Goal: Task Accomplishment & Management: Manage account settings

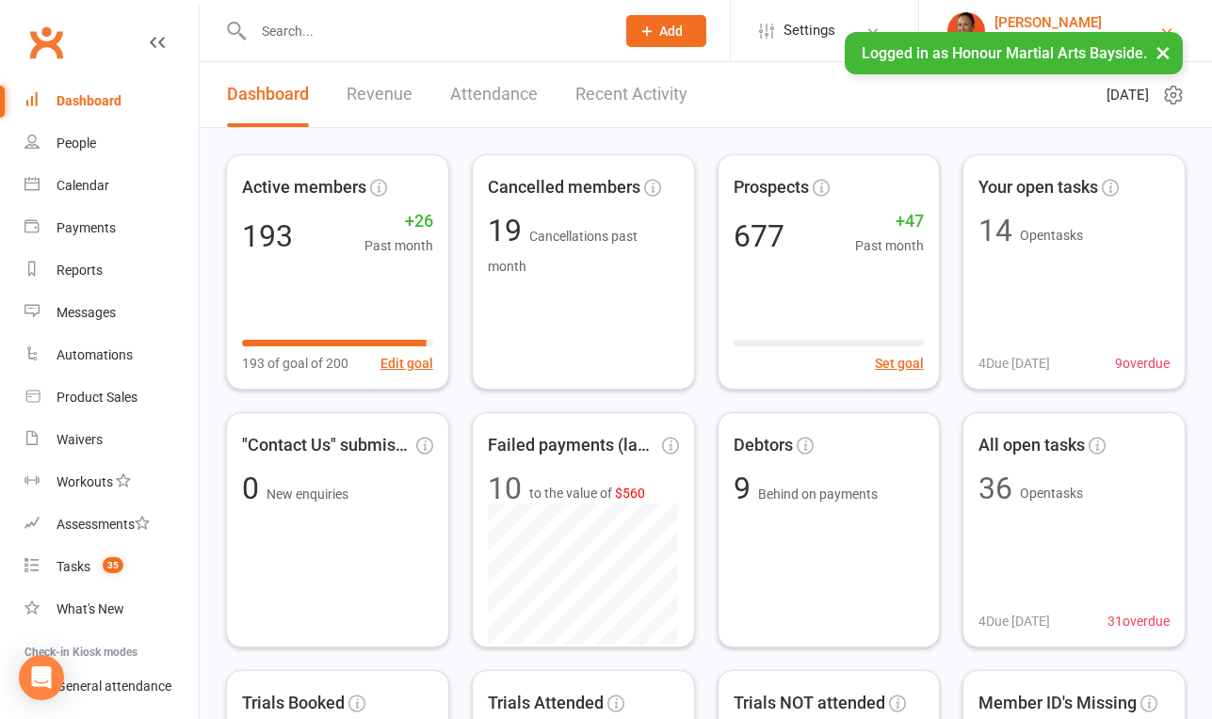
click at [1036, 16] on div "[PERSON_NAME]" at bounding box center [1076, 22] width 165 height 17
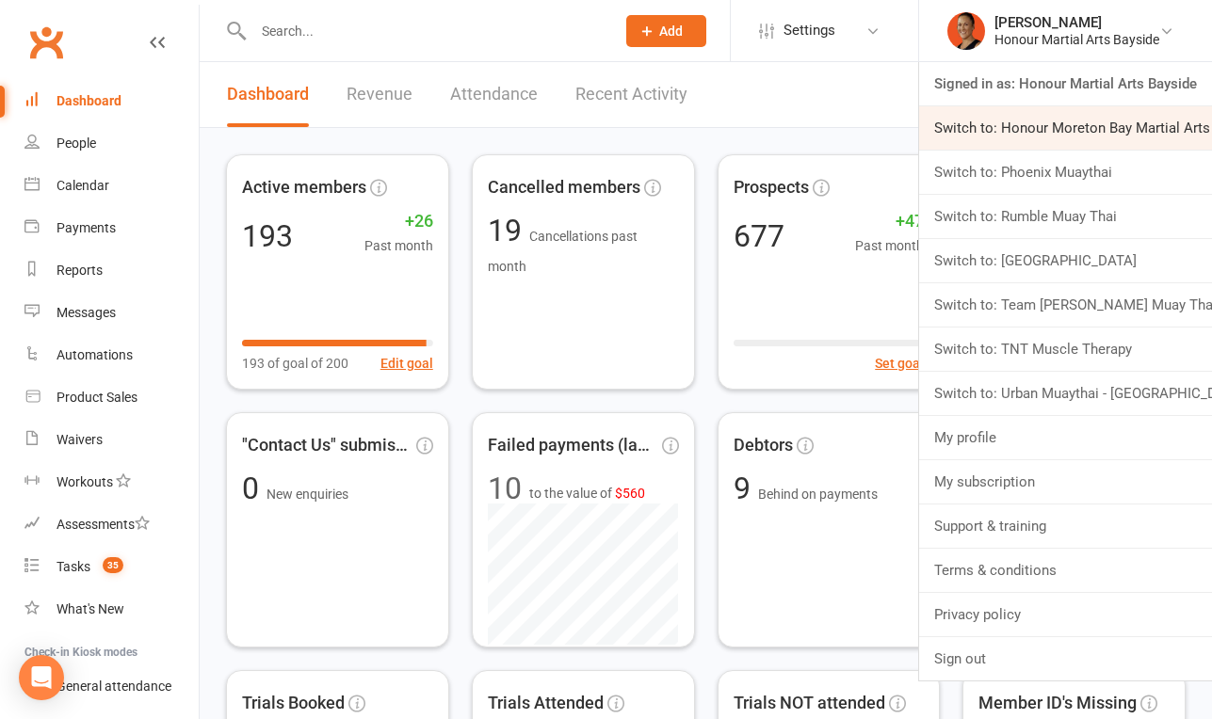
click at [1021, 129] on link "Switch to: Honour Moreton Bay Martial Arts Academy" at bounding box center [1065, 127] width 293 height 43
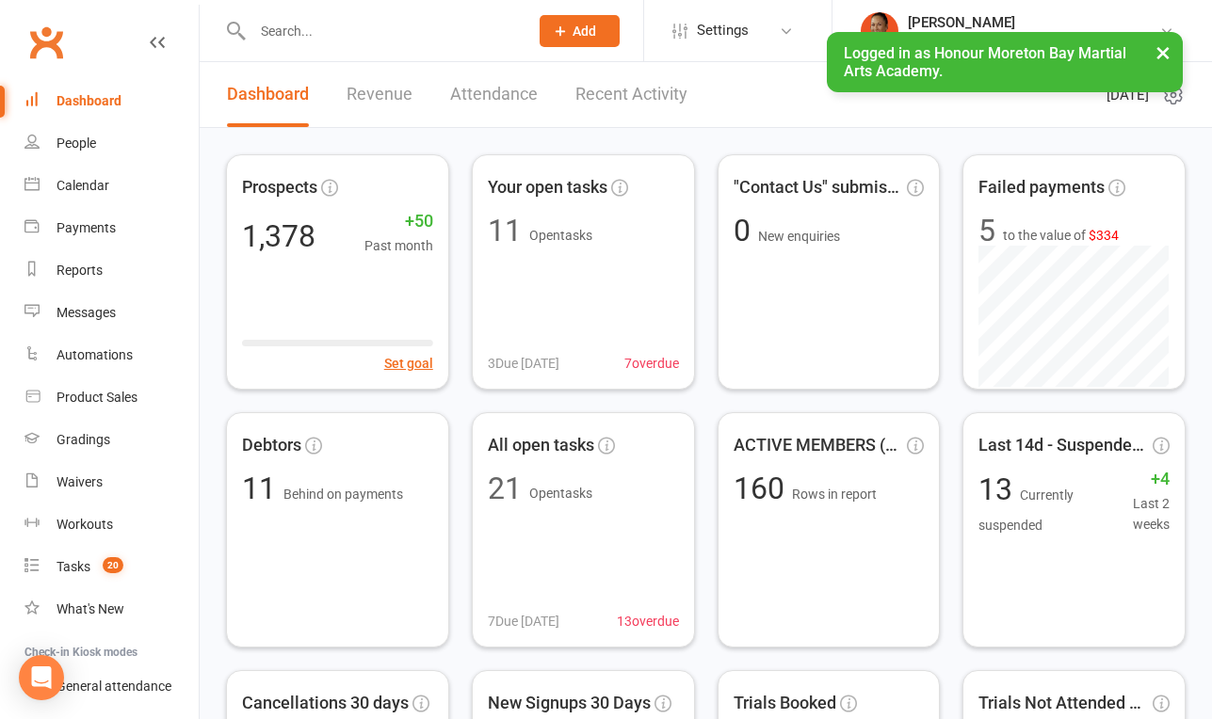
click at [1017, 9] on li "Melina Yung Honour Moreton Bay Martial Arts Academy Signed in as: Honour Moreto…" at bounding box center [1021, 30] width 380 height 61
click at [980, 14] on div "[PERSON_NAME]" at bounding box center [1033, 22] width 251 height 17
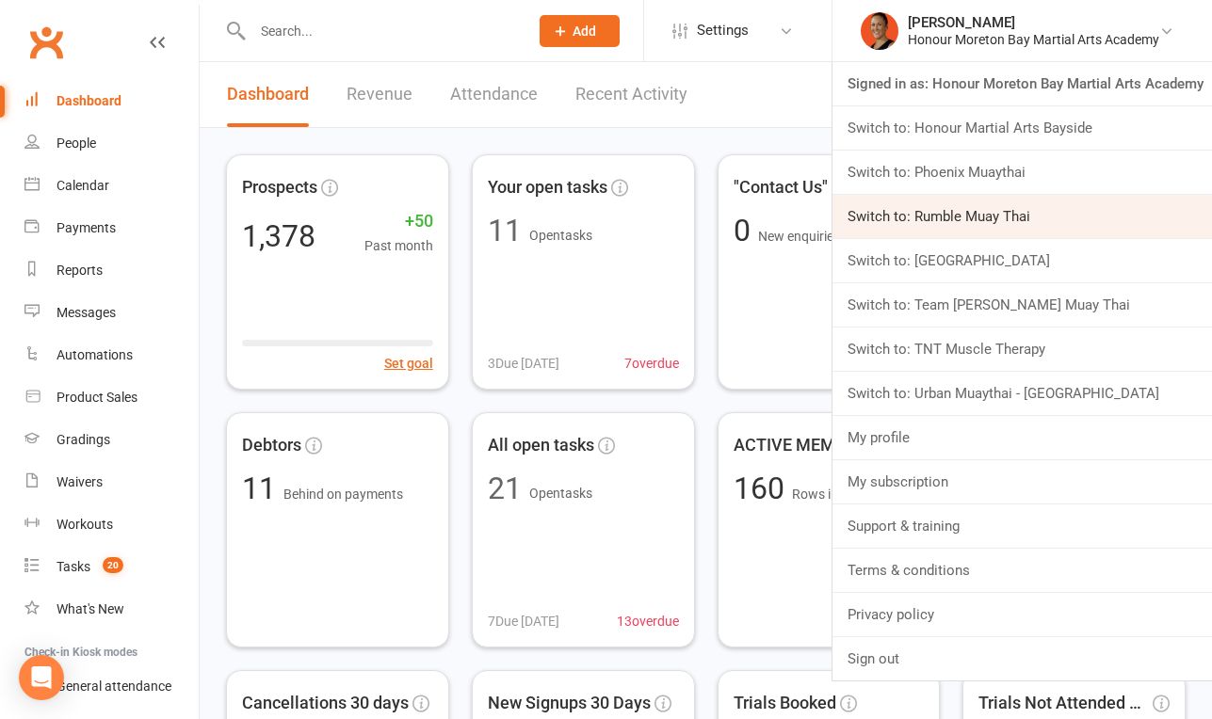
click at [947, 213] on link "Switch to: Rumble Muay Thai" at bounding box center [1021, 216] width 379 height 43
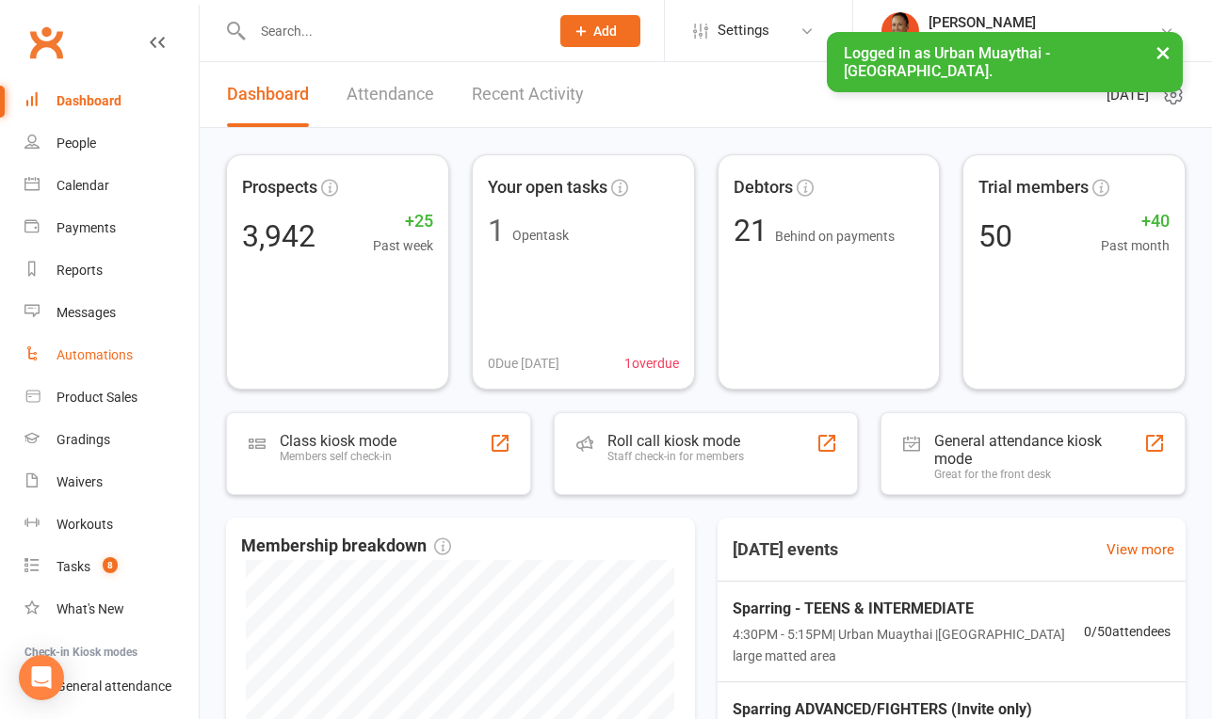
click at [115, 349] on div "Automations" at bounding box center [94, 354] width 76 height 15
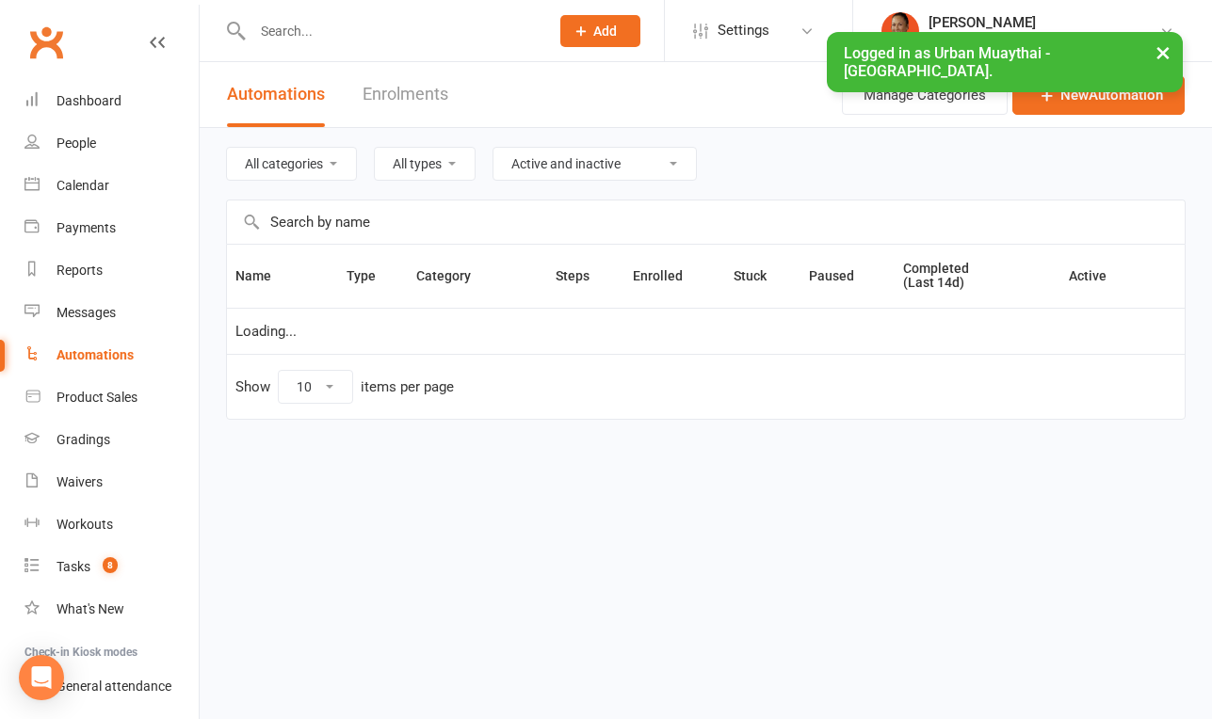
select select "100"
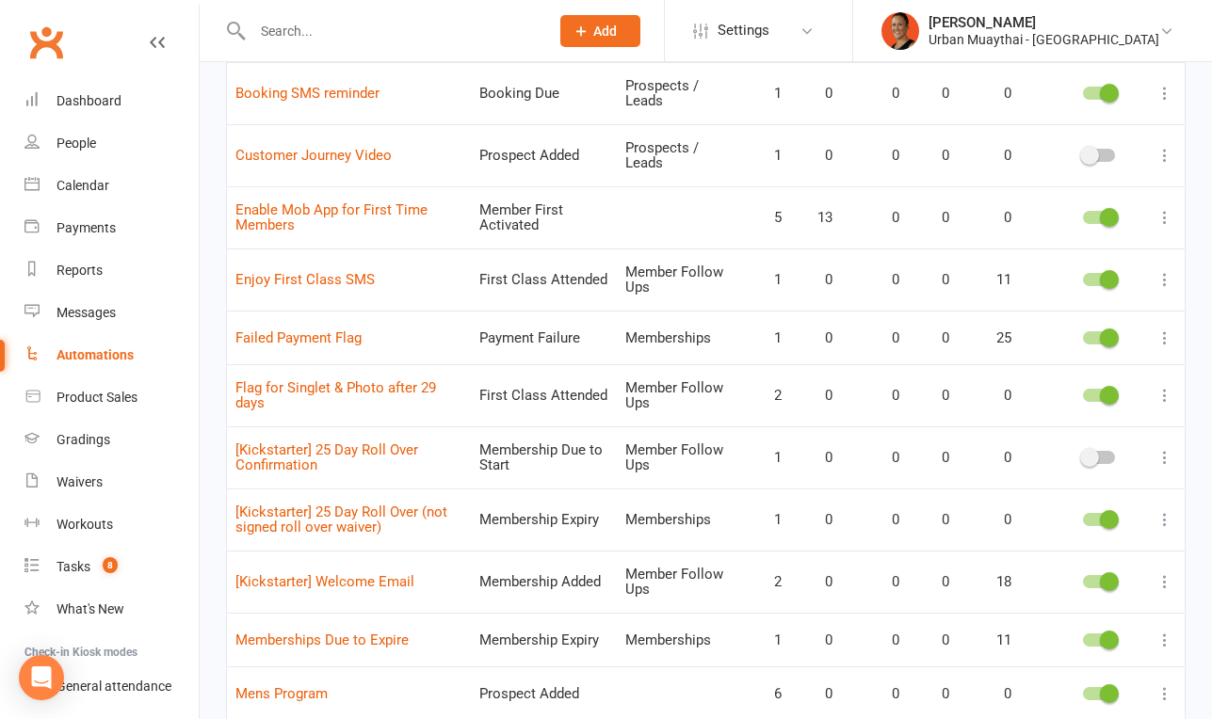
scroll to position [722, 0]
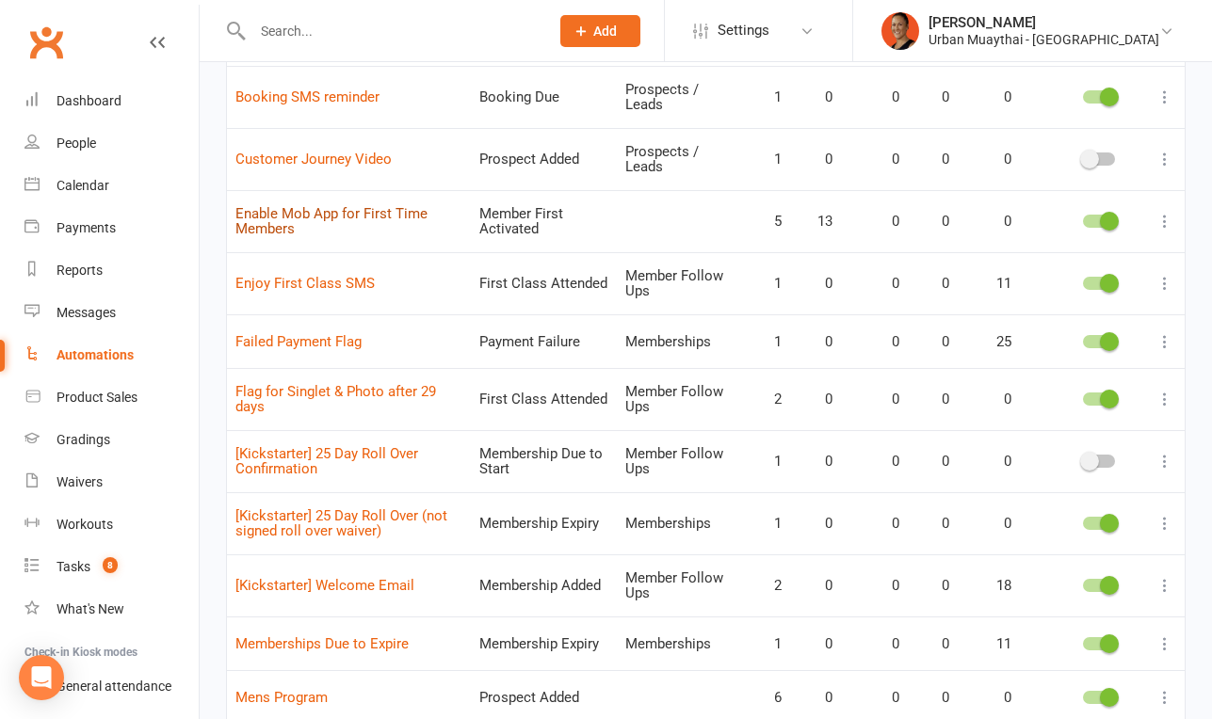
click at [404, 212] on link "Enable Mob App for First Time Members" at bounding box center [331, 221] width 192 height 33
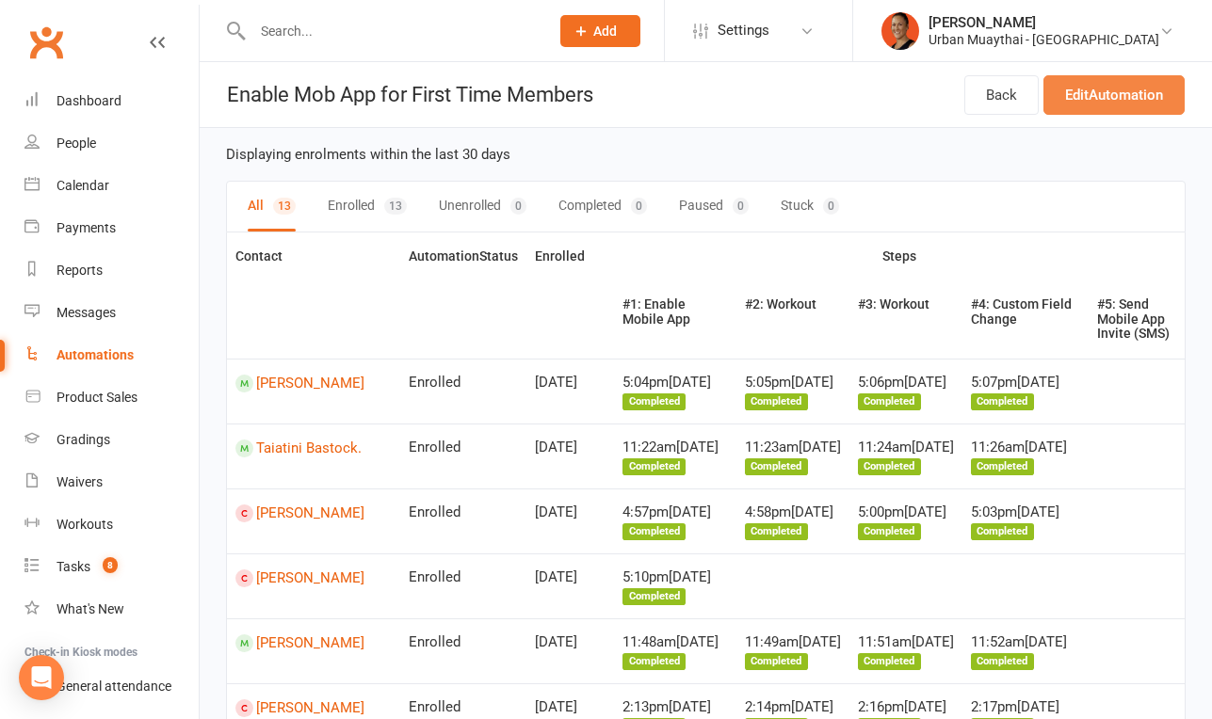
click at [1106, 101] on link "Edit Automation" at bounding box center [1113, 95] width 141 height 40
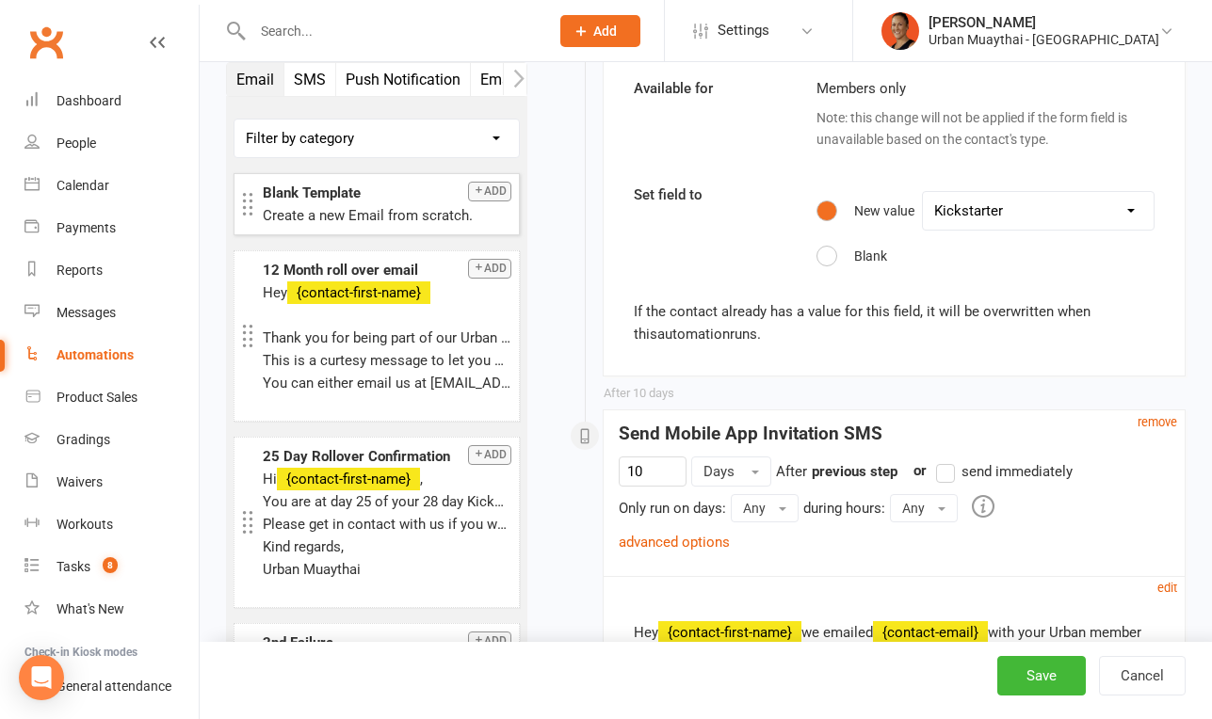
scroll to position [1949, 0]
click at [515, 75] on icon "button" at bounding box center [518, 79] width 11 height 20
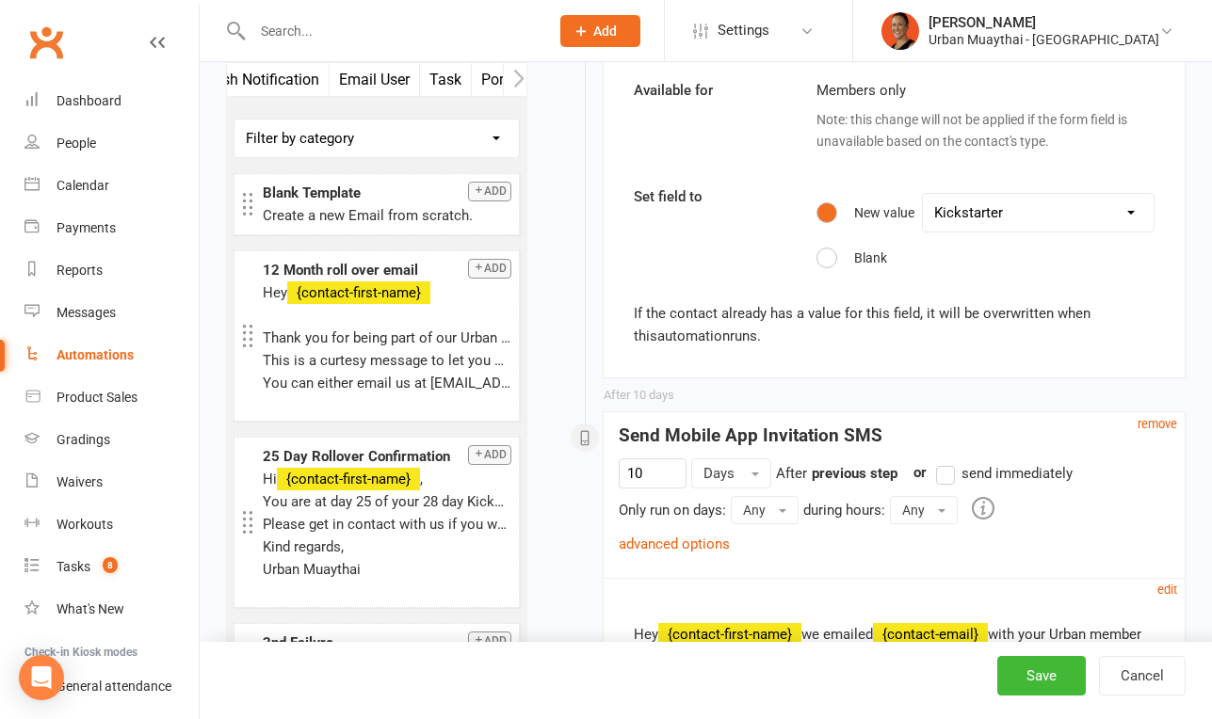
click at [515, 75] on icon "button" at bounding box center [518, 79] width 11 height 20
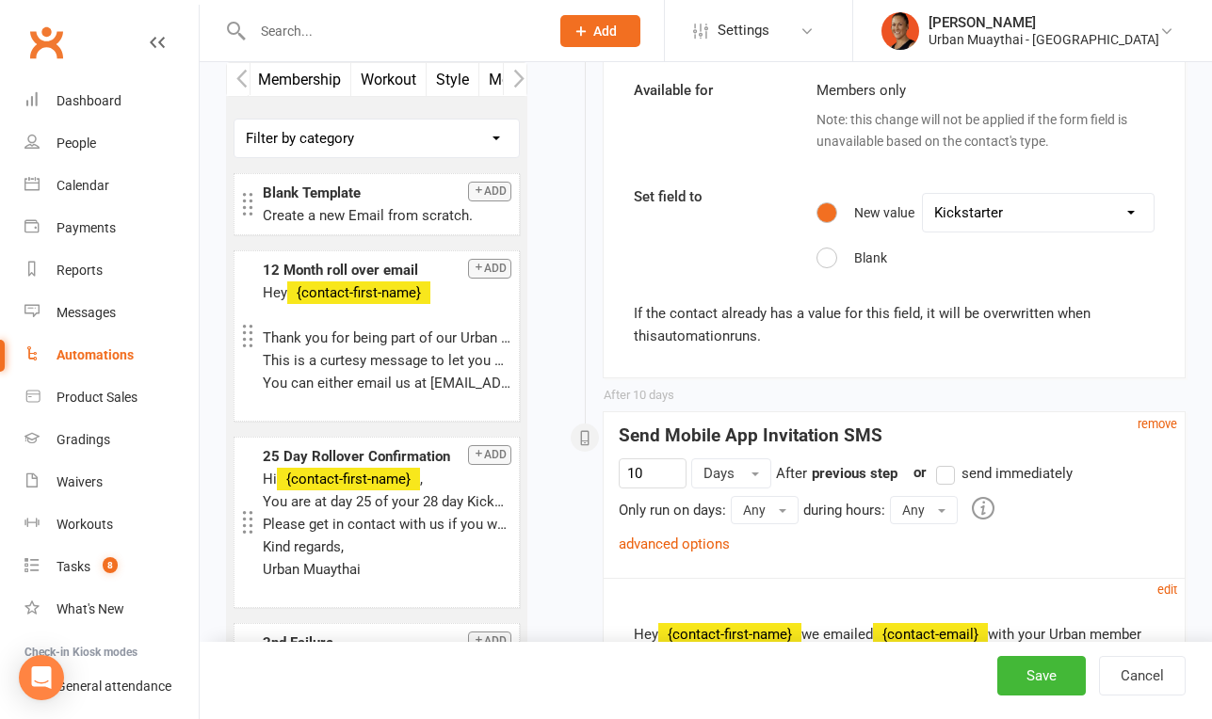
click at [495, 79] on button "Mobile App" at bounding box center [526, 79] width 95 height 33
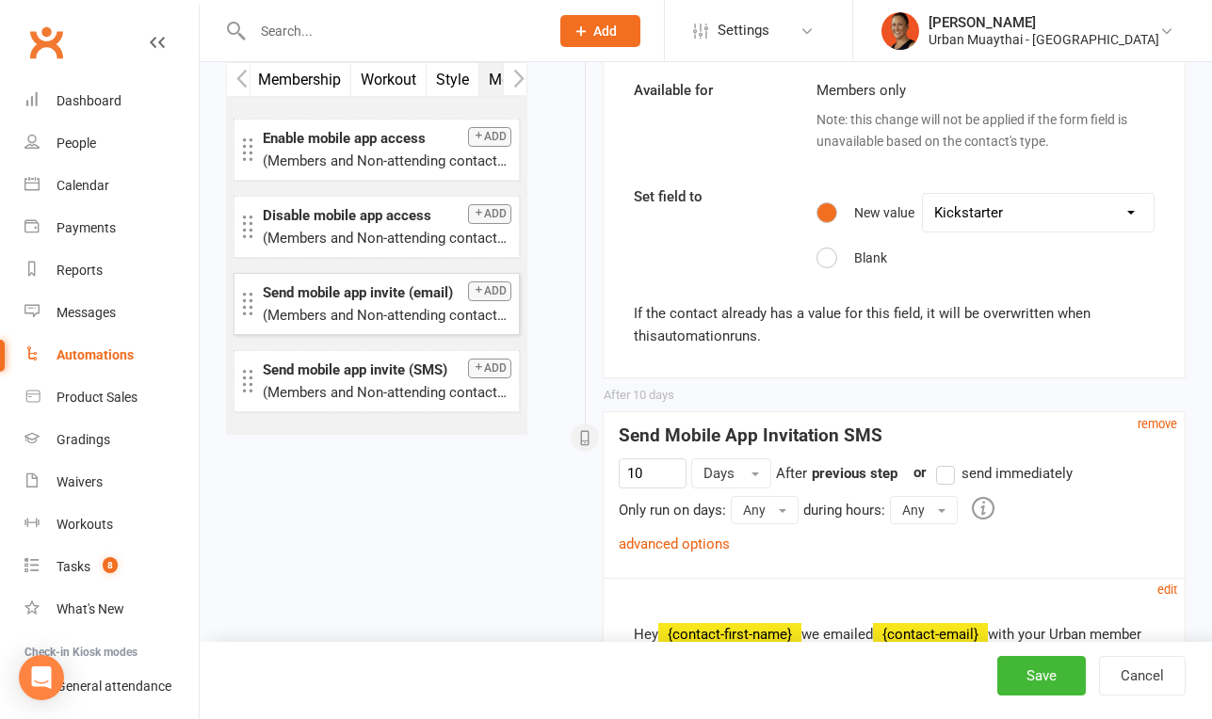
click at [506, 293] on button "Add" at bounding box center [489, 292] width 43 height 20
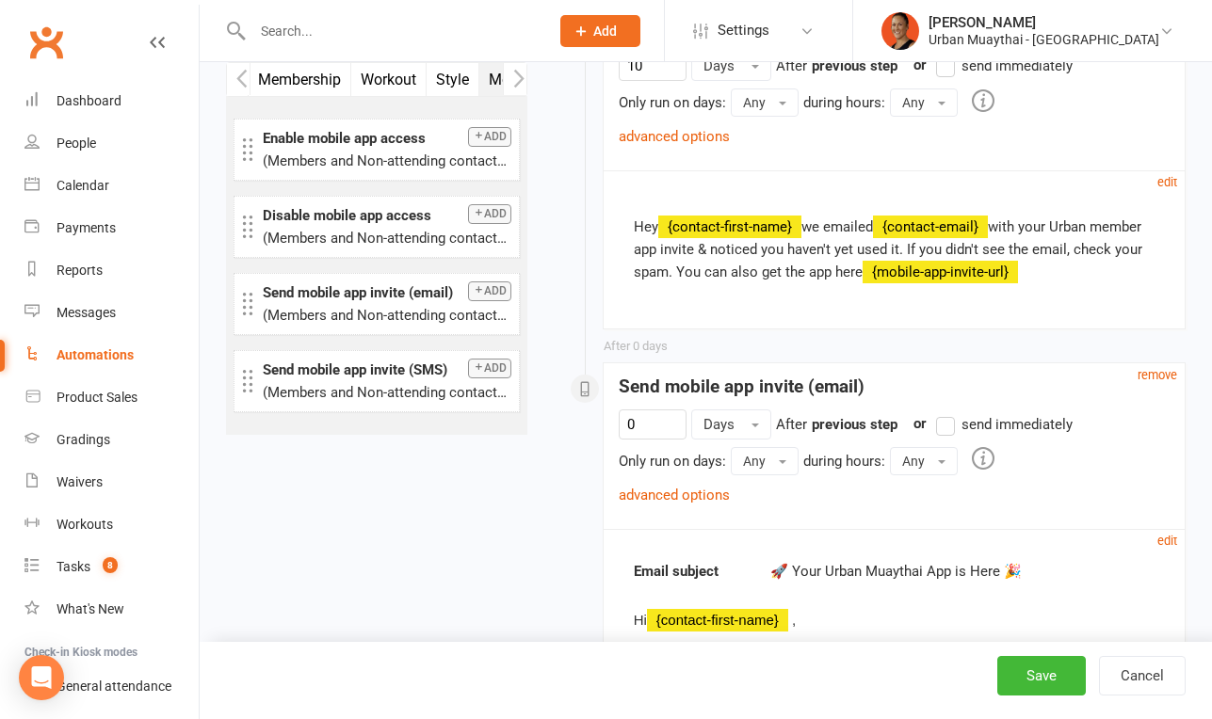
scroll to position [2338, 0]
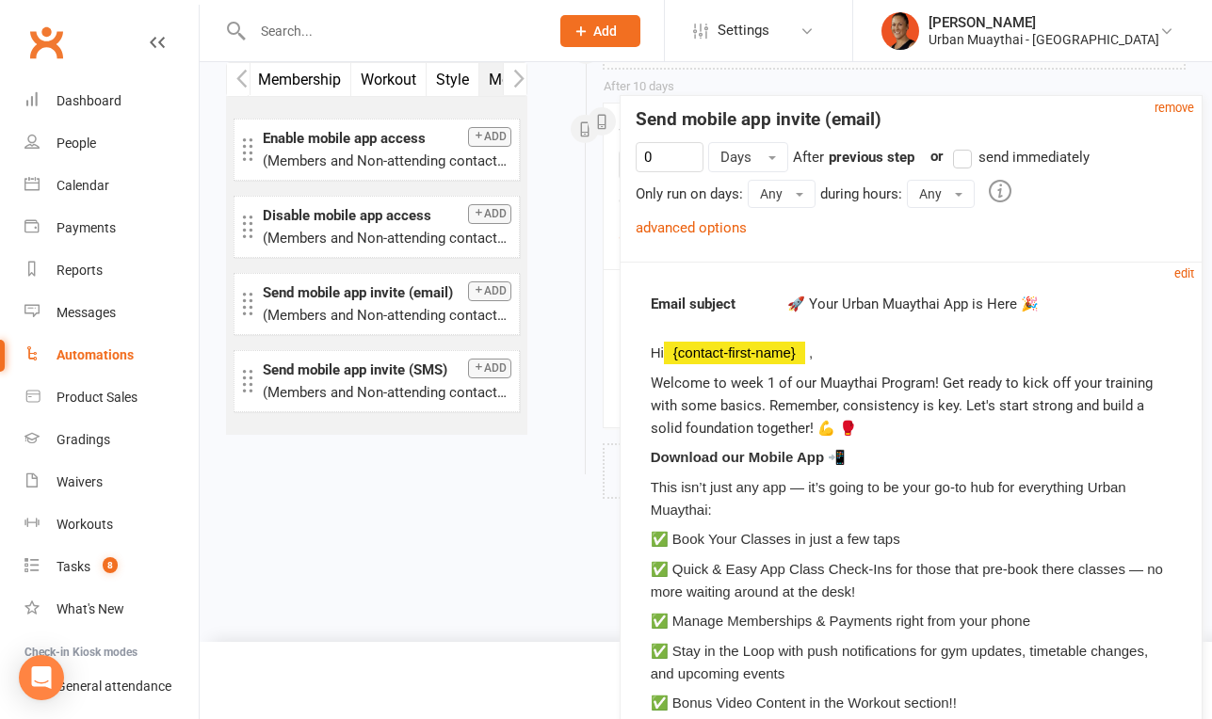
drag, startPoint x: 1063, startPoint y: 377, endPoint x: 1079, endPoint y: 112, distance: 265.0
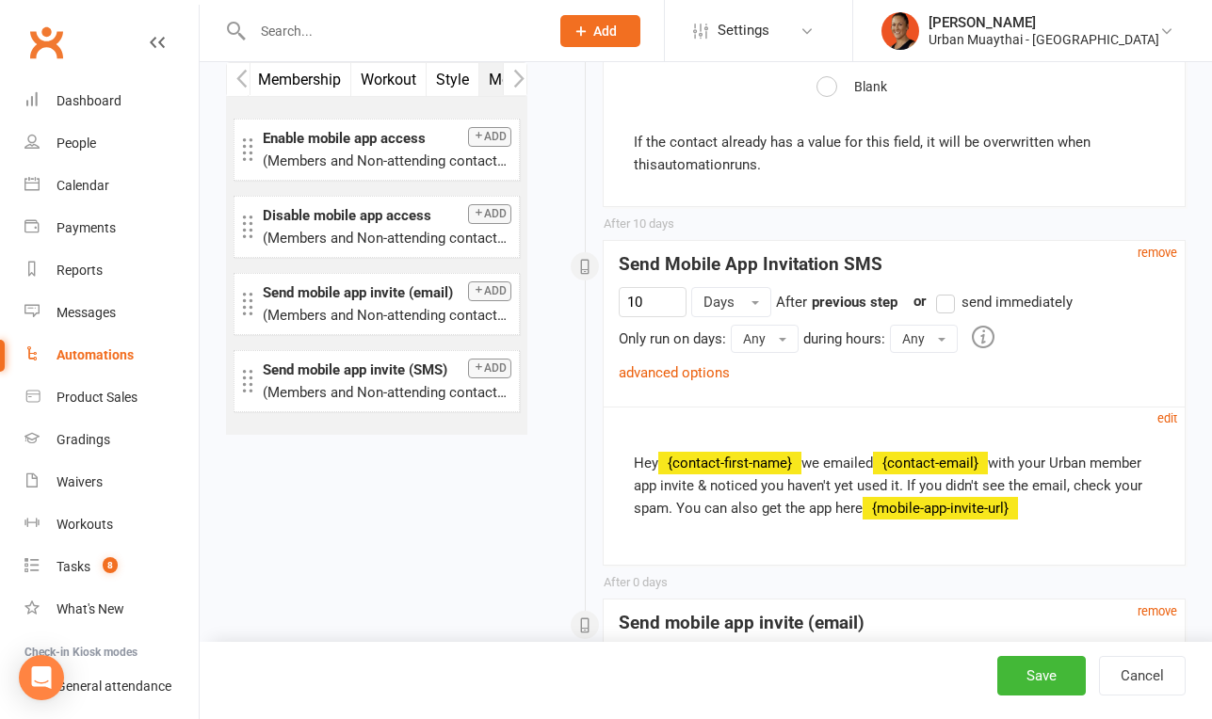
scroll to position [2126, 0]
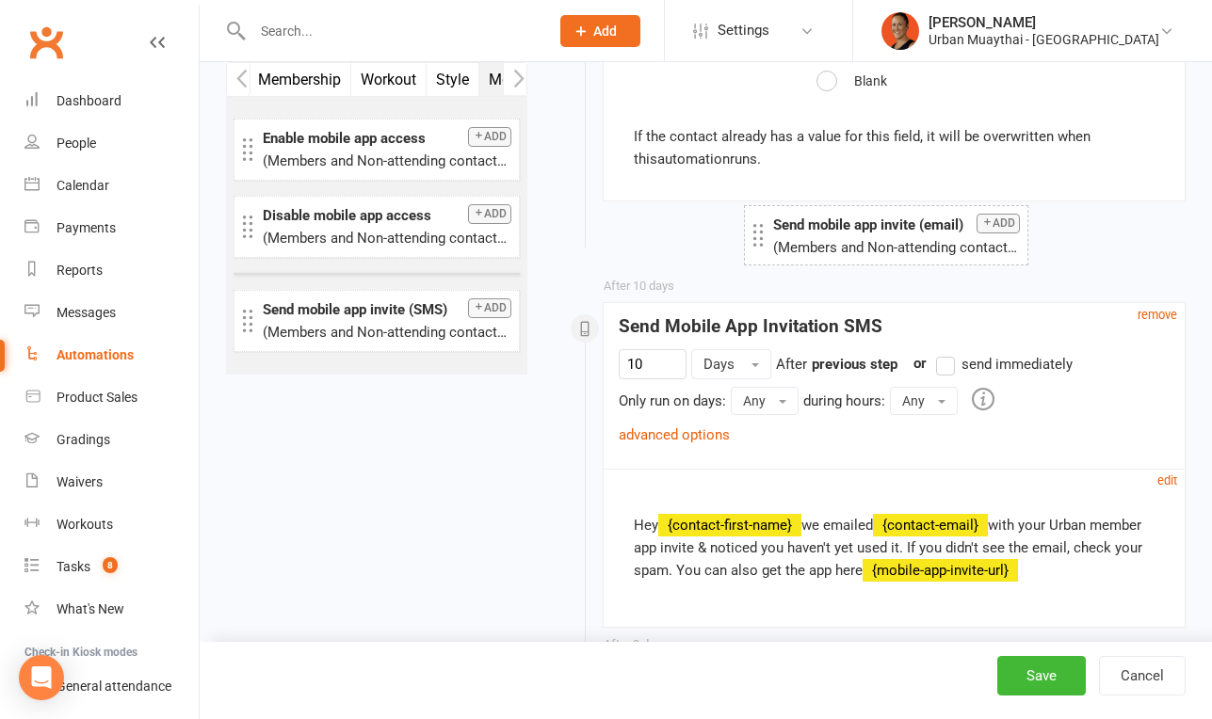
drag, startPoint x: 439, startPoint y: 298, endPoint x: 948, endPoint y: 230, distance: 514.0
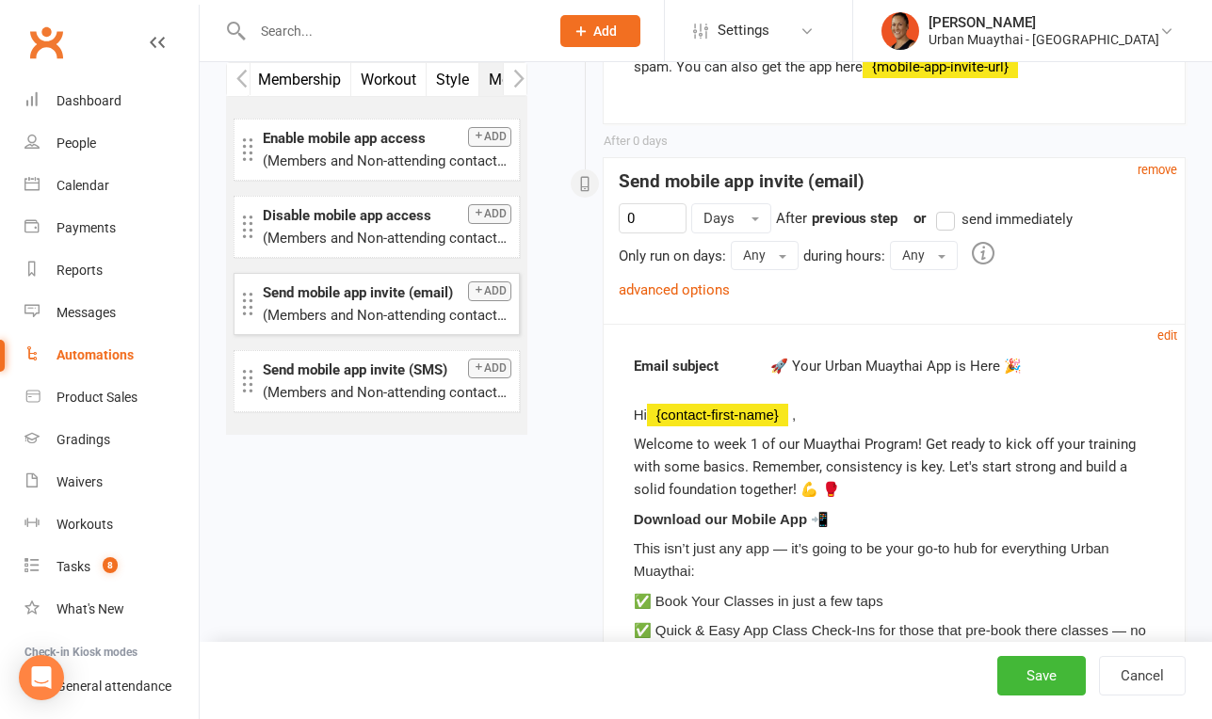
scroll to position [3887, 0]
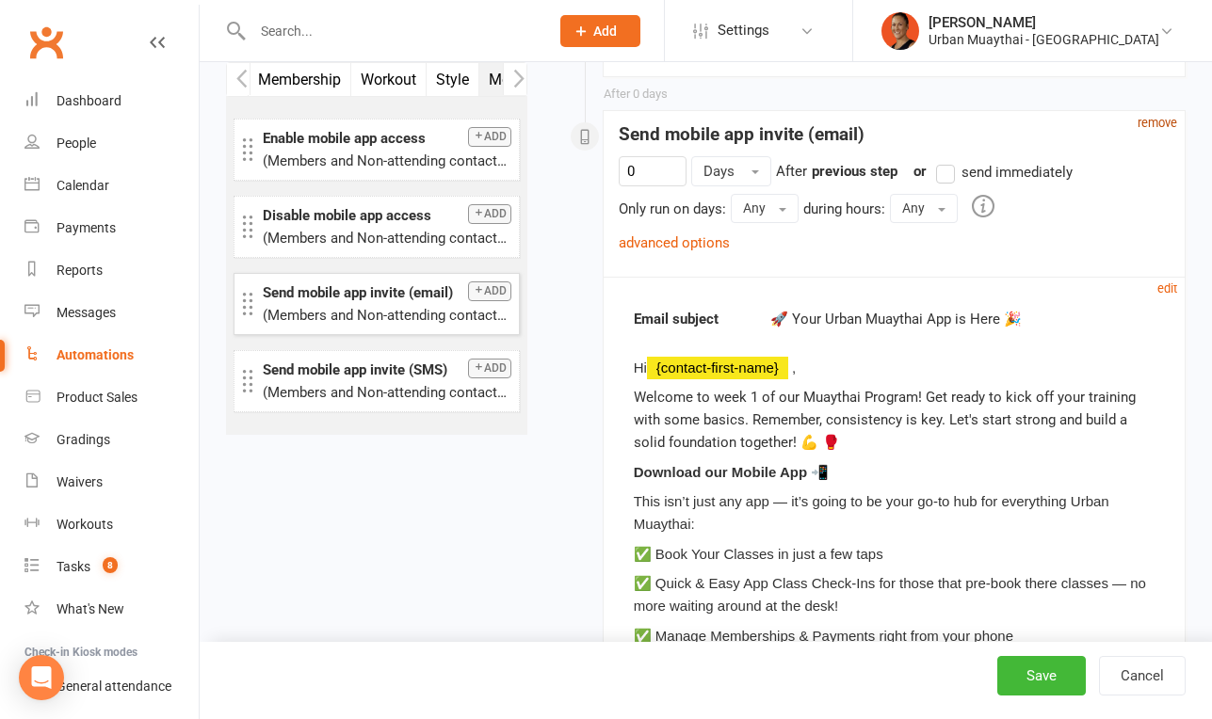
click at [1159, 121] on small "remove" at bounding box center [1157, 123] width 40 height 14
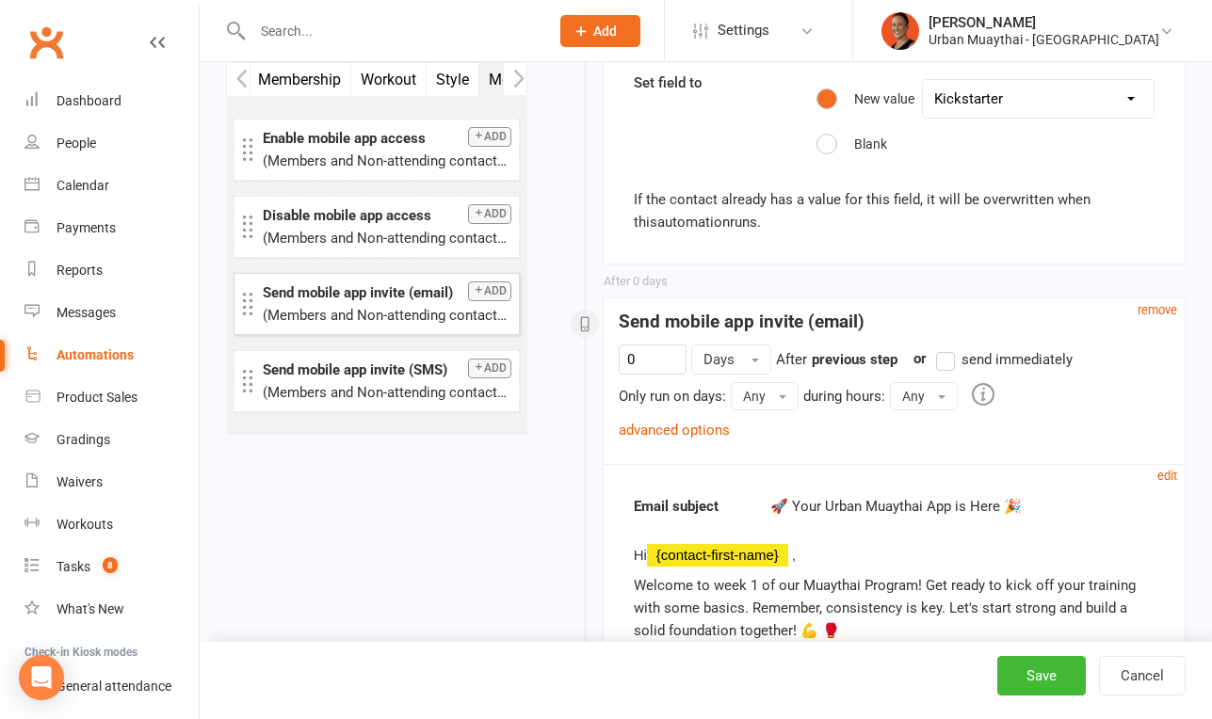
click at [991, 362] on span "send immediately" at bounding box center [1016, 358] width 111 height 20
click at [948, 348] on input "send immediately" at bounding box center [942, 348] width 12 height 0
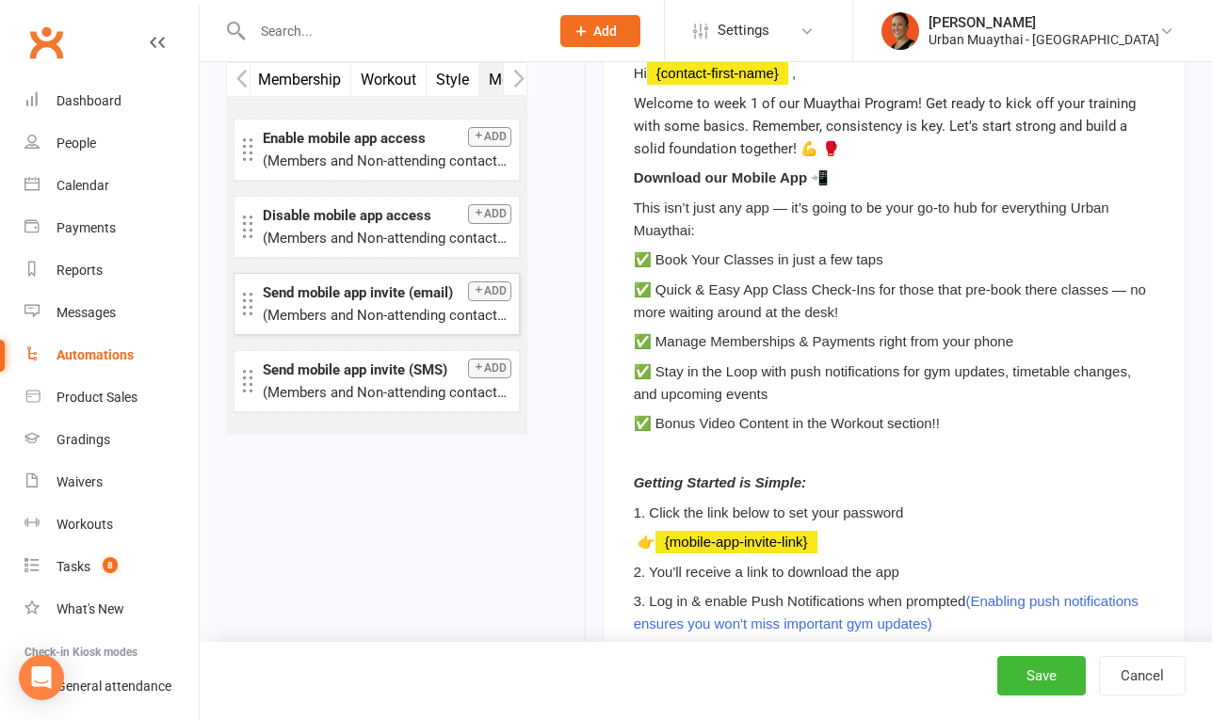
scroll to position [2547, 0]
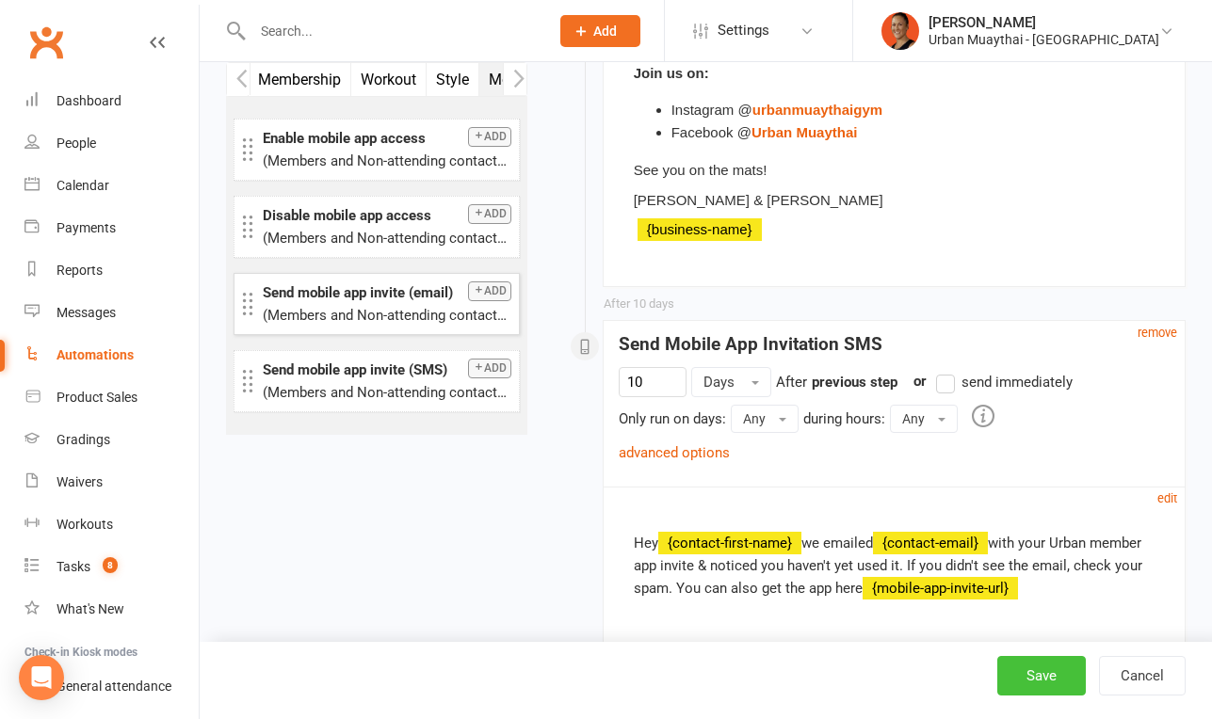
click at [1031, 675] on button "Save" at bounding box center [1041, 676] width 88 height 40
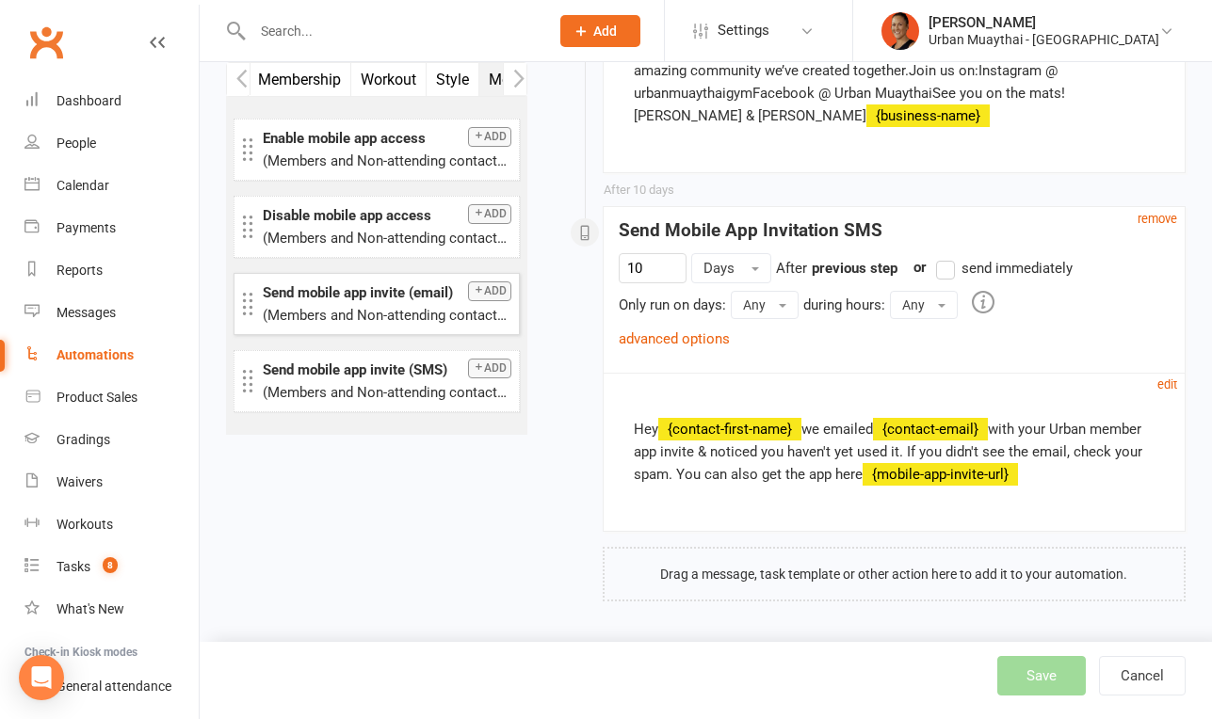
scroll to position [2909, 0]
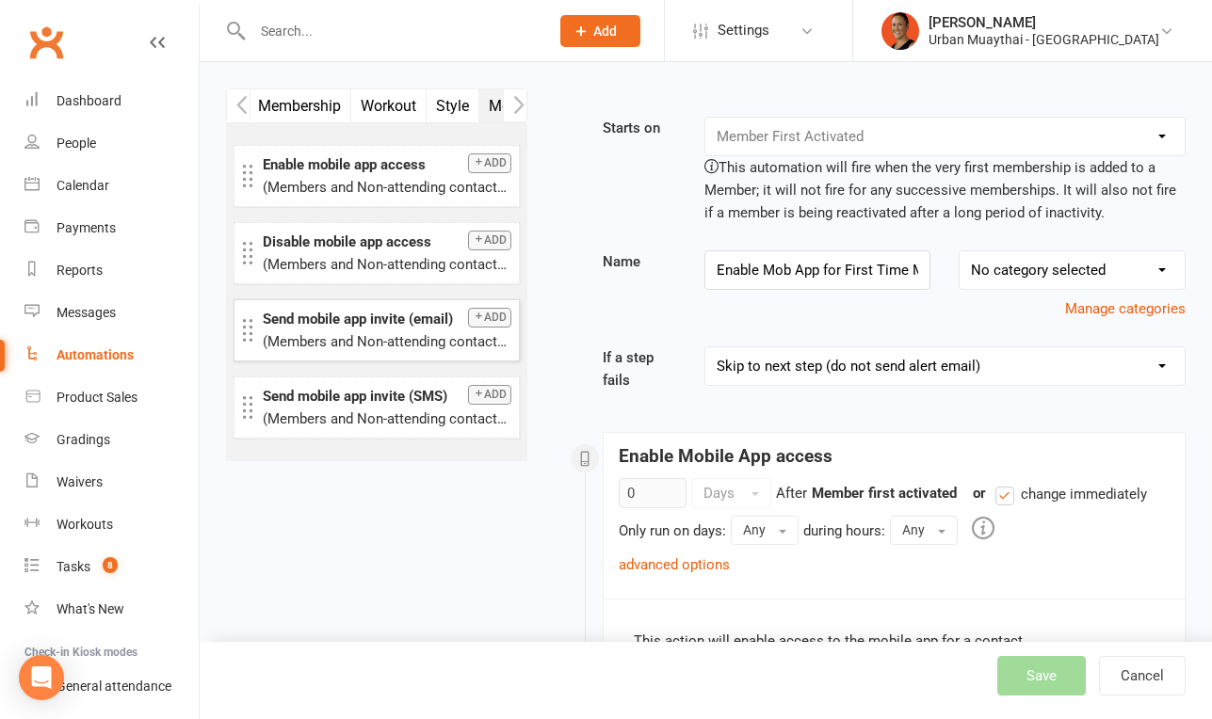
select select "100"
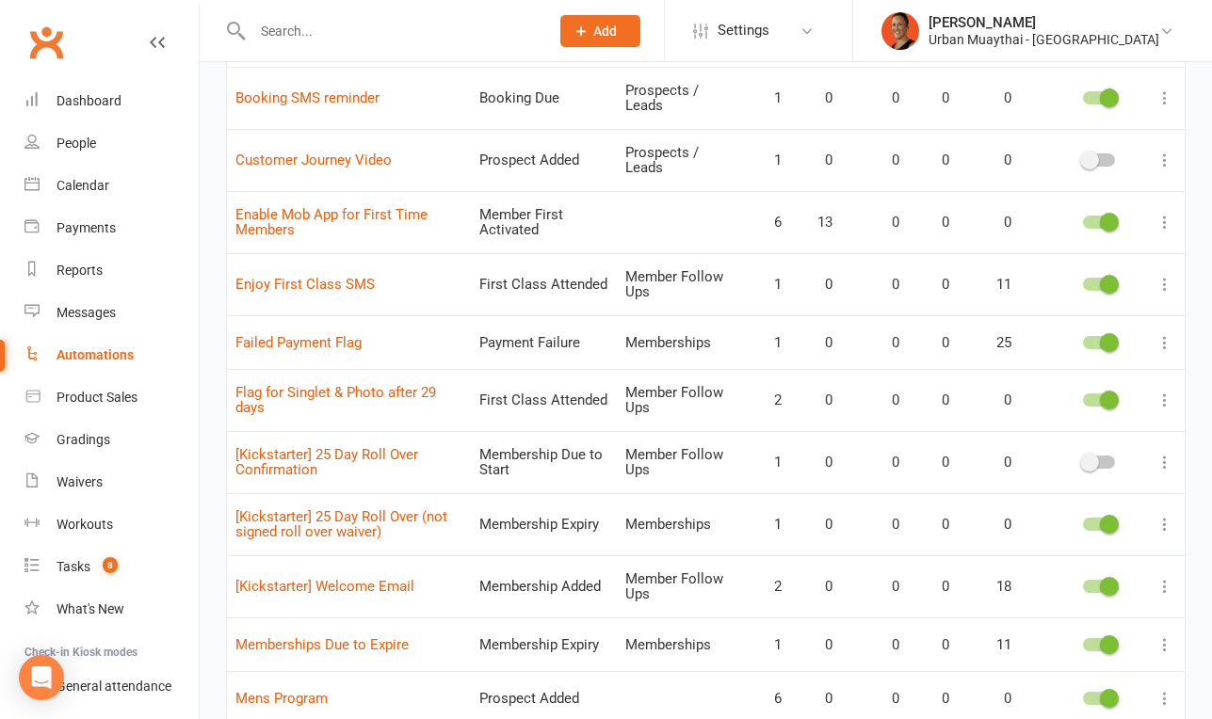
scroll to position [687, 0]
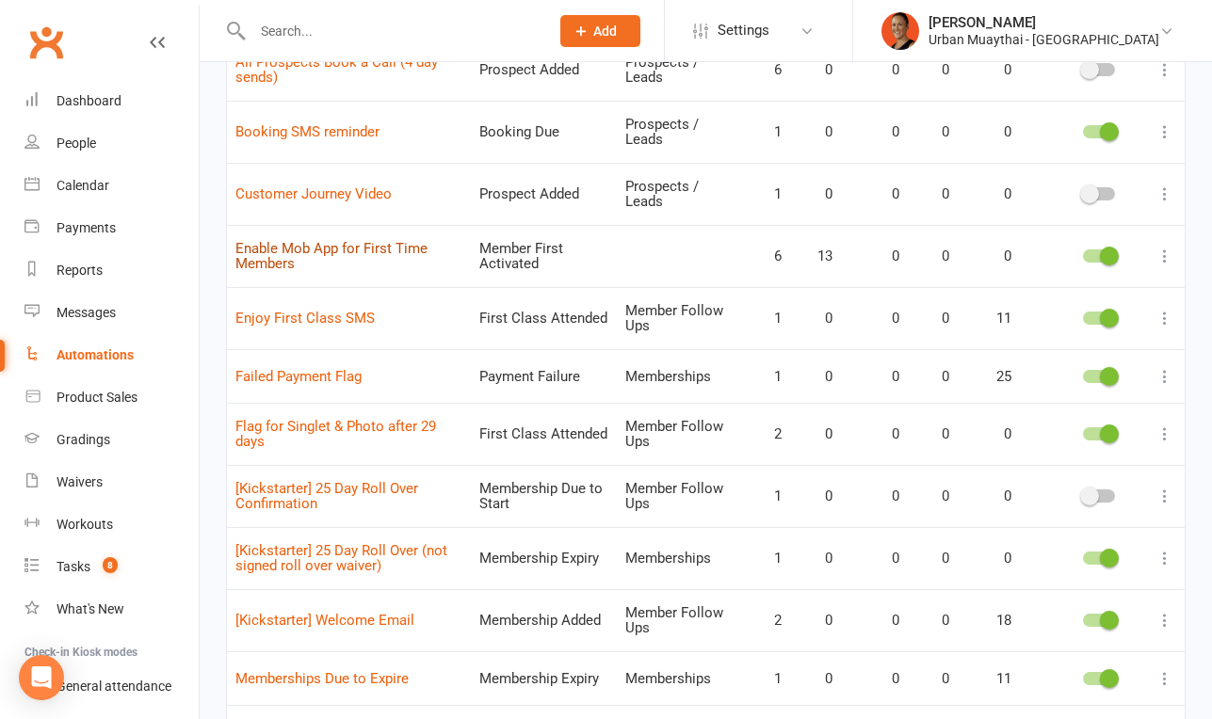
click at [373, 252] on link "Enable Mob App for First Time Members" at bounding box center [331, 256] width 192 height 33
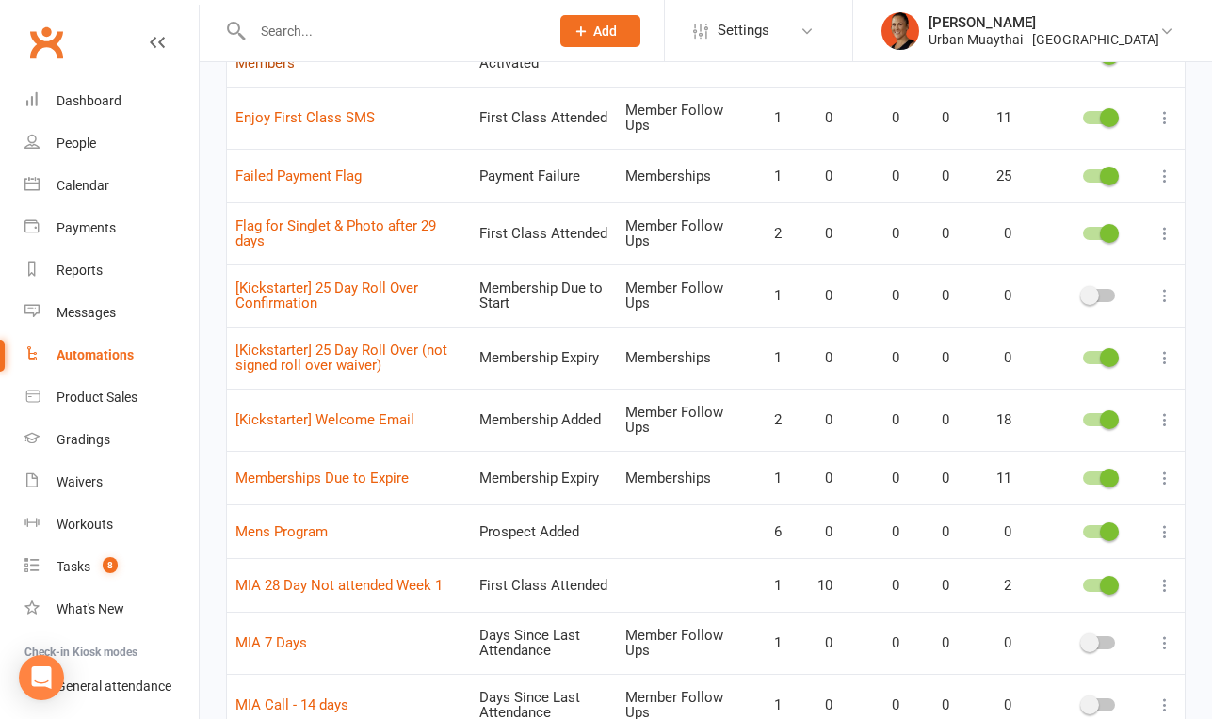
scroll to position [892, 0]
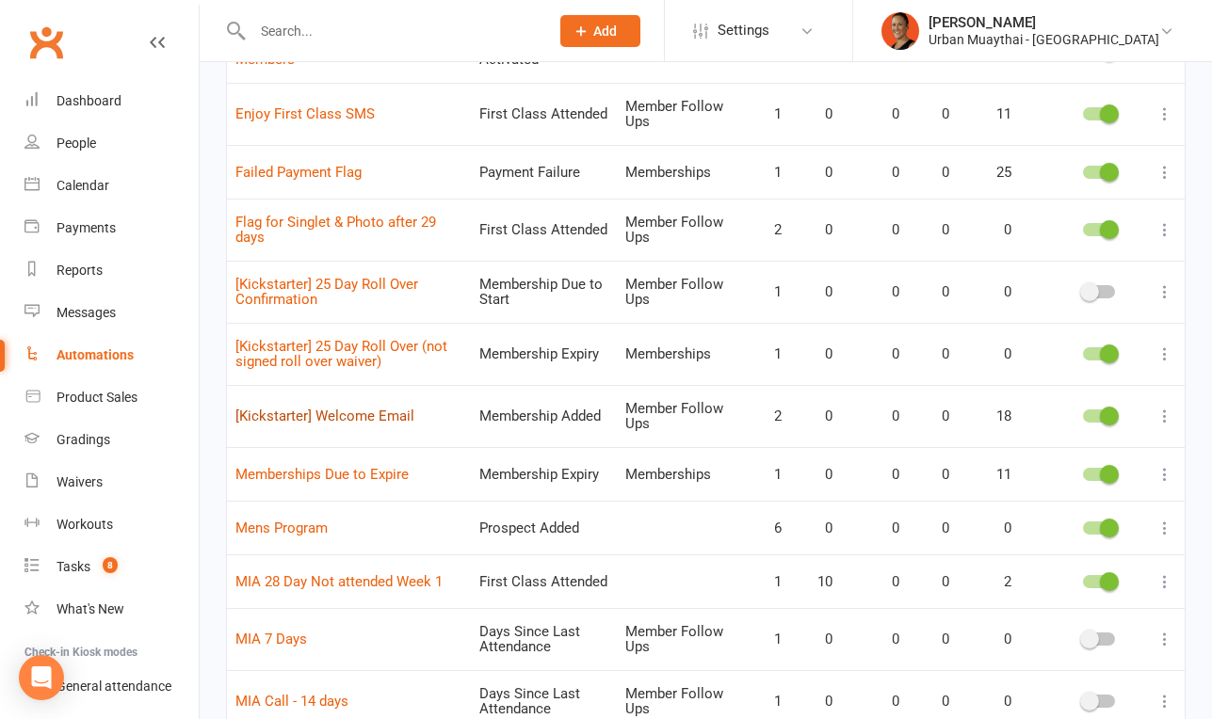
click at [365, 417] on link "[Kickstarter] Welcome Email" at bounding box center [324, 416] width 179 height 17
click at [1015, 24] on div "[PERSON_NAME]" at bounding box center [1043, 22] width 231 height 17
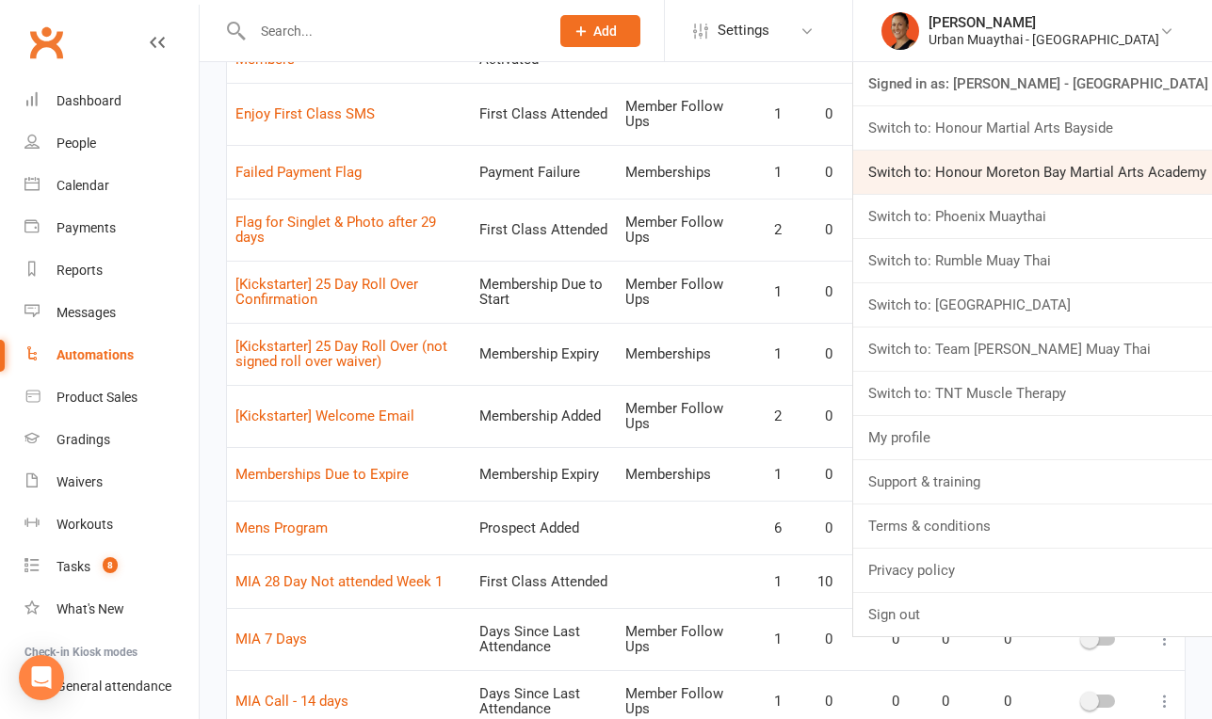
click at [998, 156] on link "Switch to: Honour Moreton Bay Martial Arts Academy" at bounding box center [1032, 172] width 359 height 43
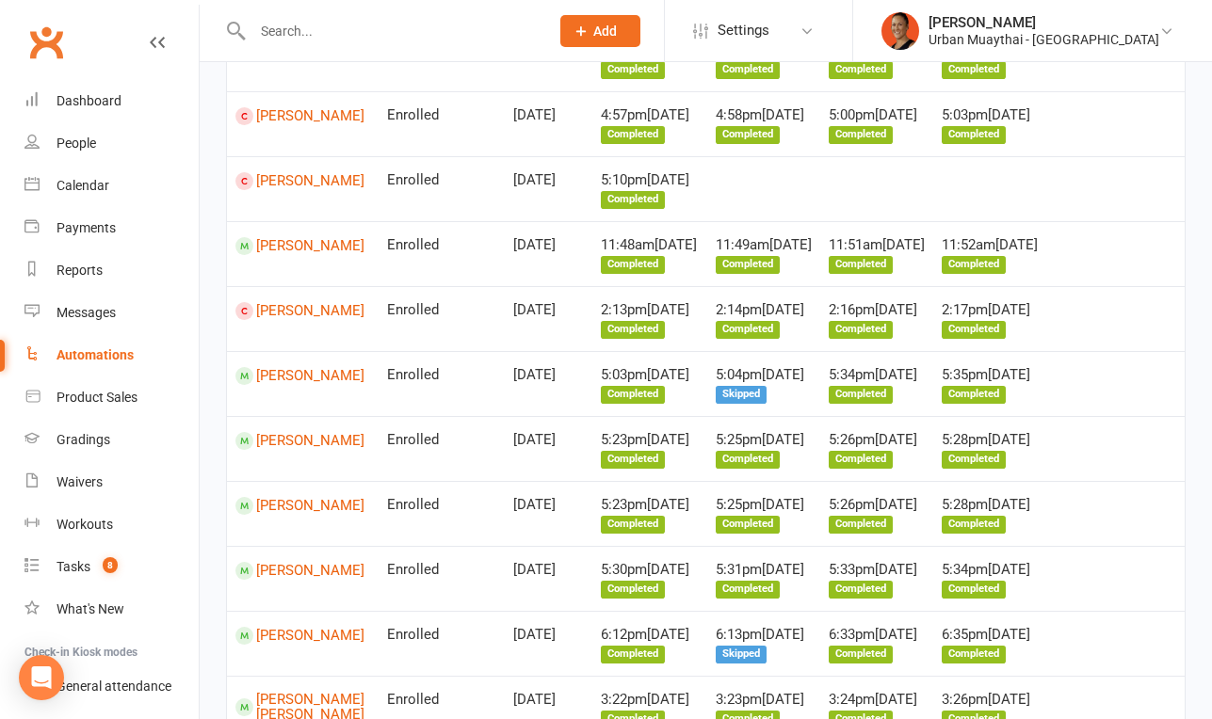
scroll to position [99, 0]
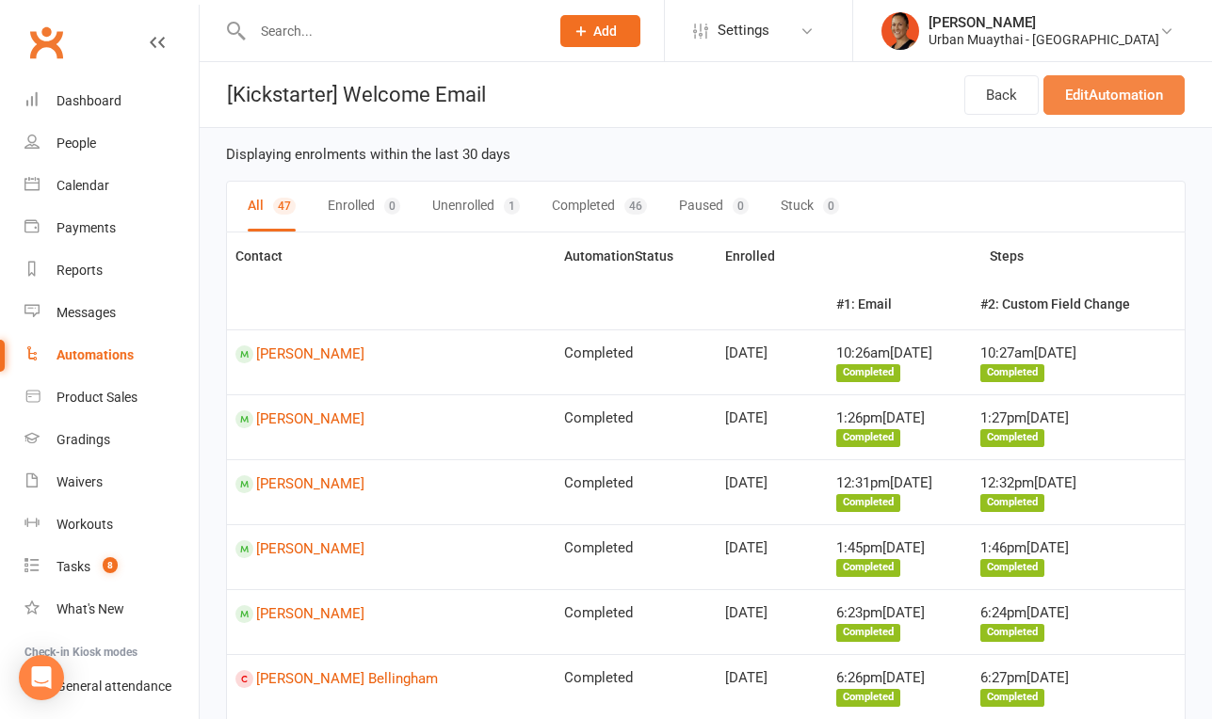
click at [1129, 86] on link "Edit Automation" at bounding box center [1113, 95] width 141 height 40
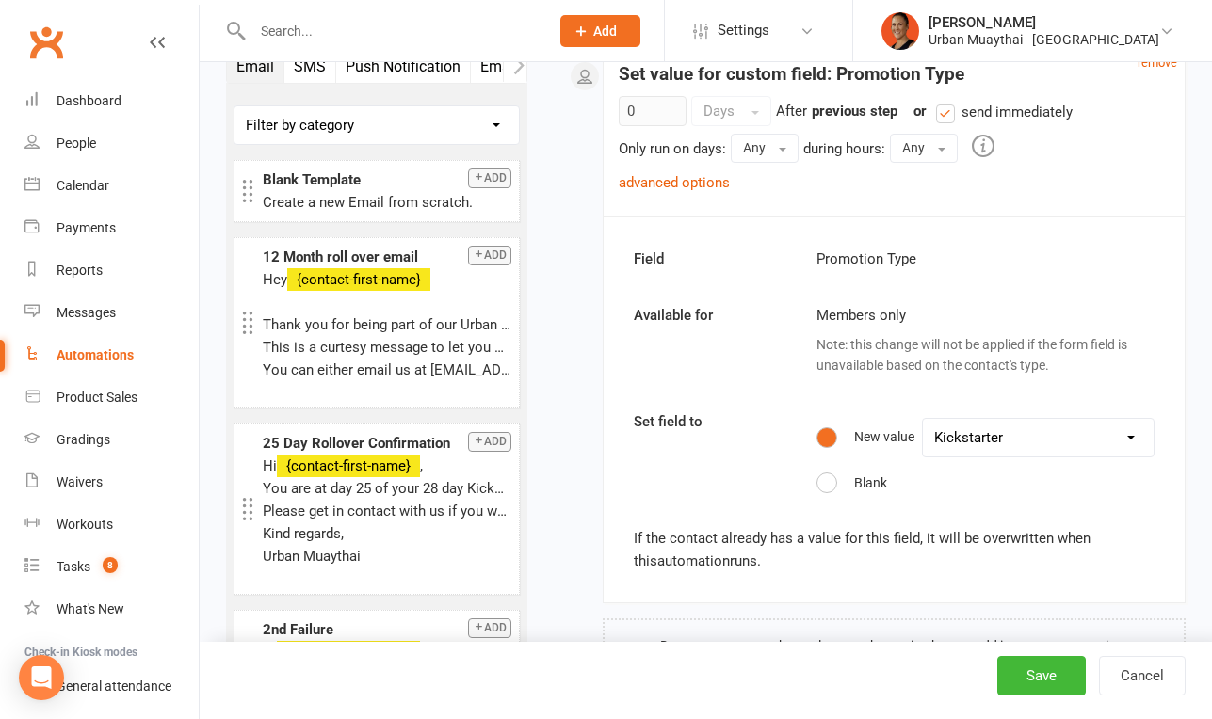
scroll to position [2049, 0]
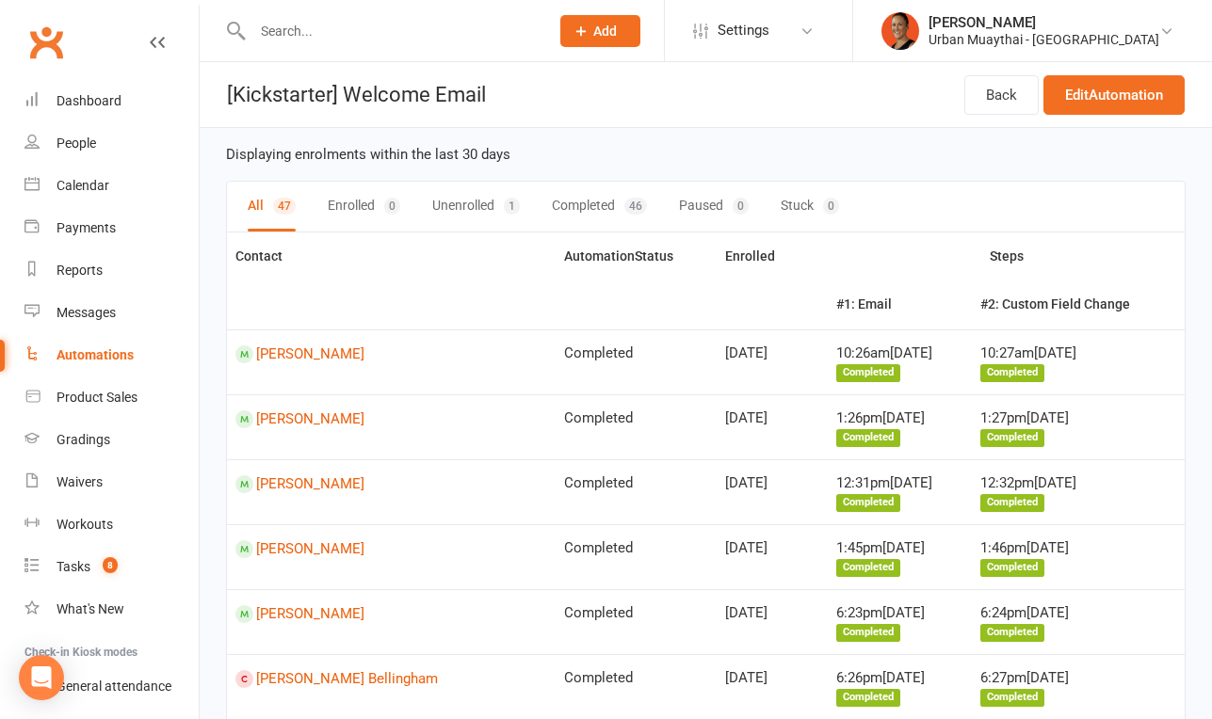
click at [76, 364] on link "Automations" at bounding box center [111, 355] width 174 height 42
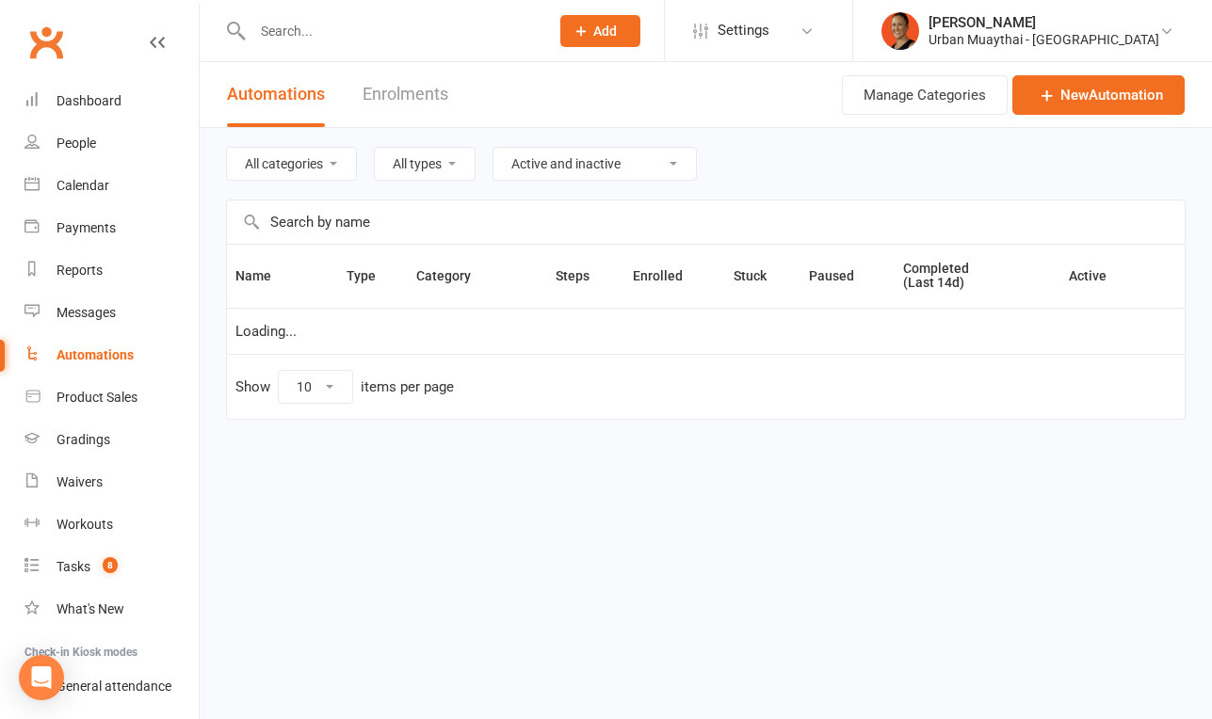
select select "100"
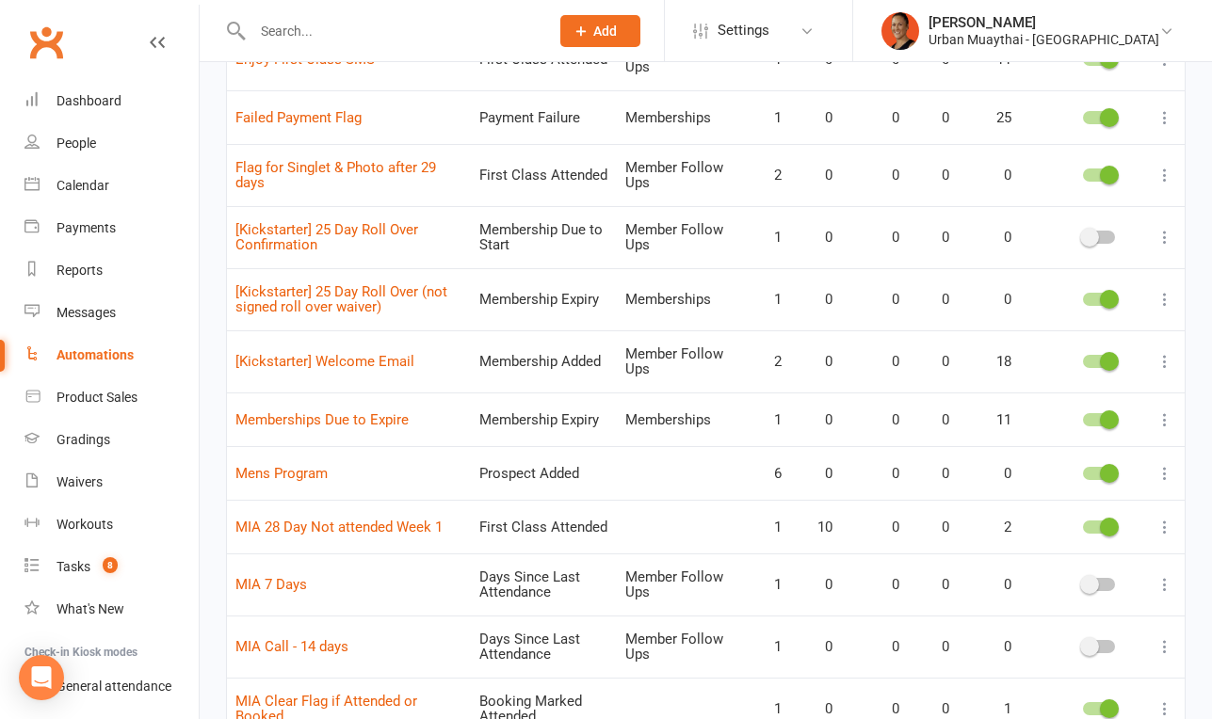
scroll to position [950, 0]
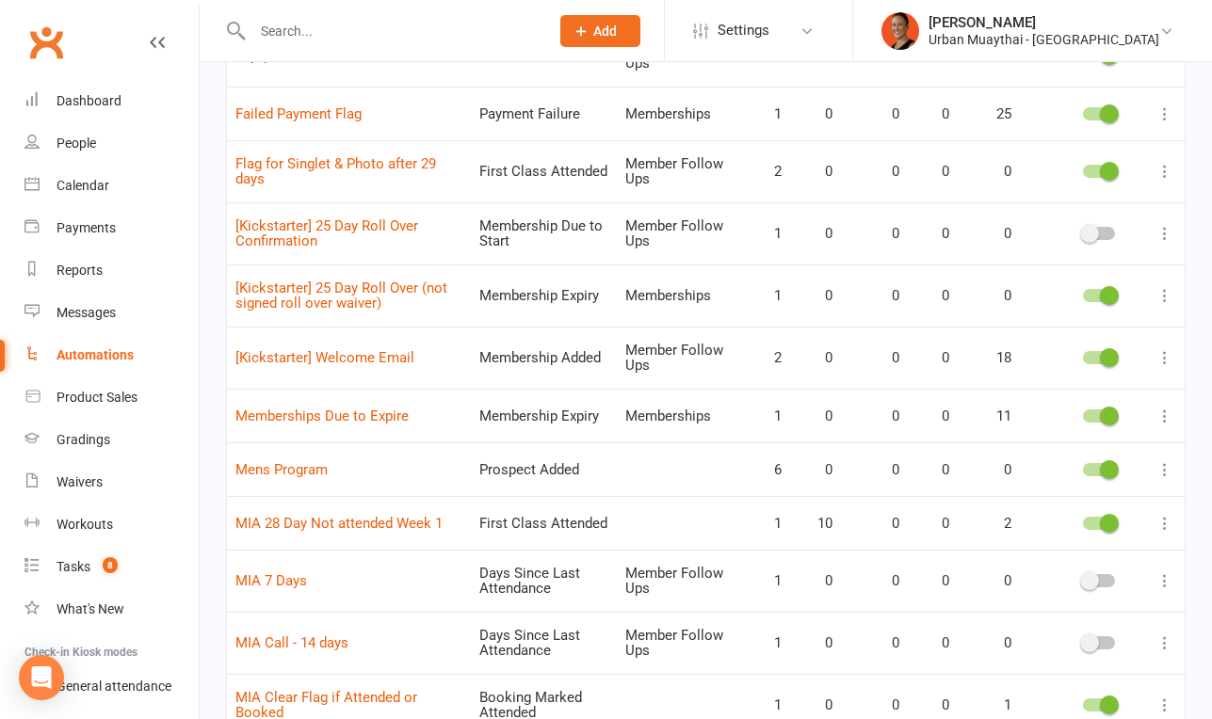
click at [1106, 359] on span at bounding box center [1109, 357] width 19 height 19
click at [1083, 355] on input "checkbox" at bounding box center [1083, 355] width 0 height 0
click at [388, 365] on td "[Kickstarter] Welcome Email" at bounding box center [349, 358] width 244 height 62
click at [388, 351] on link "[Kickstarter] Welcome Email" at bounding box center [324, 357] width 179 height 17
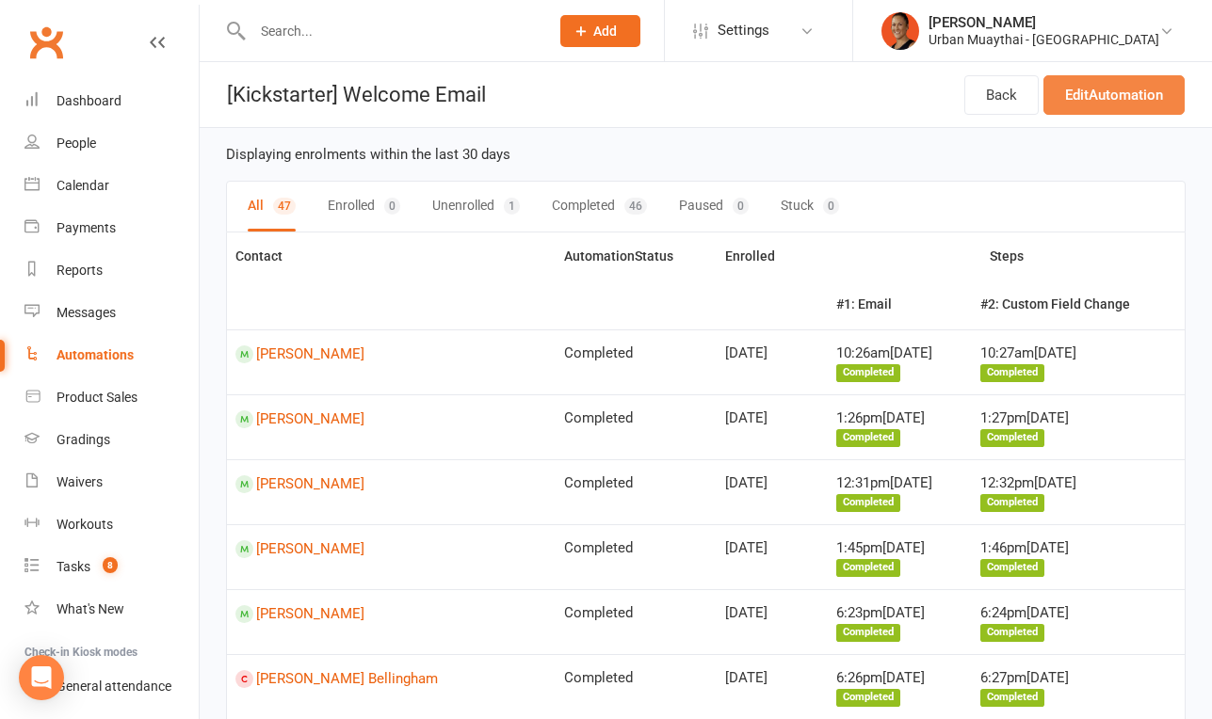
click at [1073, 105] on link "Edit Automation" at bounding box center [1113, 95] width 141 height 40
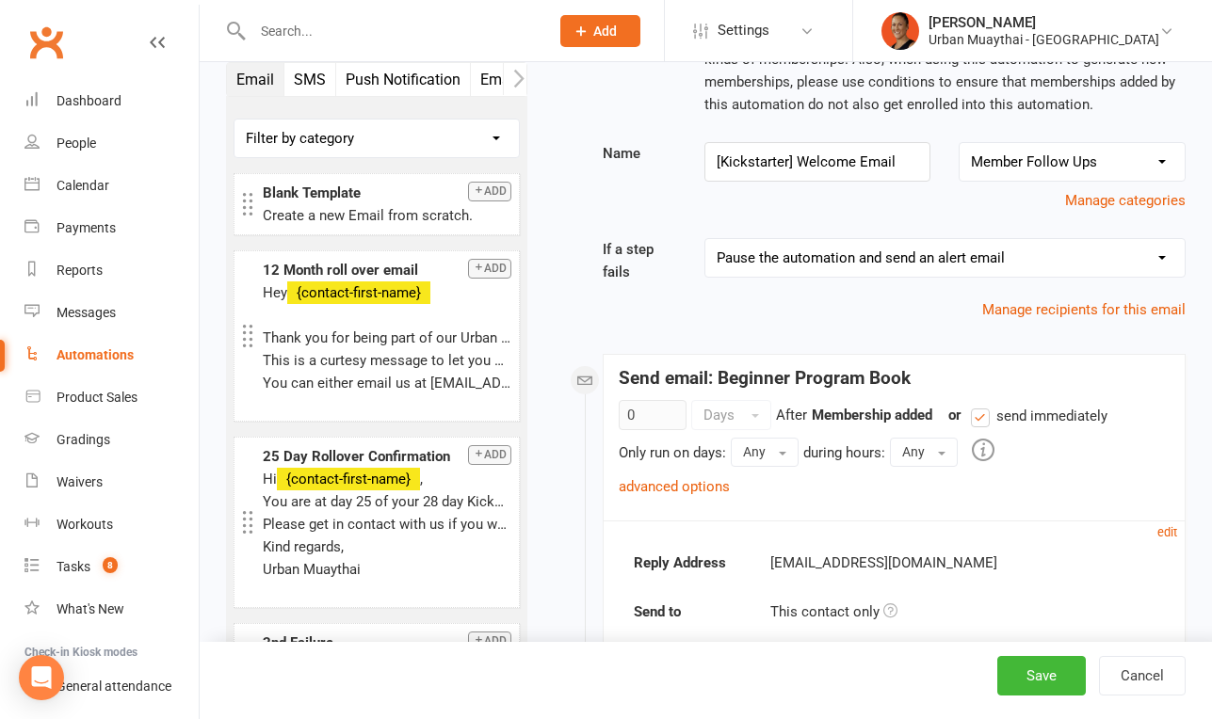
scroll to position [160, 0]
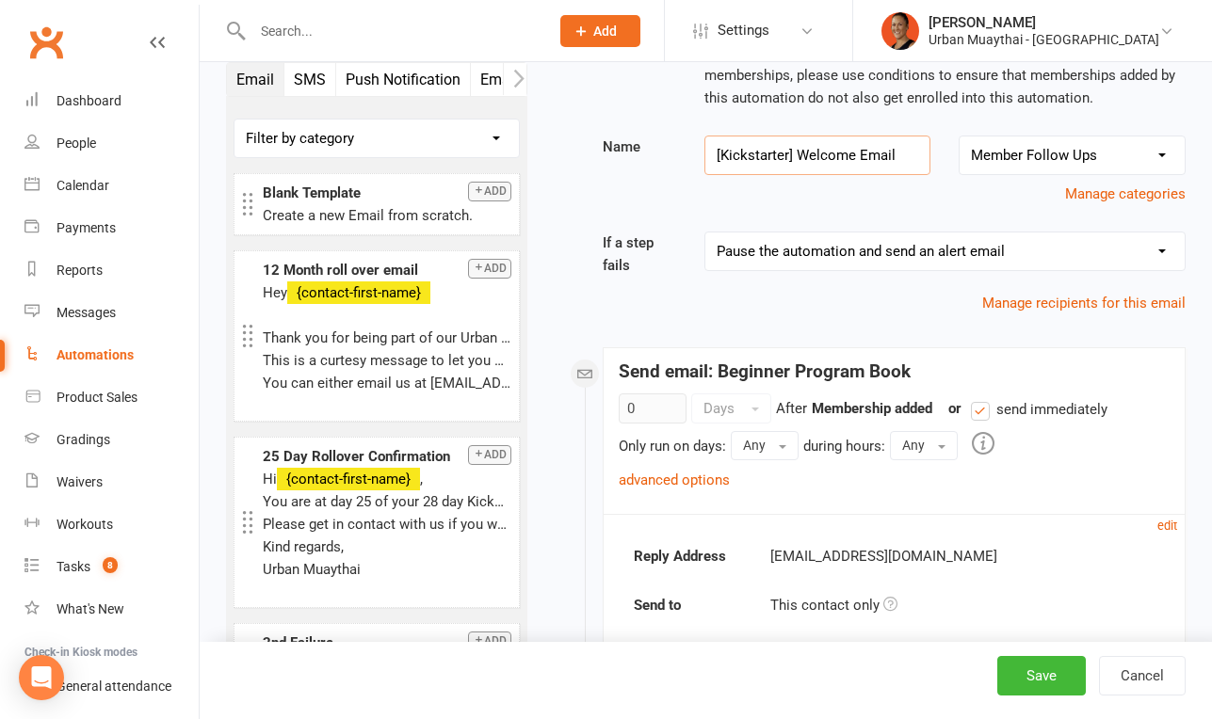
click at [715, 146] on input "[Kickstarter] Welcome Email" at bounding box center [817, 156] width 227 height 40
click at [819, 154] on input "OLD Kickstarter] Welcome Email" at bounding box center [817, 156] width 227 height 40
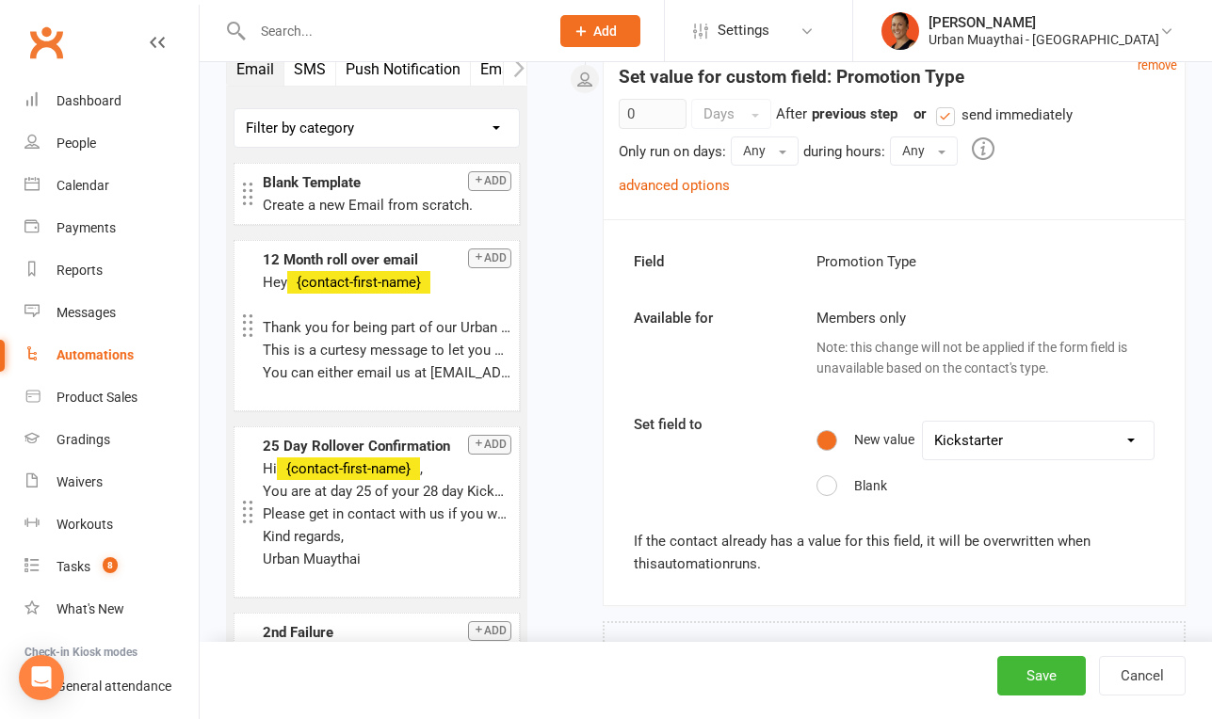
scroll to position [2049, 0]
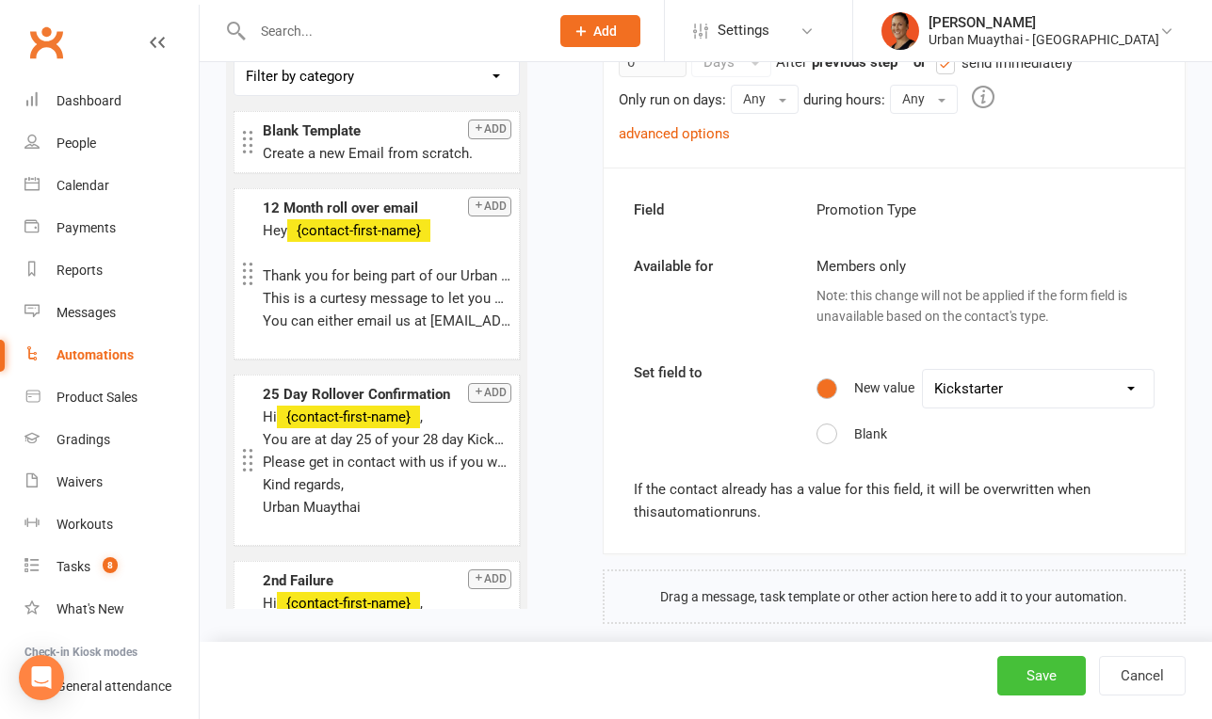
type input "OLD Kickstarter Welcome Email"
click at [1025, 691] on button "Save" at bounding box center [1041, 676] width 88 height 40
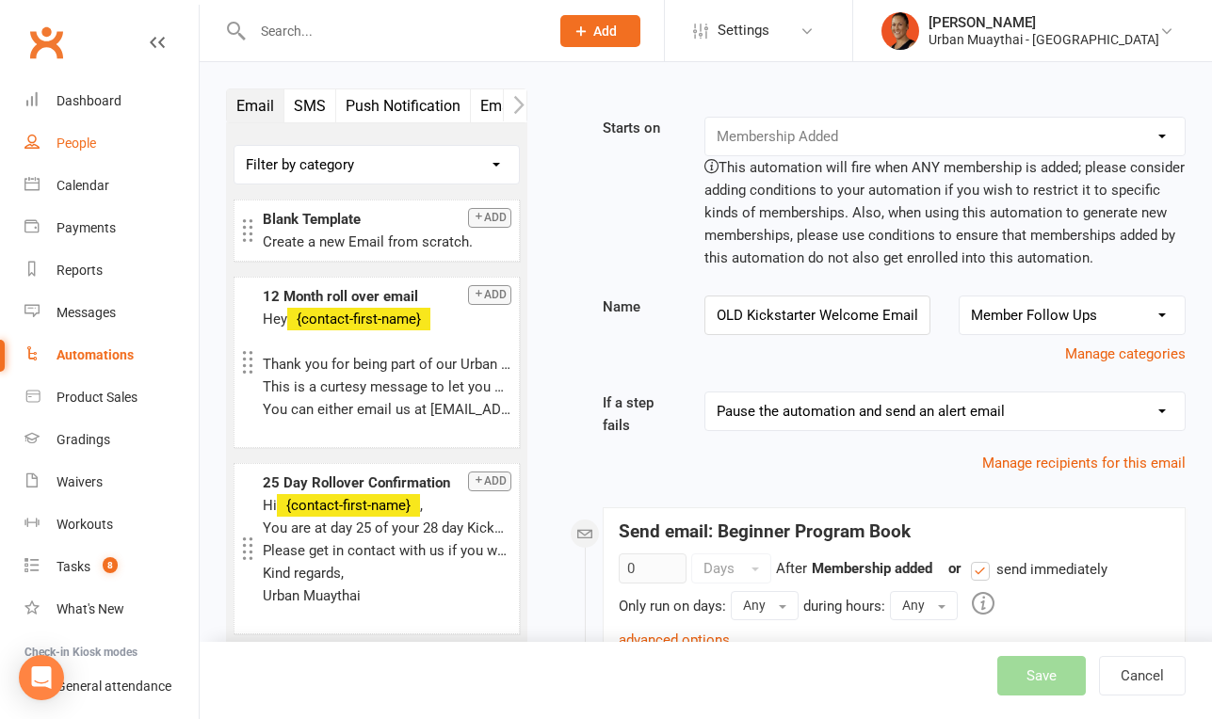
select select "100"
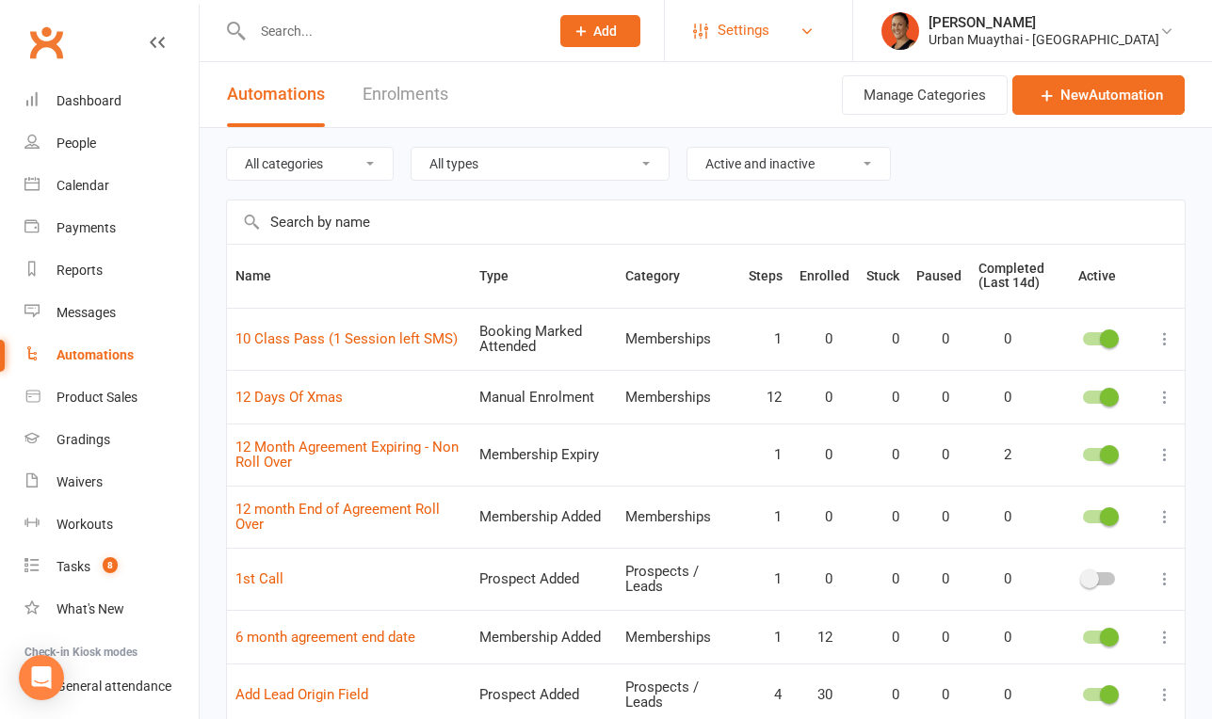
click at [769, 30] on span "Settings" at bounding box center [743, 30] width 52 height 42
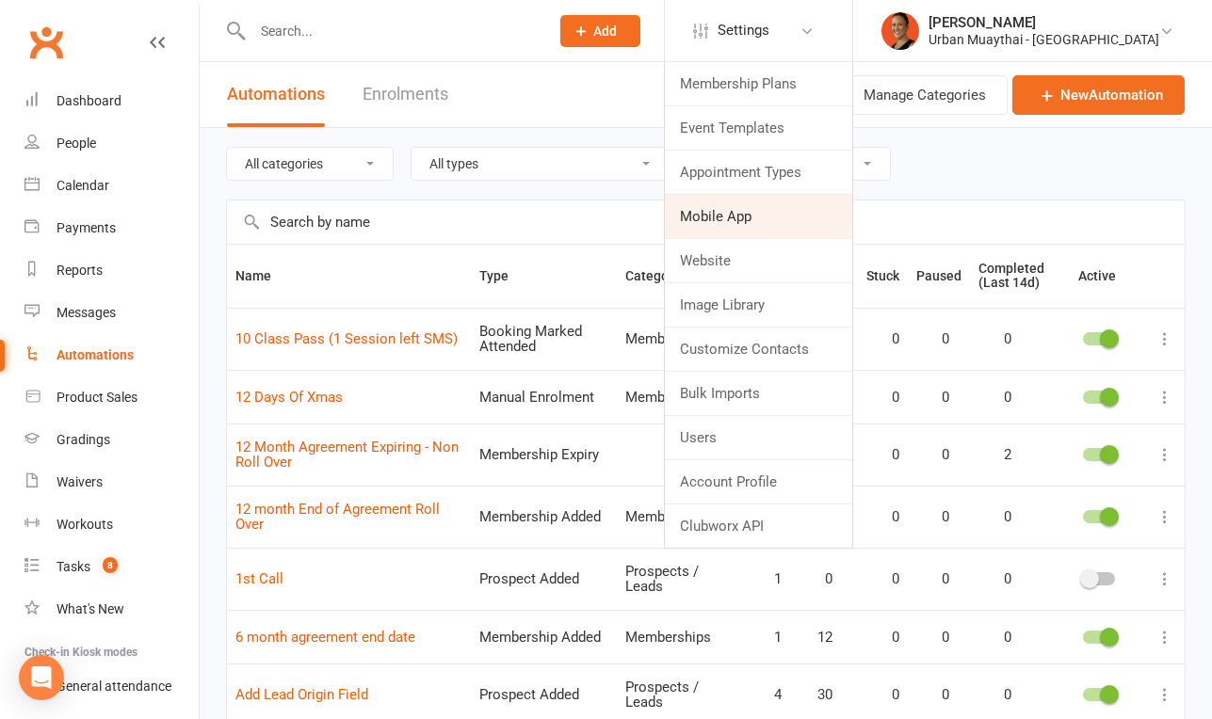
click at [845, 221] on link "Mobile App" at bounding box center [758, 216] width 187 height 43
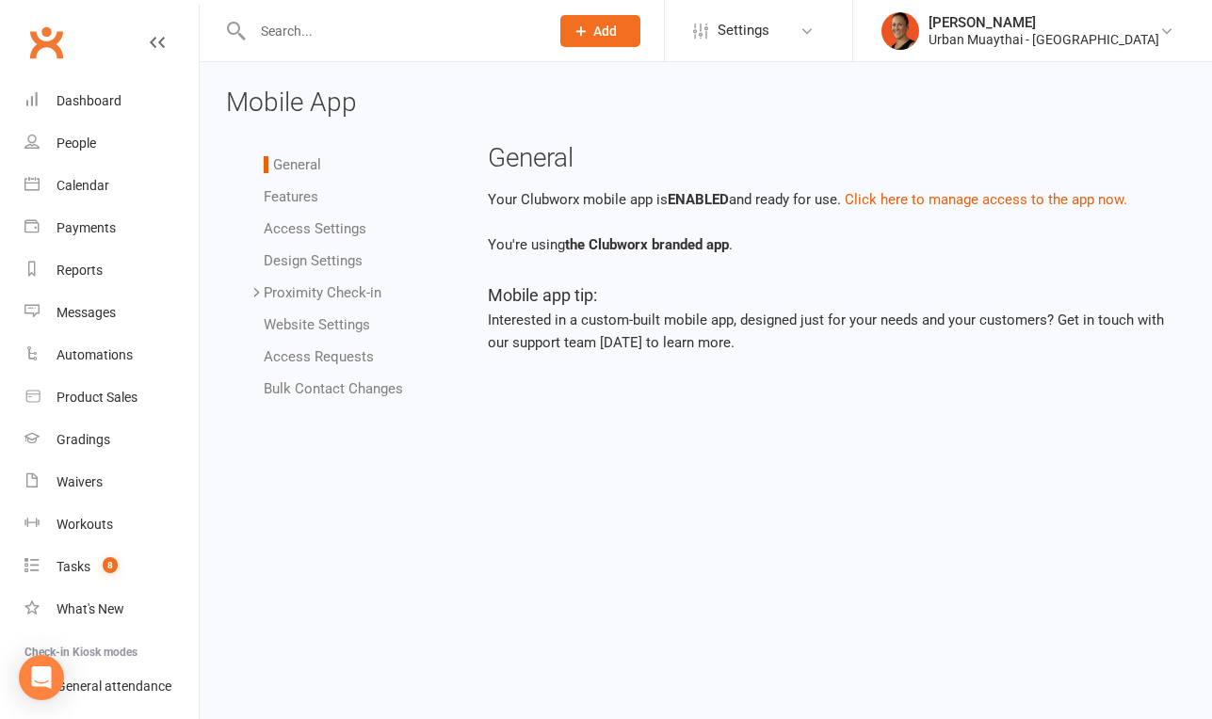
click at [342, 397] on li "Bulk Contact Changes" at bounding box center [354, 389] width 181 height 23
click at [342, 387] on link "Bulk Contact Changes" at bounding box center [333, 388] width 139 height 17
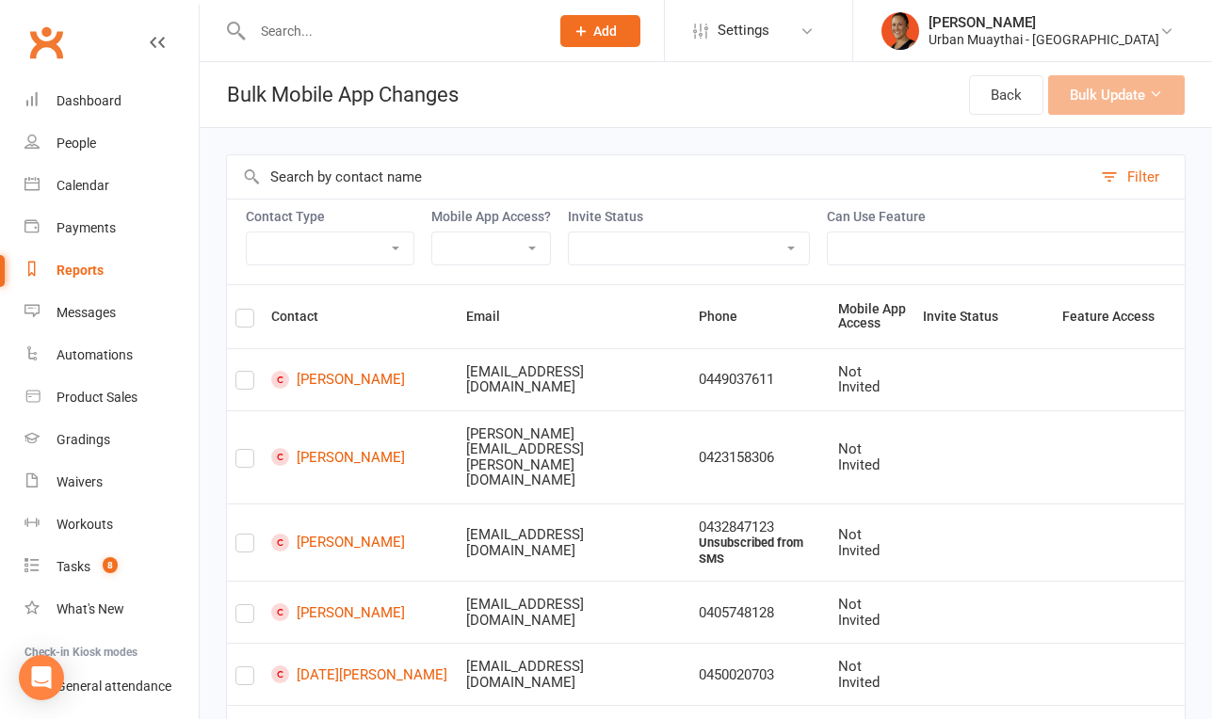
click at [340, 253] on select "Member Active member Cancelled member Suspended member Non-attending" at bounding box center [330, 249] width 167 height 32
select select "active_member"
click at [247, 233] on select "Member Active member Cancelled member Suspended member Non-attending" at bounding box center [330, 249] width 167 height 32
click at [625, 252] on select "Not Invited Sent Accepted Expired Expired (replacement requested)" at bounding box center [689, 249] width 240 height 32
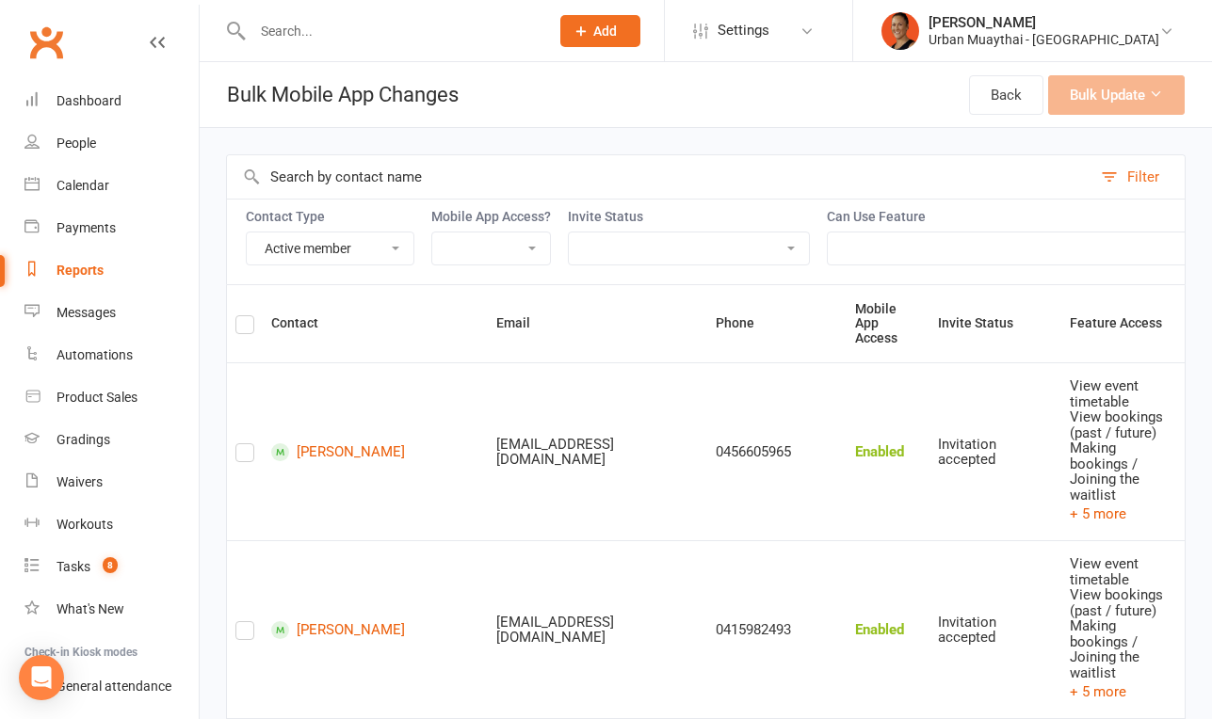
select select "uninvited"
click at [571, 233] on select "Not Invited Sent Accepted Expired Expired (replacement requested)" at bounding box center [689, 249] width 240 height 32
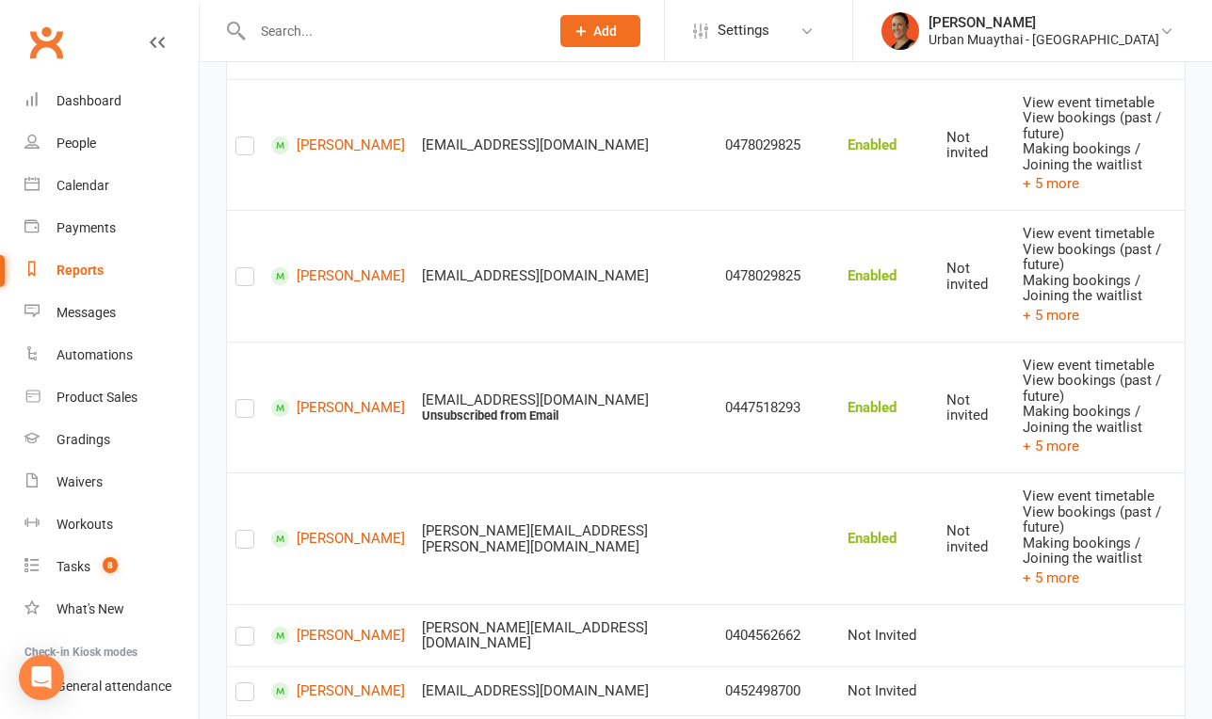
scroll to position [763, 0]
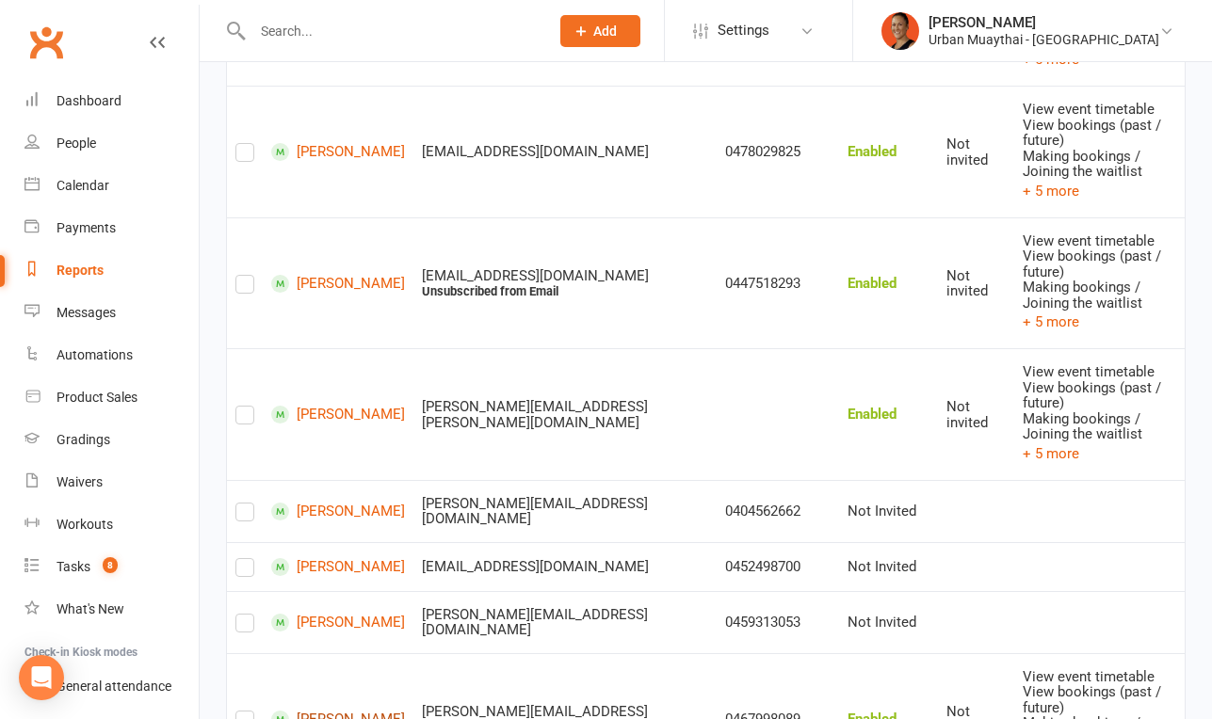
click at [318, 711] on link "[PERSON_NAME]" at bounding box center [338, 720] width 134 height 18
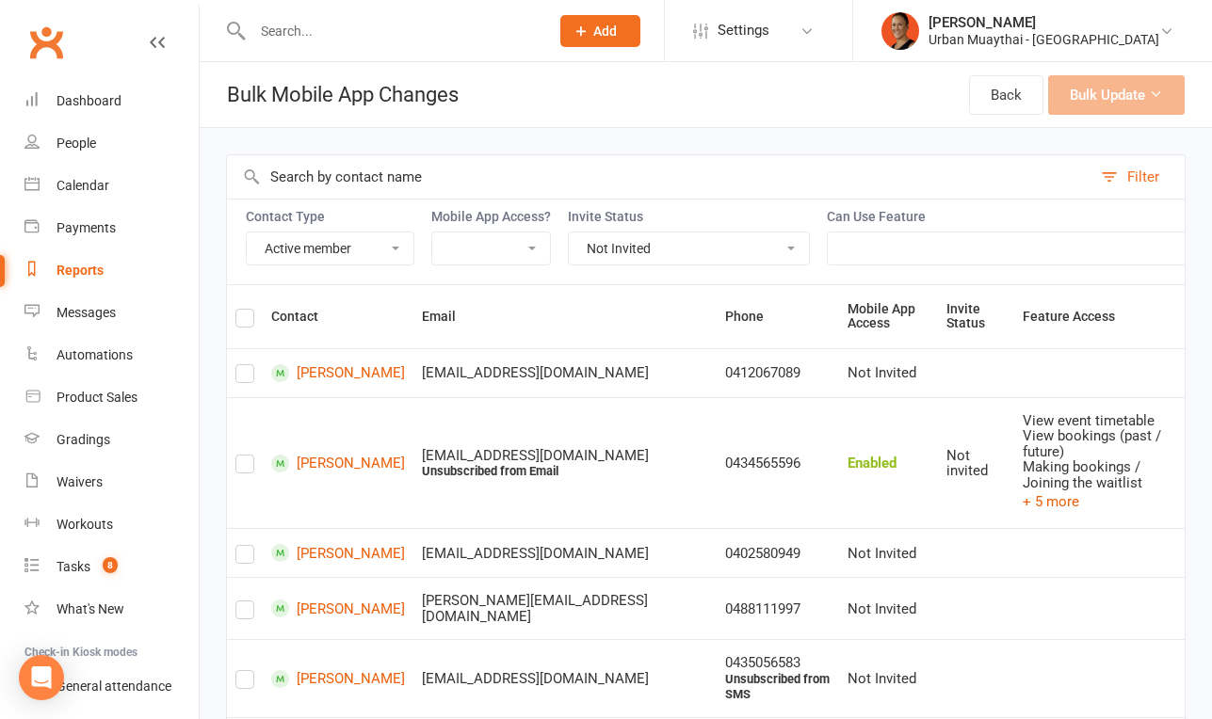
click at [245, 321] on label at bounding box center [244, 321] width 19 height 0
click at [245, 310] on input "checkbox" at bounding box center [244, 310] width 19 height 0
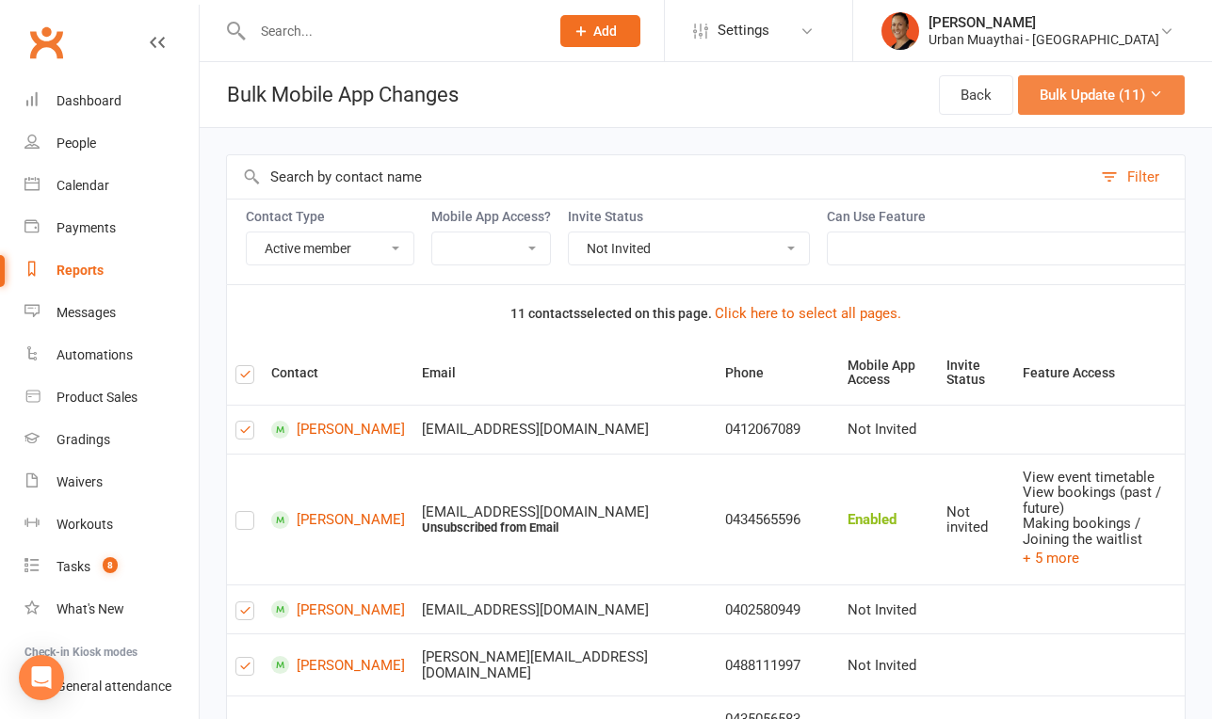
click at [1054, 97] on button "Bulk Update (11)" at bounding box center [1101, 95] width 167 height 40
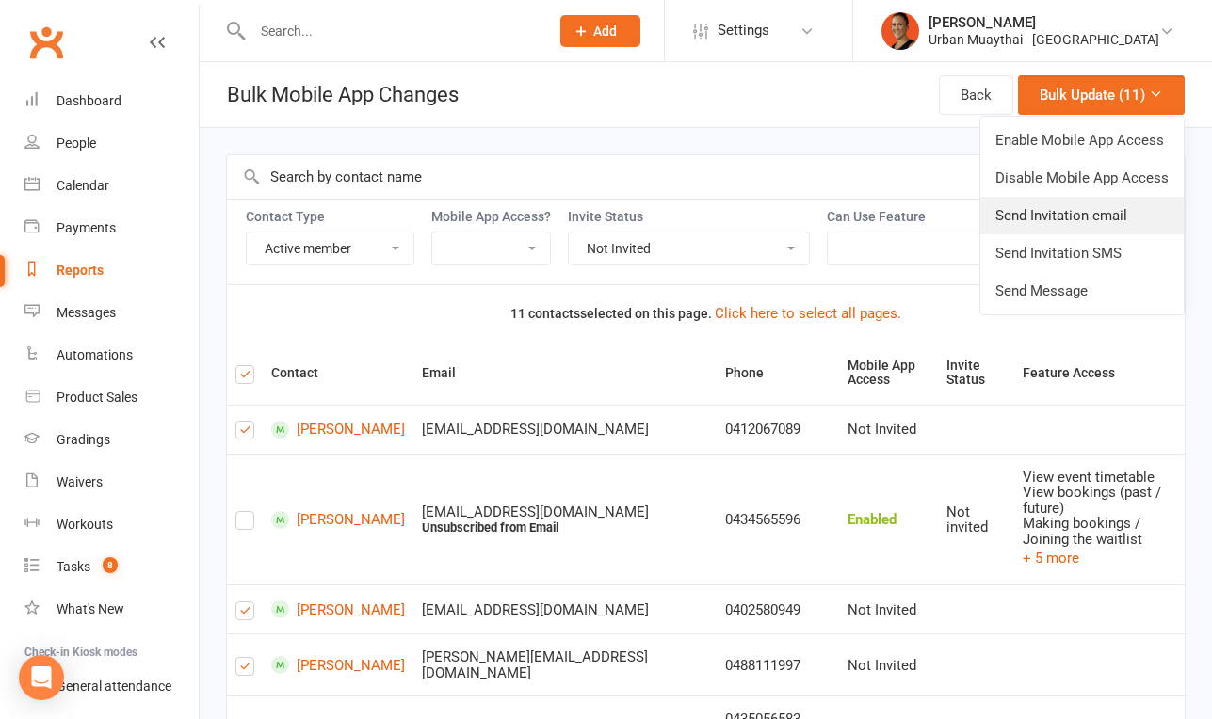
click at [1038, 217] on link "Send Invitation email" at bounding box center [1081, 216] width 203 height 38
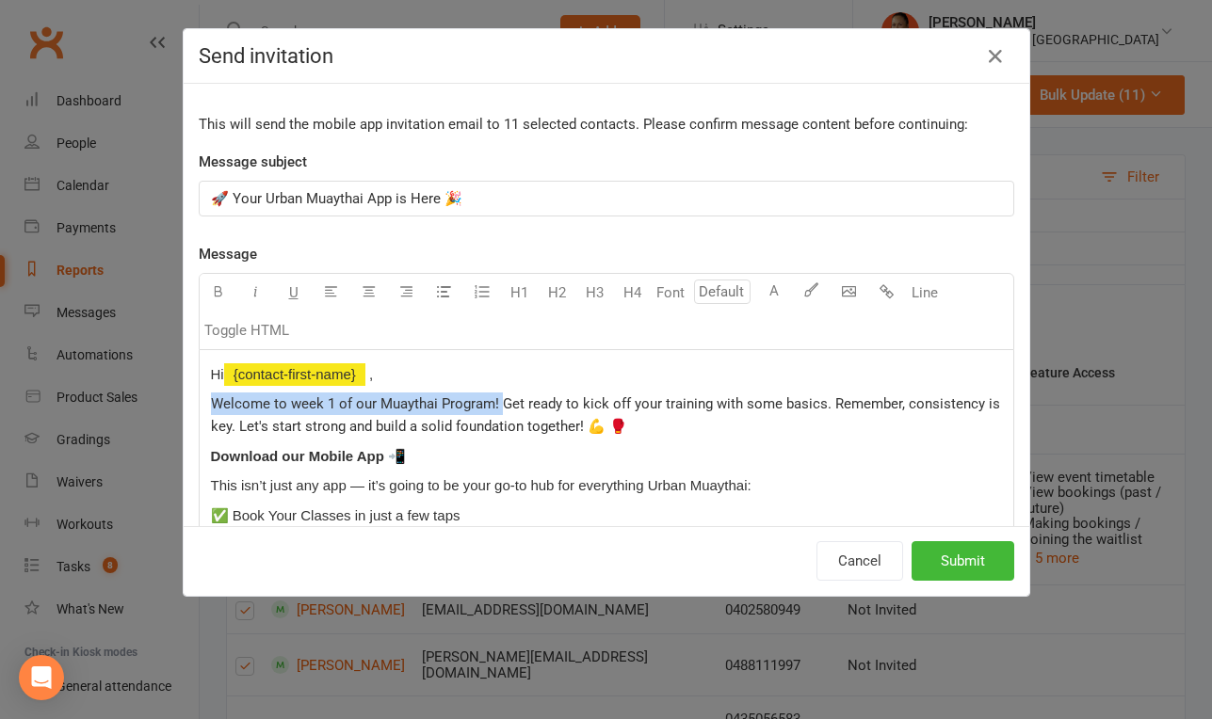
drag, startPoint x: 205, startPoint y: 402, endPoint x: 499, endPoint y: 398, distance: 293.8
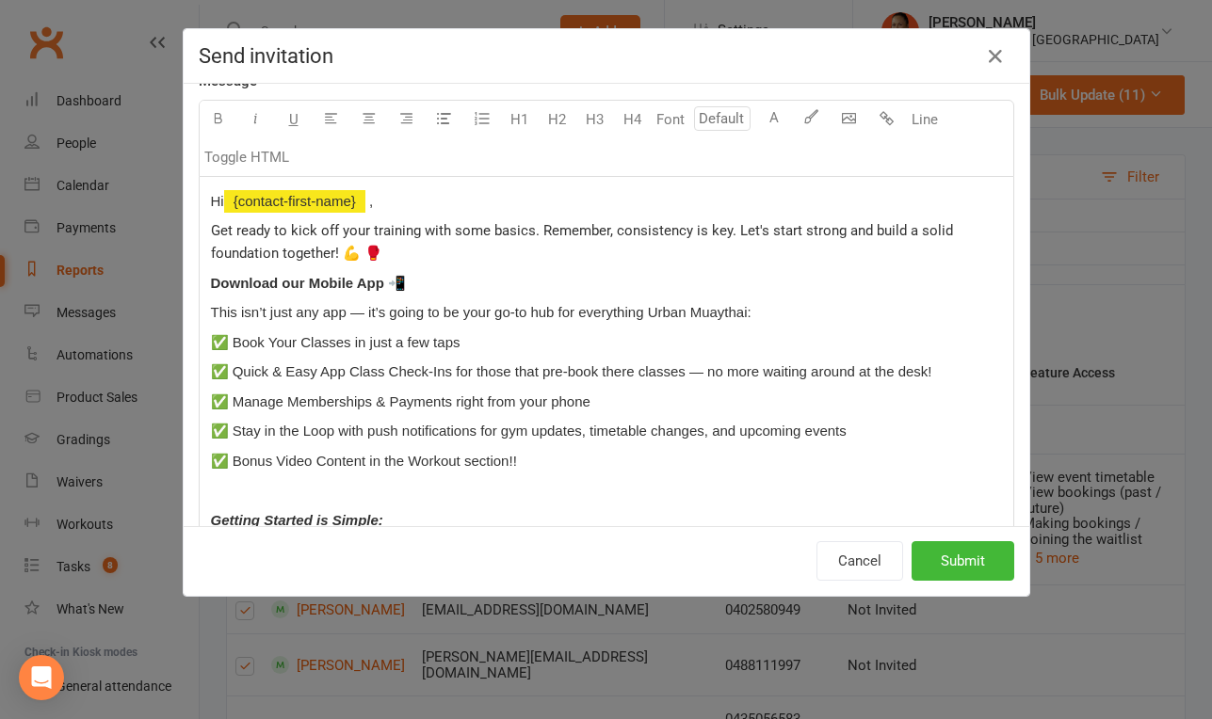
scroll to position [190, 0]
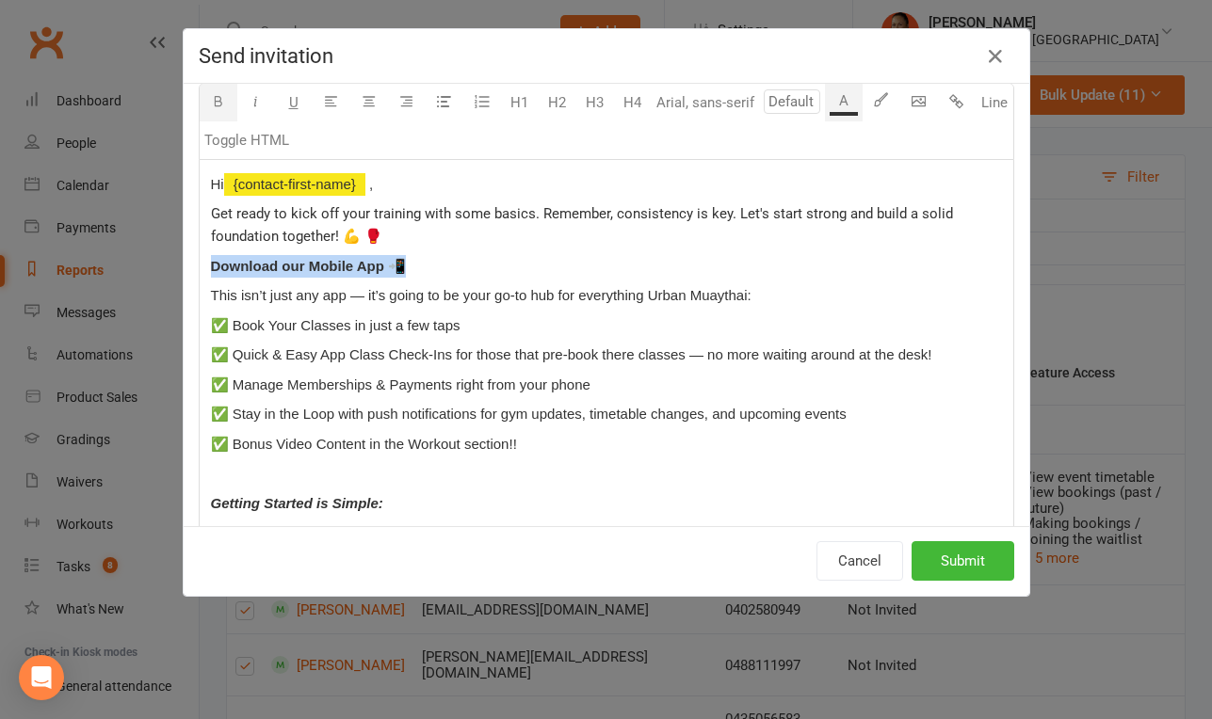
drag, startPoint x: 420, startPoint y: 265, endPoint x: 203, endPoint y: 262, distance: 216.6
click at [202, 261] on div "Hi ﻿ {contact-first-name} , Get ready to kick off your training with some basic…" at bounding box center [606, 604] width 813 height 888
click at [202, 213] on div "Hi ﻿ {contact-first-name} , Get ready to kick off your training with some basic…" at bounding box center [606, 604] width 813 height 888
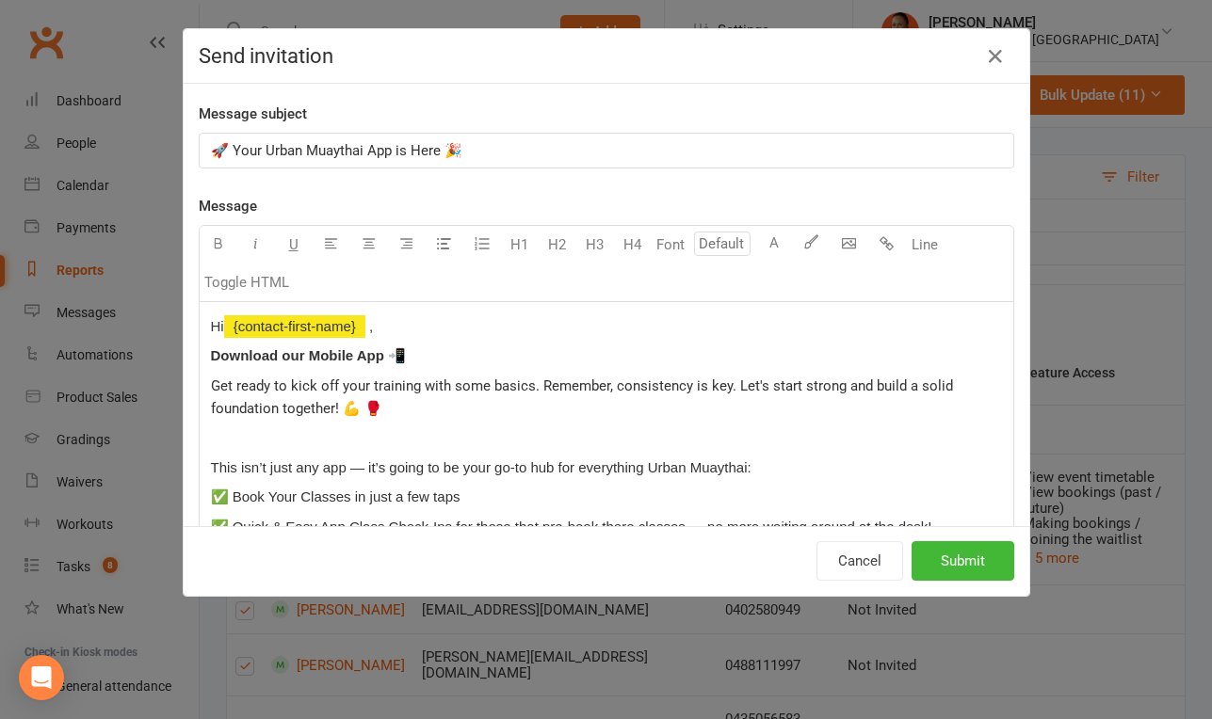
scroll to position [40, 0]
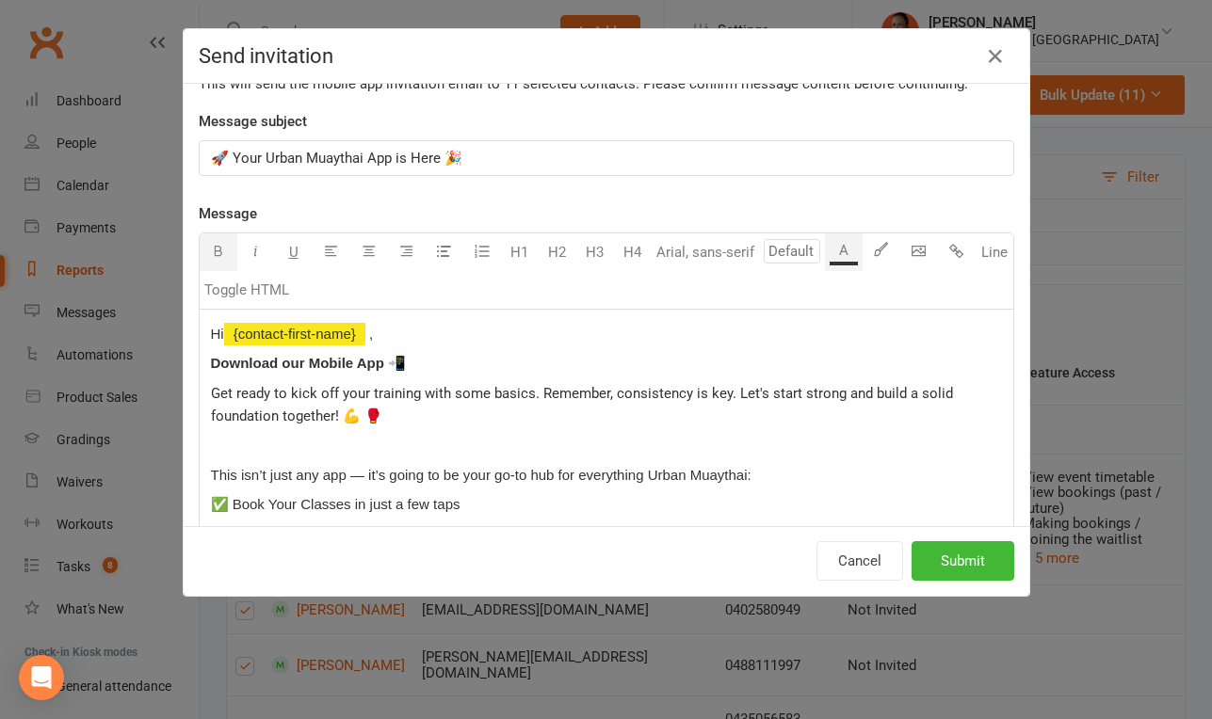
click at [310, 450] on p "﻿" at bounding box center [606, 445] width 791 height 23
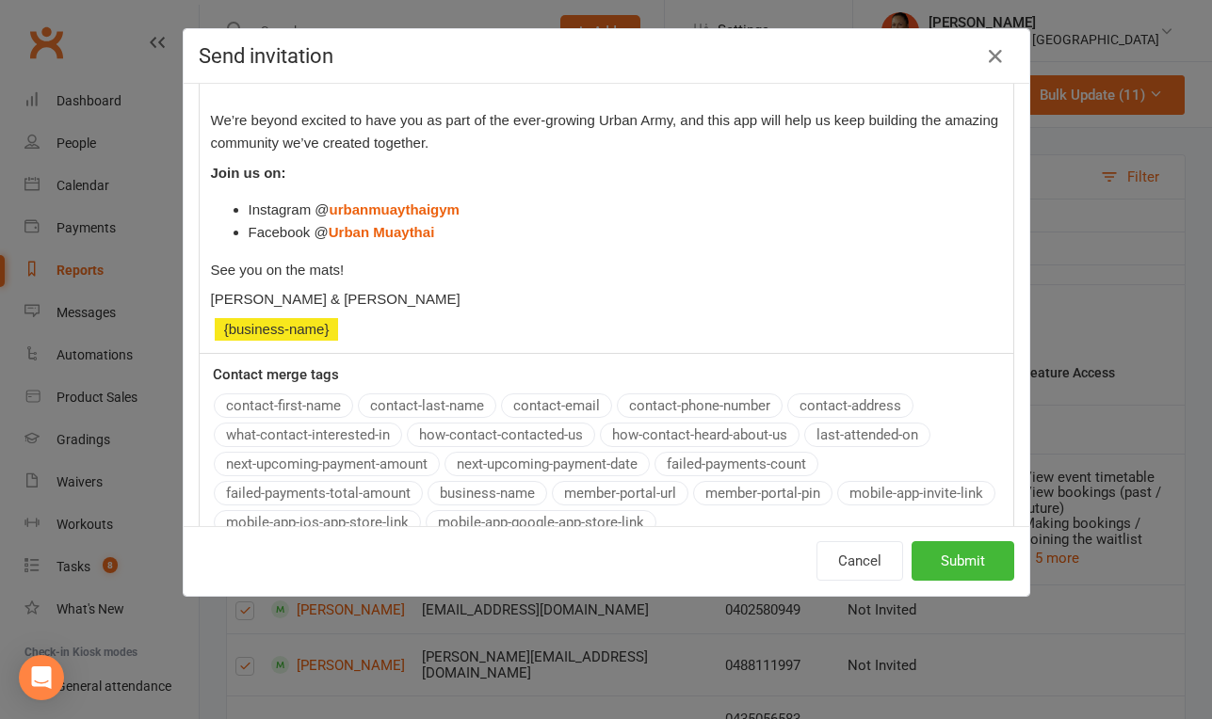
scroll to position [899, 0]
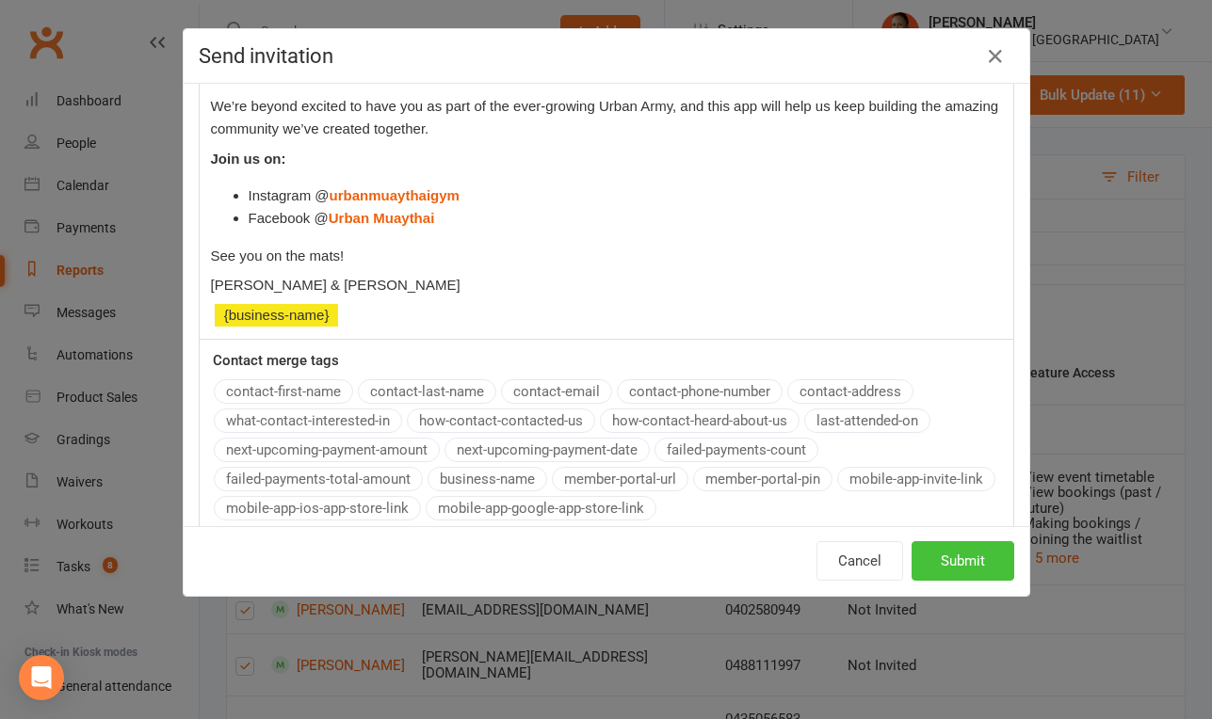
click at [941, 569] on button "Submit" at bounding box center [962, 561] width 103 height 40
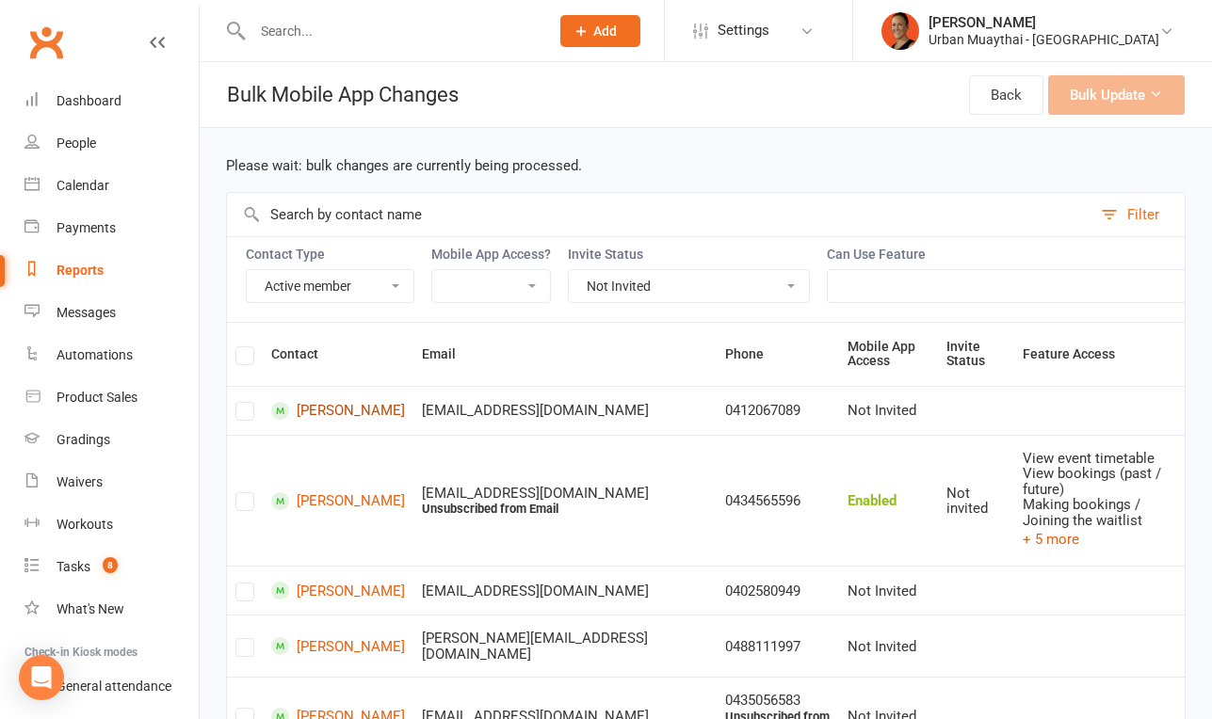
click at [344, 411] on link "Corey Andrew" at bounding box center [338, 411] width 134 height 18
click at [248, 359] on label at bounding box center [244, 359] width 19 height 0
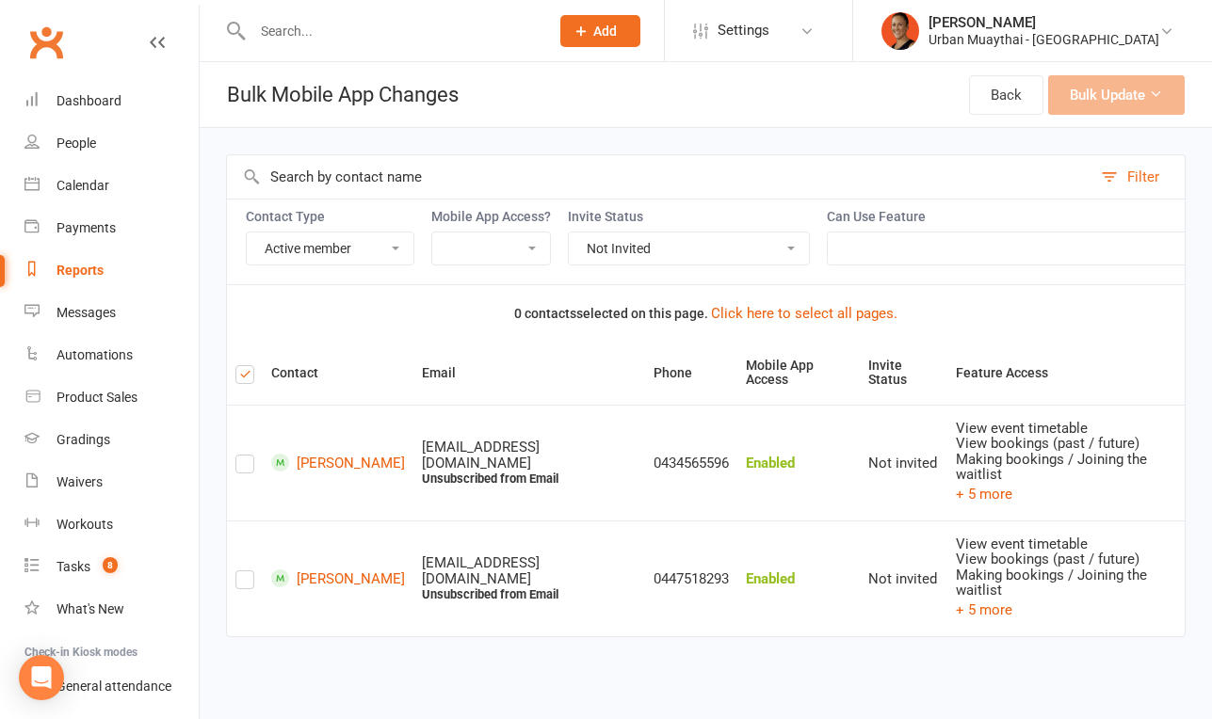
click at [242, 378] on label at bounding box center [244, 378] width 19 height 0
click at [242, 366] on input "checkbox" at bounding box center [244, 366] width 19 height 0
click at [251, 378] on label at bounding box center [244, 378] width 19 height 0
click at [251, 366] on input "checkbox" at bounding box center [244, 366] width 19 height 0
click at [240, 378] on label at bounding box center [244, 378] width 19 height 0
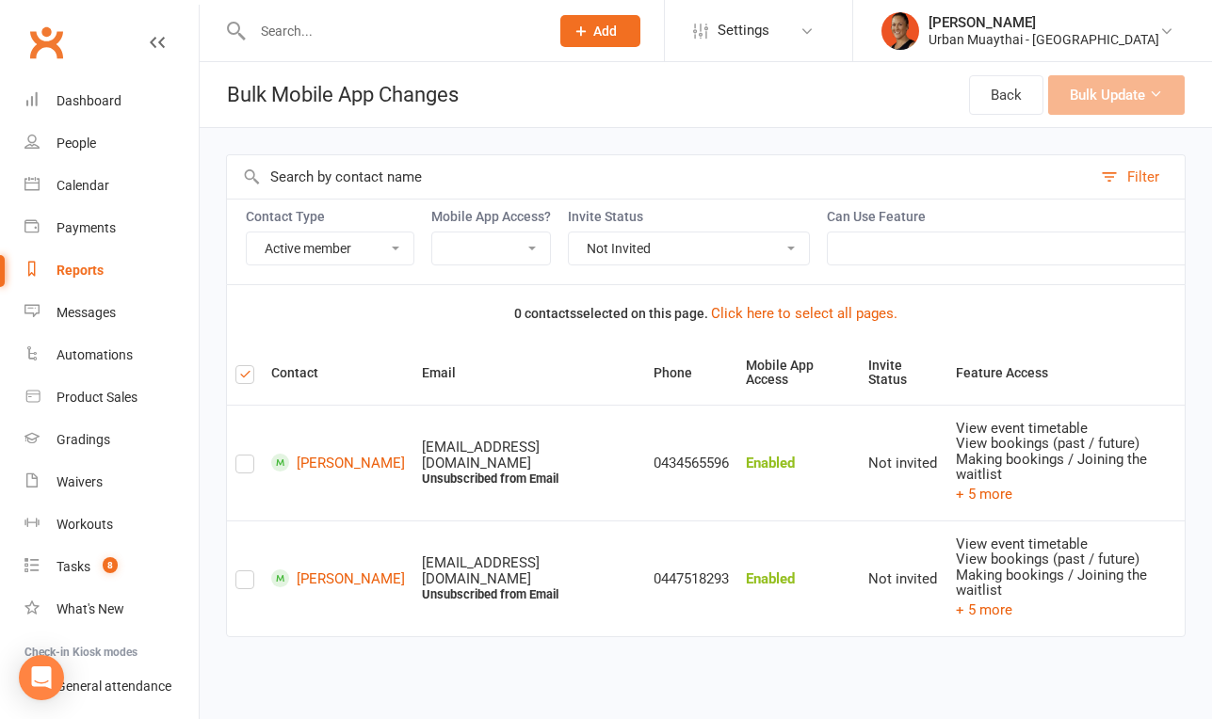
click at [240, 366] on input "checkbox" at bounding box center [244, 366] width 19 height 0
click at [776, 320] on button "Click here to select all pages." at bounding box center [804, 313] width 186 height 23
click at [245, 378] on label at bounding box center [244, 378] width 19 height 0
click at [245, 366] on input "checkbox" at bounding box center [244, 366] width 19 height 0
click at [245, 378] on label at bounding box center [244, 378] width 19 height 0
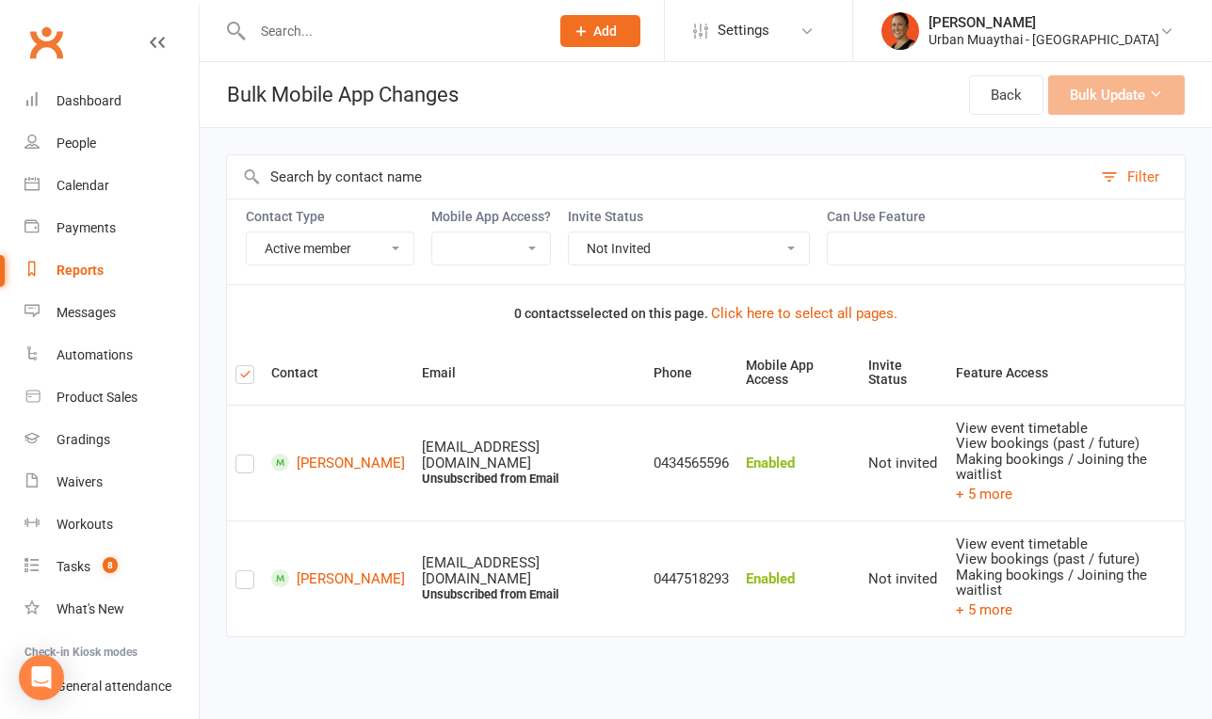
click at [245, 366] on input "checkbox" at bounding box center [244, 366] width 19 height 0
click at [320, 454] on link "Nathan Baber" at bounding box center [338, 463] width 134 height 18
click at [325, 570] on link "Brodie McDonald" at bounding box center [338, 579] width 134 height 18
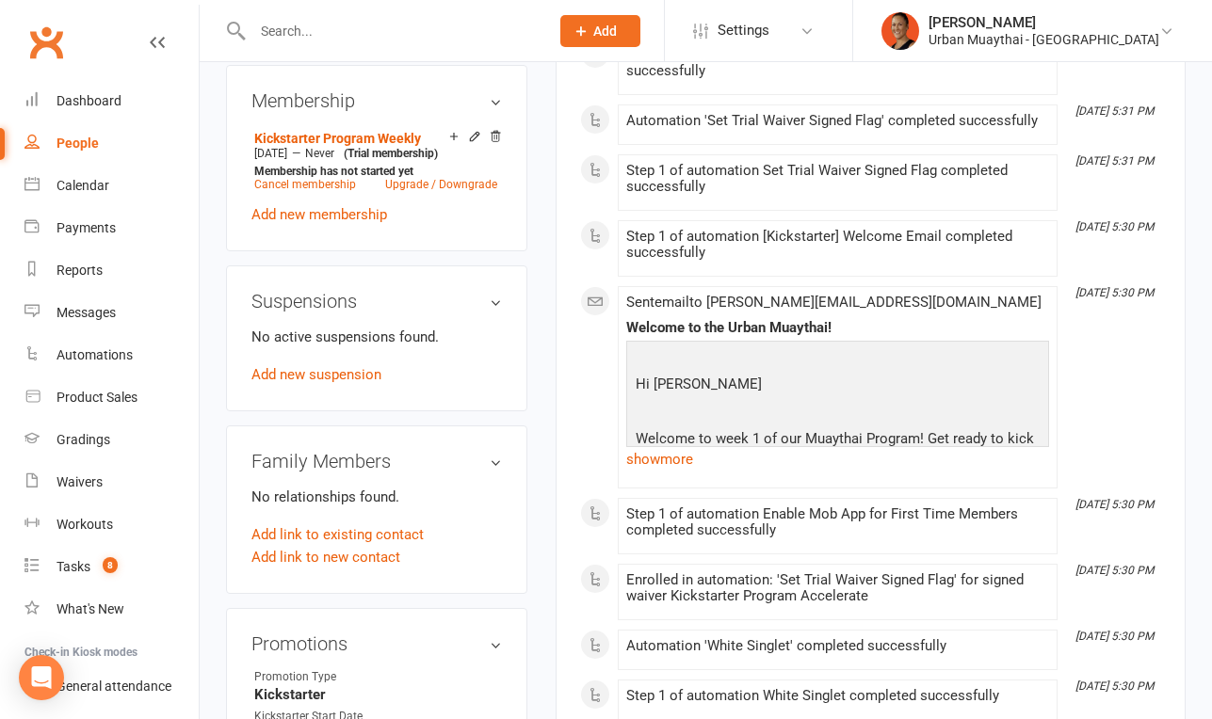
scroll to position [1007, 0]
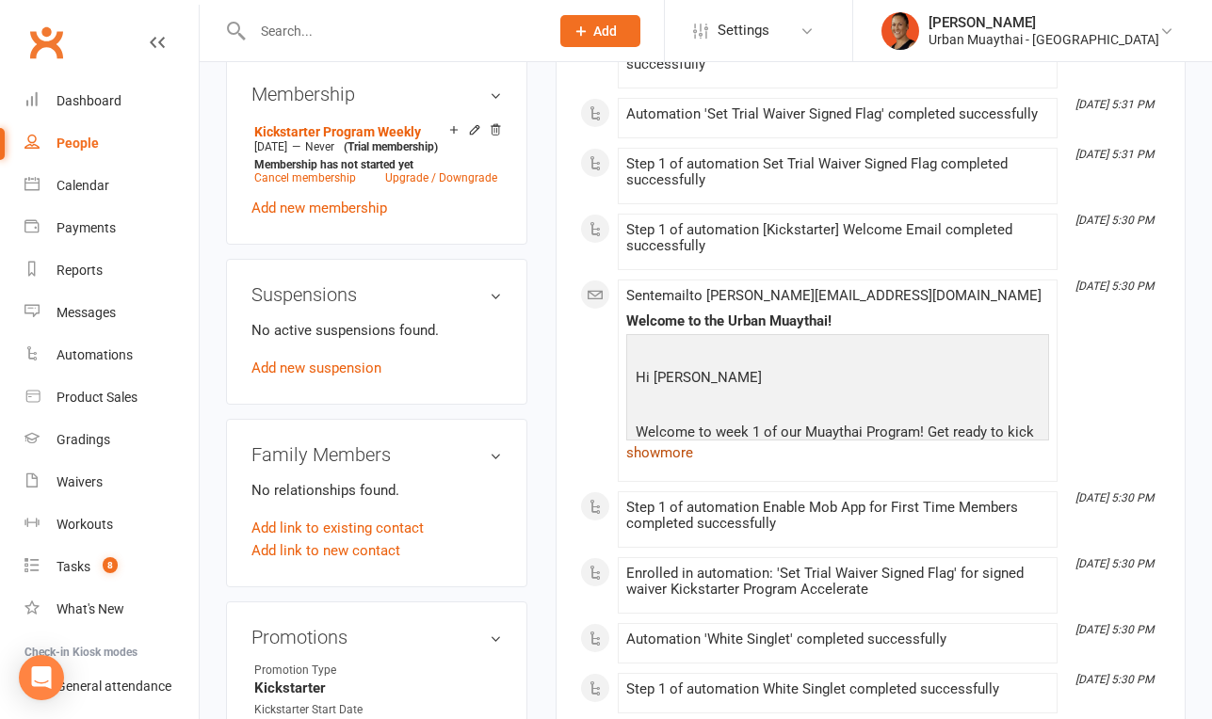
click at [678, 456] on link "show more" at bounding box center [837, 453] width 423 height 26
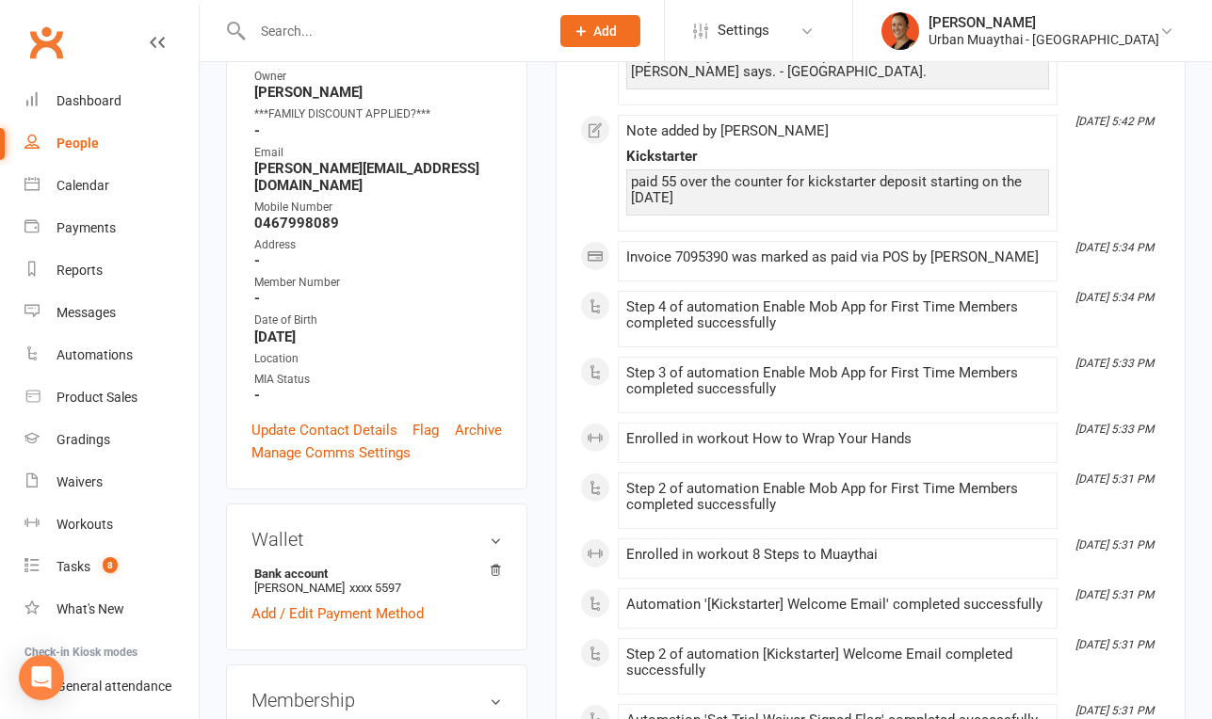
scroll to position [0, 0]
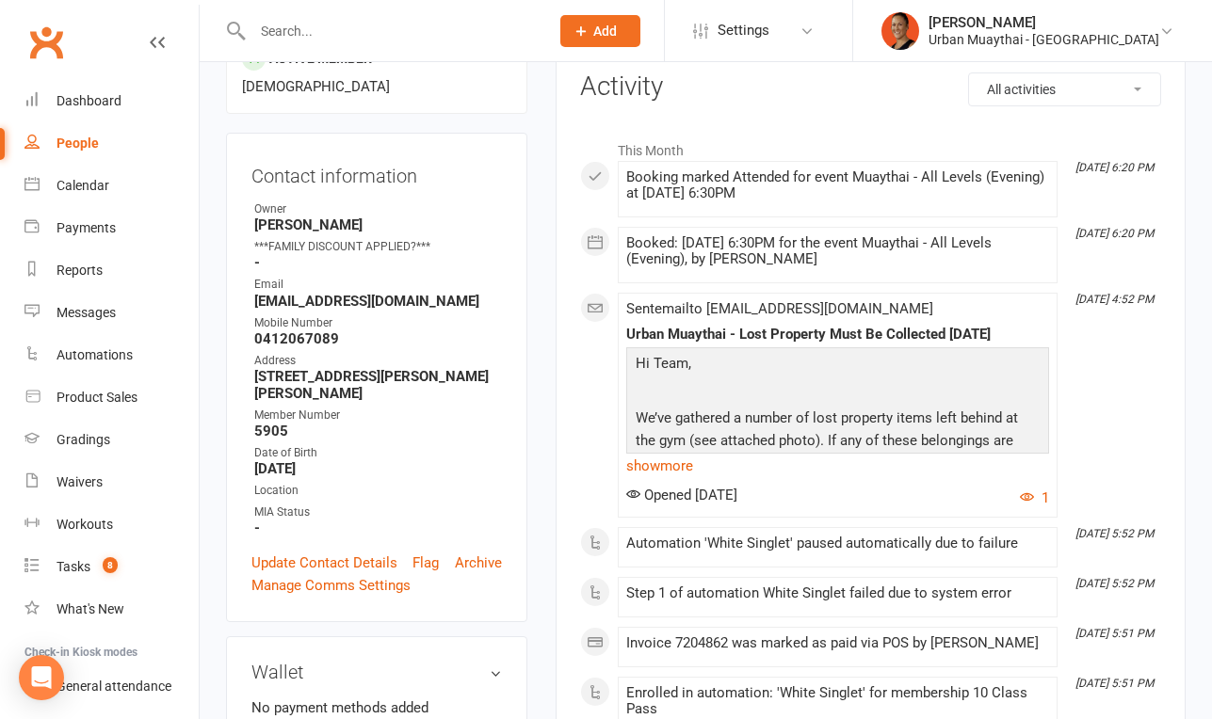
scroll to position [217, 0]
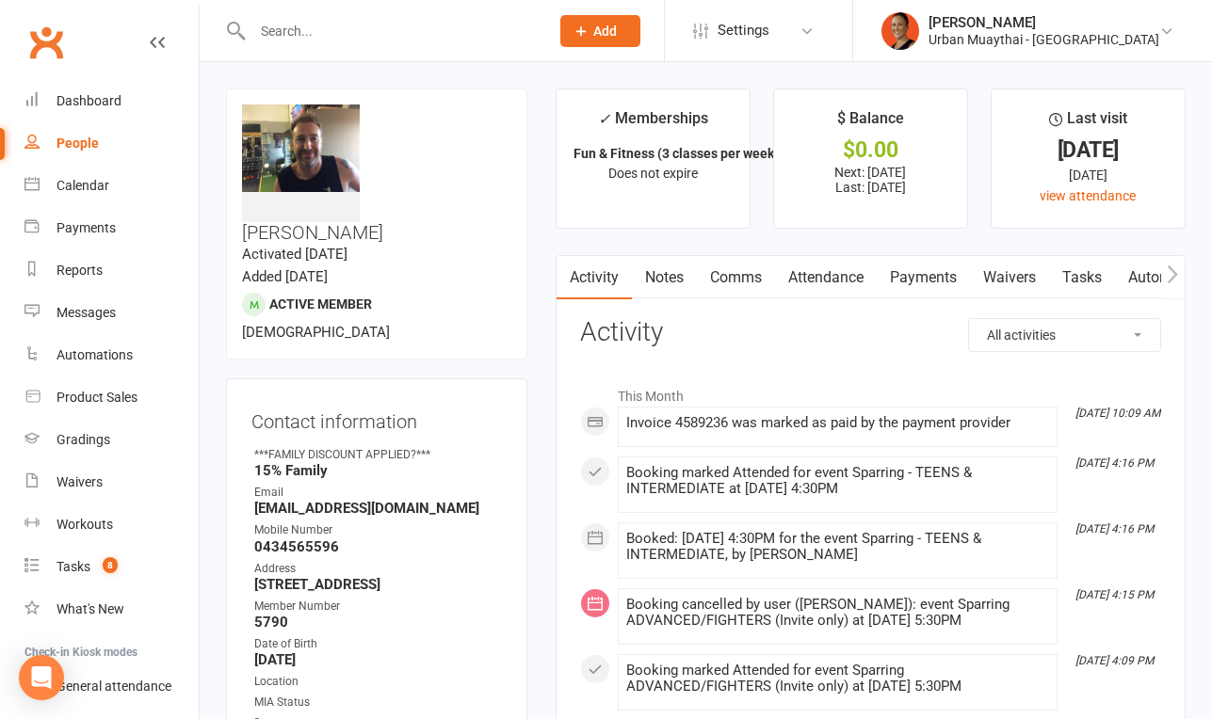
click at [1173, 277] on icon "button" at bounding box center [1172, 274] width 10 height 18
click at [1173, 267] on icon "button" at bounding box center [1172, 275] width 11 height 20
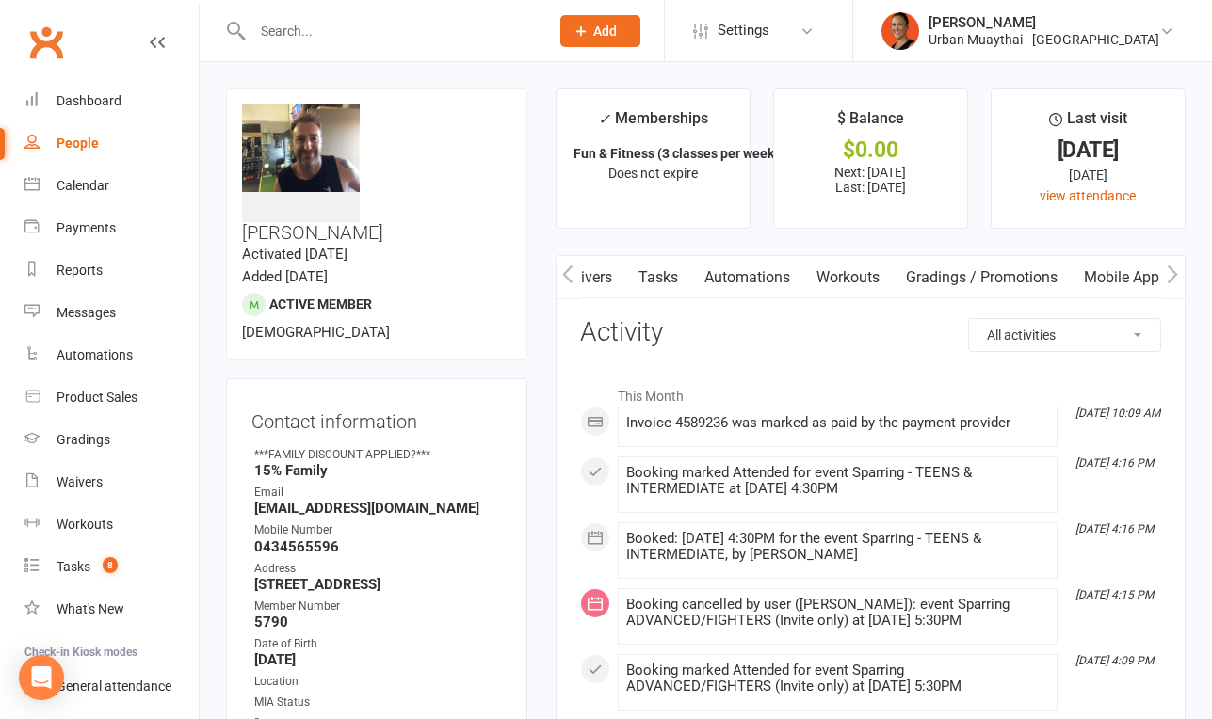
click at [1117, 282] on link "Mobile App" at bounding box center [1121, 277] width 102 height 43
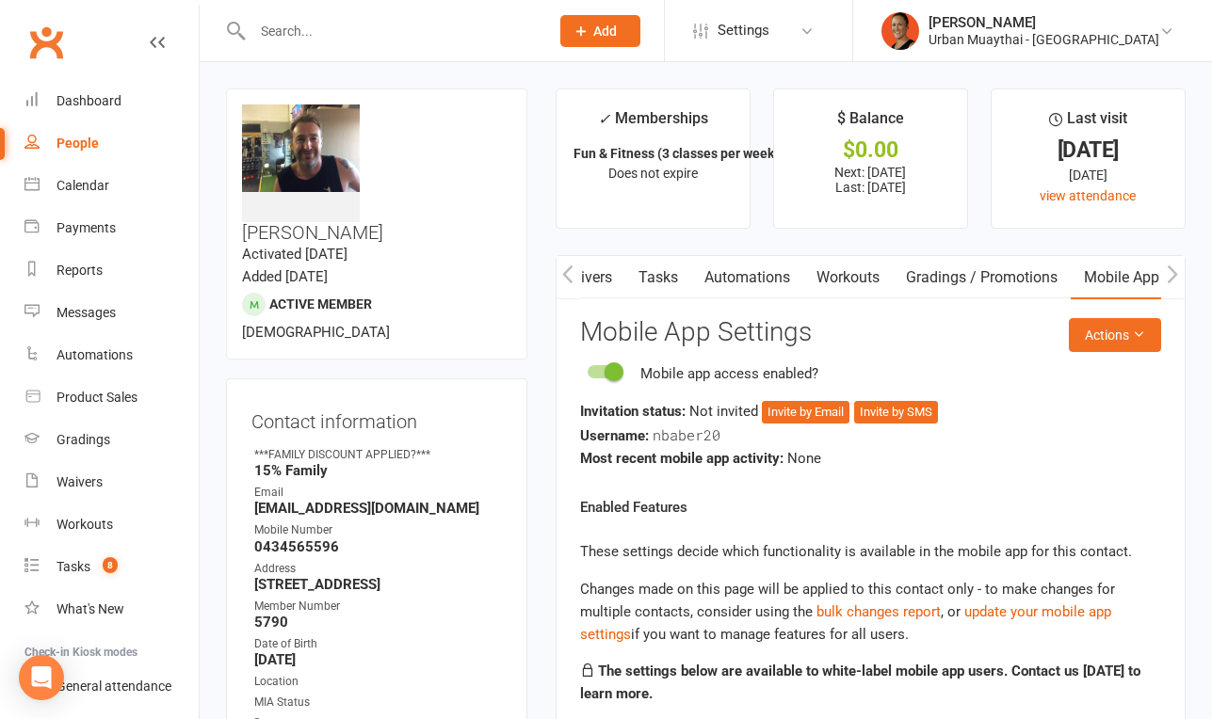
click at [593, 270] on link "Waivers" at bounding box center [585, 277] width 79 height 43
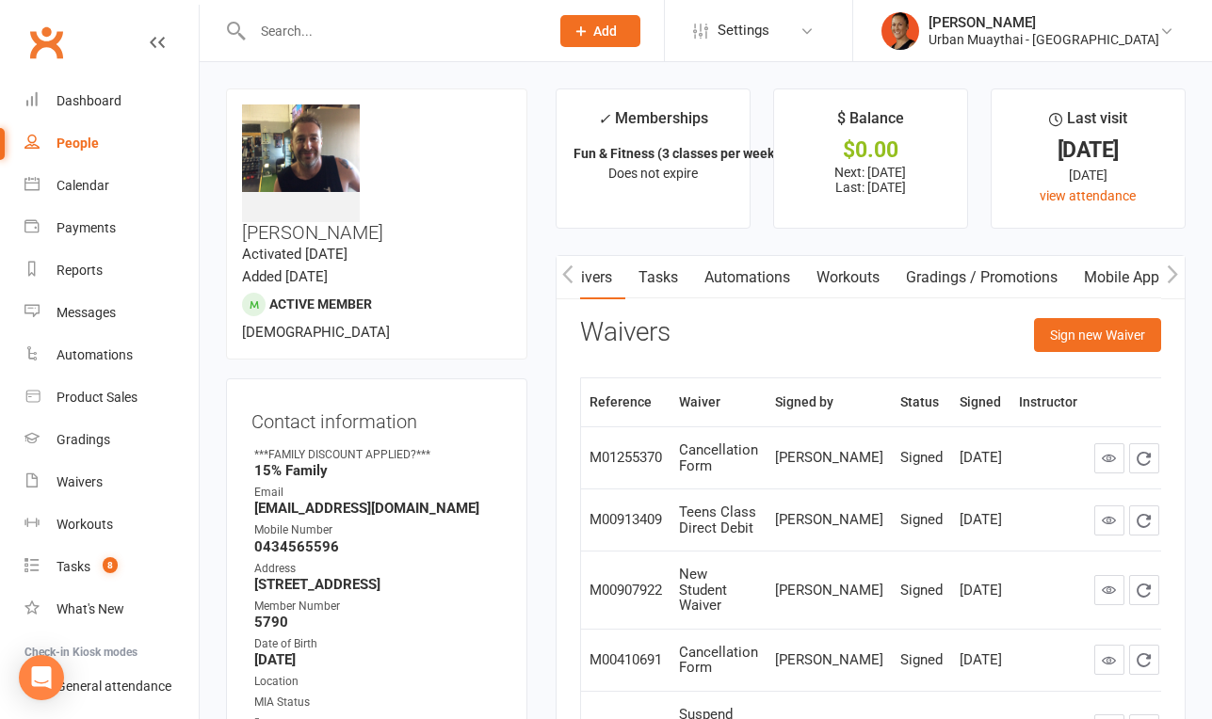
click at [564, 285] on button "button" at bounding box center [568, 277] width 24 height 42
click at [583, 282] on link "Attendance" at bounding box center [543, 277] width 102 height 43
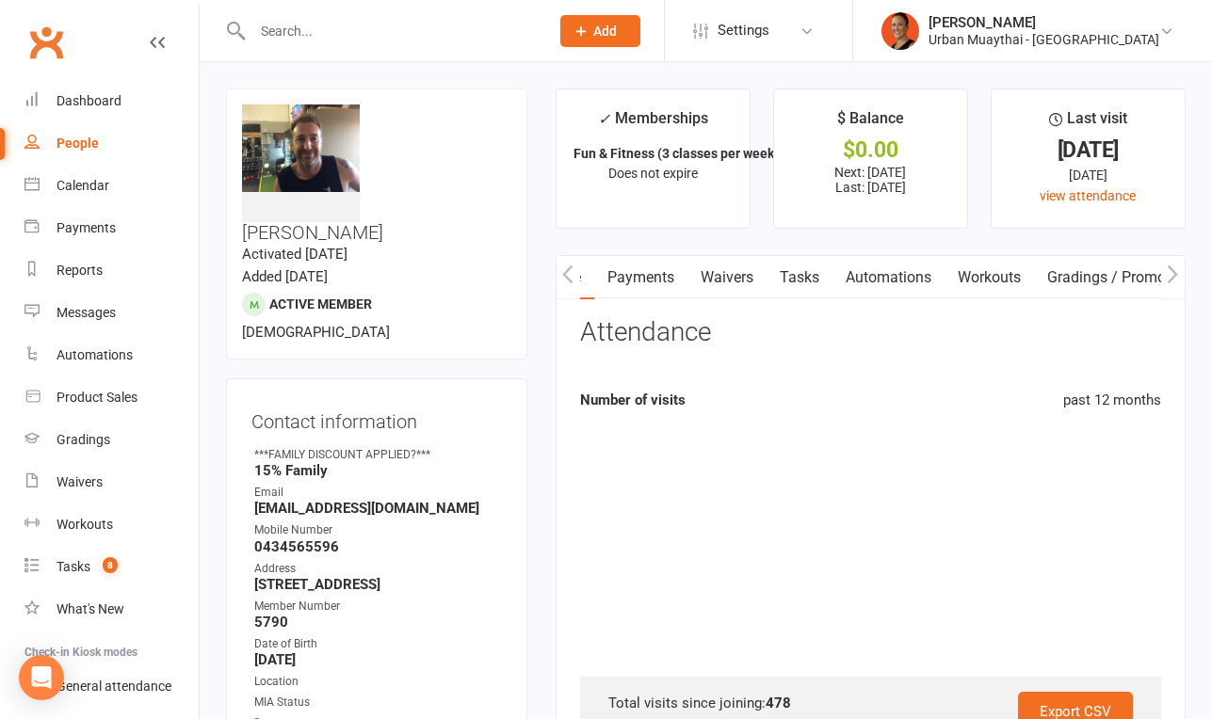
click at [559, 277] on button "button" at bounding box center [568, 277] width 24 height 42
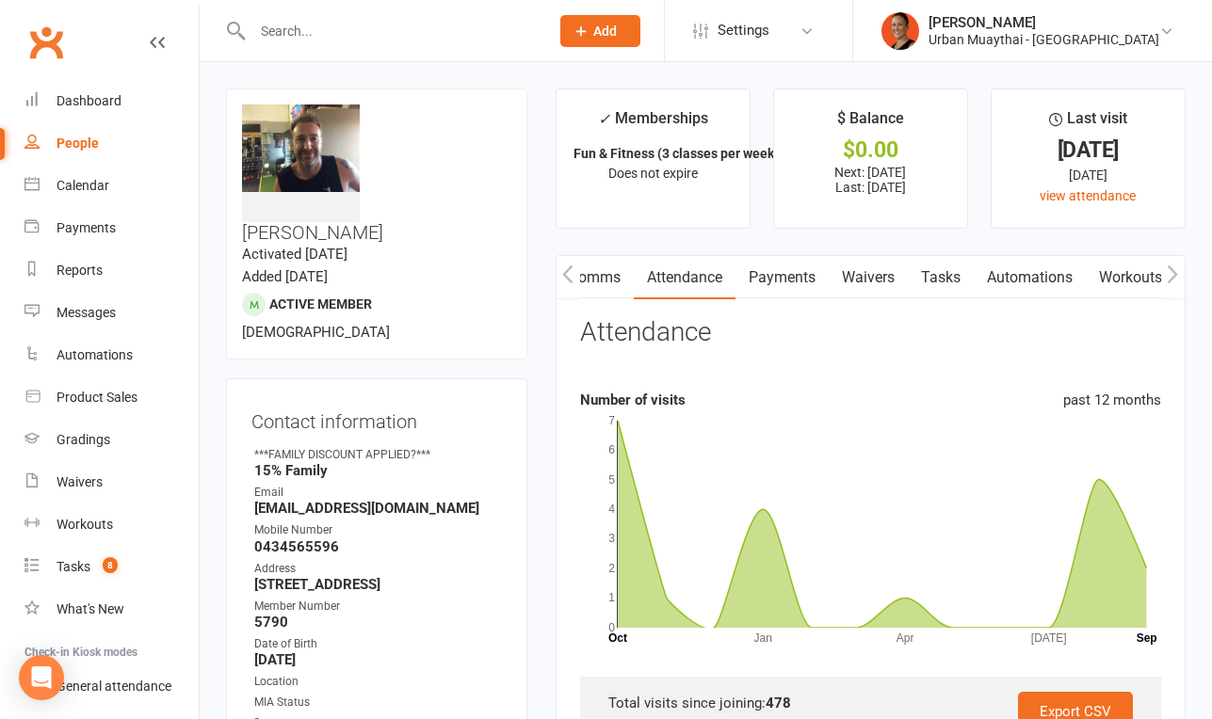
scroll to position [0, 141]
click at [611, 278] on link "Comms" at bounding box center [594, 277] width 78 height 43
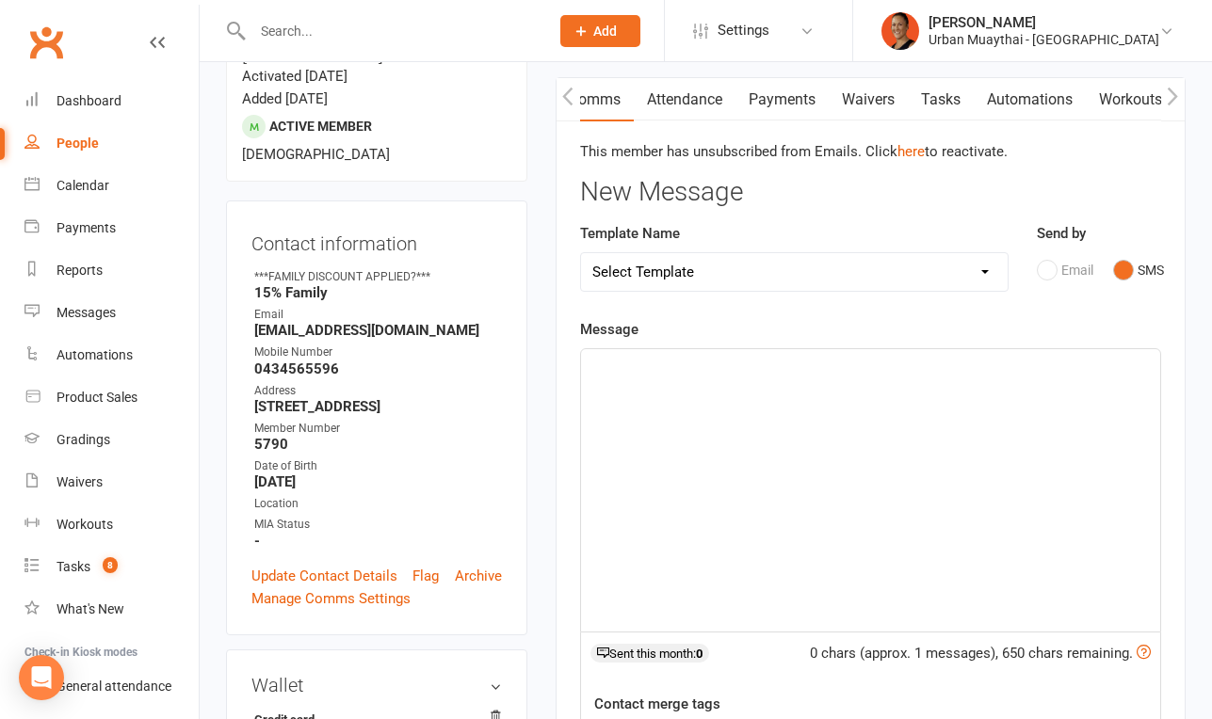
scroll to position [56, 0]
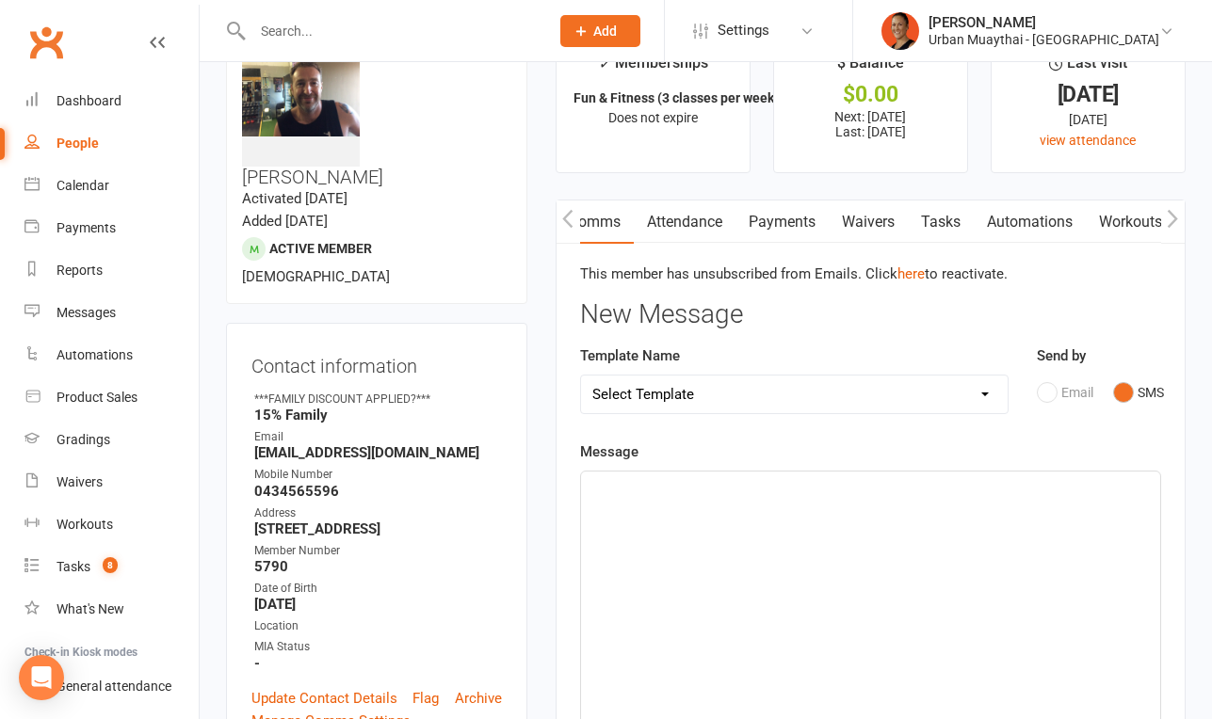
click at [572, 221] on icon "button" at bounding box center [567, 219] width 11 height 20
click at [569, 221] on icon "button" at bounding box center [567, 219] width 11 height 20
click at [582, 221] on link "Activity" at bounding box center [593, 222] width 75 height 43
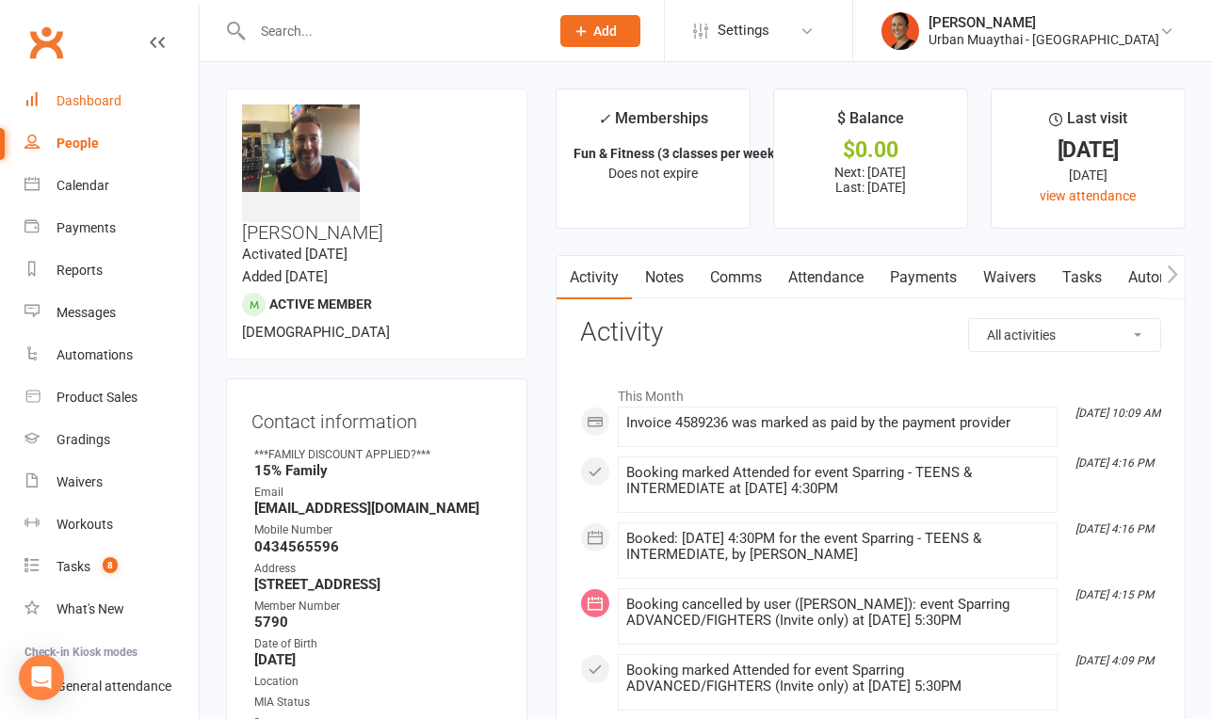
click at [94, 107] on div "Dashboard" at bounding box center [88, 100] width 65 height 15
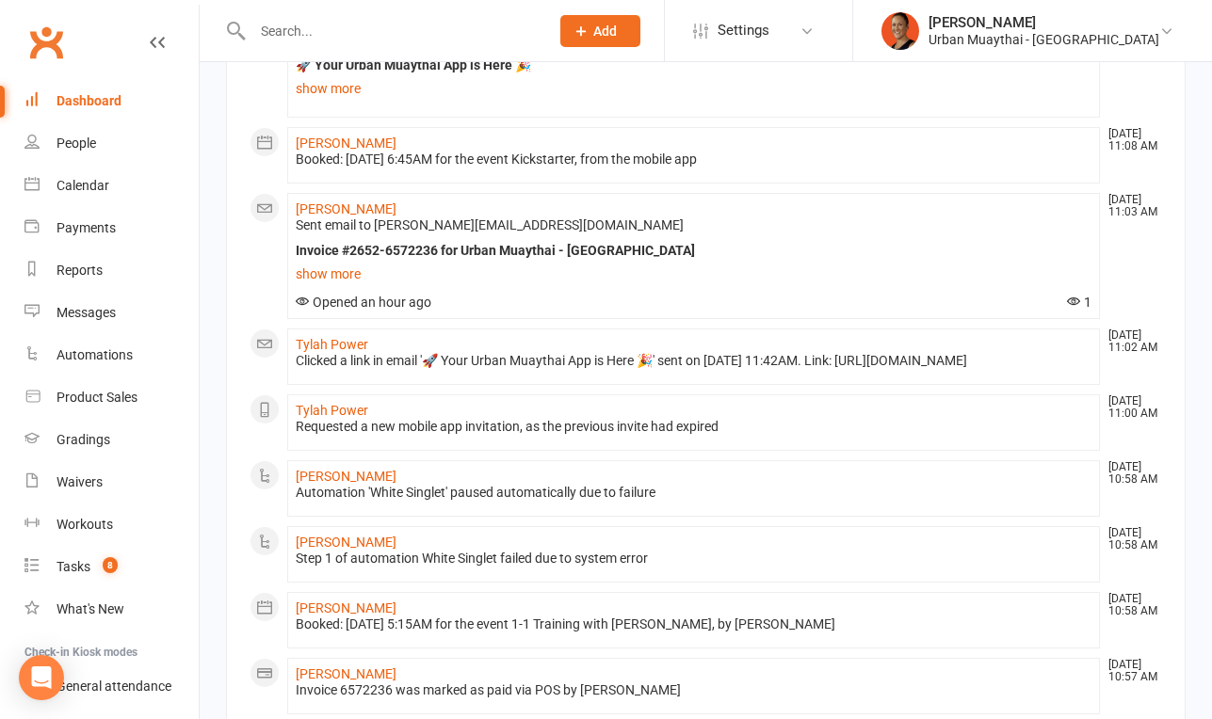
scroll to position [1557, 0]
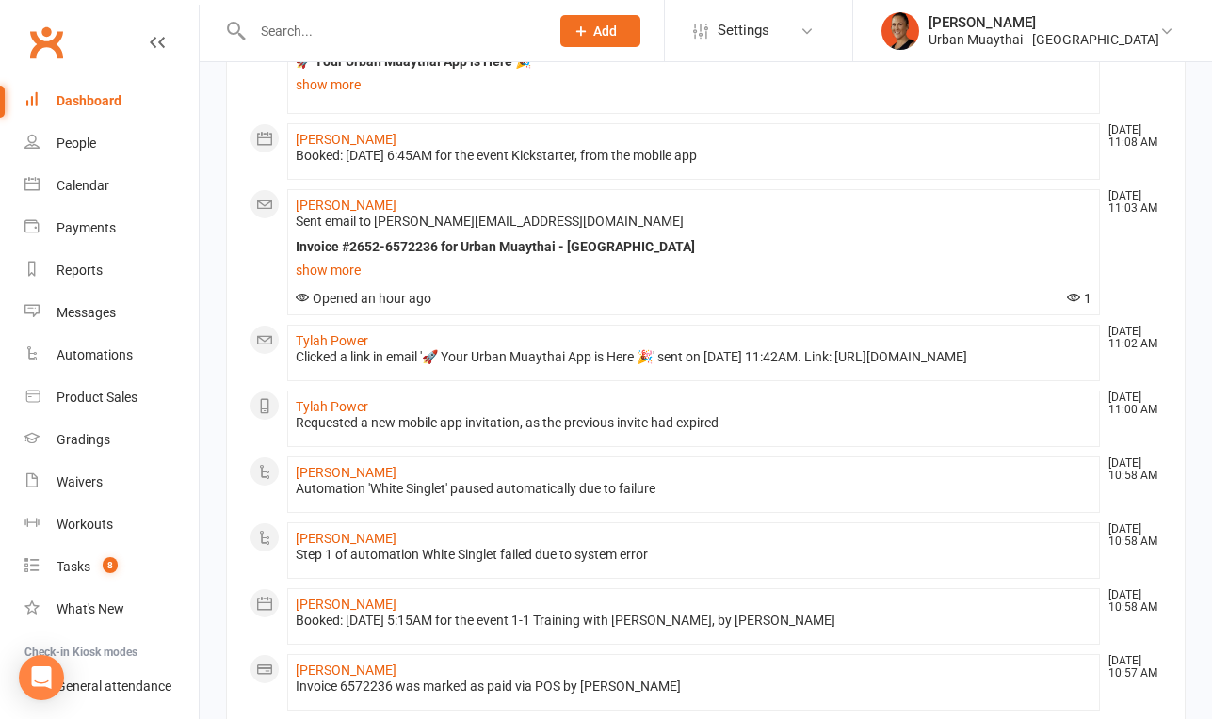
click at [599, 354] on div "Clicked a link in email '🚀 Your Urban Muaythai App is Here 🎉' sent on 04 Sep 20…" at bounding box center [694, 357] width 796 height 16
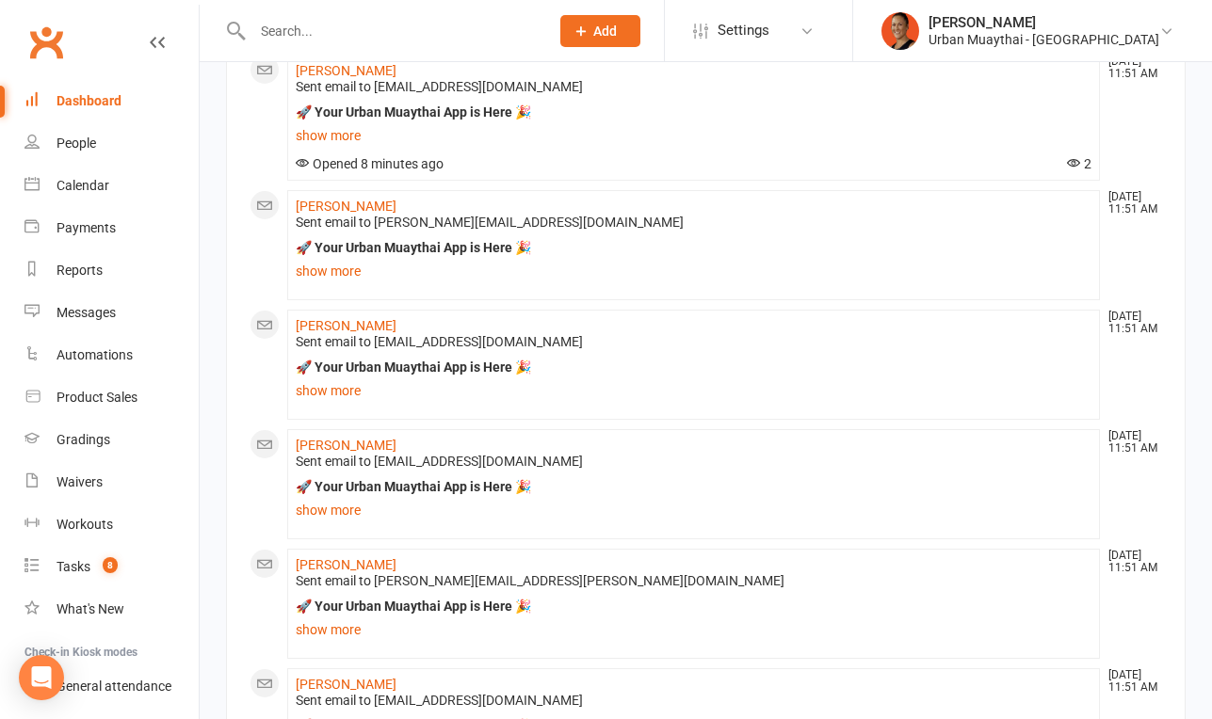
scroll to position [0, 0]
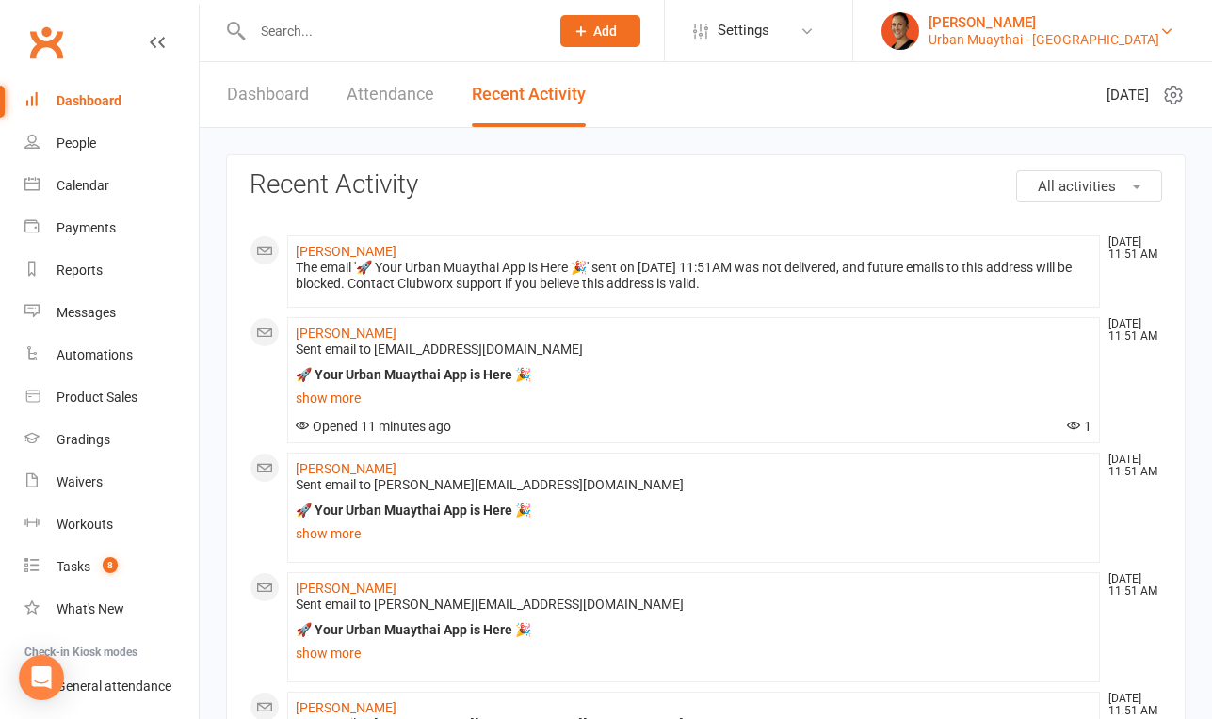
click at [1017, 27] on div "[PERSON_NAME]" at bounding box center [1043, 22] width 231 height 17
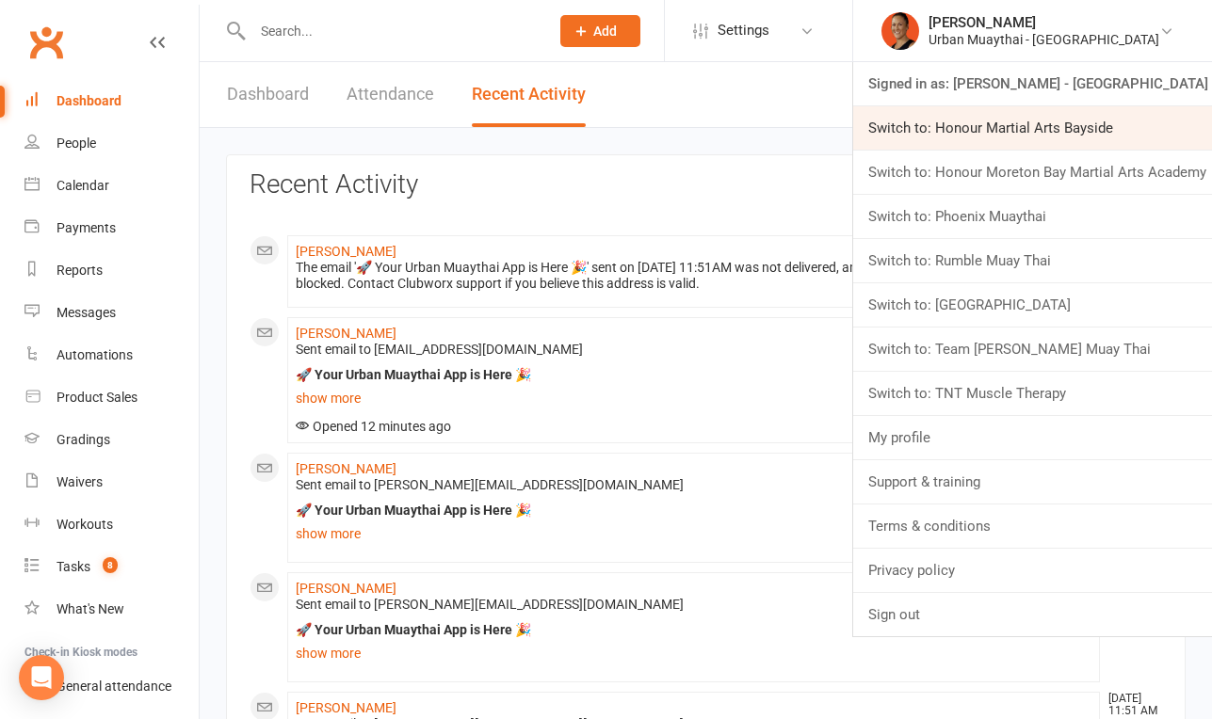
click at [1035, 133] on link "Switch to: Honour Martial Arts Bayside" at bounding box center [1032, 127] width 359 height 43
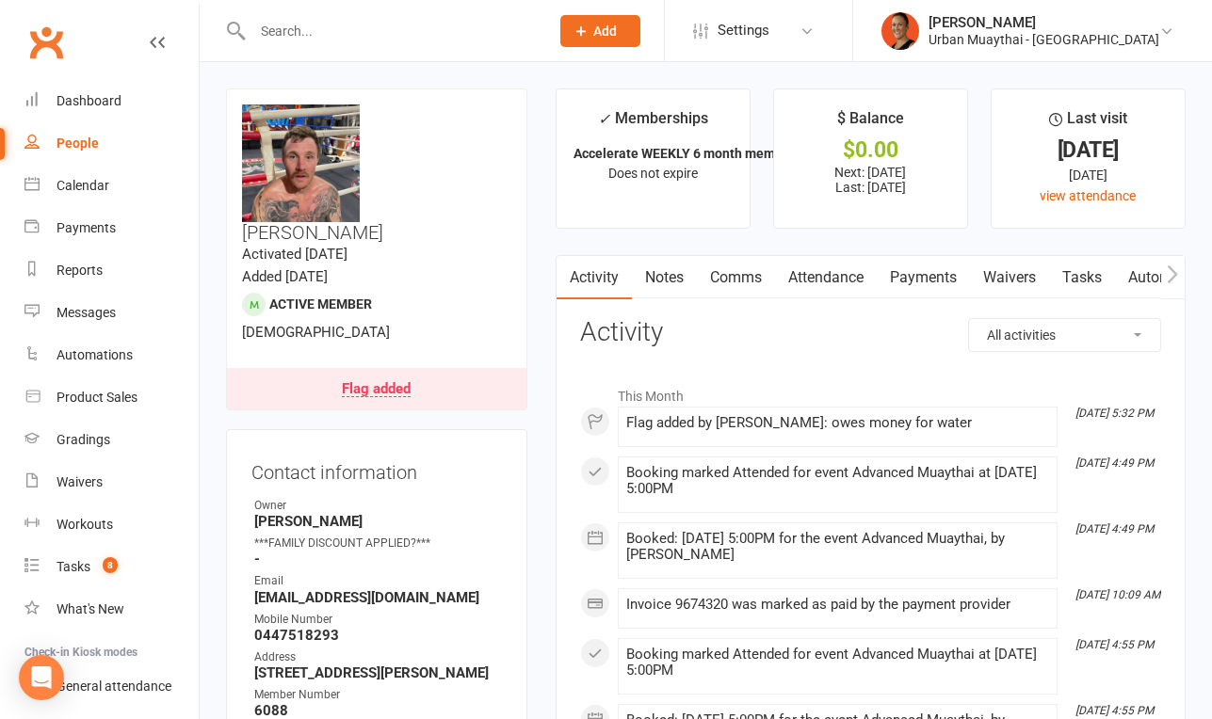
click at [745, 270] on link "Comms" at bounding box center [736, 277] width 78 height 43
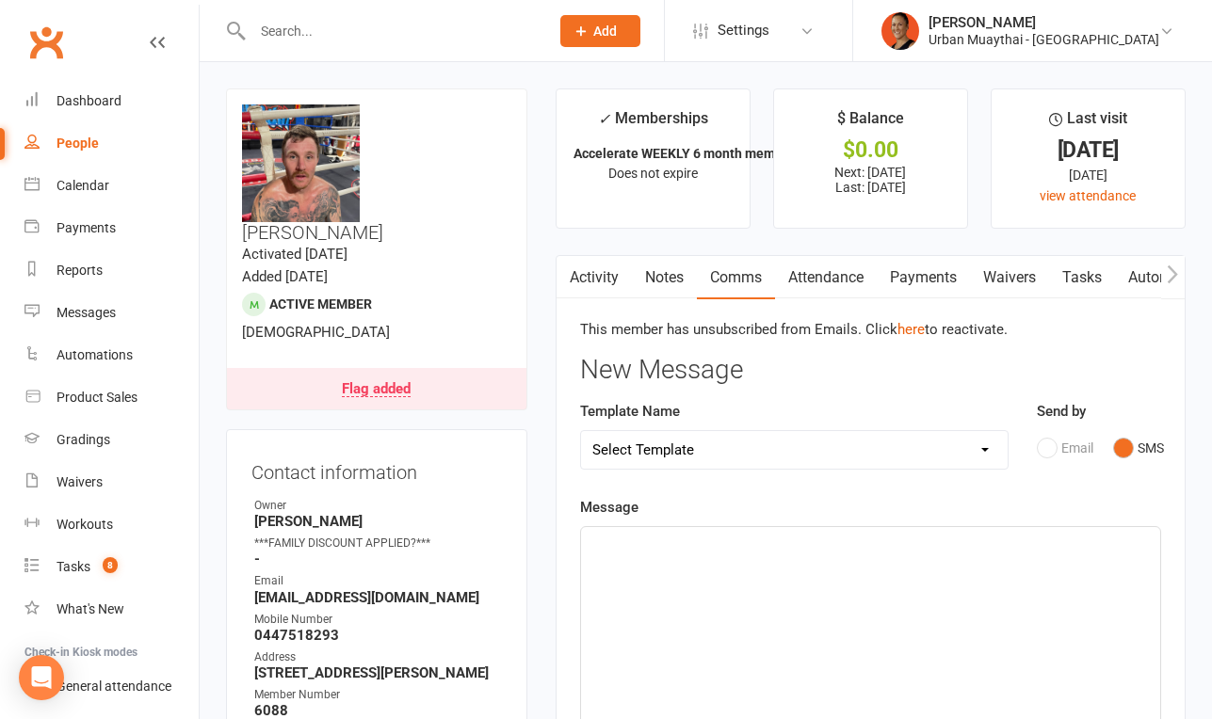
click at [1183, 270] on button "button" at bounding box center [1173, 277] width 24 height 42
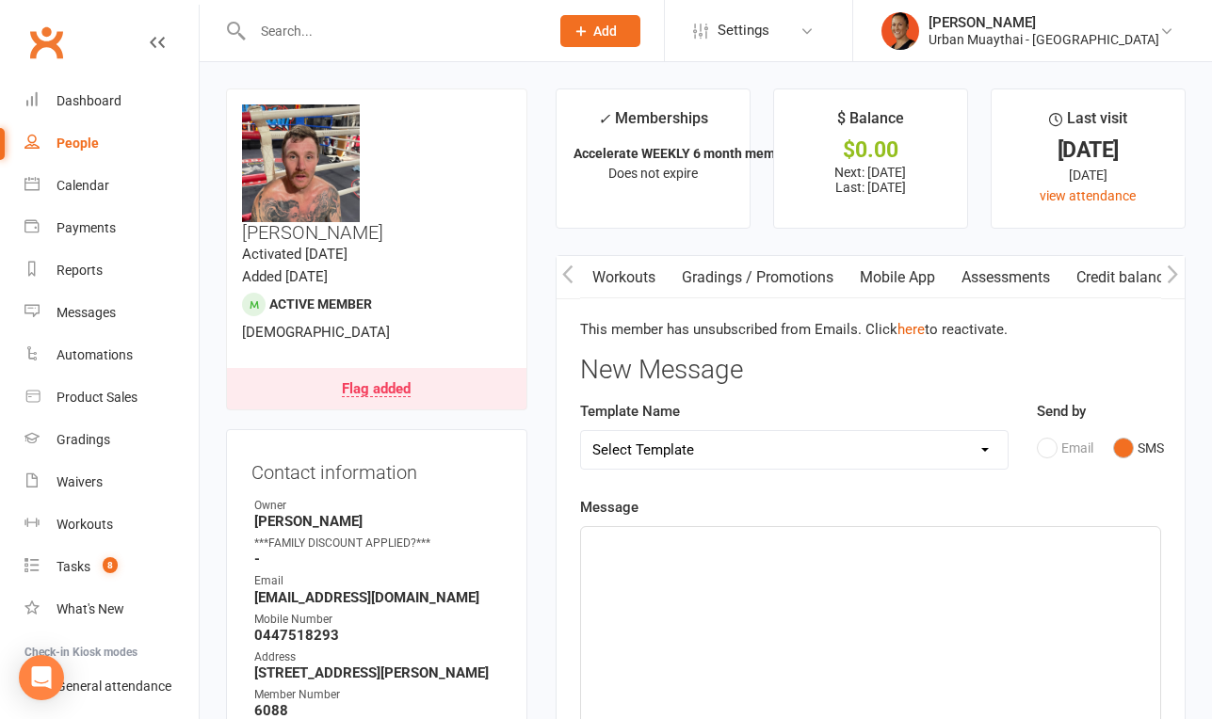
click at [930, 273] on link "Mobile App" at bounding box center [897, 277] width 102 height 43
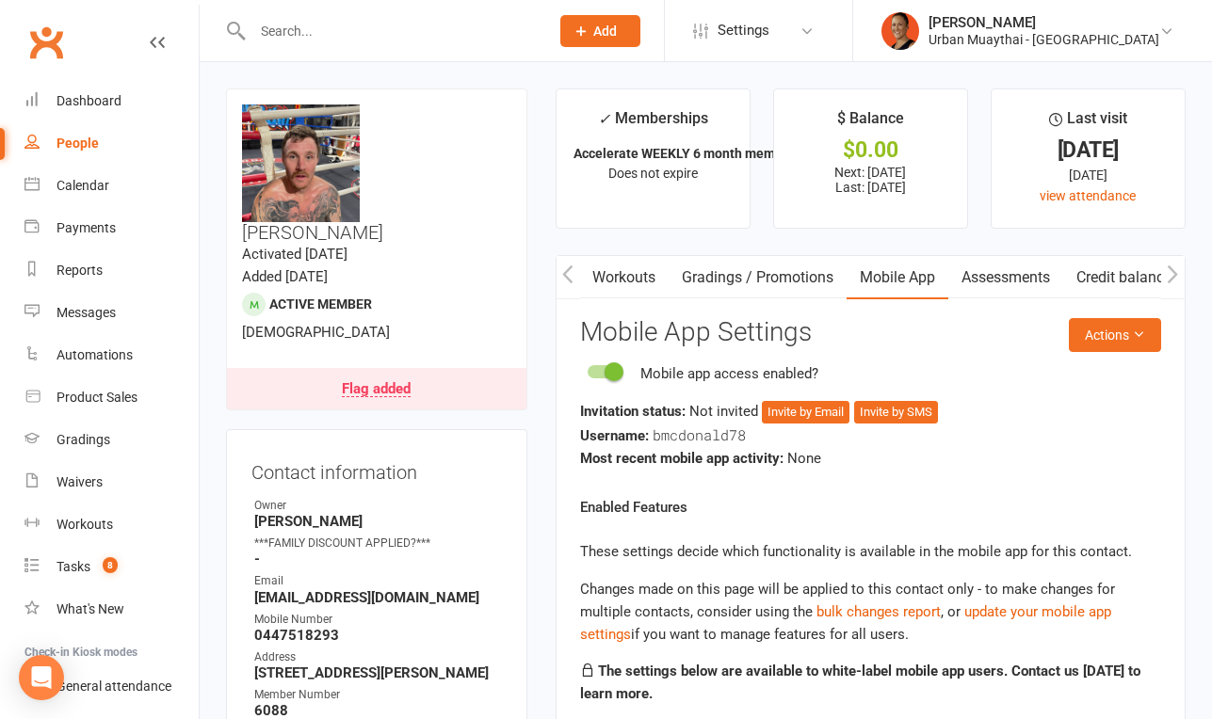
scroll to position [2, 0]
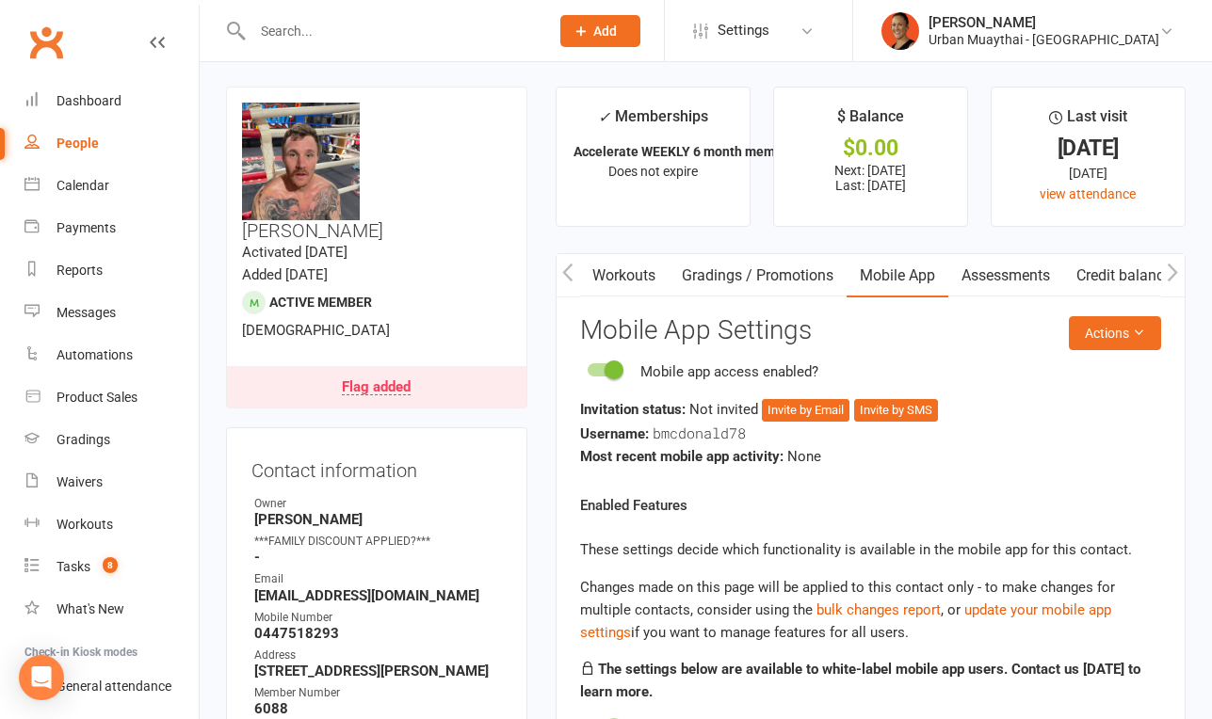
click at [567, 272] on icon "button" at bounding box center [567, 273] width 11 height 20
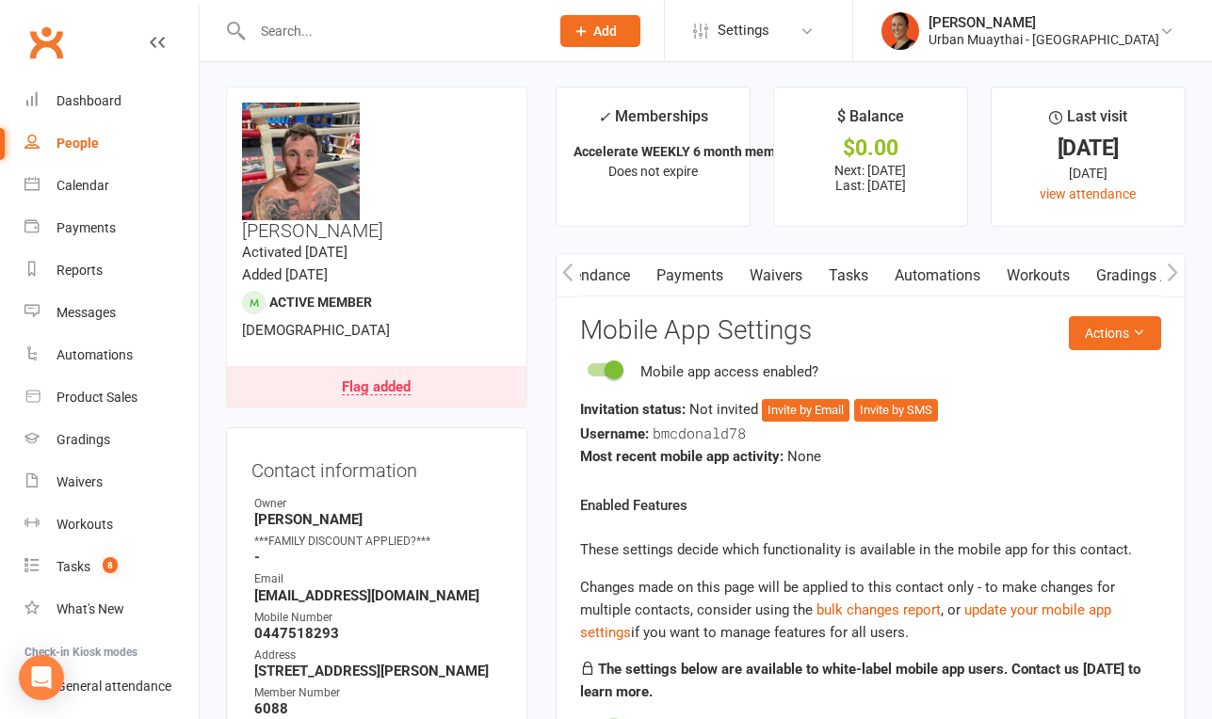
scroll to position [0, 233]
click at [567, 272] on icon "button" at bounding box center [567, 273] width 11 height 20
click at [586, 277] on link "Activity" at bounding box center [593, 275] width 75 height 43
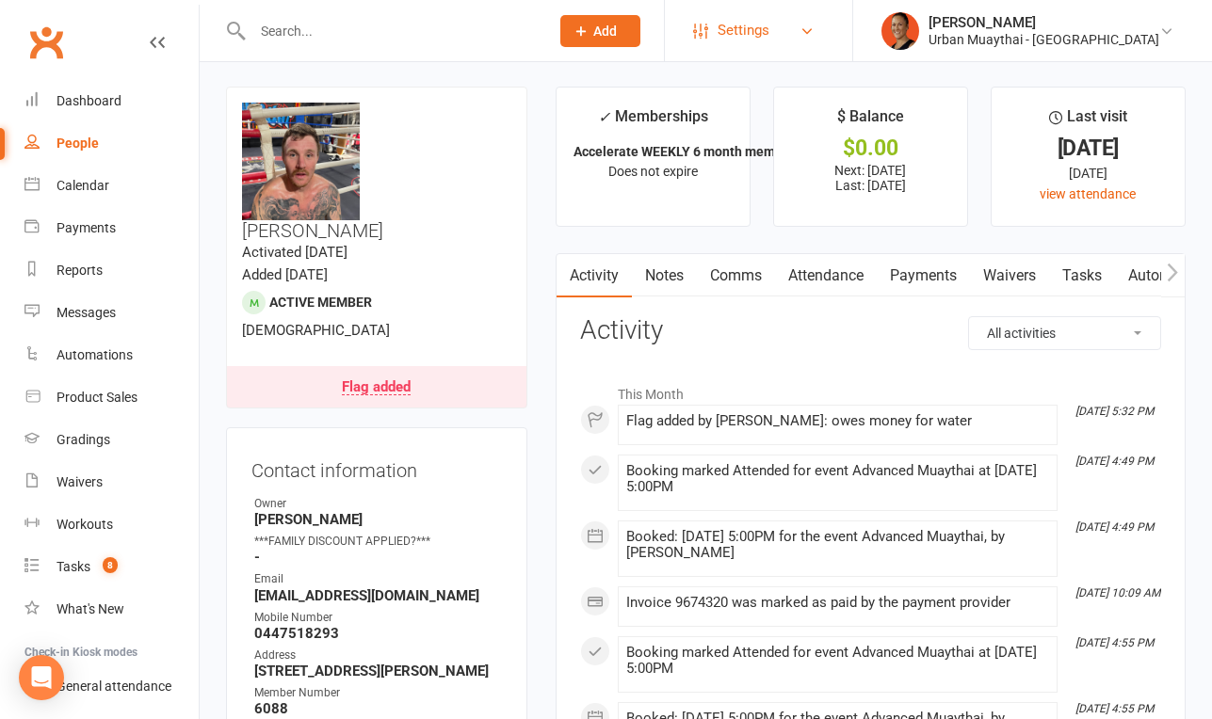
click at [769, 24] on span "Settings" at bounding box center [743, 30] width 52 height 42
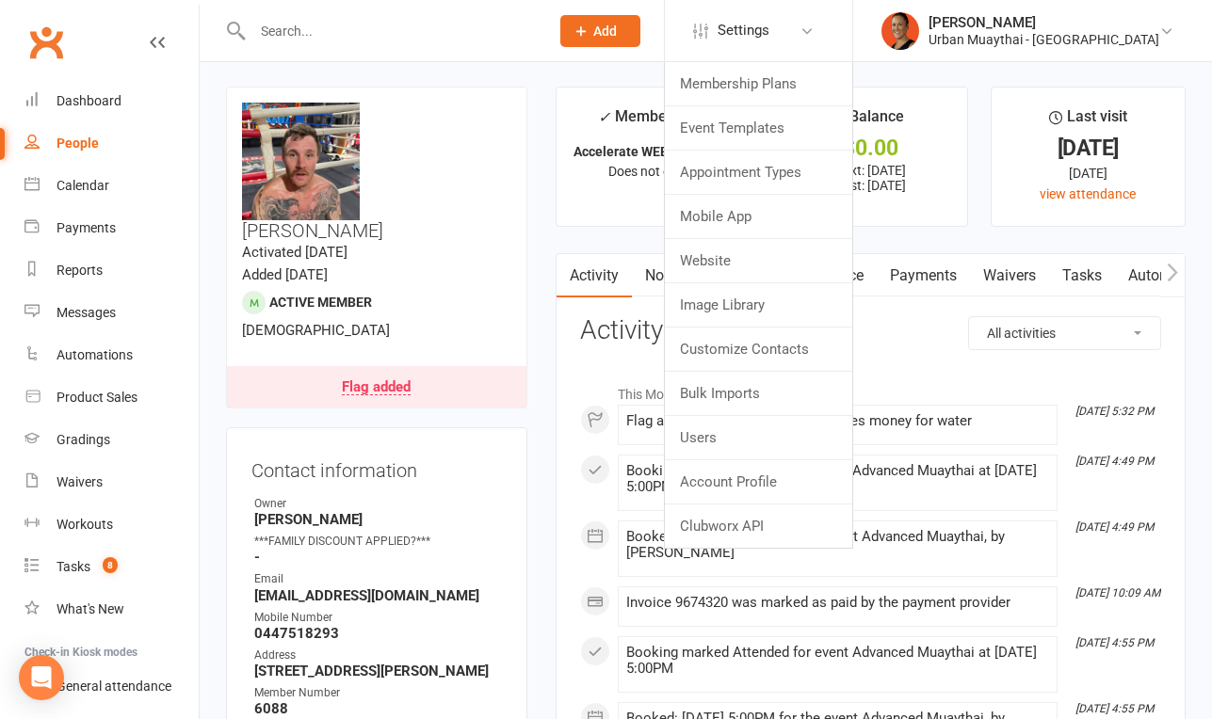
click at [654, 200] on li "✓ Memberships Accelerate WEEKLY 6 month membership Does not expire" at bounding box center [652, 157] width 195 height 140
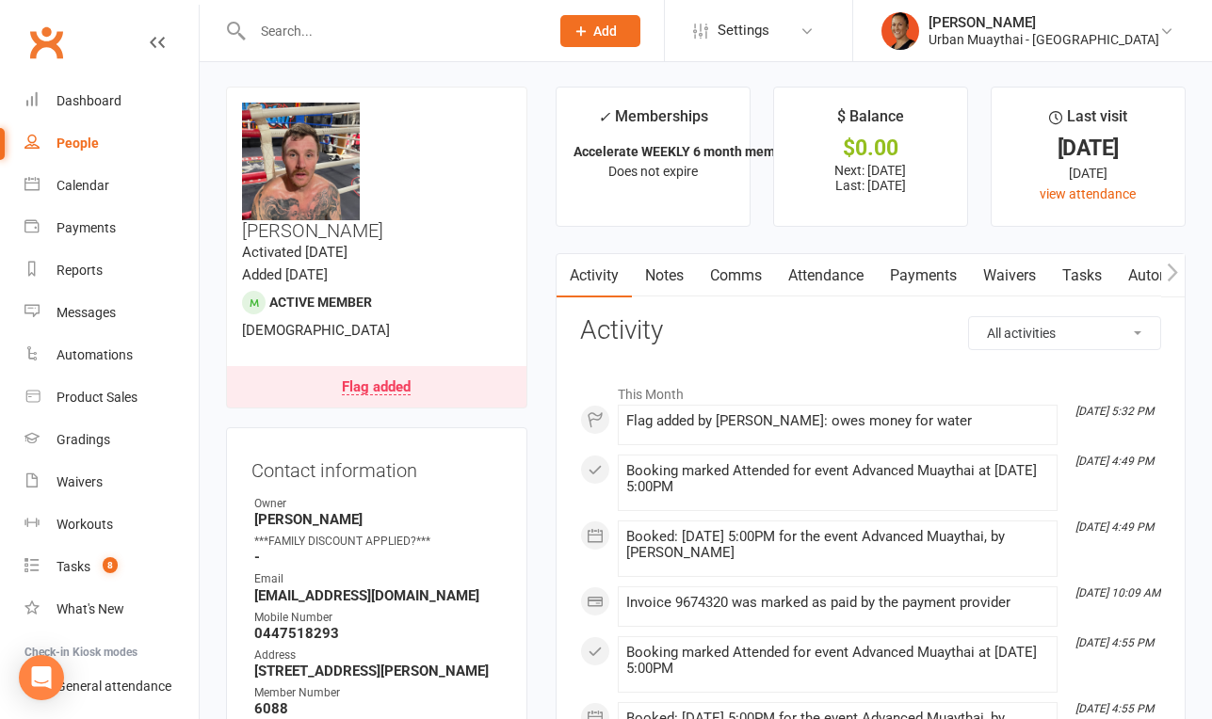
click at [1178, 277] on icon "button" at bounding box center [1172, 273] width 11 height 20
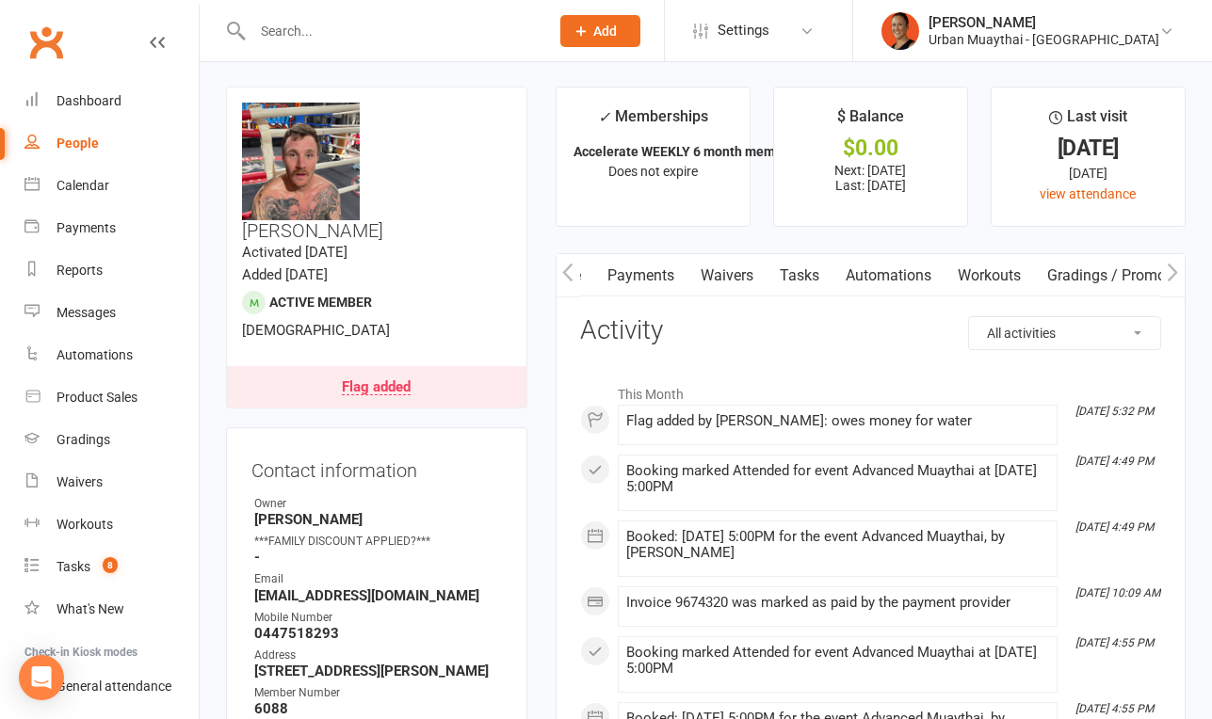
click at [1178, 277] on icon "button" at bounding box center [1172, 273] width 11 height 20
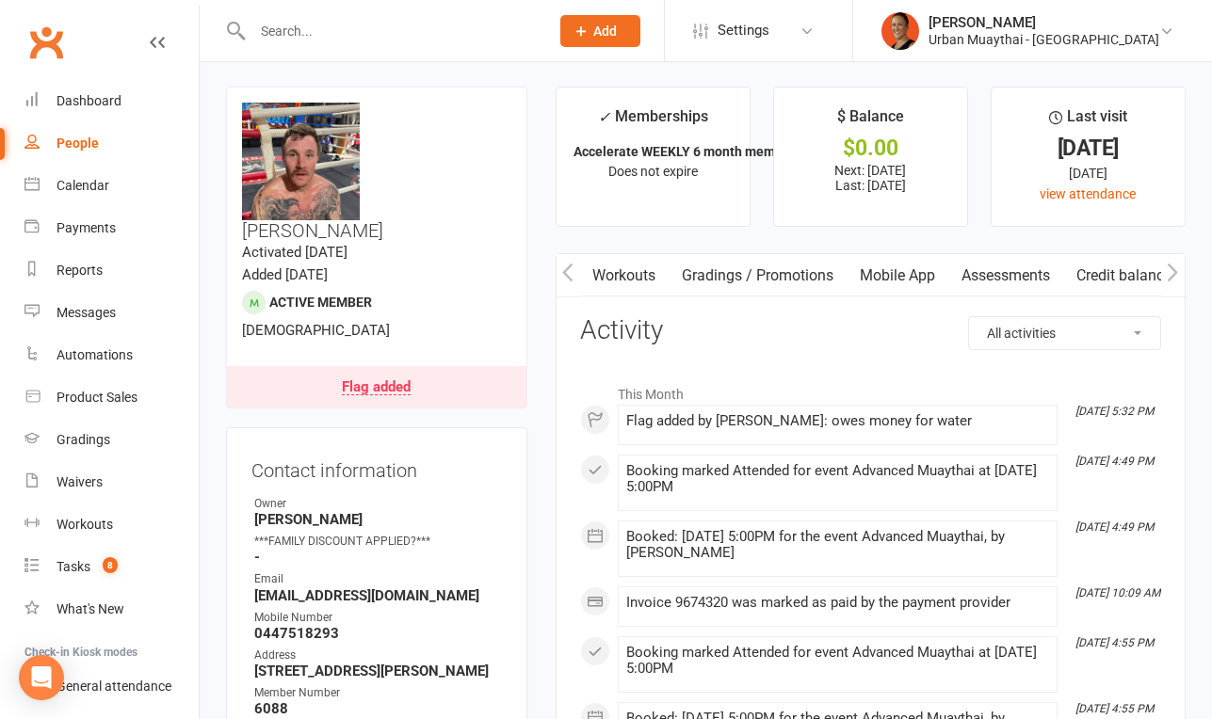
click at [1178, 277] on icon "button" at bounding box center [1172, 273] width 11 height 20
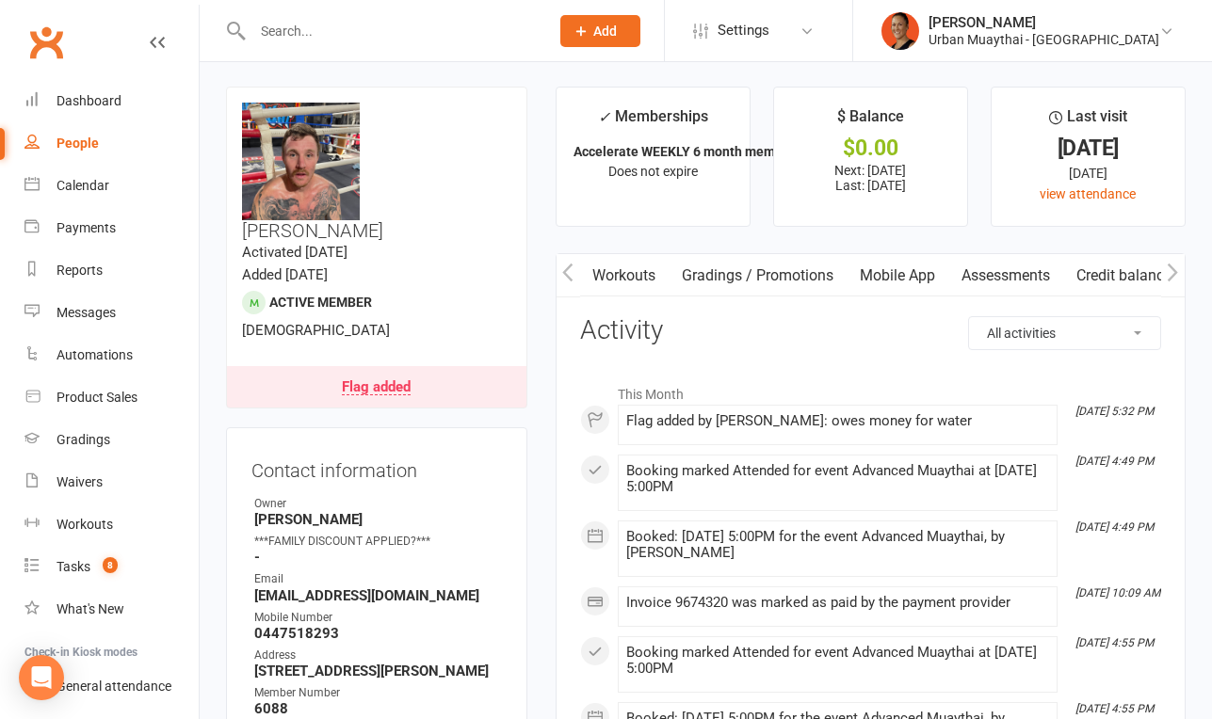
click at [1173, 273] on icon "button" at bounding box center [1172, 273] width 11 height 20
drag, startPoint x: 1173, startPoint y: 273, endPoint x: 889, endPoint y: 278, distance: 284.4
click at [889, 278] on scrollable-tabs "Activity Notes Comms Attendance Payments Waivers Tasks Automations Workouts Gra…" at bounding box center [870, 275] width 628 height 43
click at [889, 278] on link "Mobile App" at bounding box center [897, 275] width 102 height 43
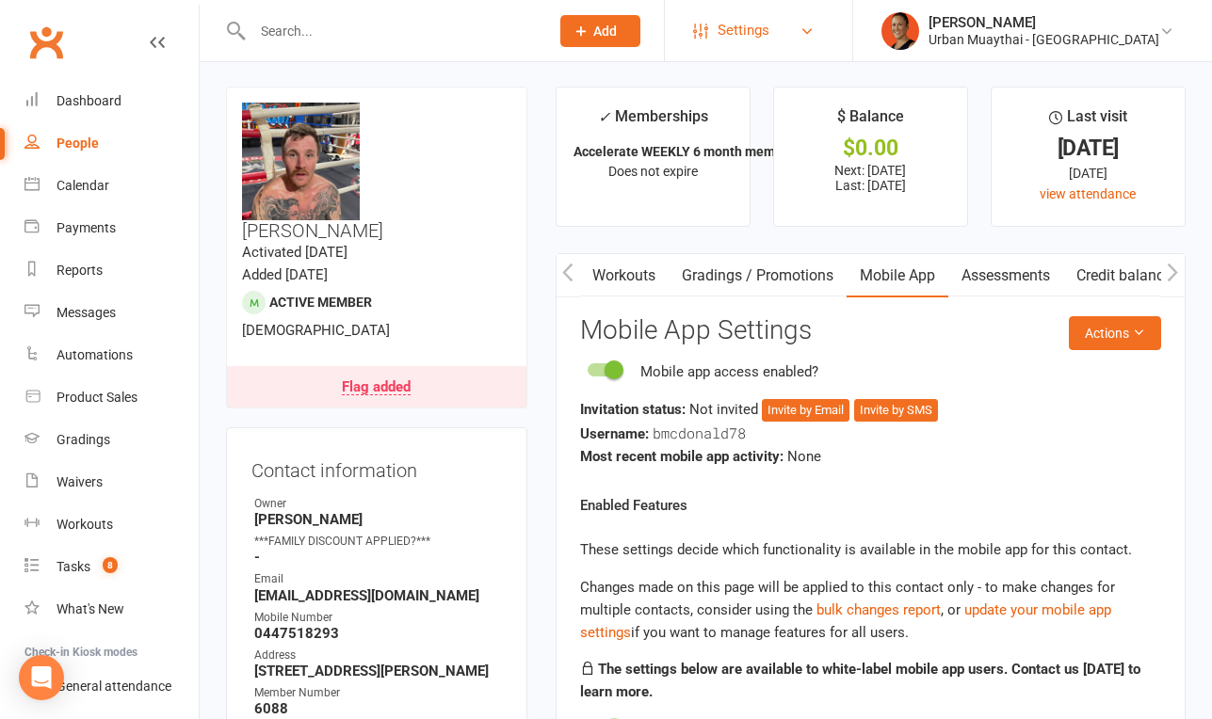
click at [769, 36] on span "Settings" at bounding box center [743, 30] width 52 height 42
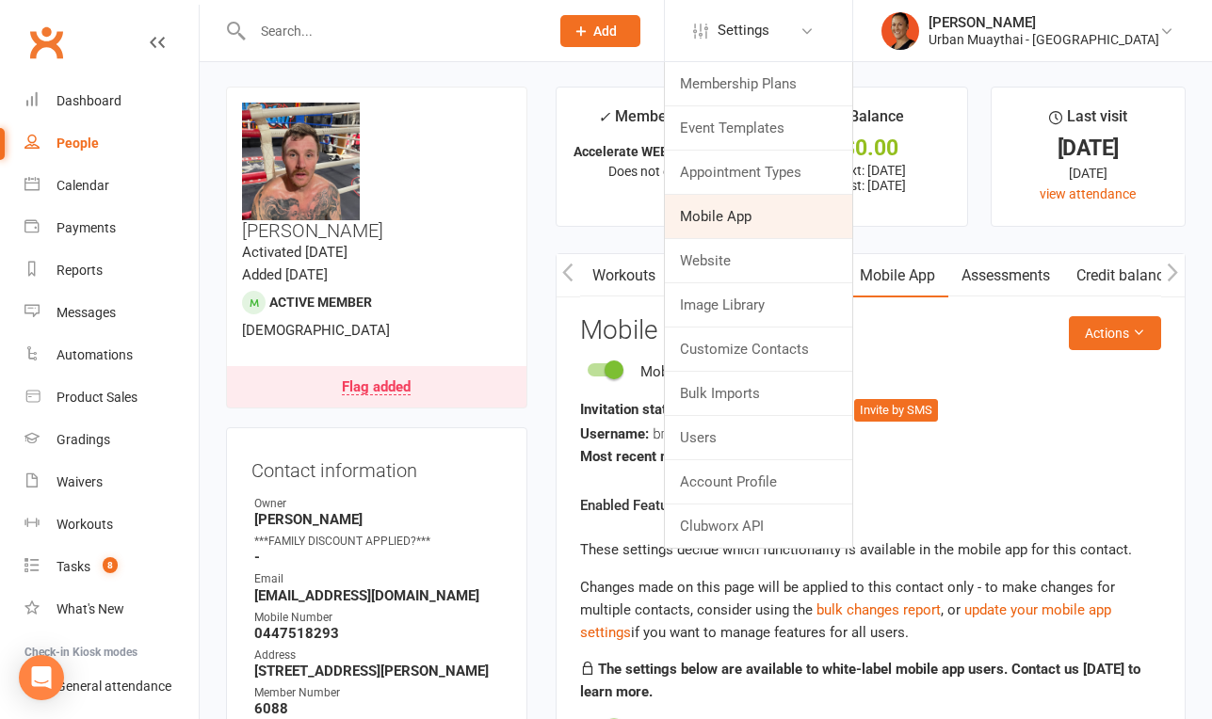
click at [821, 211] on link "Mobile App" at bounding box center [758, 216] width 187 height 43
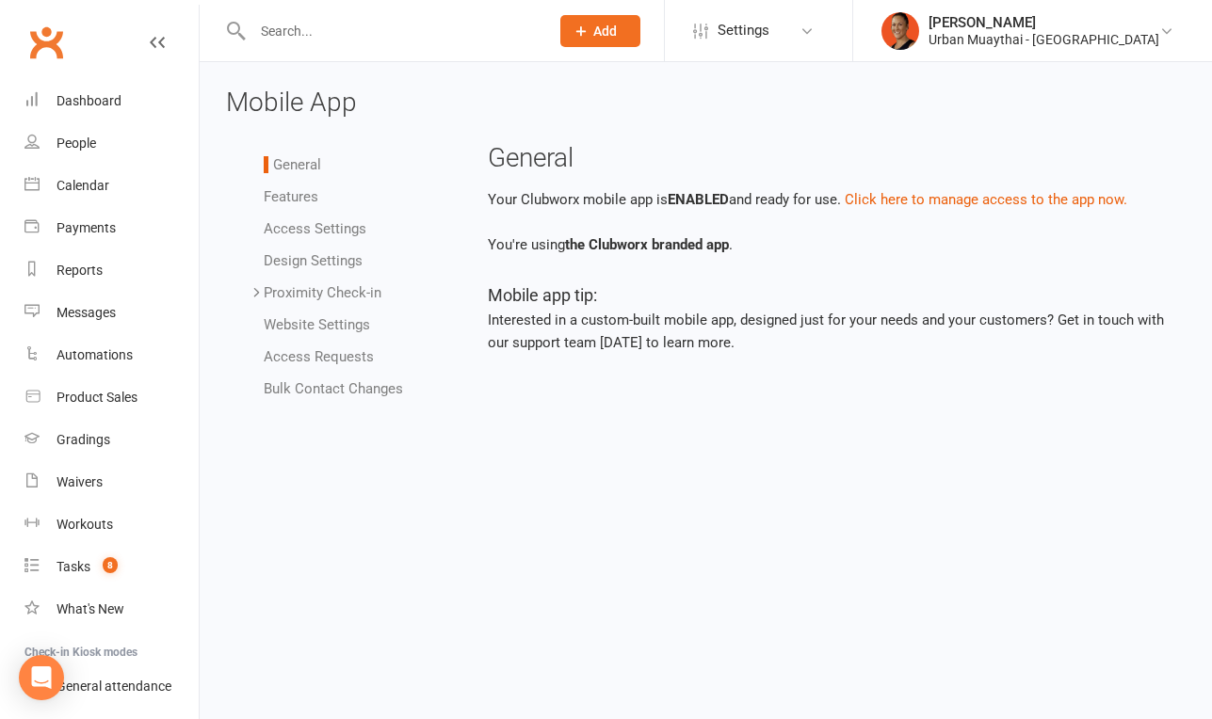
click at [320, 394] on link "Bulk Contact Changes" at bounding box center [333, 388] width 139 height 17
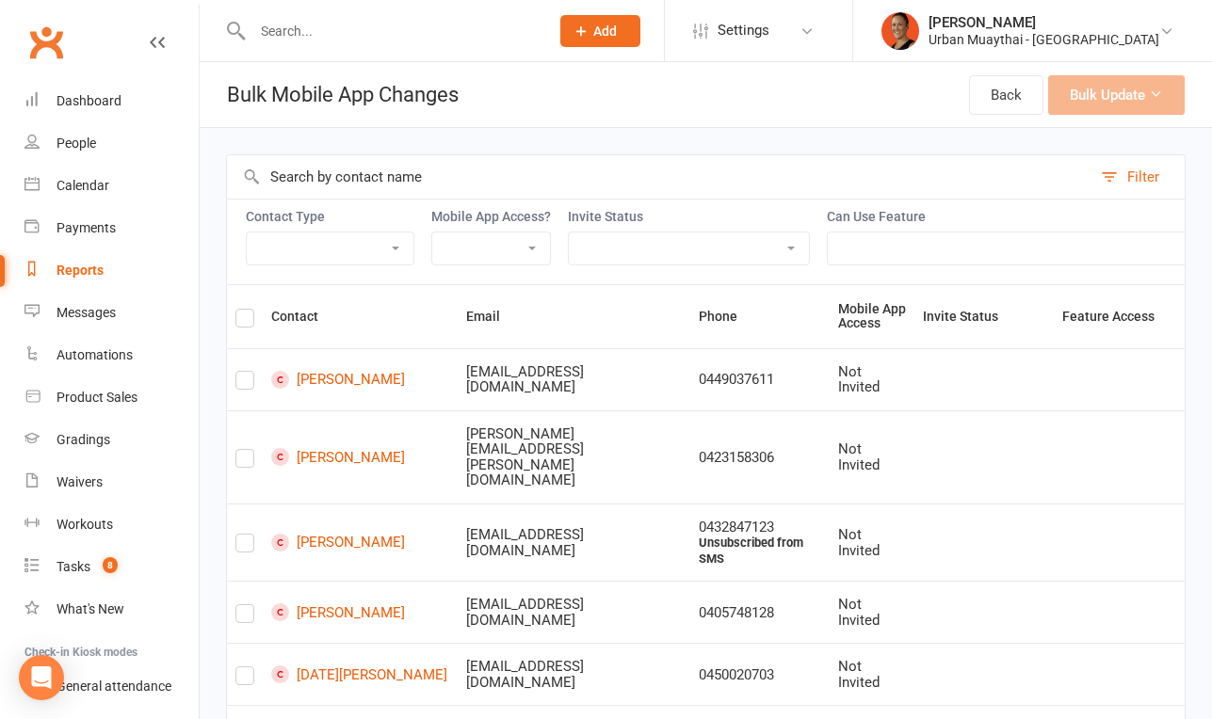
click at [404, 256] on select "Member Active member Cancelled member Suspended member Non-attending" at bounding box center [330, 249] width 167 height 32
select select "active_member"
click at [247, 233] on select "Member Active member Cancelled member Suspended member Non-attending" at bounding box center [330, 249] width 167 height 32
click at [494, 248] on select "Enabled Disabled Not Invited" at bounding box center [491, 249] width 118 height 32
select select "not_invited"
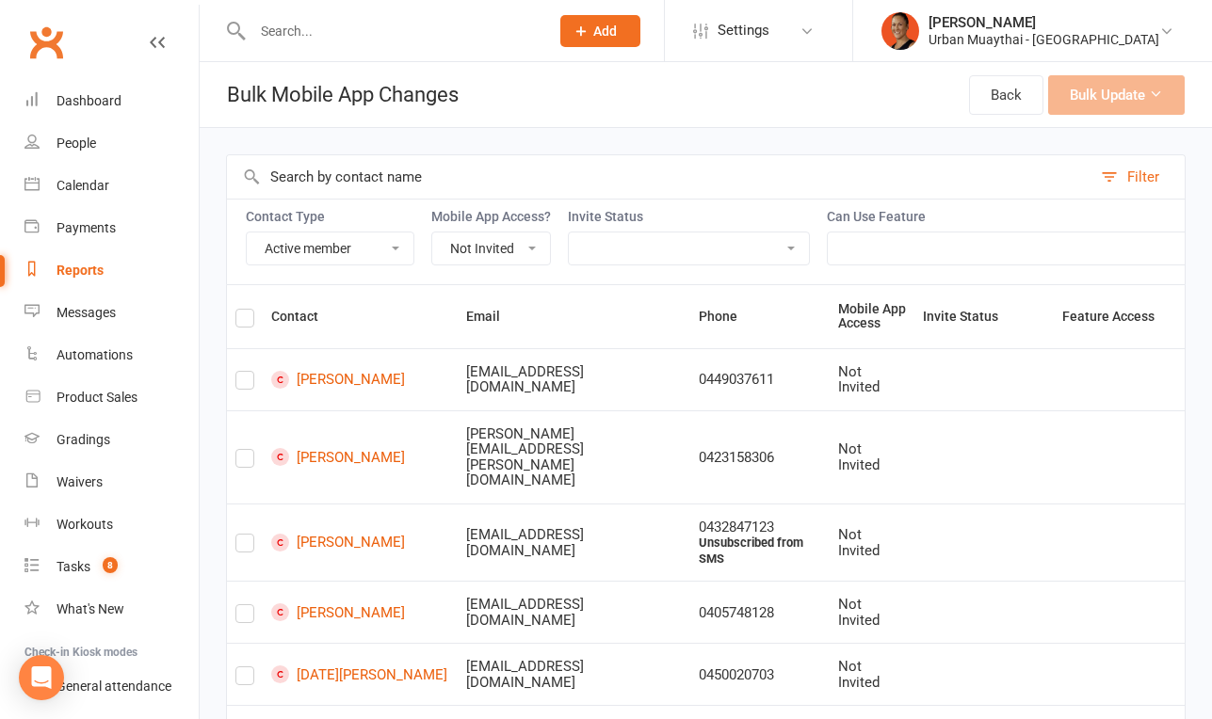
click at [434, 233] on select "Enabled Disabled Not Invited" at bounding box center [491, 249] width 118 height 32
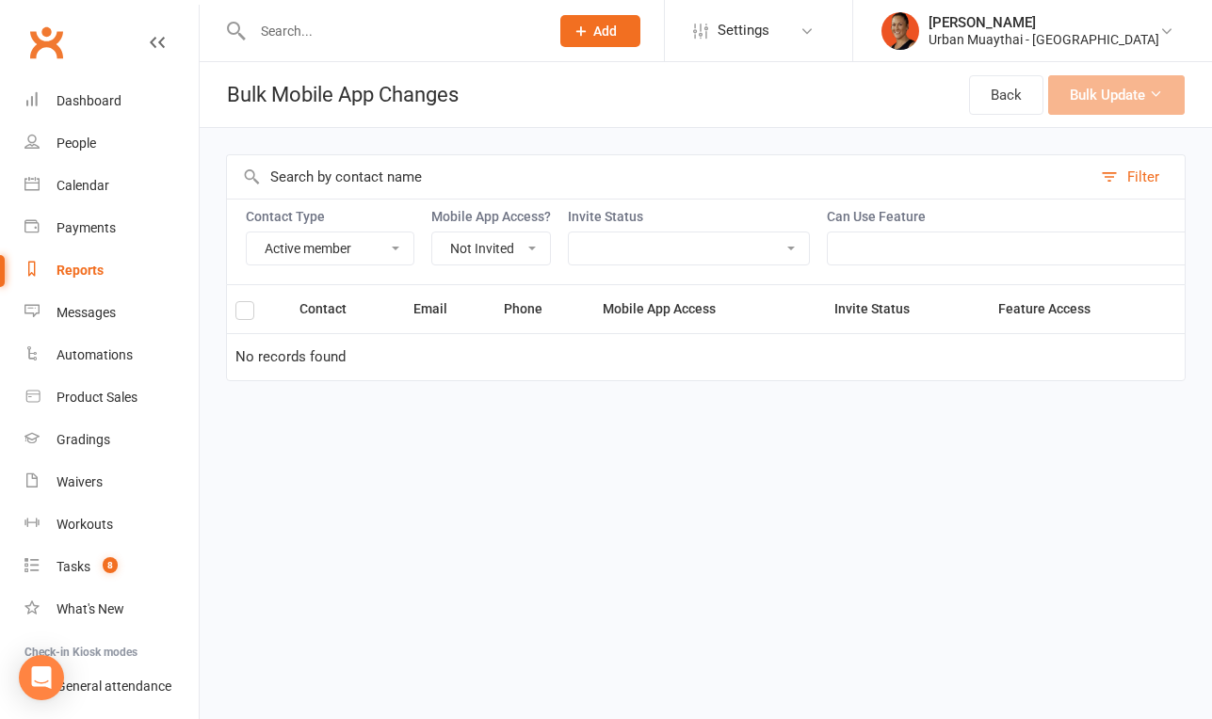
click at [773, 239] on select "Not Invited Sent Accepted Expired Expired (replacement requested)" at bounding box center [689, 249] width 240 height 32
select select "invitation_expired"
click at [571, 233] on select "Not Invited Sent Accepted Expired Expired (replacement requested)" at bounding box center [689, 249] width 240 height 32
click at [507, 259] on select "Enabled Disabled Not Invited" at bounding box center [491, 249] width 118 height 32
select select
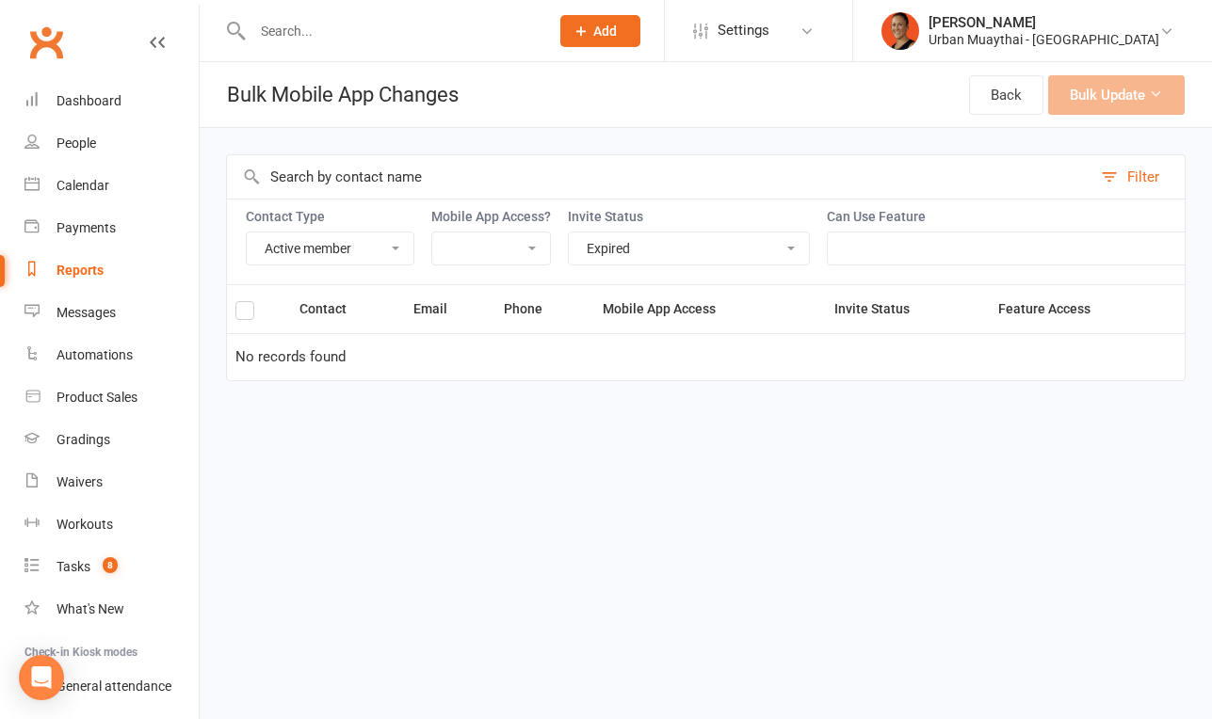
click at [434, 233] on select "Enabled Disabled Not Invited" at bounding box center [491, 249] width 118 height 32
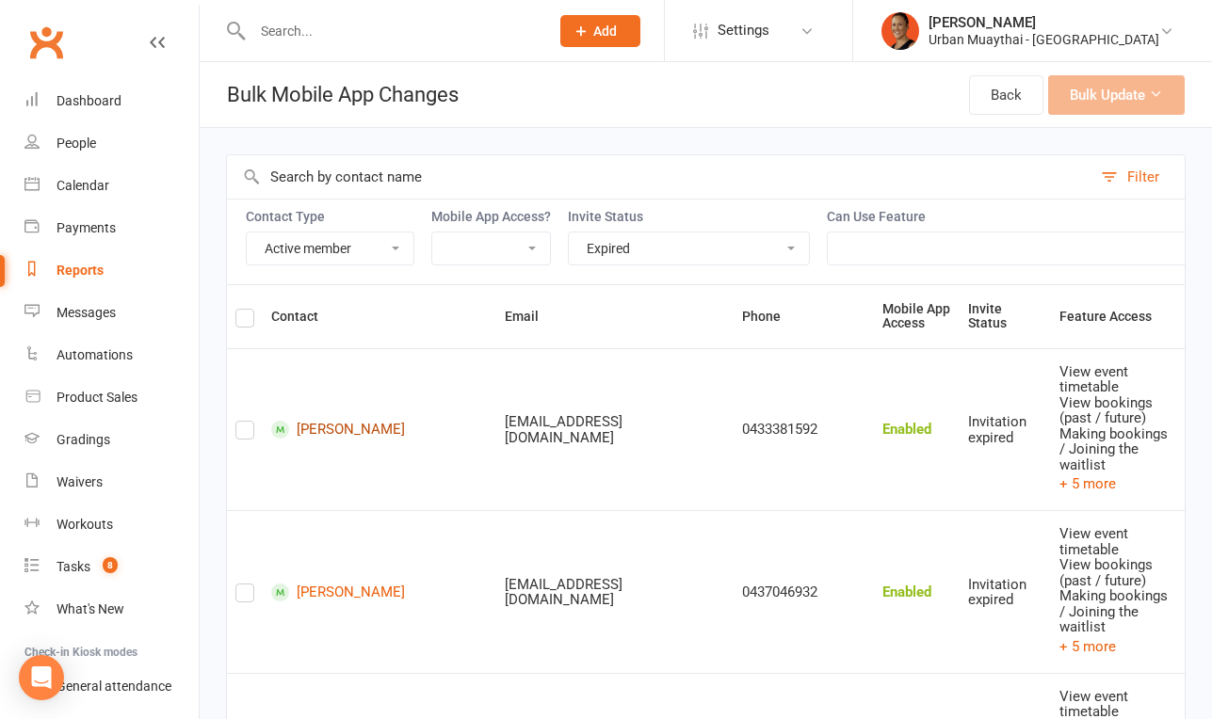
click at [336, 421] on link "[PERSON_NAME]" at bounding box center [379, 430] width 217 height 18
click at [248, 321] on label at bounding box center [244, 321] width 19 height 0
click at [248, 310] on input "checkbox" at bounding box center [244, 310] width 19 height 0
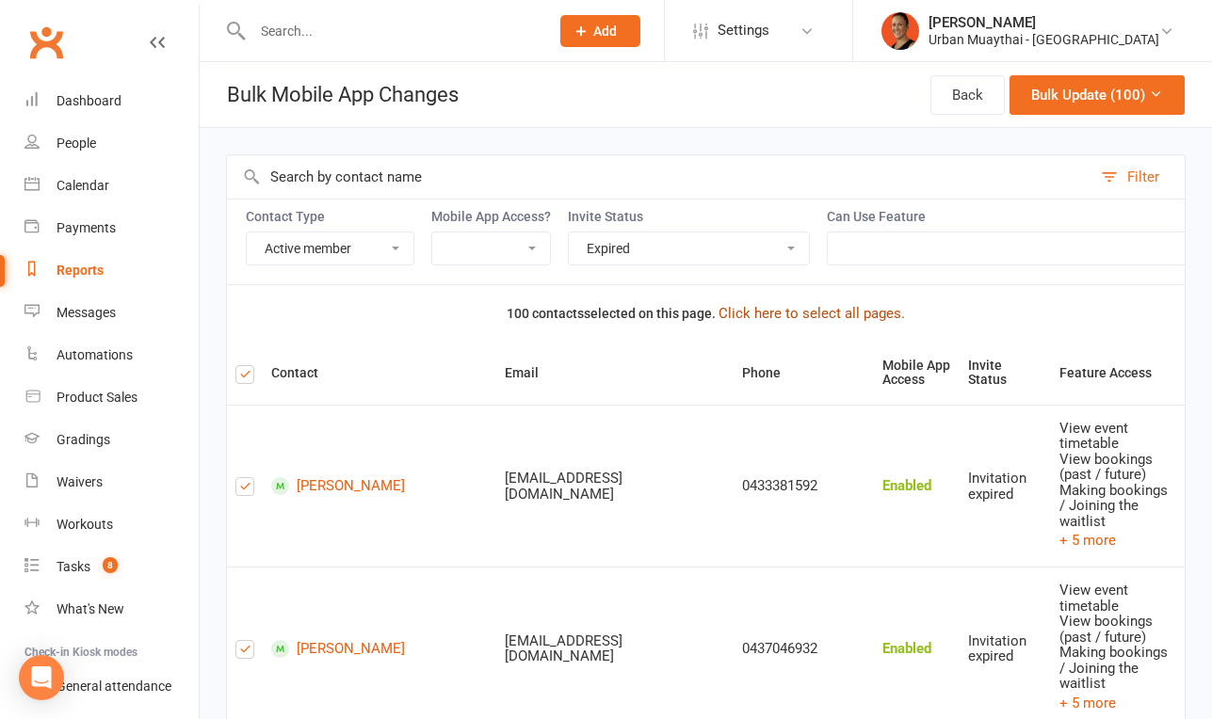
click at [806, 311] on button "Click here to select all pages." at bounding box center [811, 313] width 186 height 23
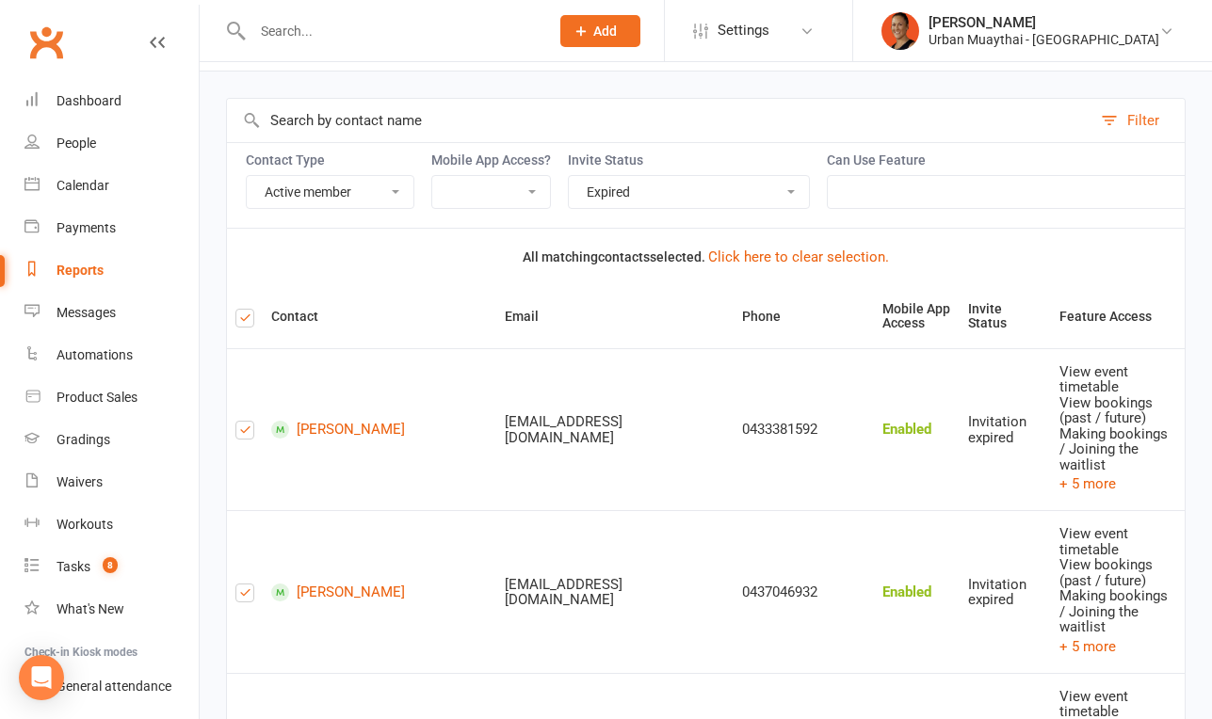
scroll to position [62, 0]
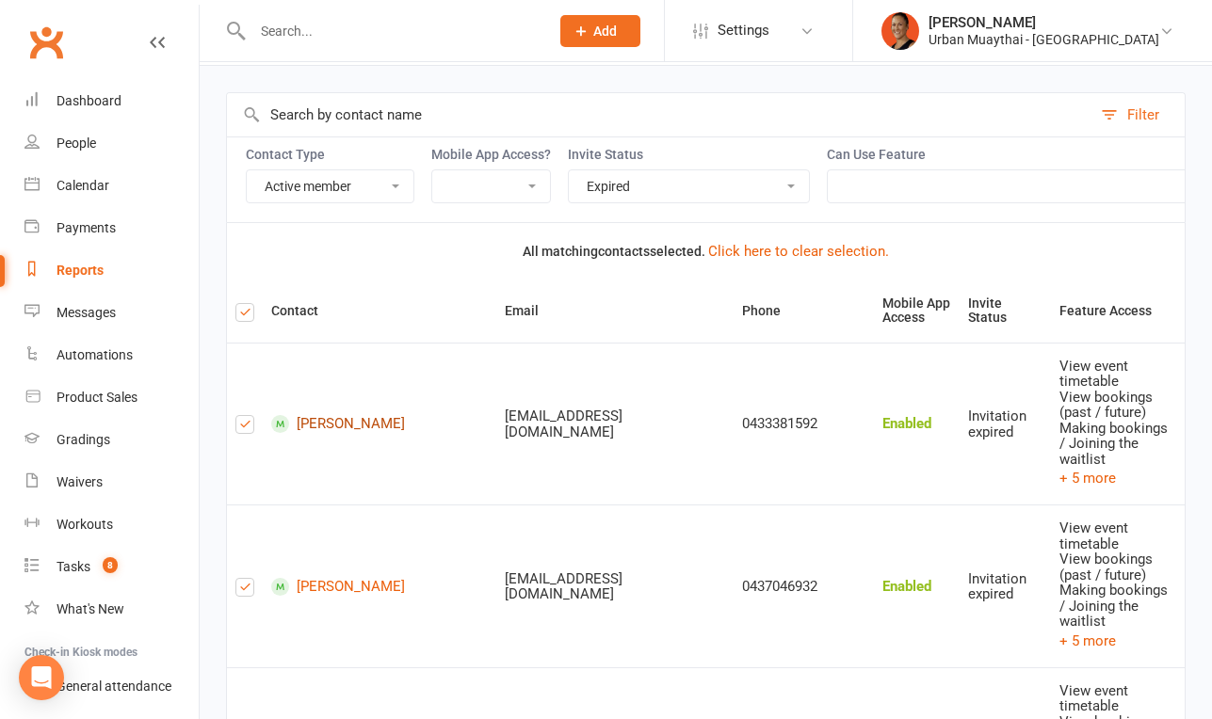
click at [321, 415] on link "[PERSON_NAME]" at bounding box center [379, 424] width 217 height 18
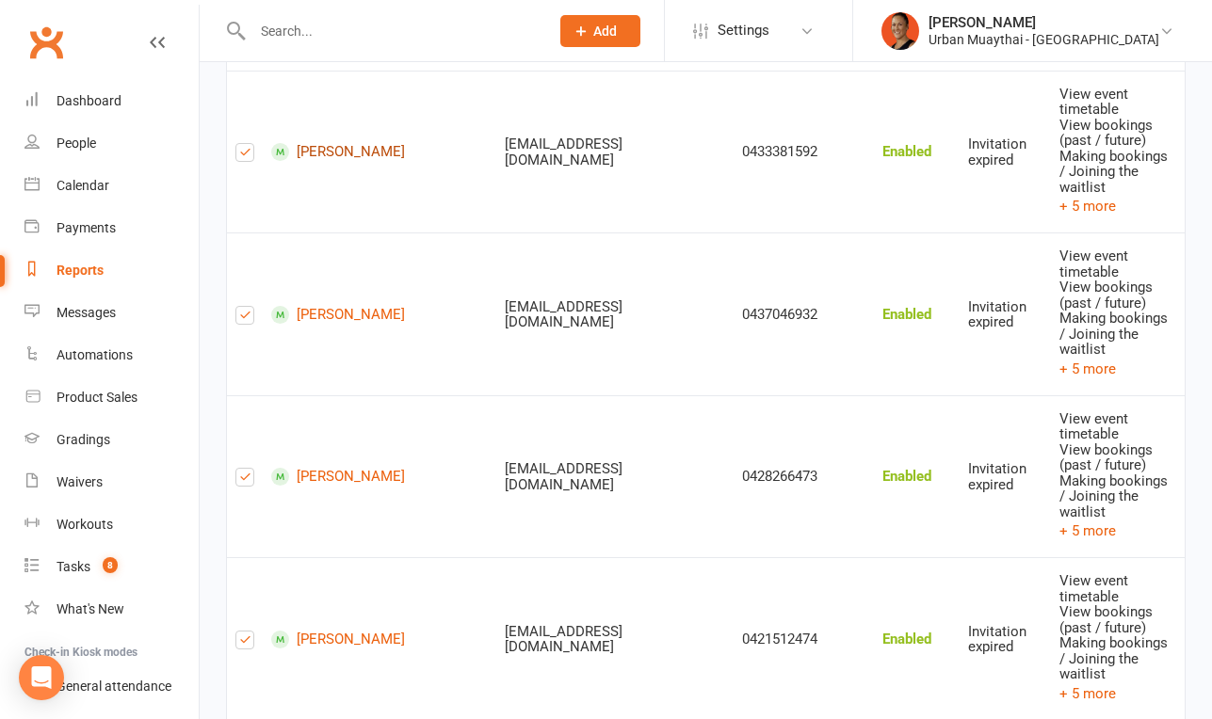
scroll to position [0, 0]
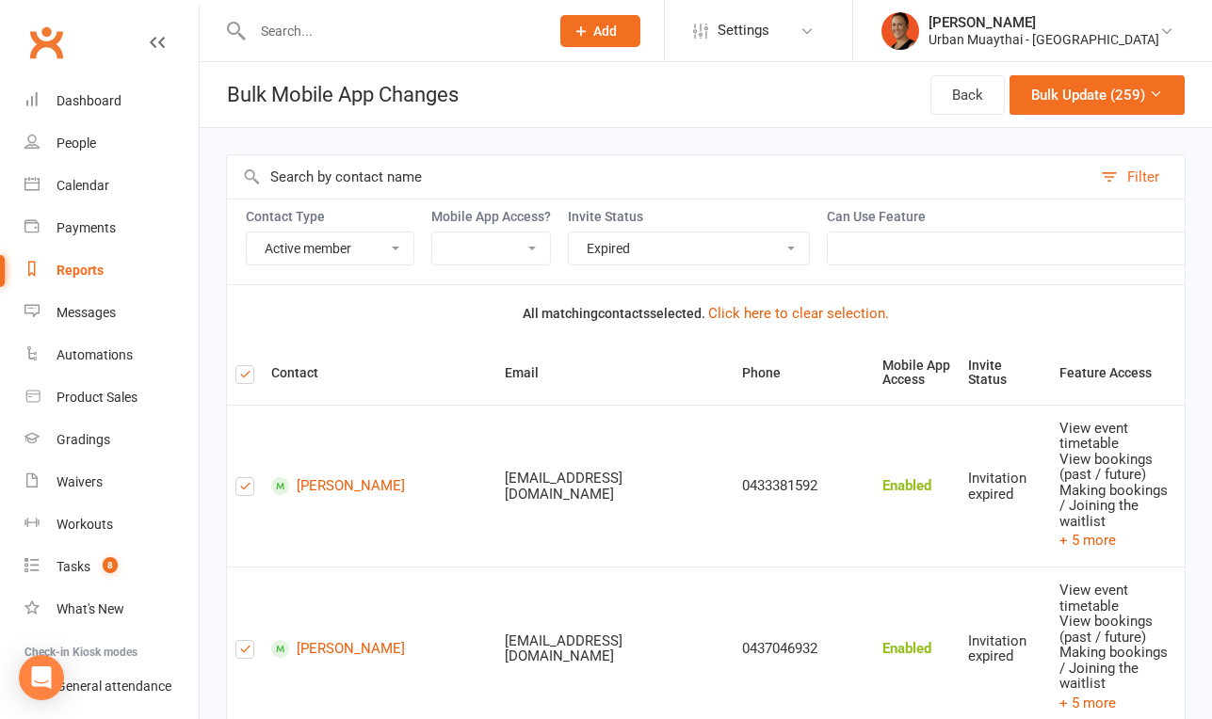
click at [647, 260] on select "Not Invited Sent Accepted Expired Expired (replacement requested)" at bounding box center [689, 249] width 240 height 32
select select "invitation_accepted"
click at [571, 233] on select "Not Invited Sent Accepted Expired Expired (replacement requested)" at bounding box center [689, 249] width 240 height 32
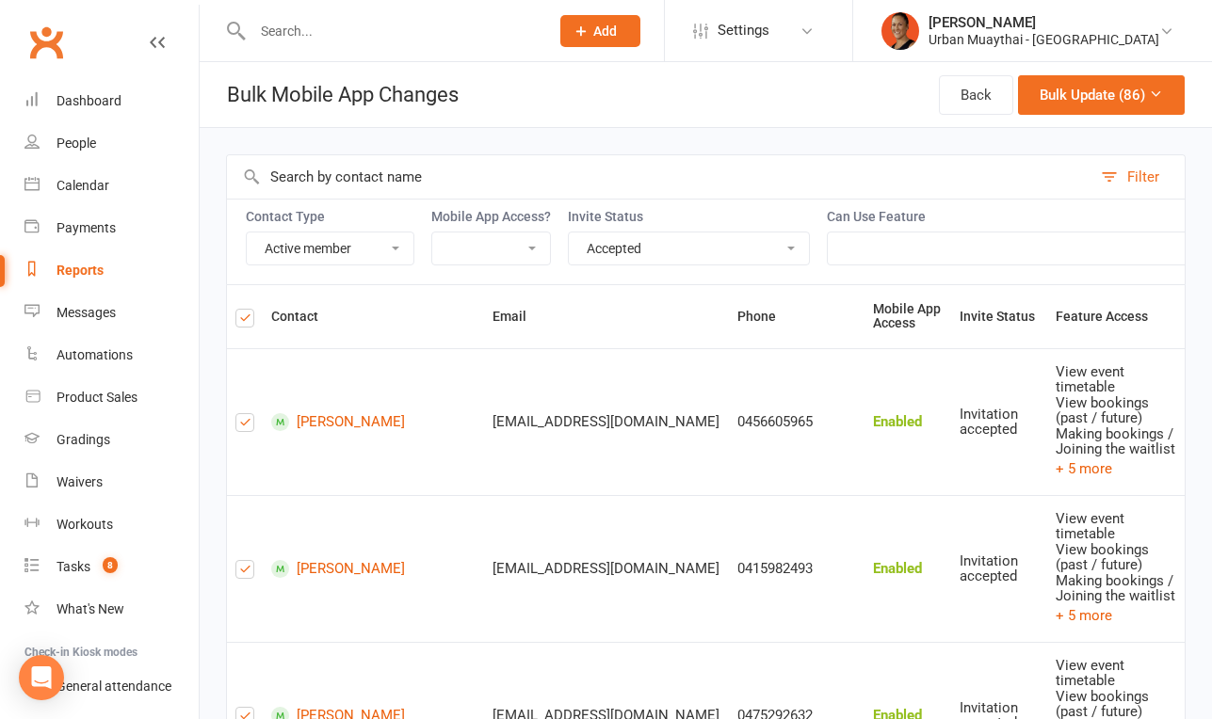
click at [534, 253] on select "Enabled Disabled Not Invited" at bounding box center [491, 249] width 118 height 32
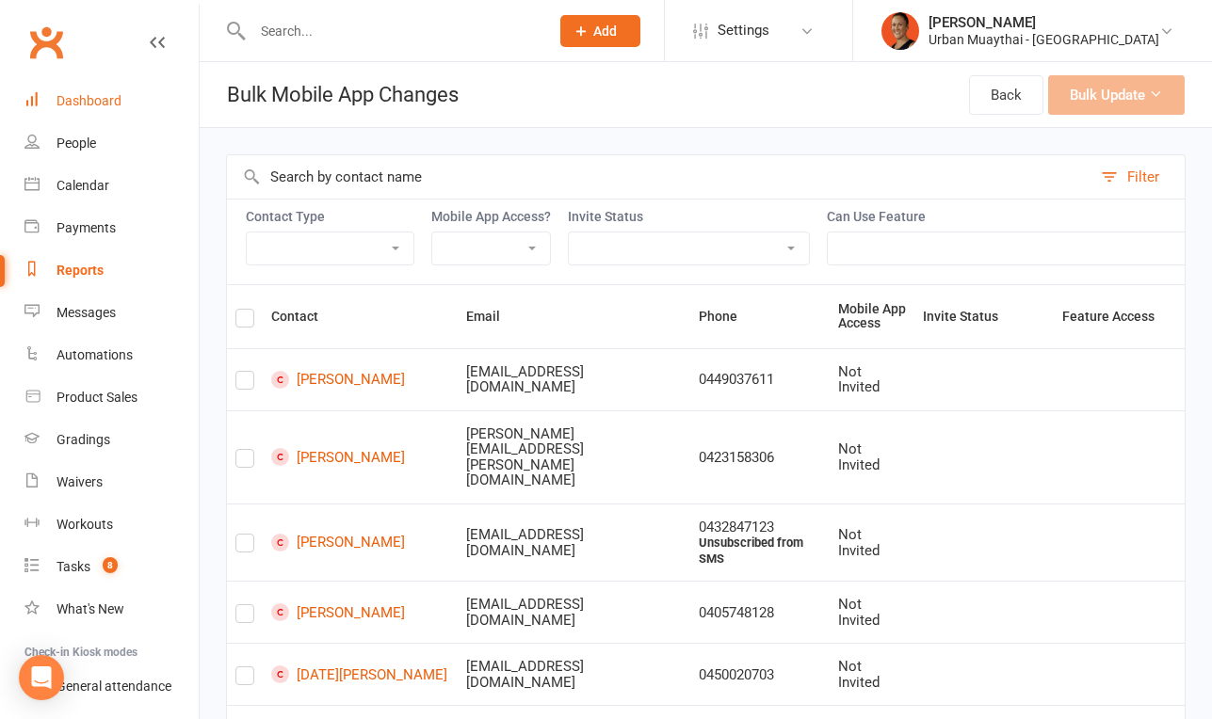
click at [105, 99] on div "Dashboard" at bounding box center [88, 100] width 65 height 15
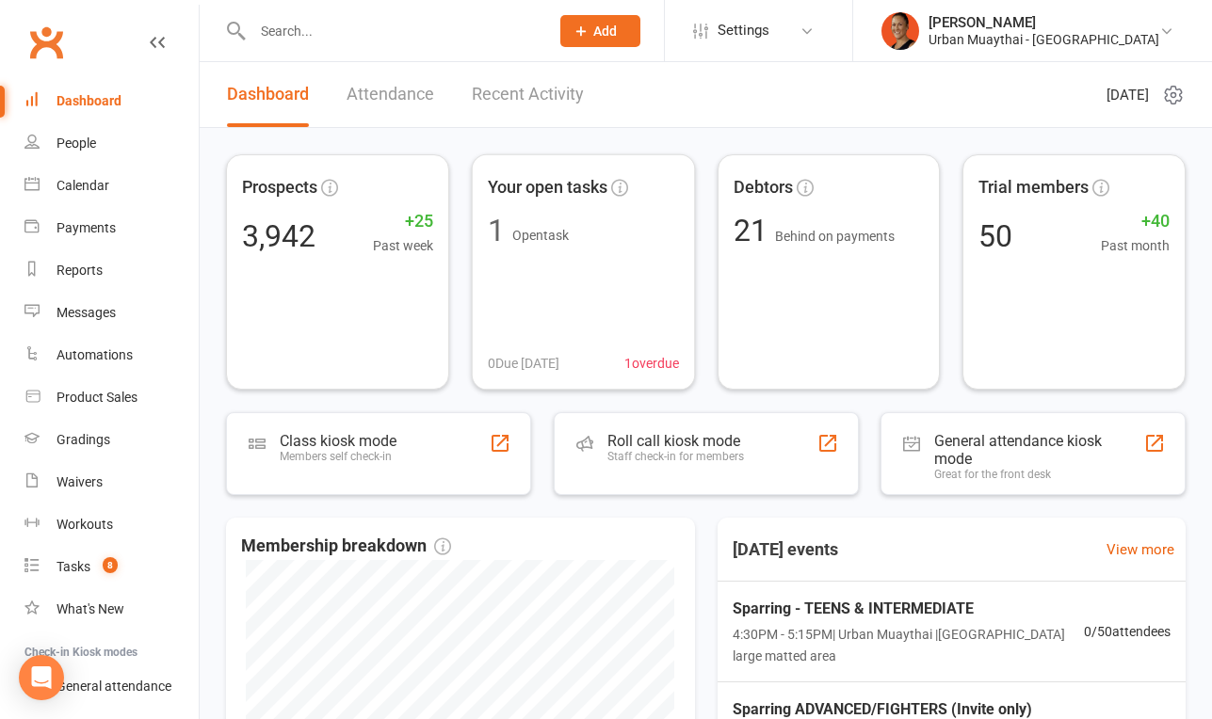
click at [527, 128] on div "Prospects 3,942 +25 Past week Your open tasks 1 Open task 0 Due [DATE] 1 overdu…" at bounding box center [706, 616] width 1012 height 976
click at [523, 100] on link "Recent Activity" at bounding box center [528, 94] width 112 height 65
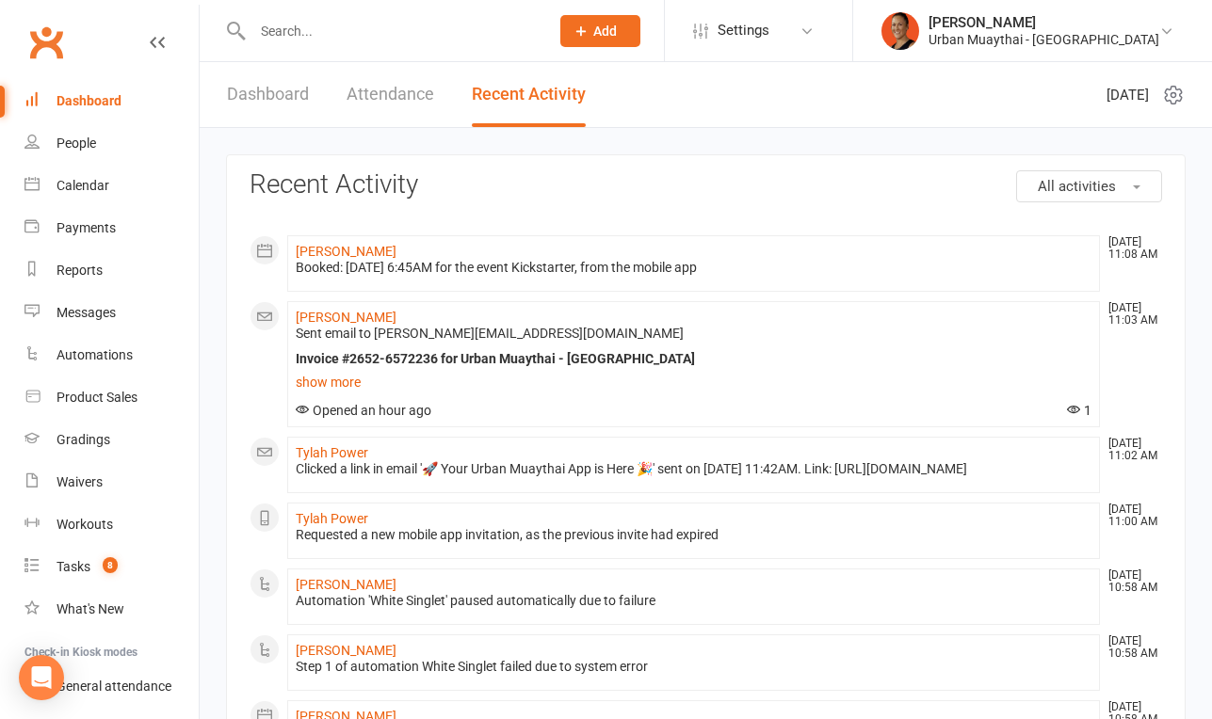
click at [841, 4] on li "Settings Membership Plans Event Templates Appointment Types Mobile App Website …" at bounding box center [758, 30] width 188 height 61
click at [769, 25] on span "Settings" at bounding box center [743, 30] width 52 height 42
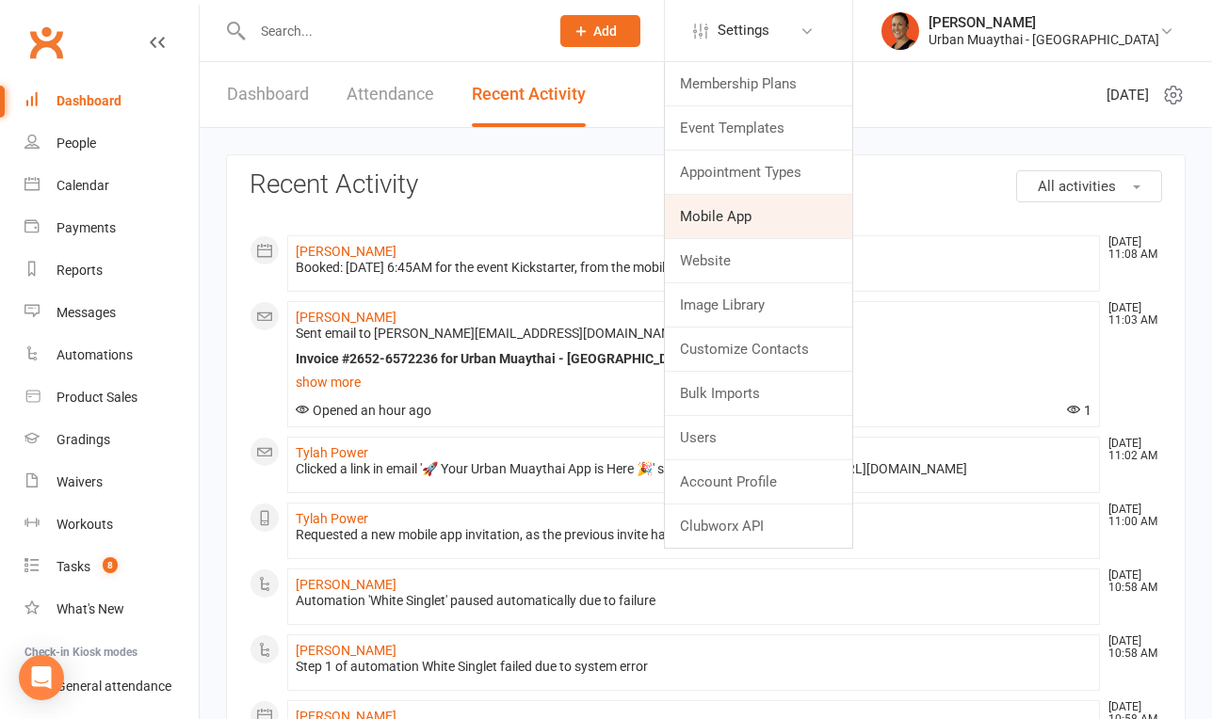
click at [837, 228] on link "Mobile App" at bounding box center [758, 216] width 187 height 43
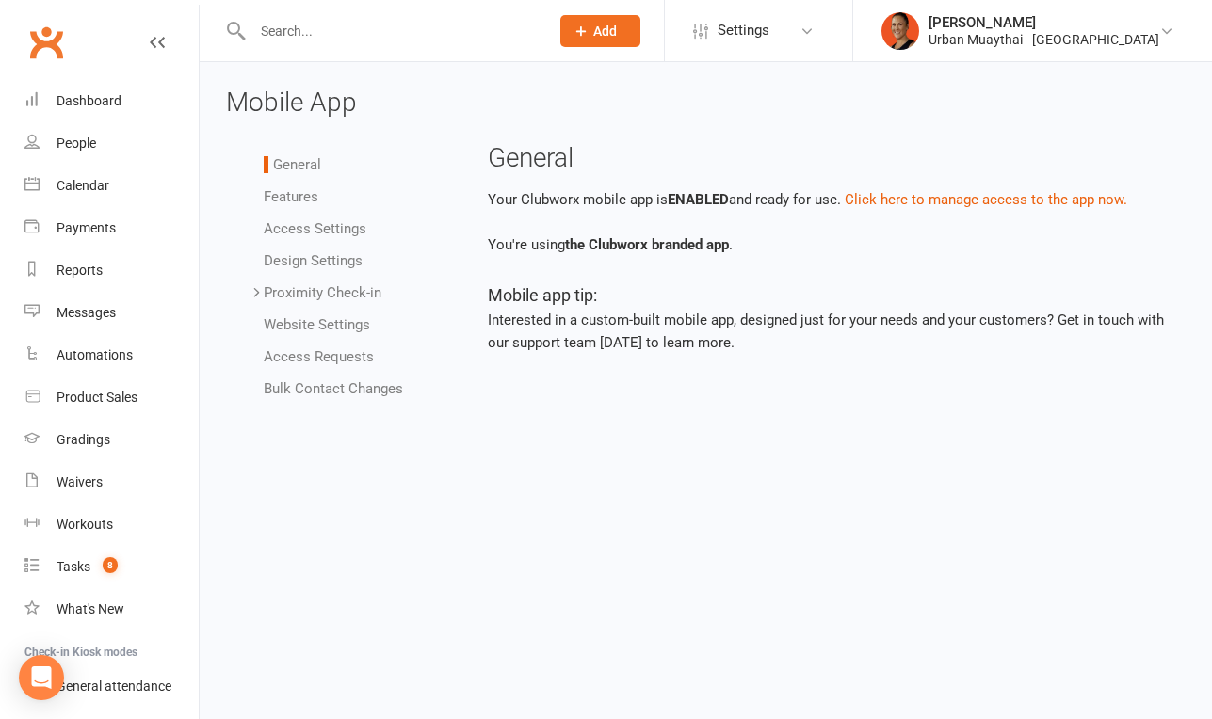
click at [294, 387] on link "Bulk Contact Changes" at bounding box center [333, 388] width 139 height 17
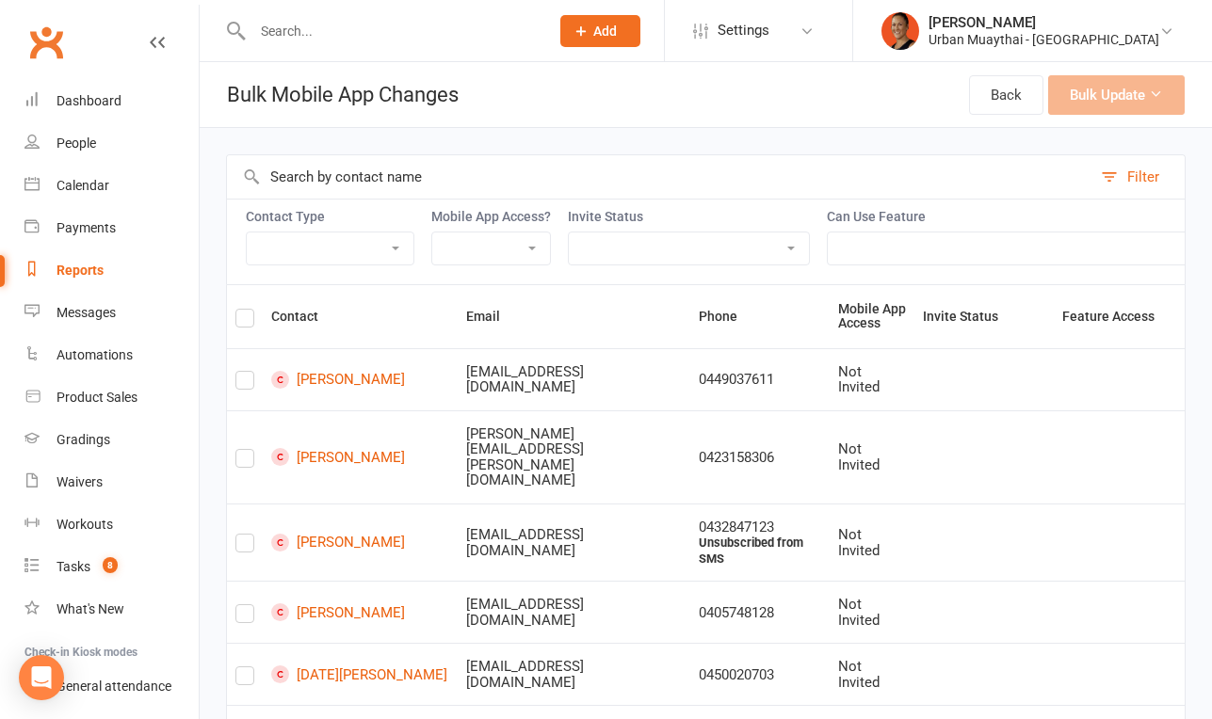
click at [371, 247] on select "Member Active member Cancelled member Suspended member Non-attending" at bounding box center [330, 249] width 167 height 32
select select "active_member"
click at [247, 233] on select "Member Active member Cancelled member Suspended member Non-attending" at bounding box center [330, 249] width 167 height 32
click at [531, 248] on select "Enabled Disabled Not Invited" at bounding box center [491, 249] width 118 height 32
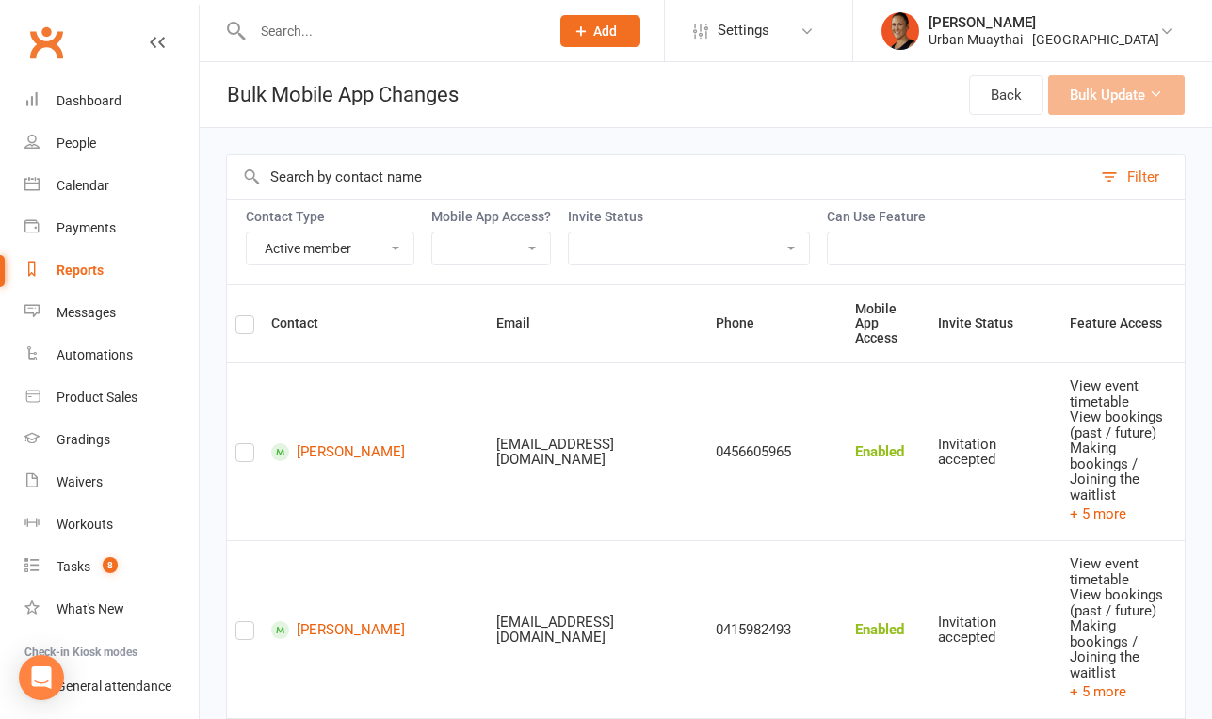
click at [503, 244] on select "Enabled Disabled Not Invited" at bounding box center [491, 249] width 118 height 32
select select "not_invited"
click at [434, 233] on select "Enabled Disabled Not Invited" at bounding box center [491, 249] width 118 height 32
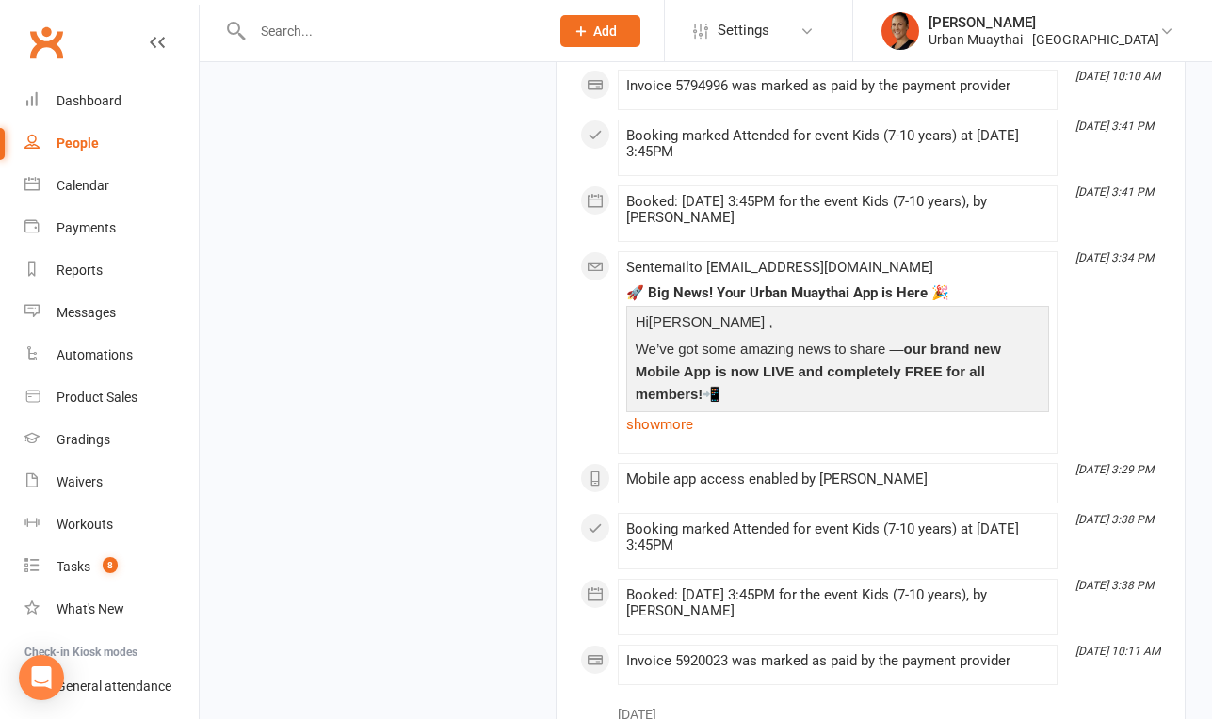
scroll to position [3228, 0]
click at [668, 427] on link "show more" at bounding box center [837, 423] width 423 height 26
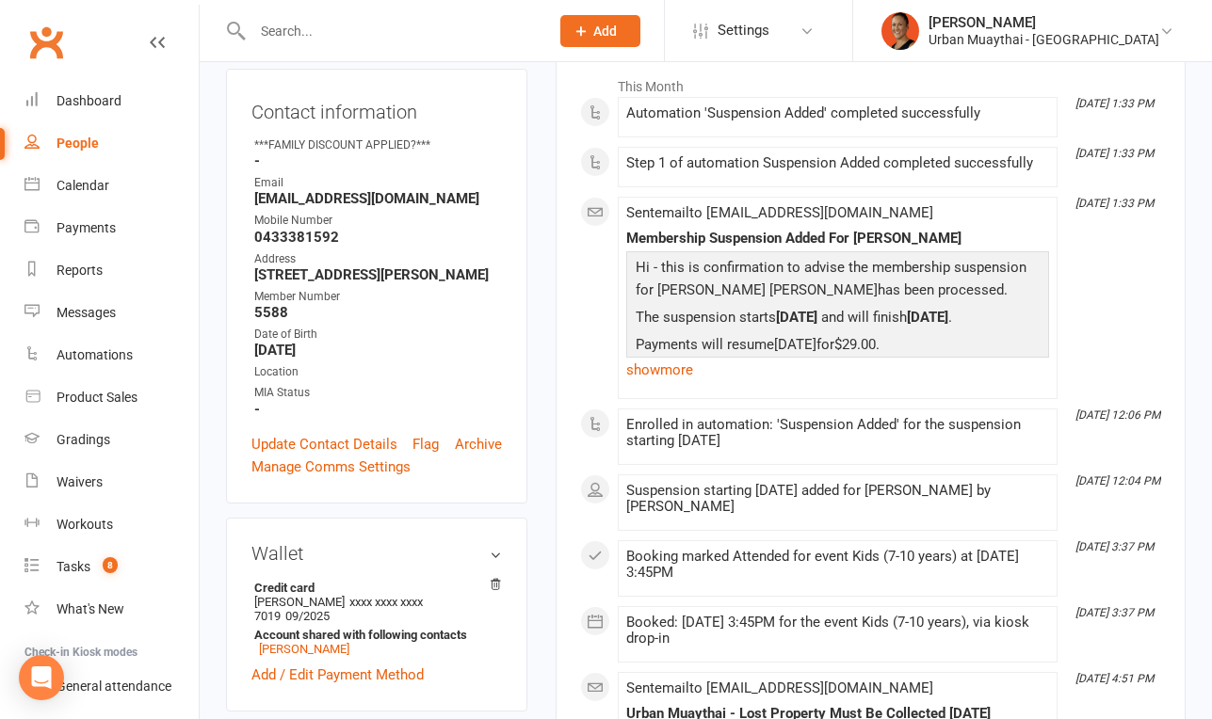
scroll to position [0, 0]
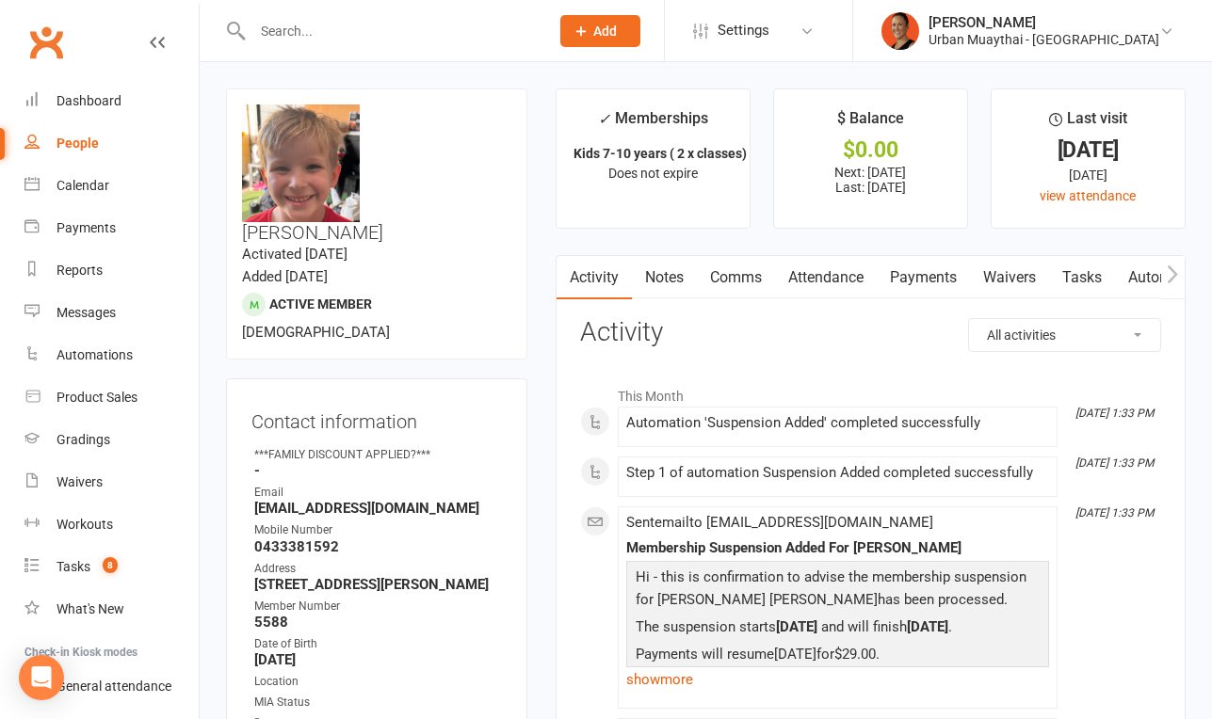
click at [1172, 271] on icon "button" at bounding box center [1172, 274] width 10 height 18
click at [1167, 270] on icon "button" at bounding box center [1172, 275] width 11 height 20
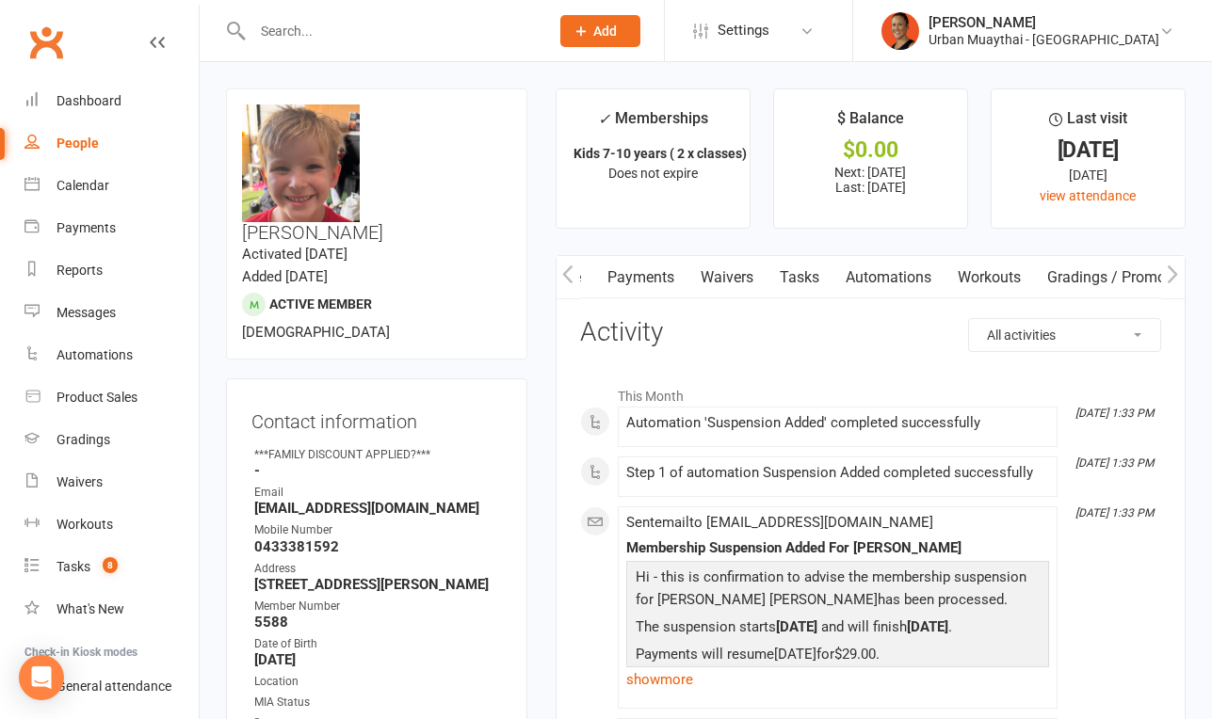
click at [1167, 270] on icon "button" at bounding box center [1172, 275] width 11 height 20
click at [920, 271] on link "Mobile App" at bounding box center [897, 277] width 102 height 43
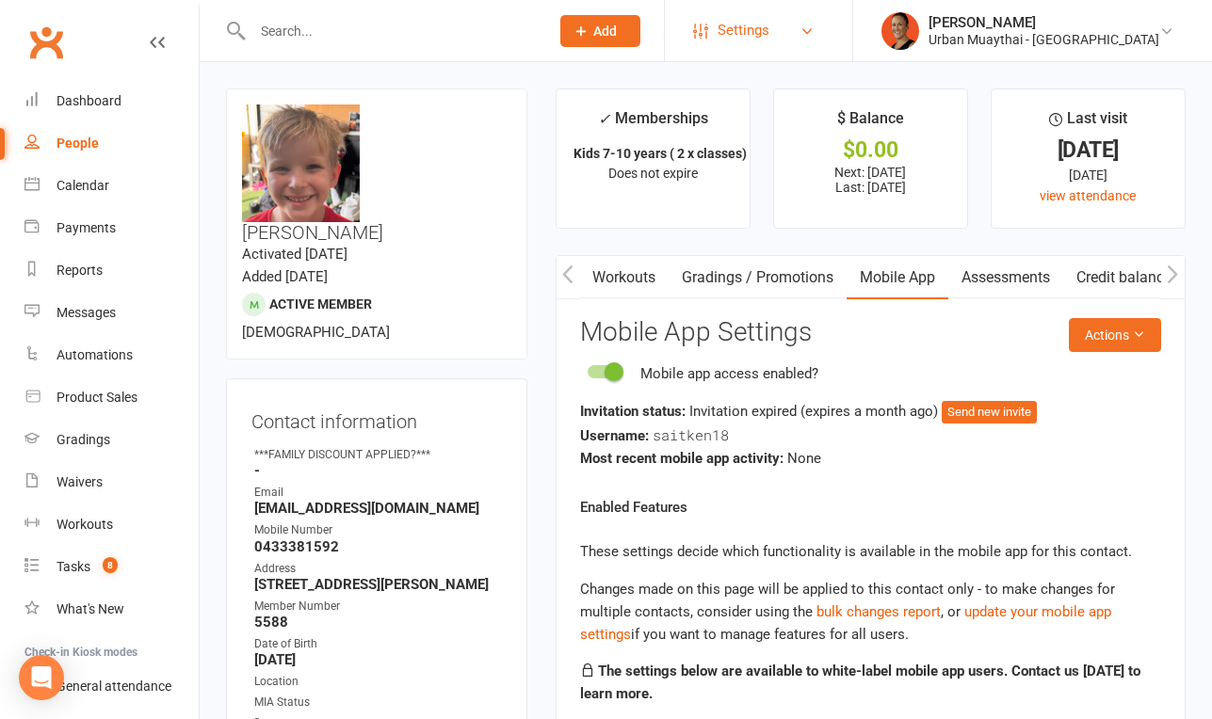
click at [769, 16] on span "Settings" at bounding box center [743, 30] width 52 height 42
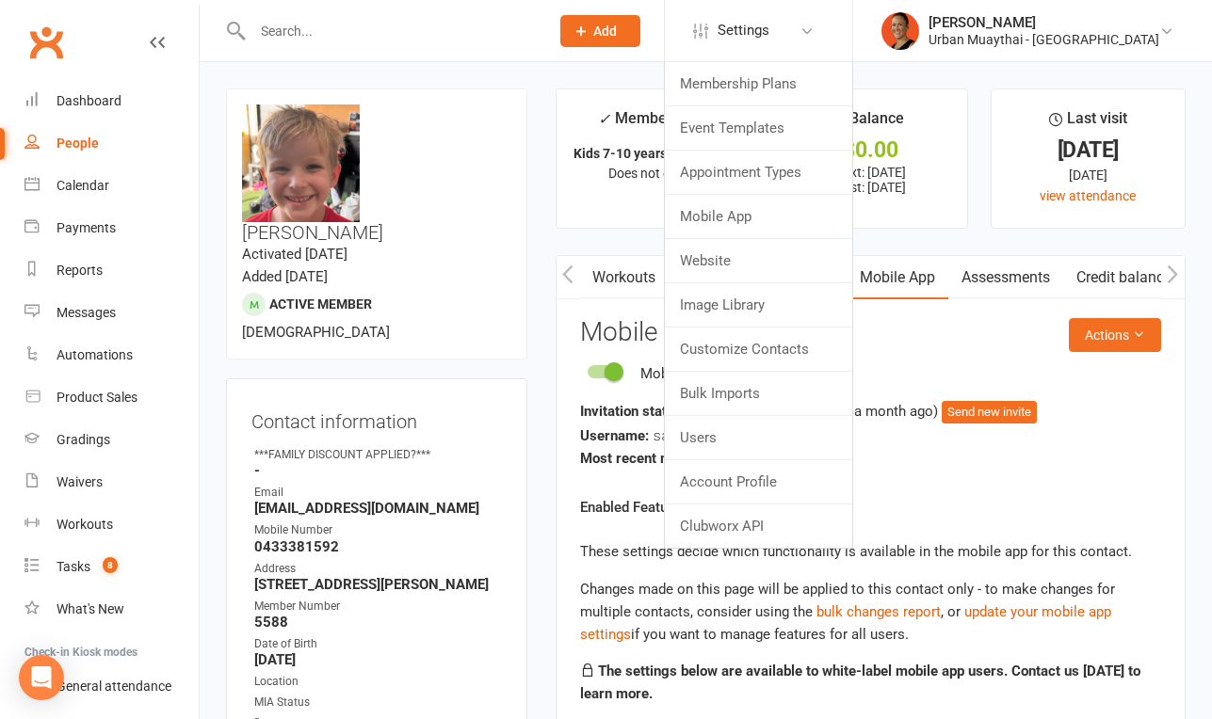
click at [465, 522] on div "Mobile Number" at bounding box center [378, 531] width 248 height 18
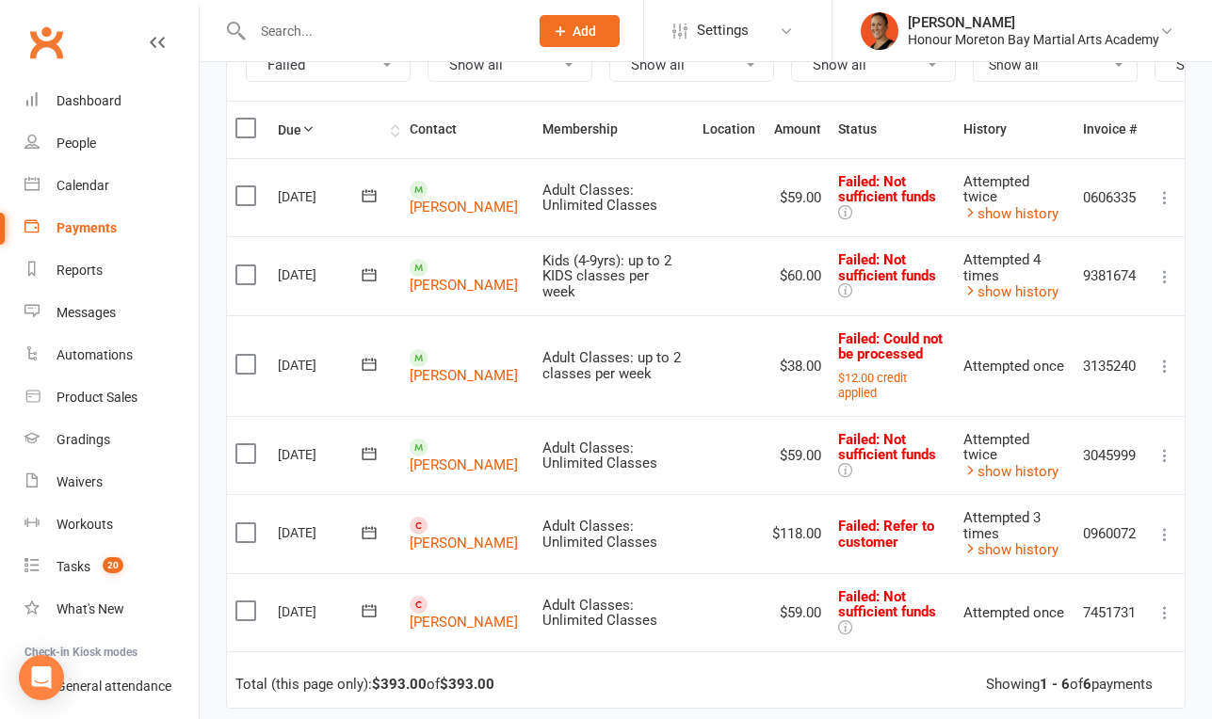
scroll to position [232, 0]
click at [453, 456] on link "[PERSON_NAME]" at bounding box center [464, 464] width 108 height 17
click at [472, 278] on link "ava Firth" at bounding box center [464, 284] width 108 height 17
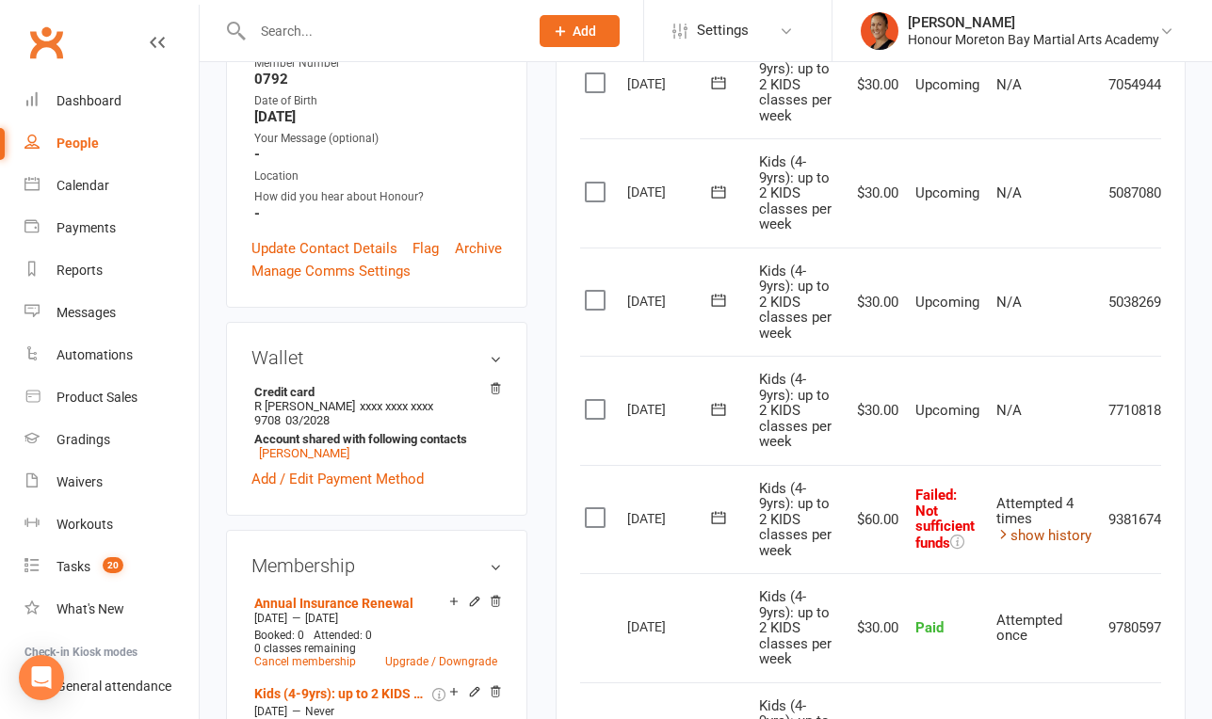
scroll to position [0, 56]
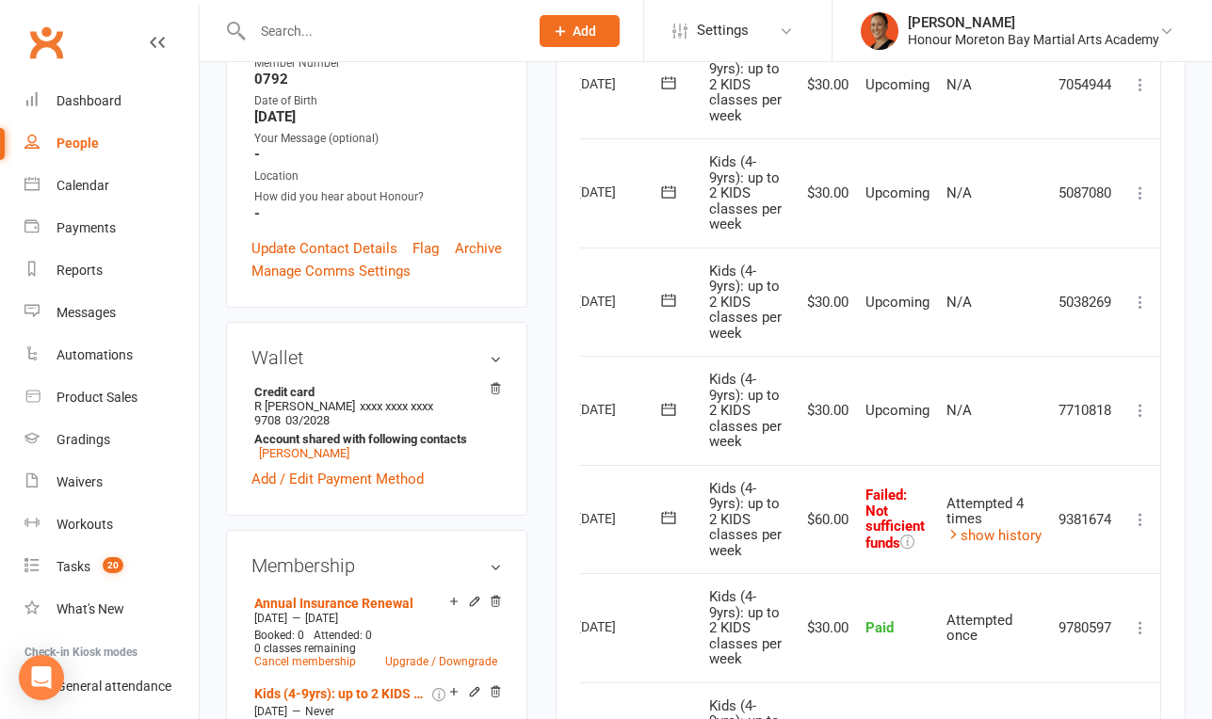
click at [1150, 512] on button at bounding box center [1140, 519] width 23 height 23
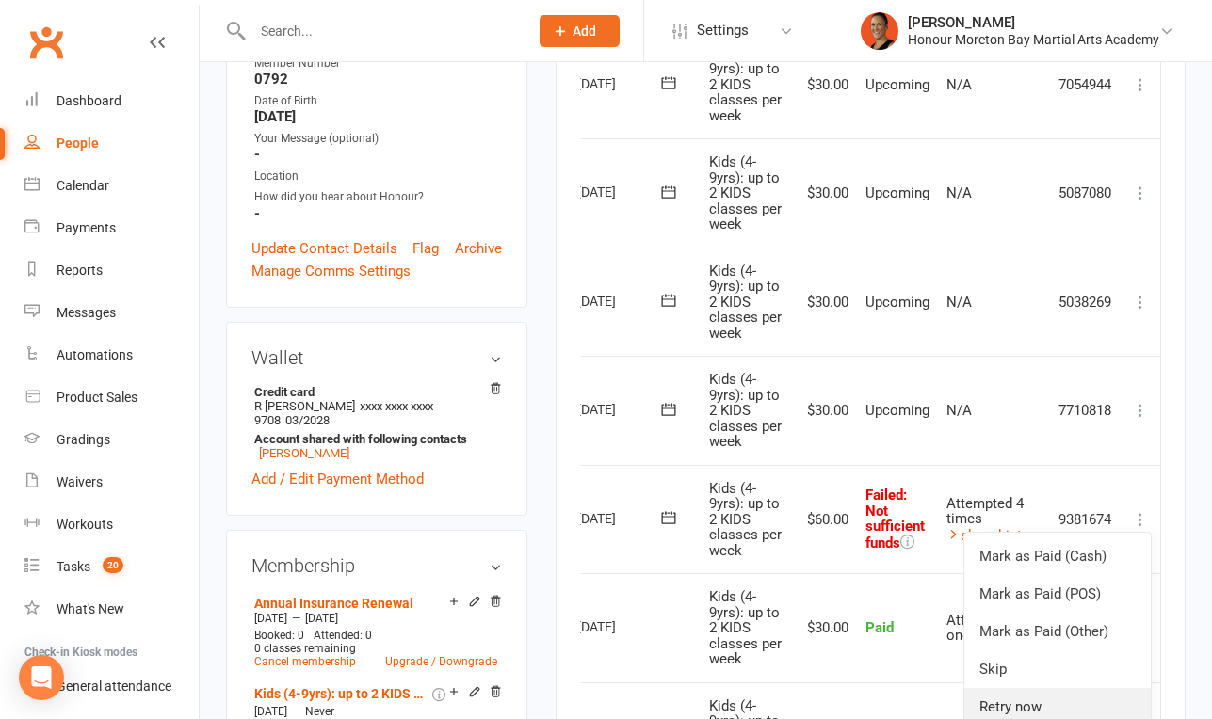
click at [1021, 704] on link "Retry now" at bounding box center [1057, 707] width 186 height 38
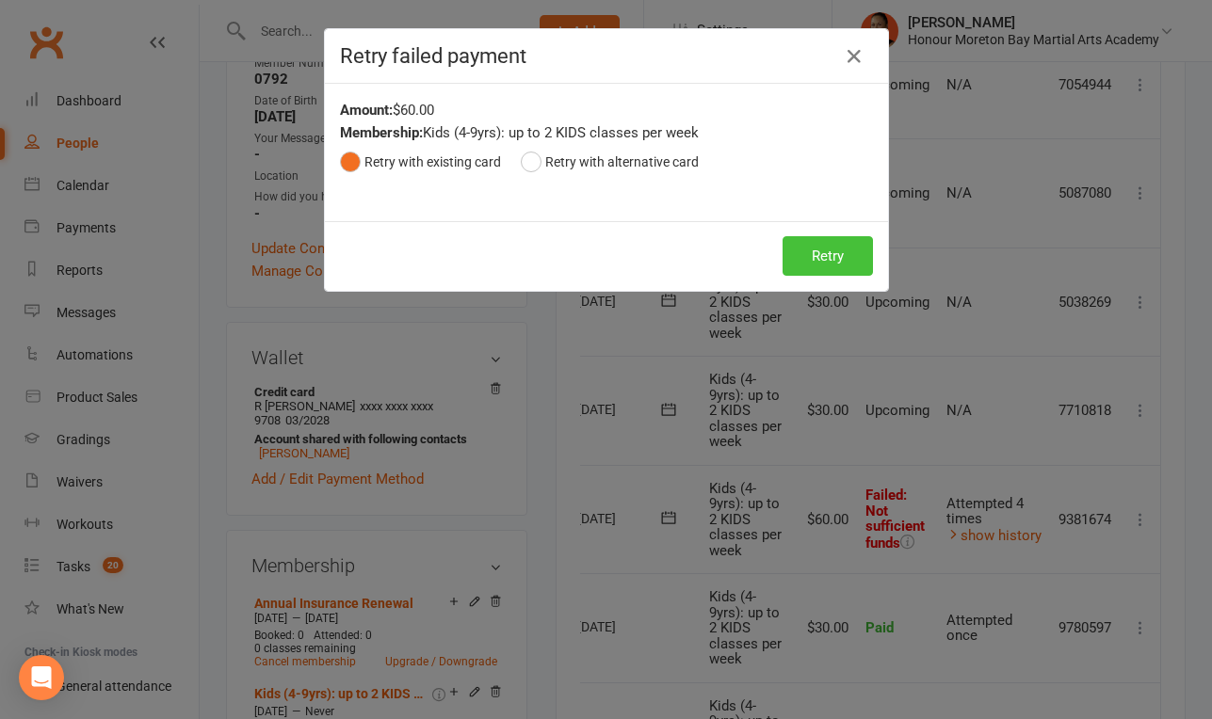
click at [797, 258] on button "Retry" at bounding box center [827, 256] width 90 height 40
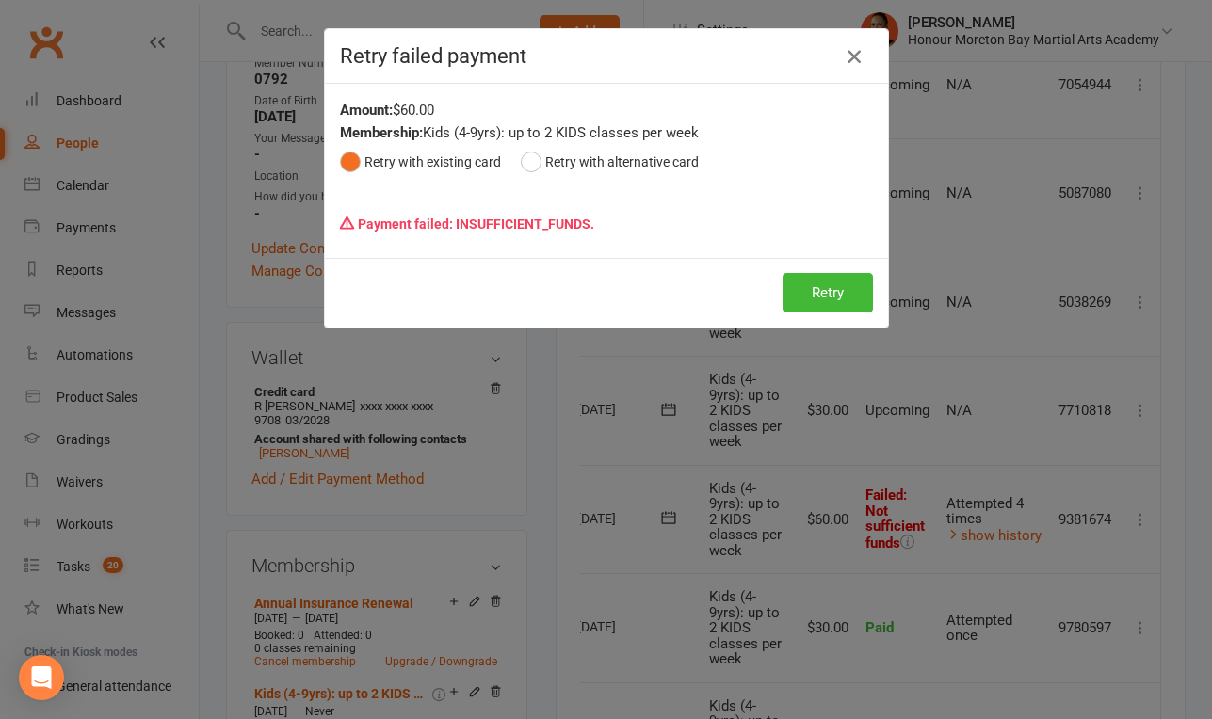
click at [850, 56] on icon "button" at bounding box center [854, 56] width 23 height 23
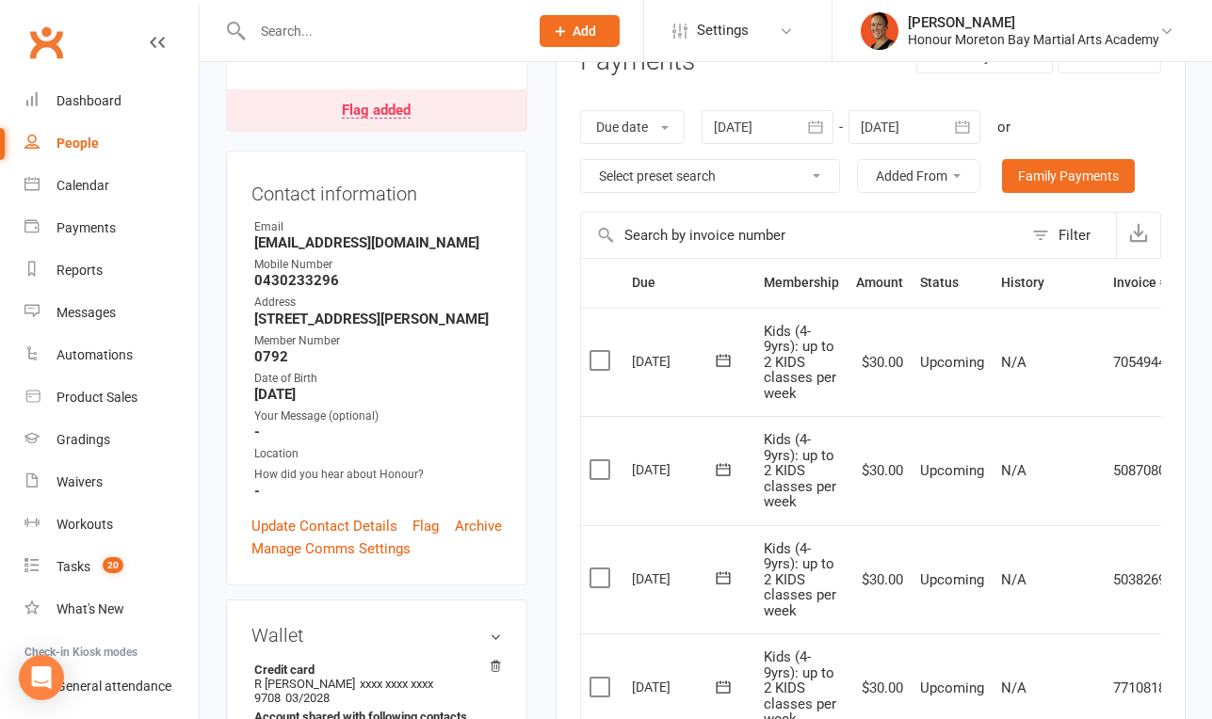
scroll to position [0, 0]
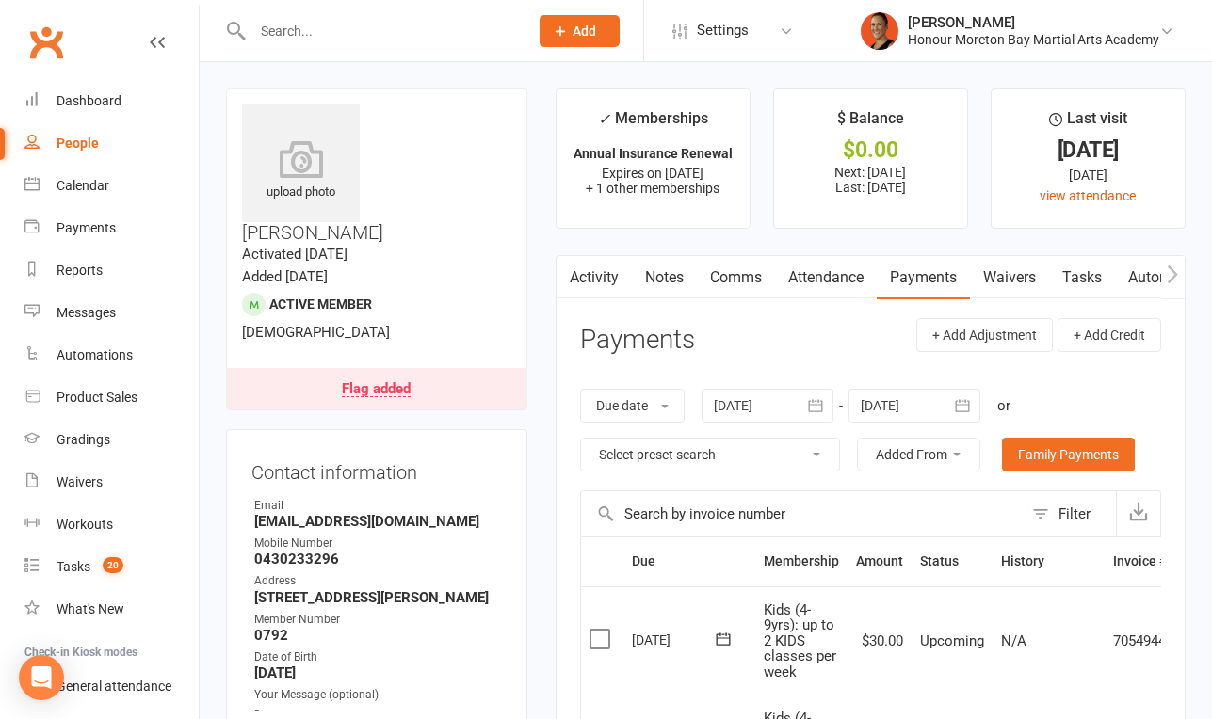
click at [668, 263] on link "Notes" at bounding box center [664, 277] width 65 height 43
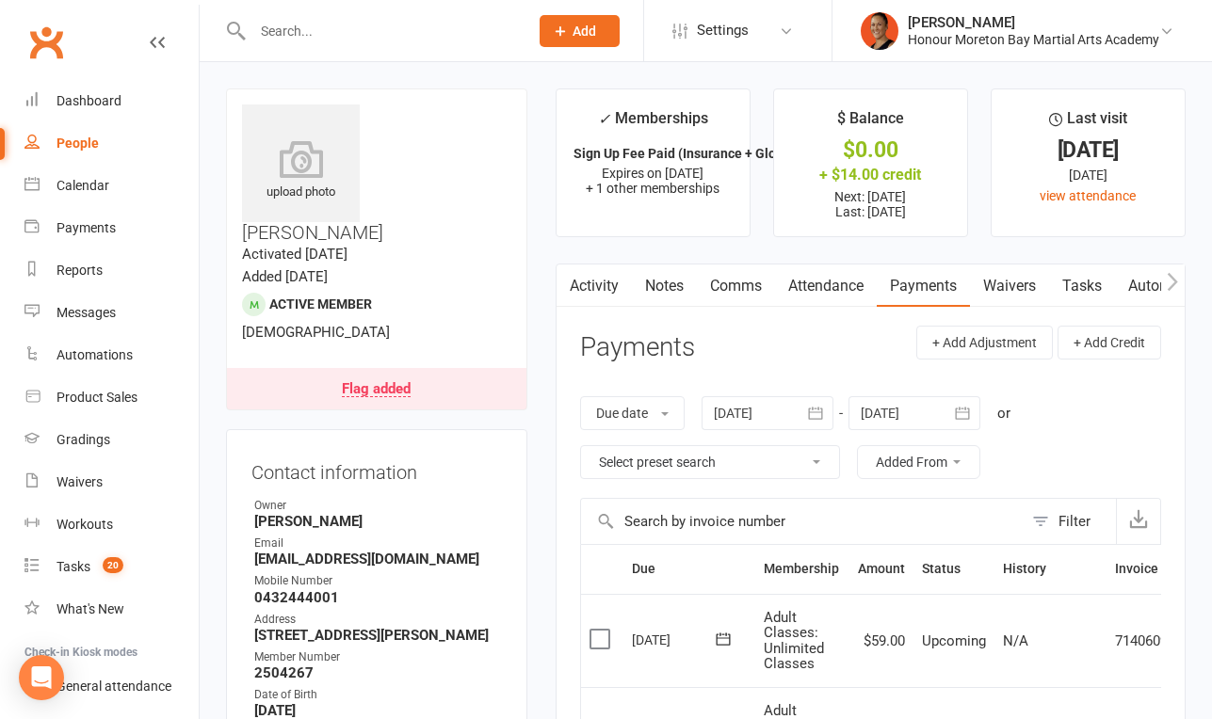
click at [668, 299] on link "Notes" at bounding box center [664, 286] width 65 height 43
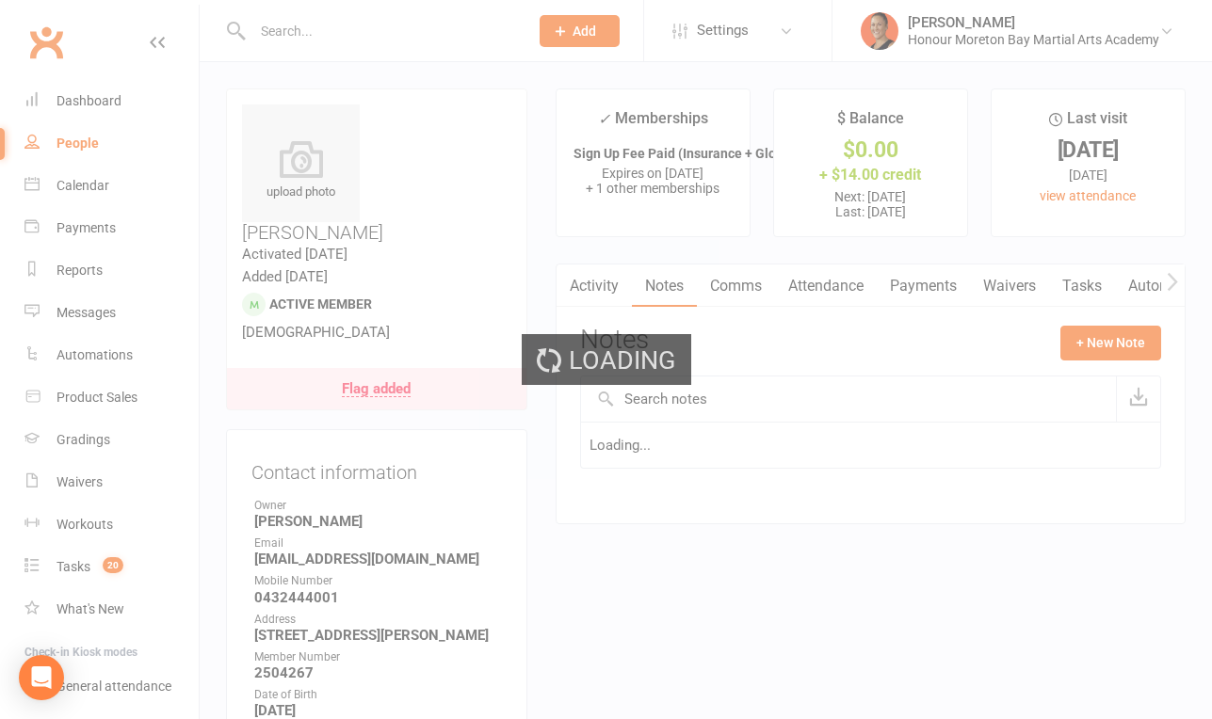
click at [668, 299] on div "Loading" at bounding box center [606, 359] width 1212 height 719
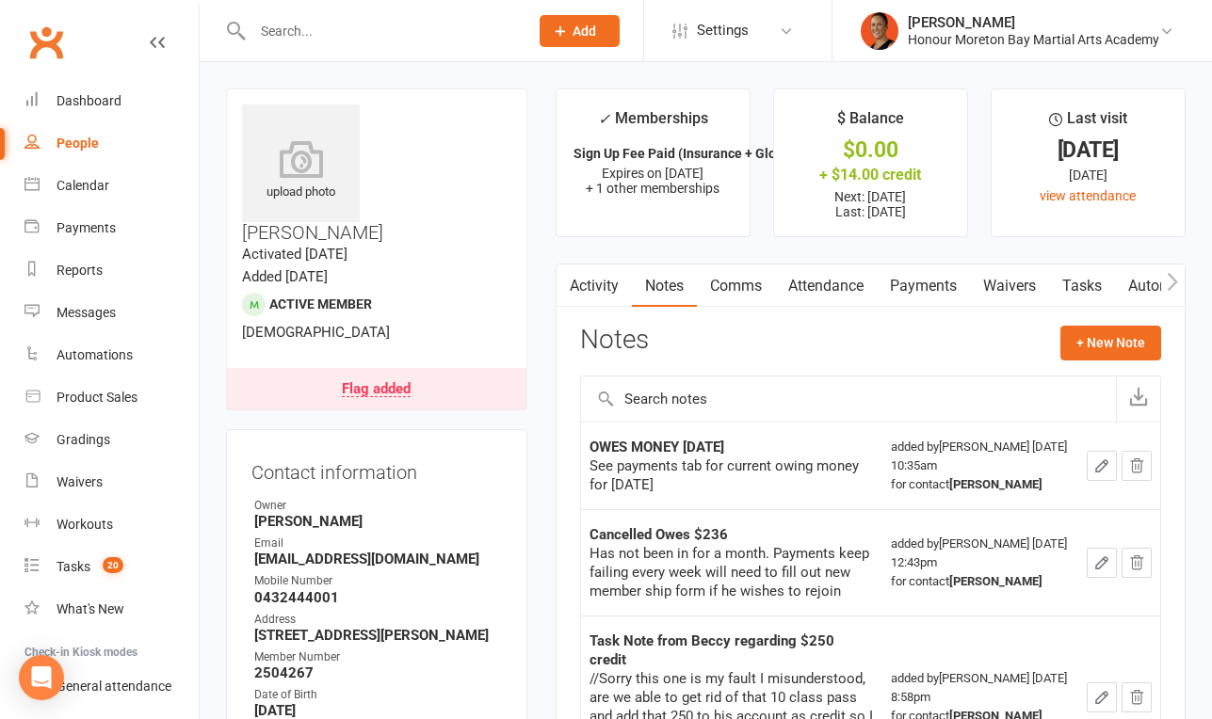
click at [374, 382] on div "Flag added" at bounding box center [376, 389] width 69 height 15
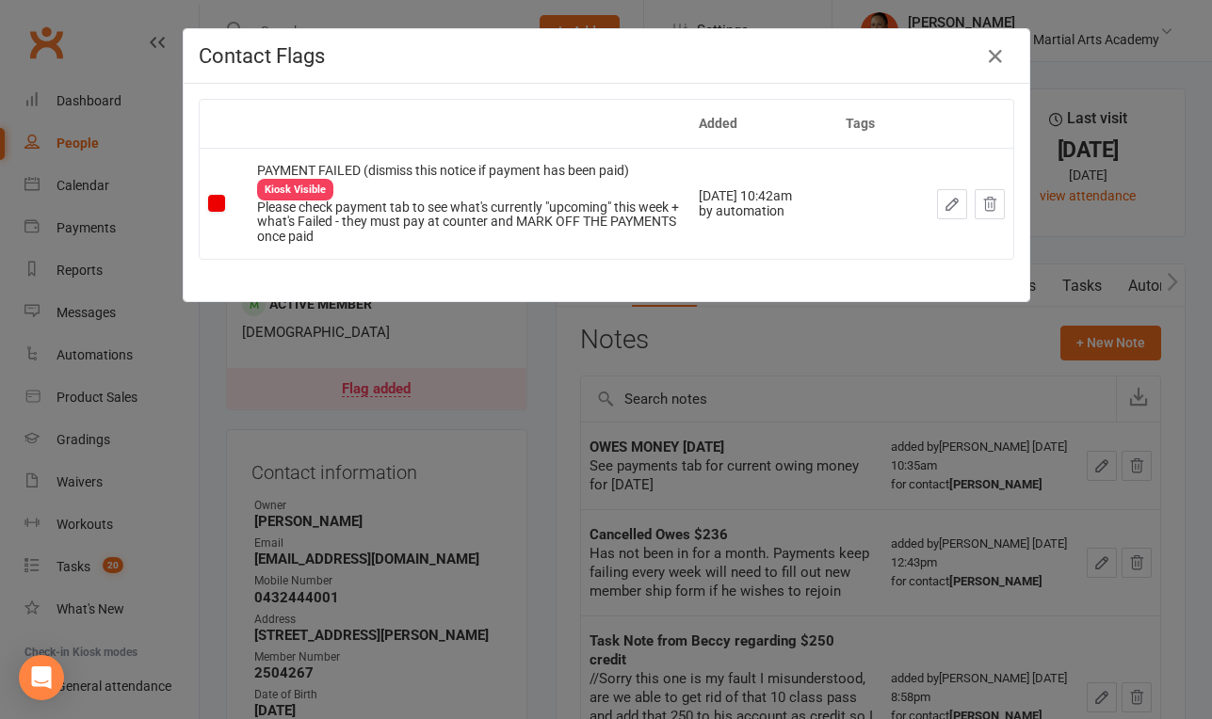
click at [670, 382] on div "Contact Flags Added Tags PAYMENT FAILED (dismiss this notice if payment has bee…" at bounding box center [606, 359] width 1212 height 719
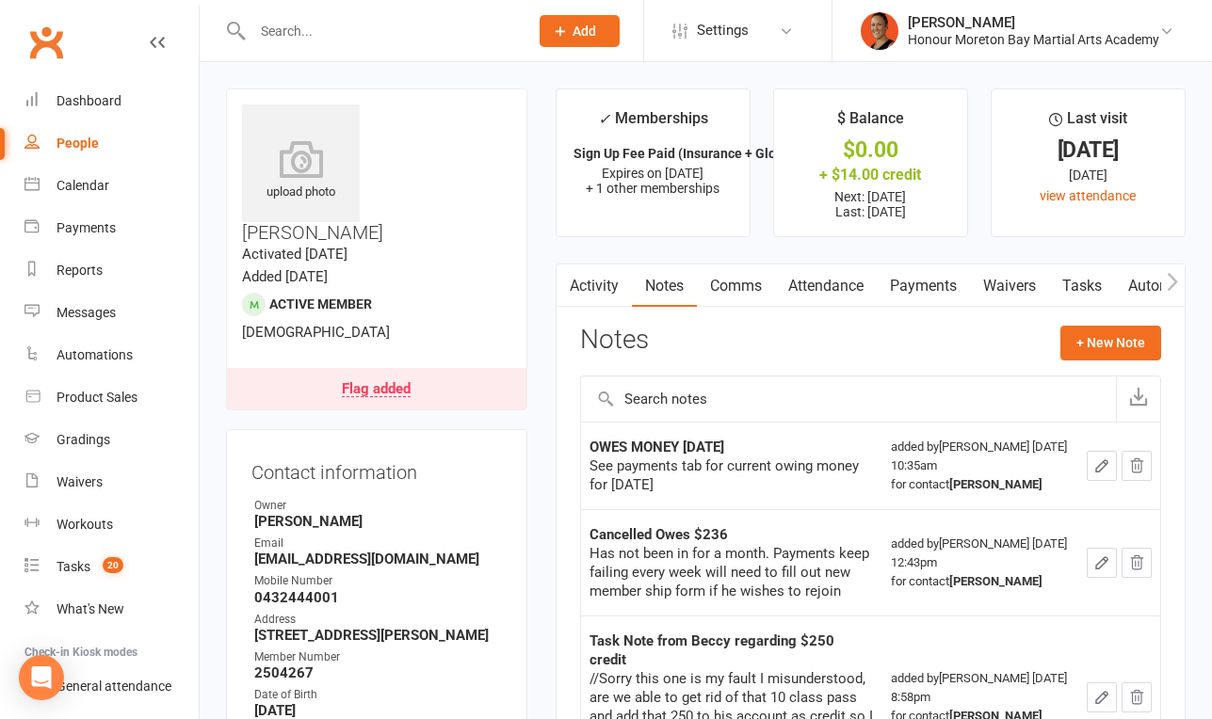
click at [614, 284] on link "Activity" at bounding box center [593, 286] width 75 height 43
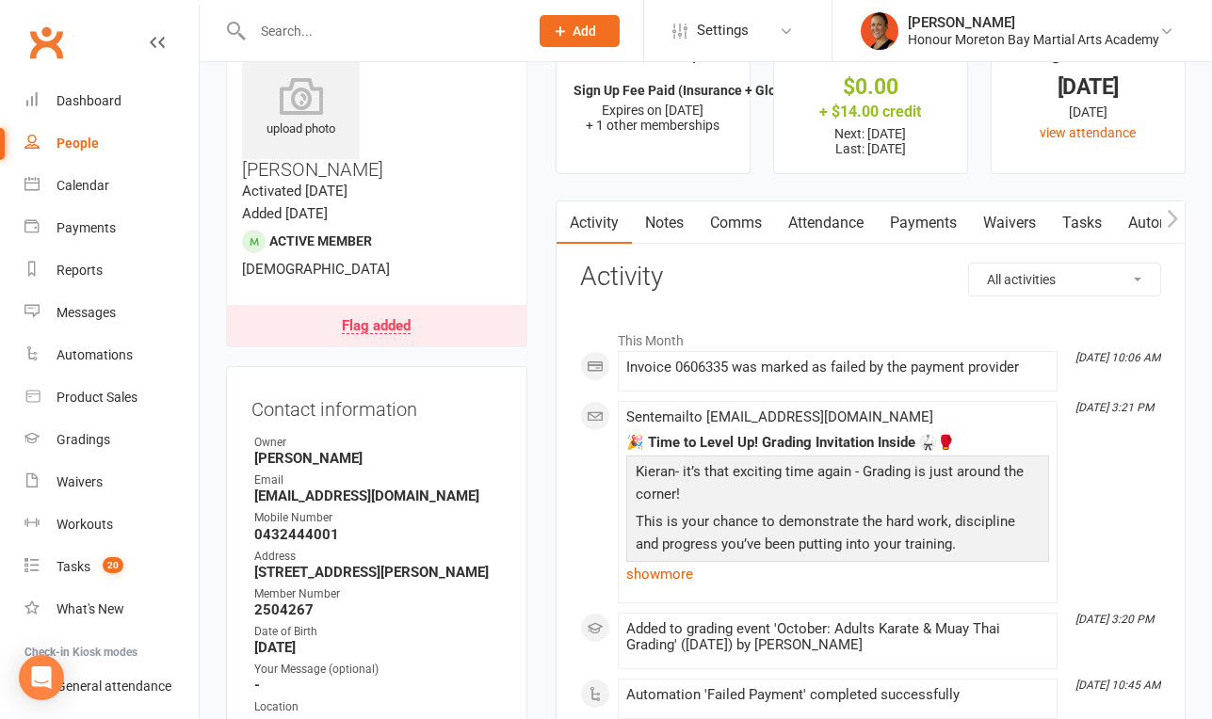
scroll to position [47, 0]
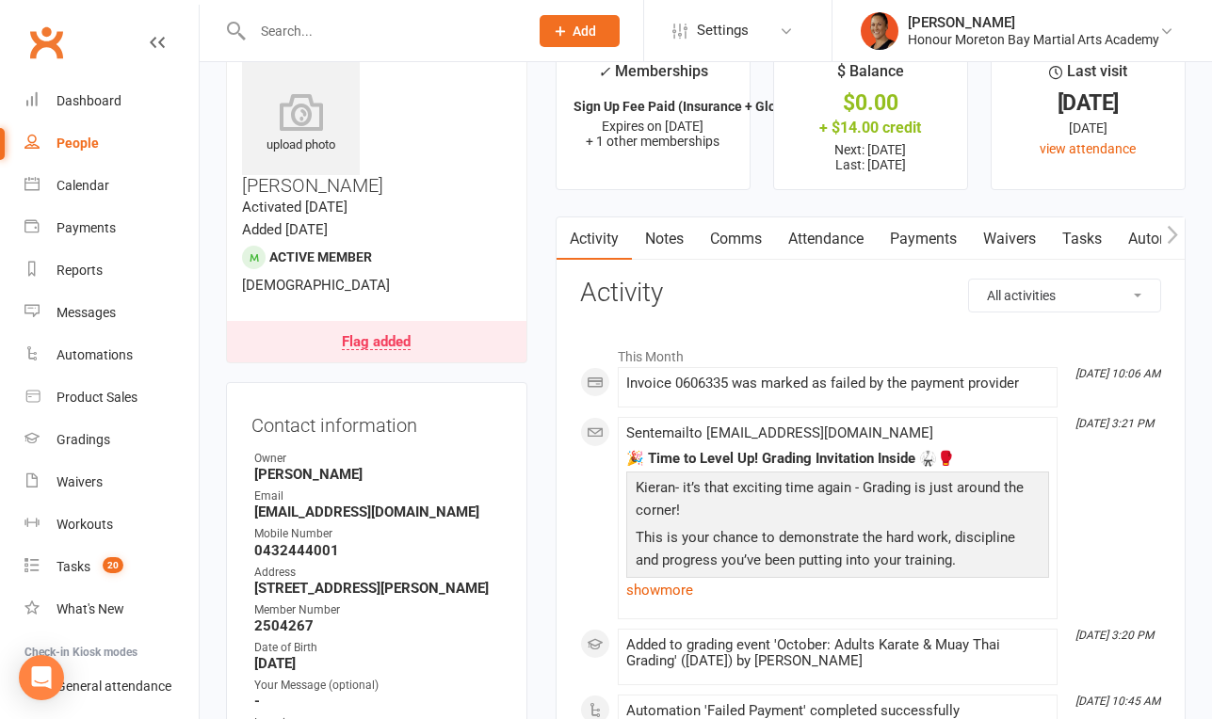
click at [923, 240] on link "Payments" at bounding box center [923, 238] width 93 height 43
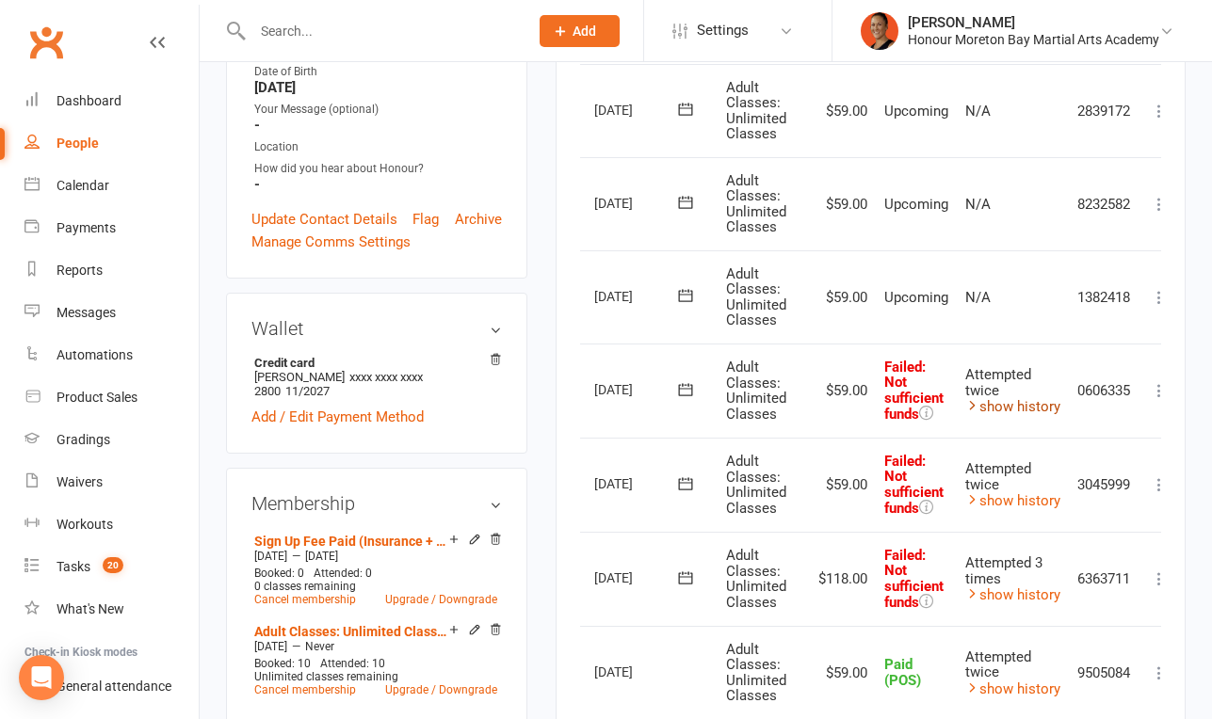
scroll to position [0, 50]
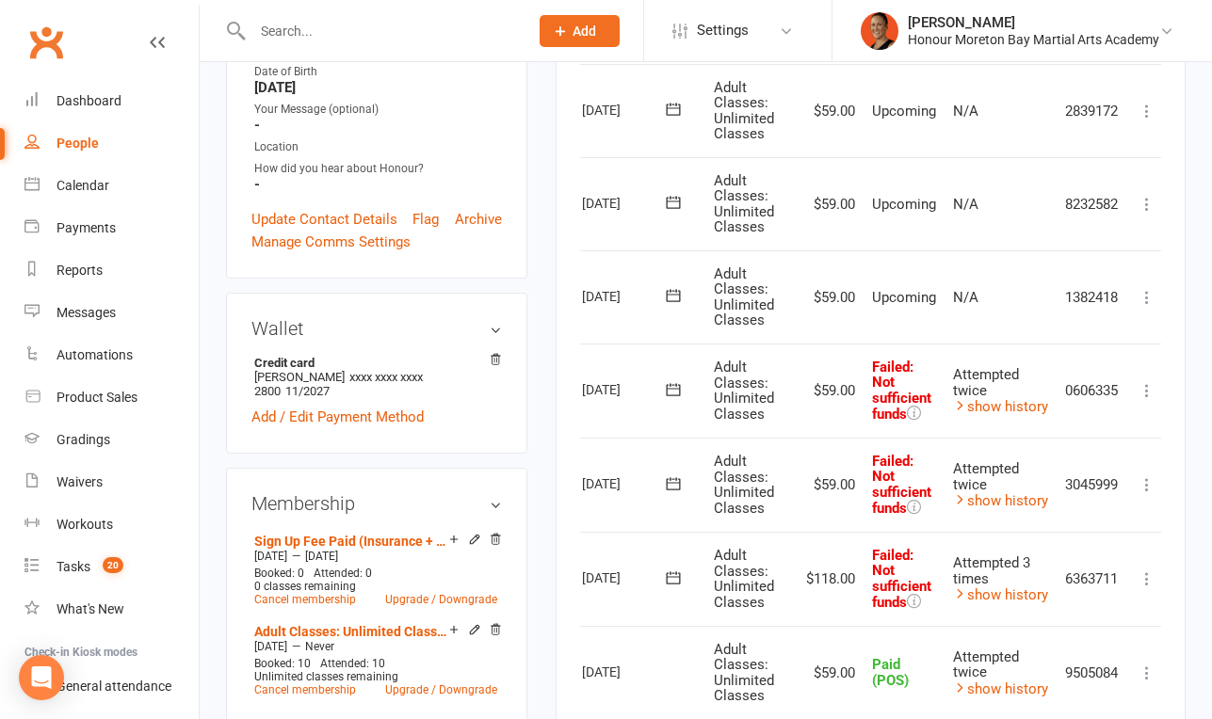
click at [1149, 575] on icon at bounding box center [1146, 579] width 19 height 19
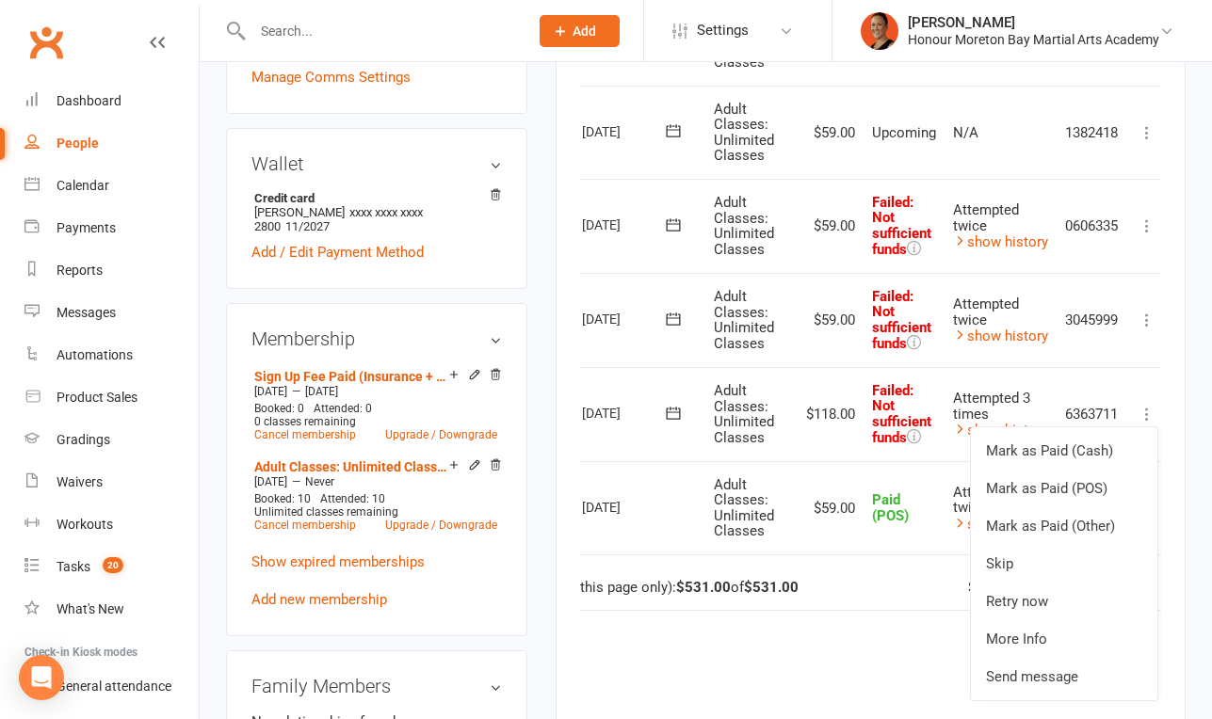
scroll to position [789, 0]
click at [1084, 591] on link "Retry now" at bounding box center [1064, 601] width 186 height 38
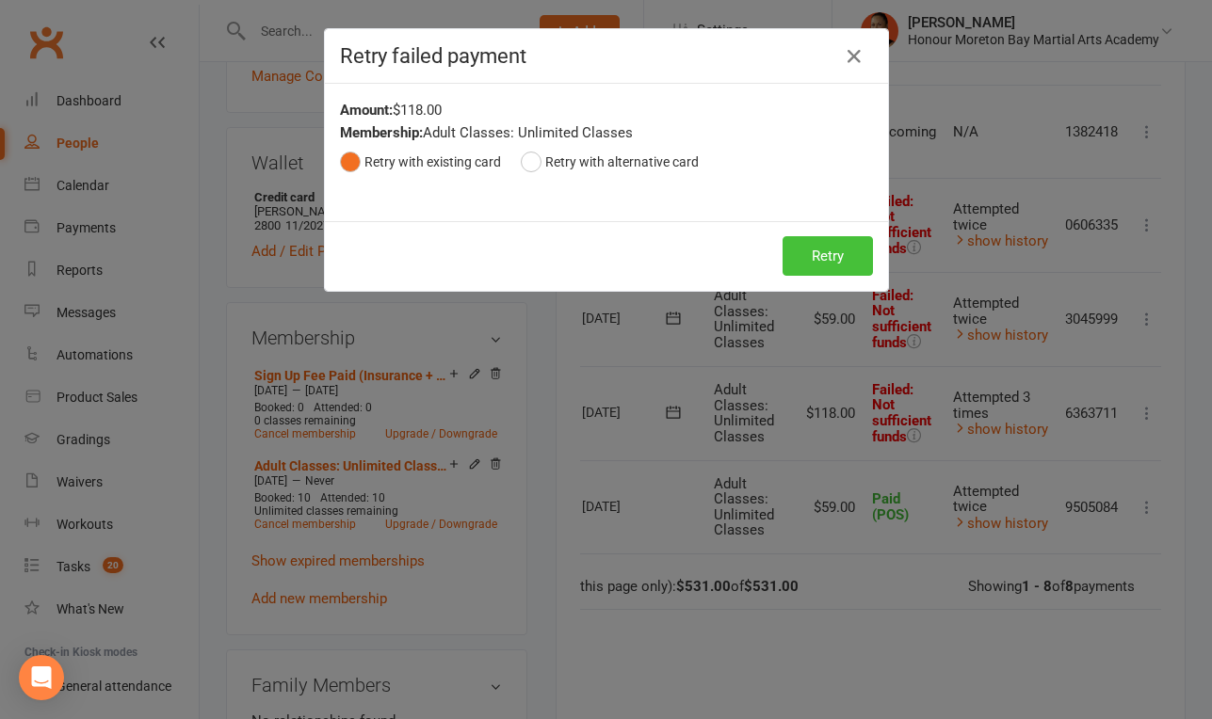
click at [803, 250] on button "Retry" at bounding box center [827, 256] width 90 height 40
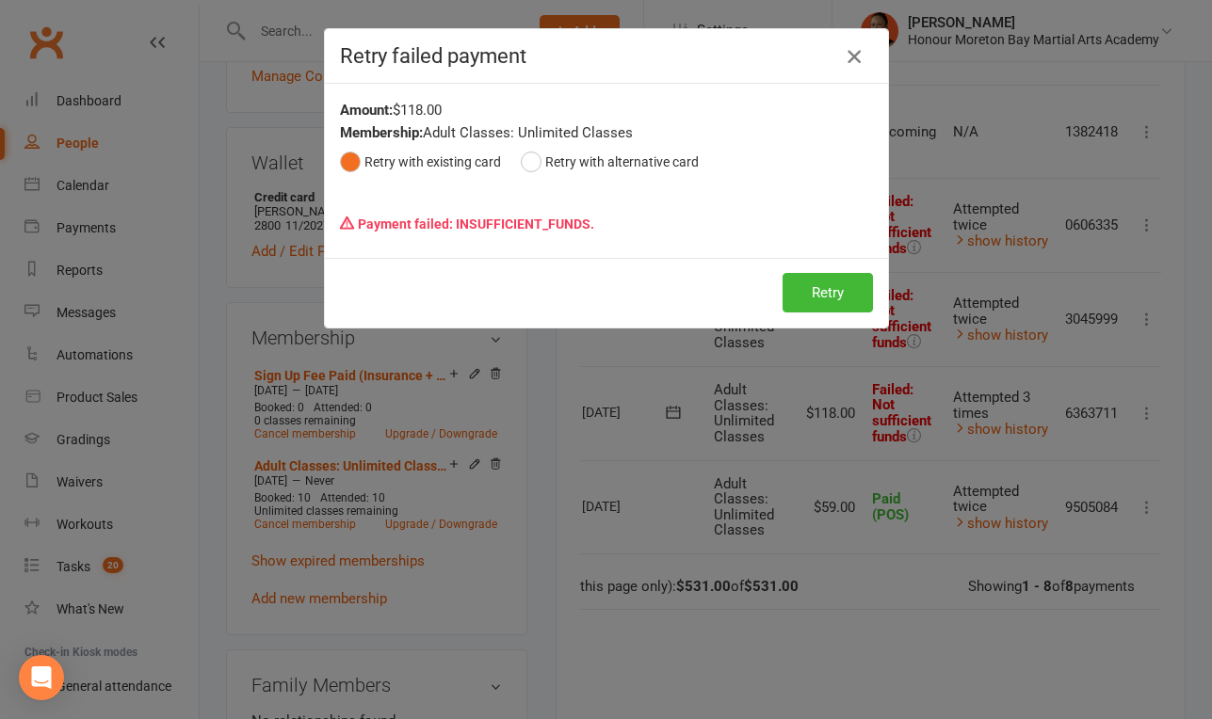
click at [850, 56] on icon "button" at bounding box center [854, 56] width 23 height 23
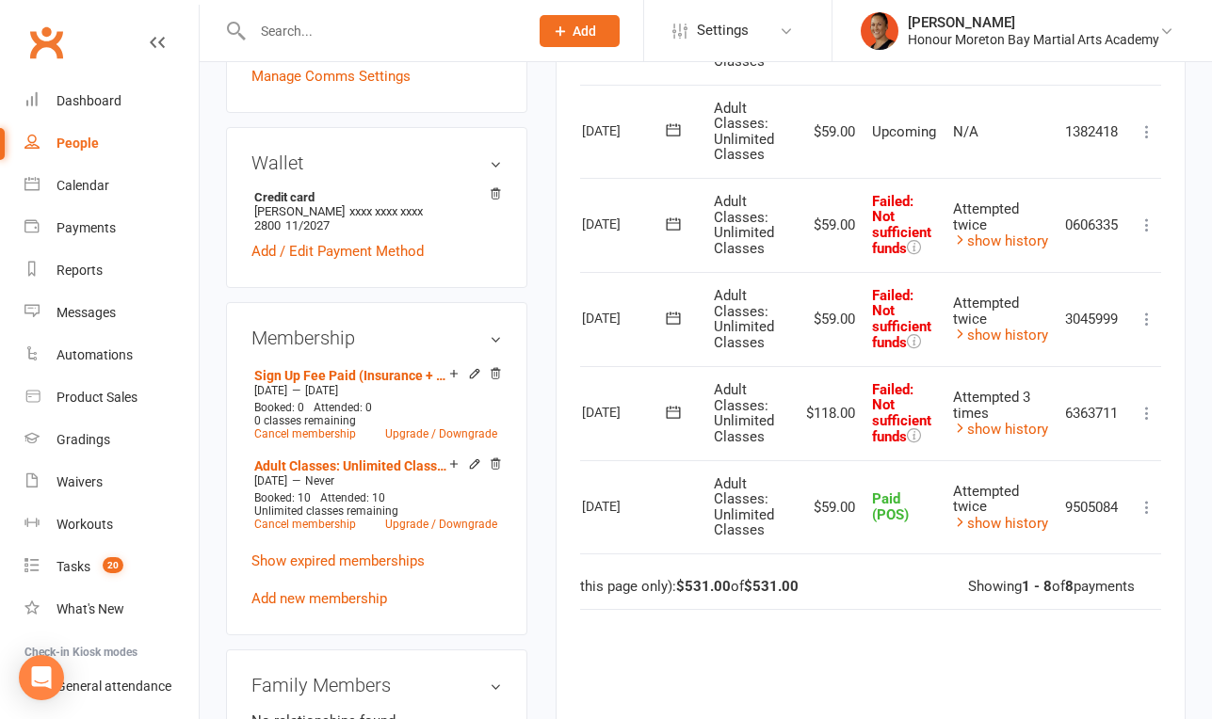
scroll to position [0, 0]
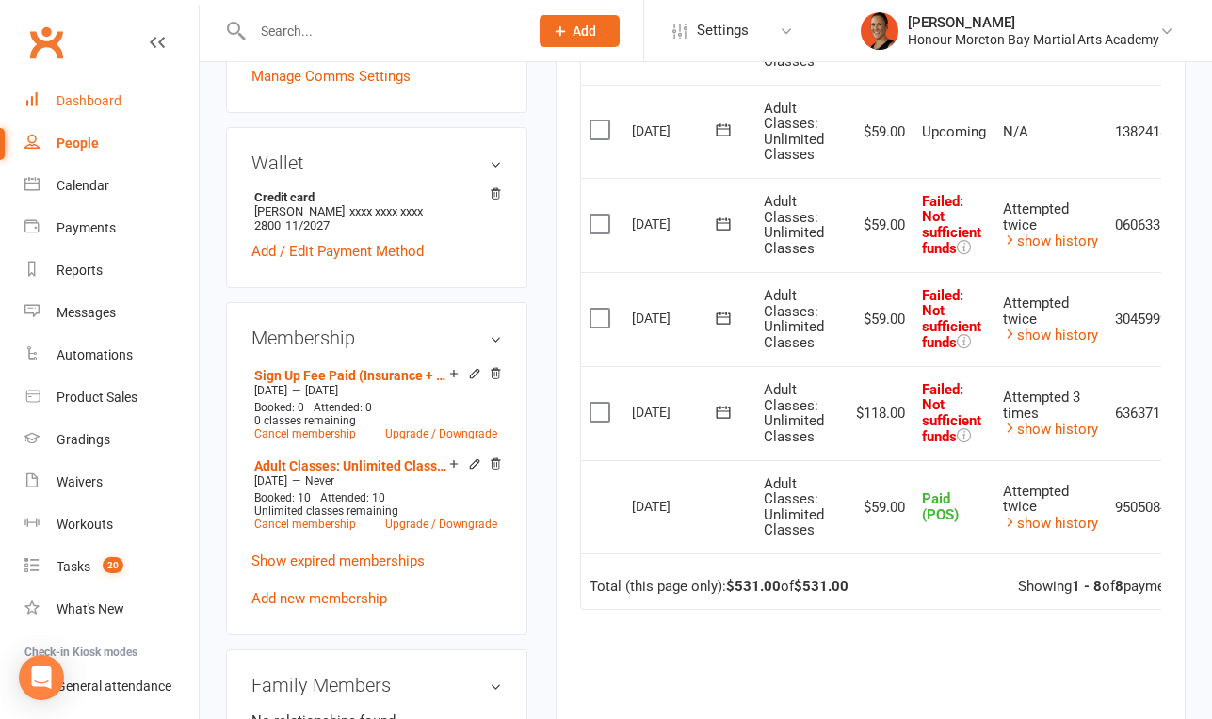
click at [110, 97] on div "Dashboard" at bounding box center [88, 100] width 65 height 15
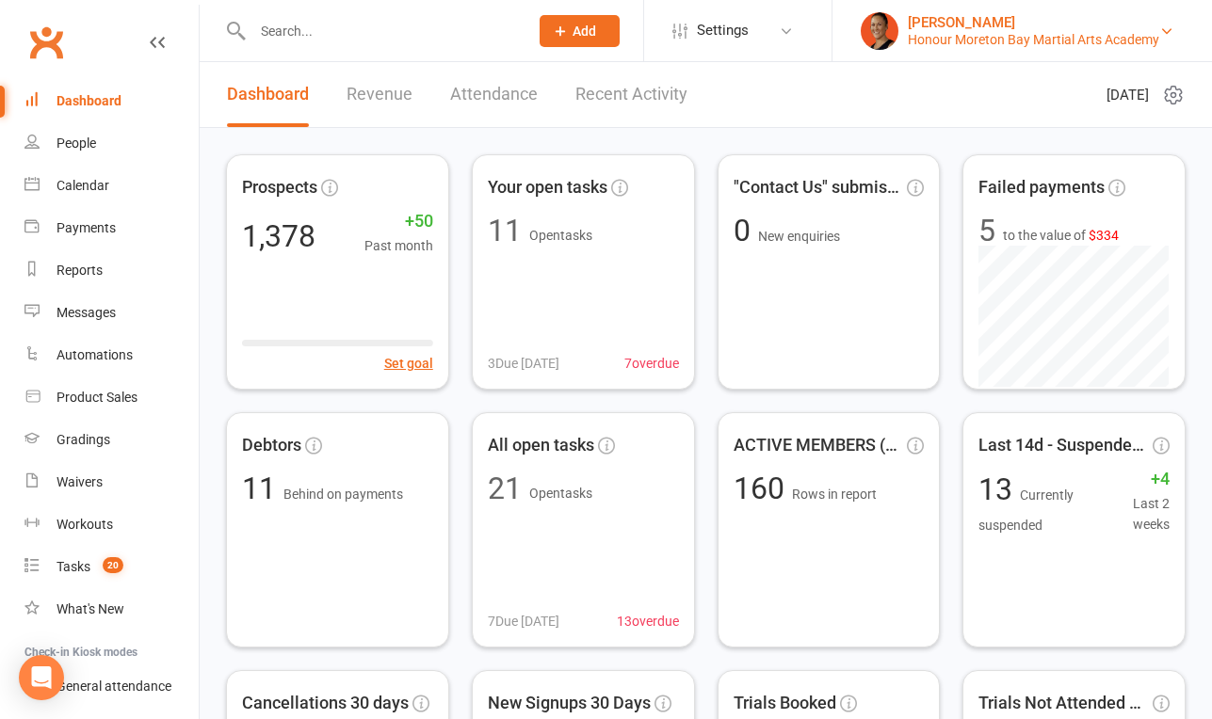
click at [1028, 37] on div "Honour Moreton Bay Martial Arts Academy" at bounding box center [1033, 39] width 251 height 17
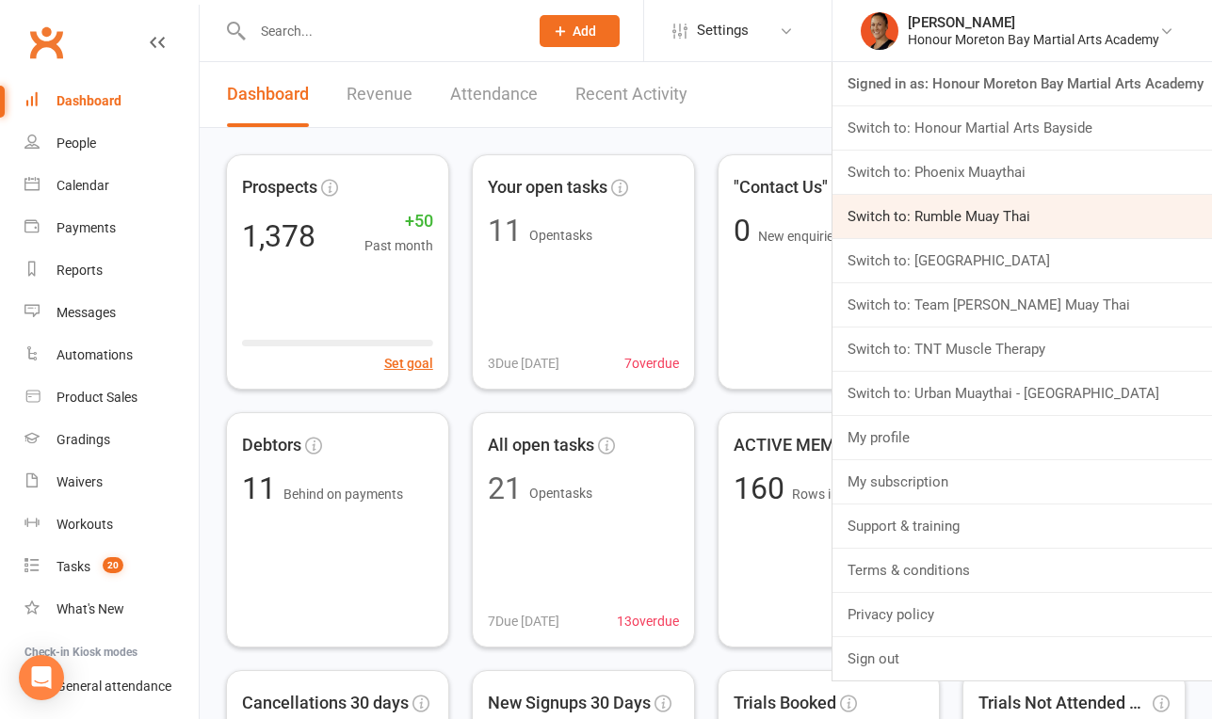
click at [983, 225] on link "Switch to: Rumble Muay Thai" at bounding box center [1021, 216] width 379 height 43
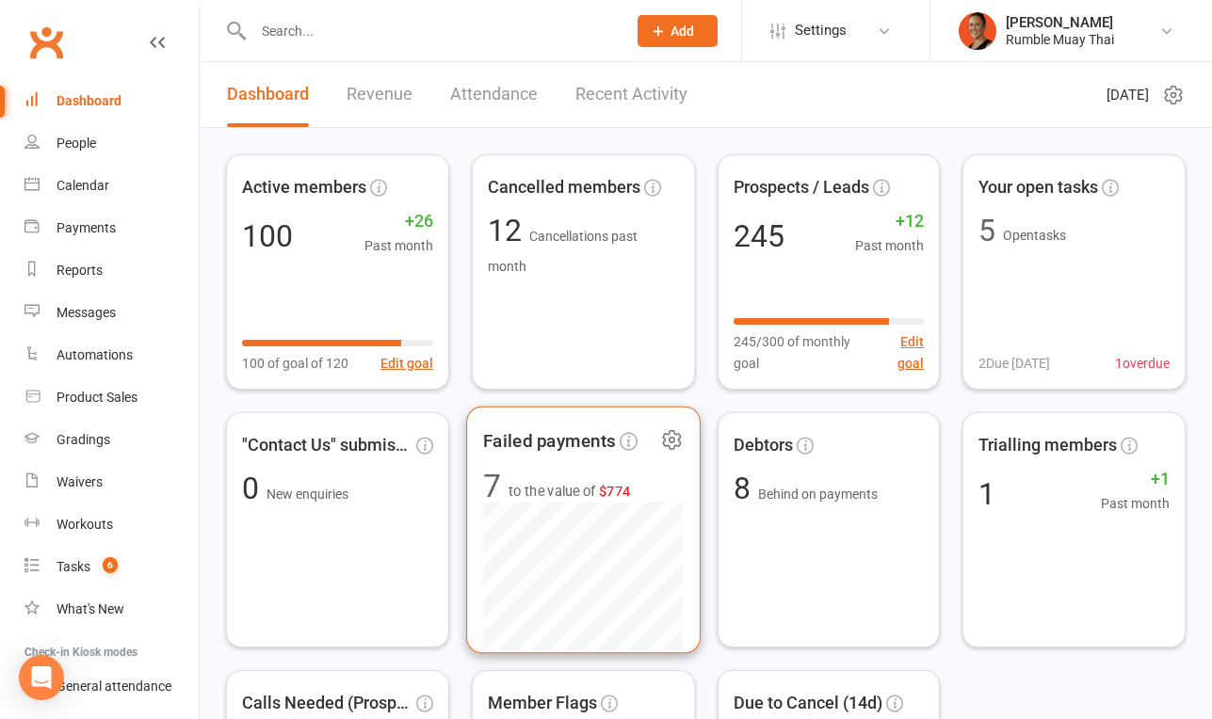
click at [605, 495] on span "$774" at bounding box center [615, 491] width 32 height 16
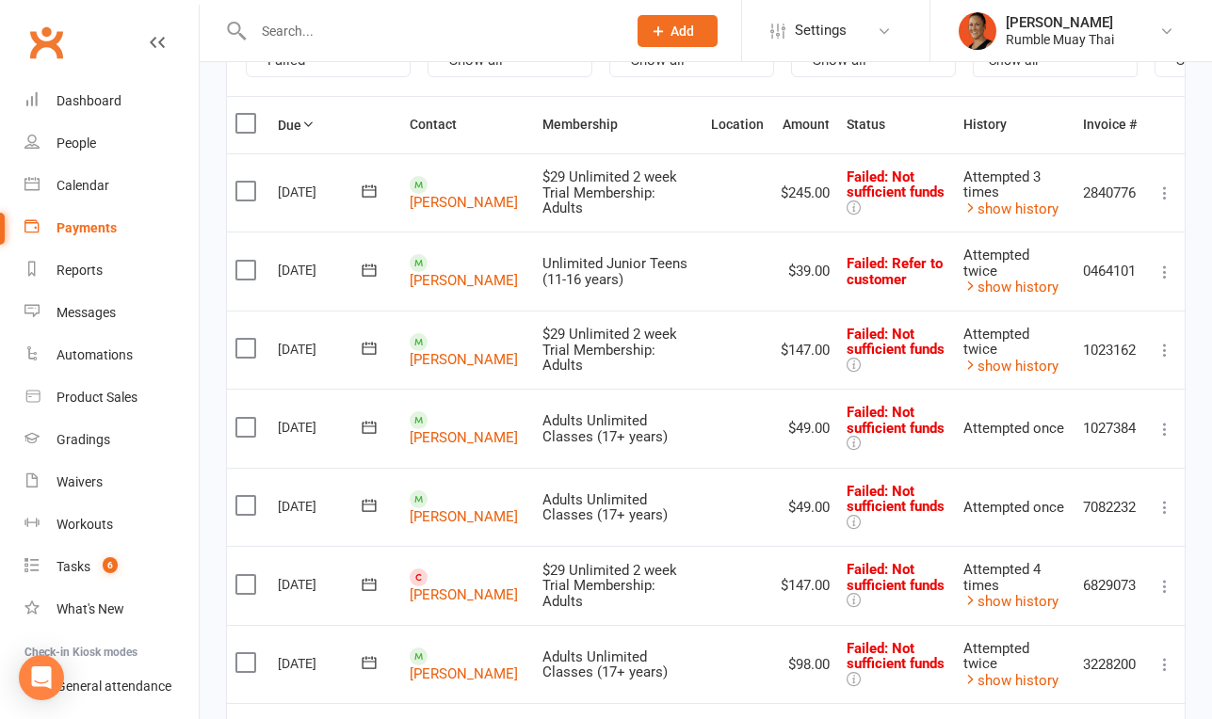
scroll to position [236, 0]
click at [1170, 340] on icon at bounding box center [1164, 349] width 19 height 19
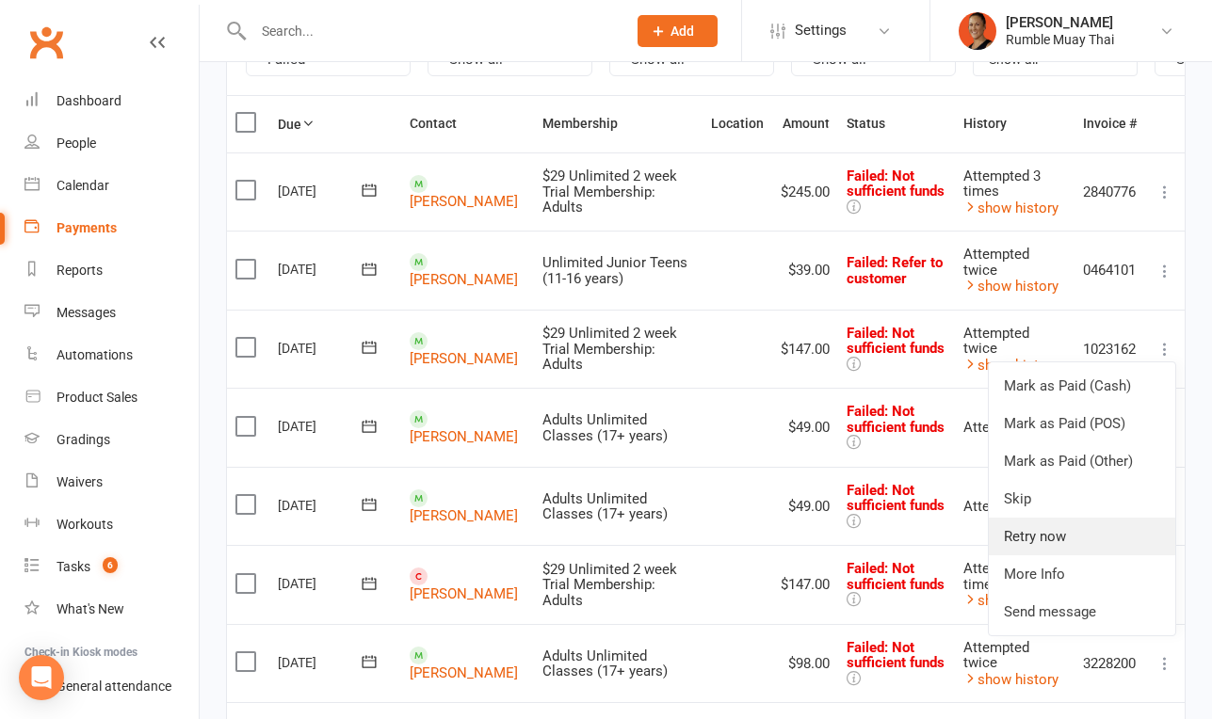
click at [1034, 523] on link "Retry now" at bounding box center [1082, 537] width 186 height 38
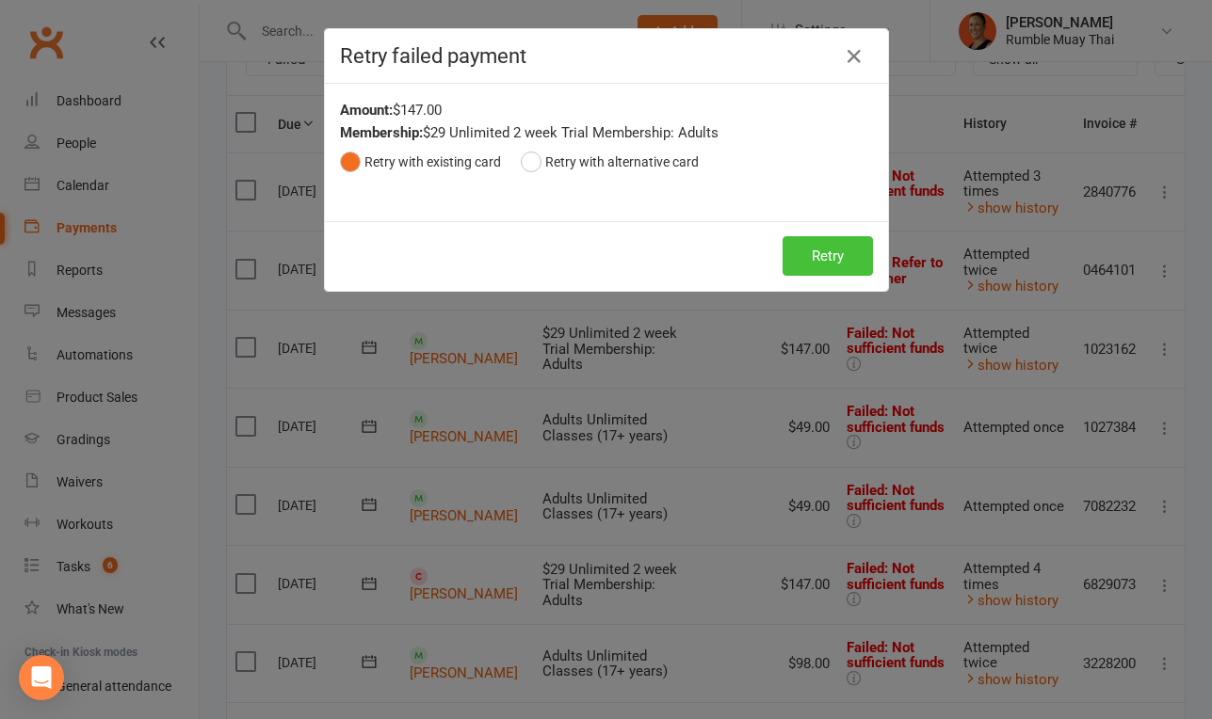
click at [800, 253] on button "Retry" at bounding box center [827, 256] width 90 height 40
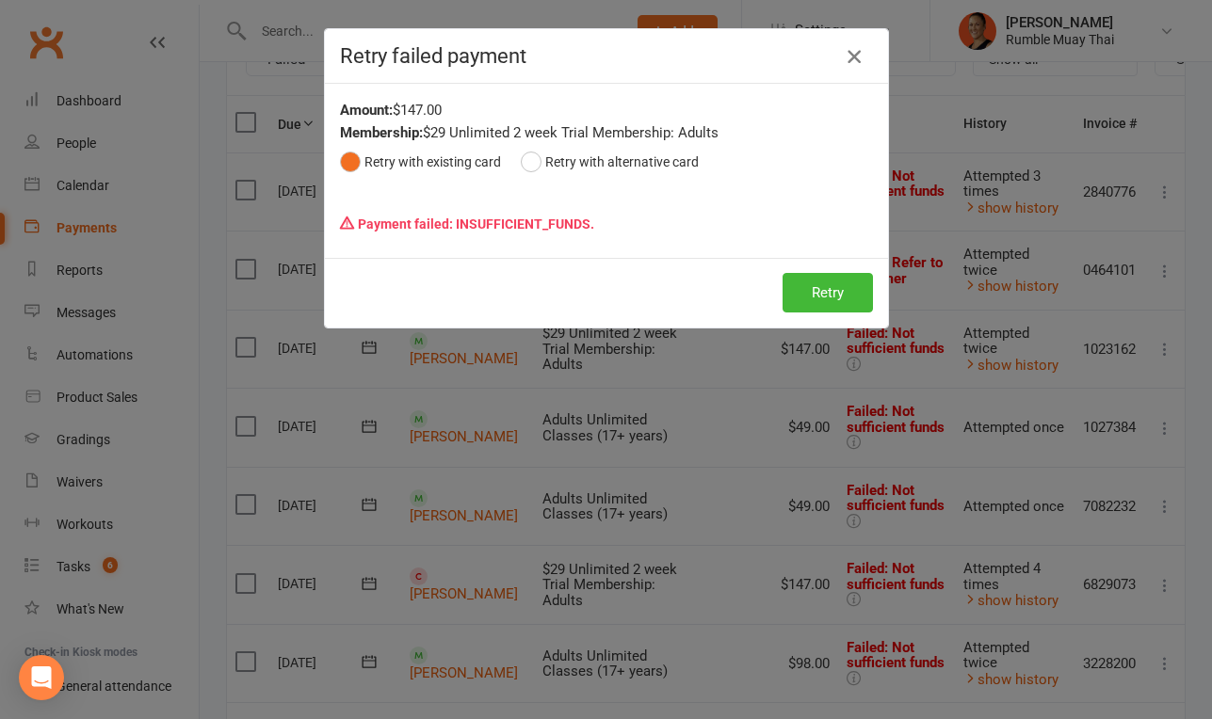
click at [861, 59] on icon "button" at bounding box center [854, 56] width 23 height 23
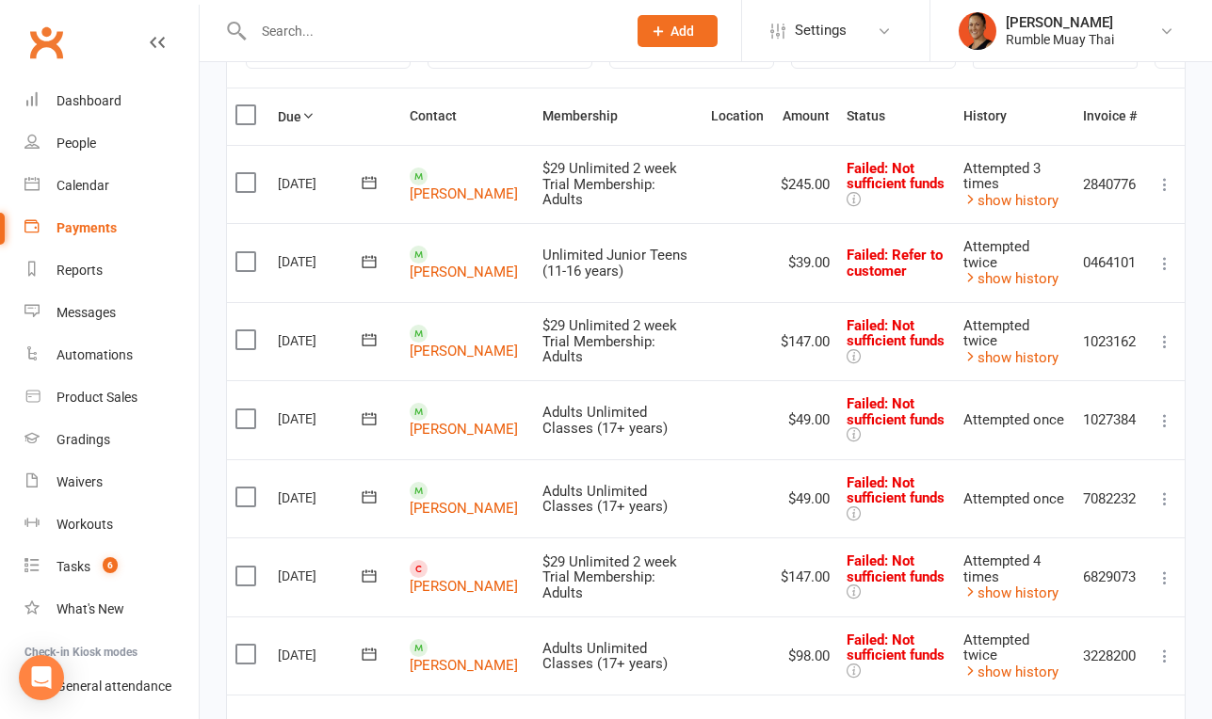
scroll to position [234, 0]
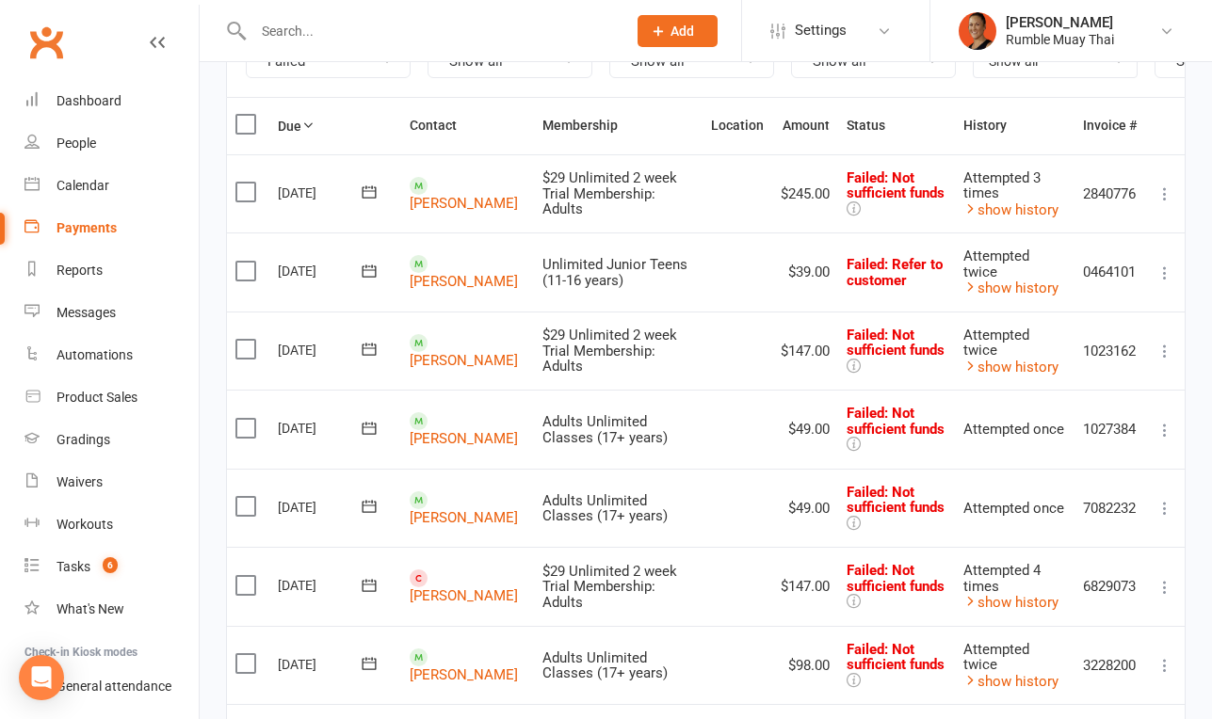
click at [1172, 264] on icon at bounding box center [1164, 273] width 19 height 19
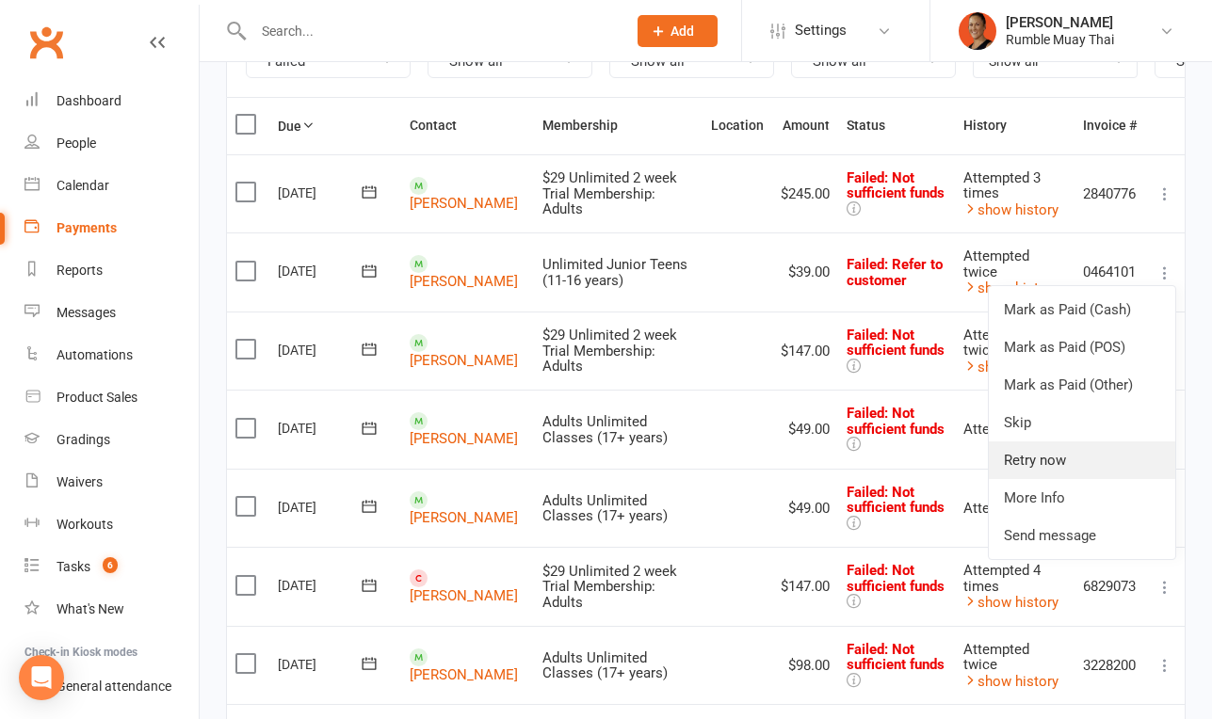
click at [1038, 457] on link "Retry now" at bounding box center [1082, 461] width 186 height 38
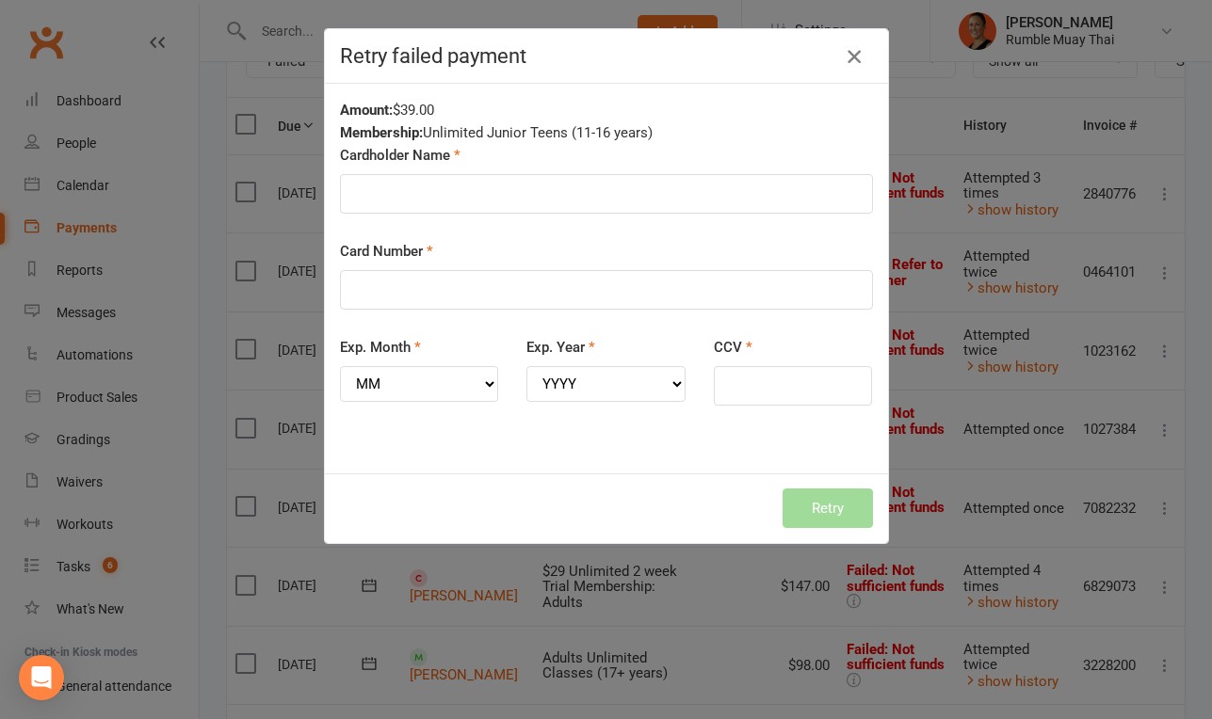
click at [844, 61] on icon "button" at bounding box center [854, 56] width 23 height 23
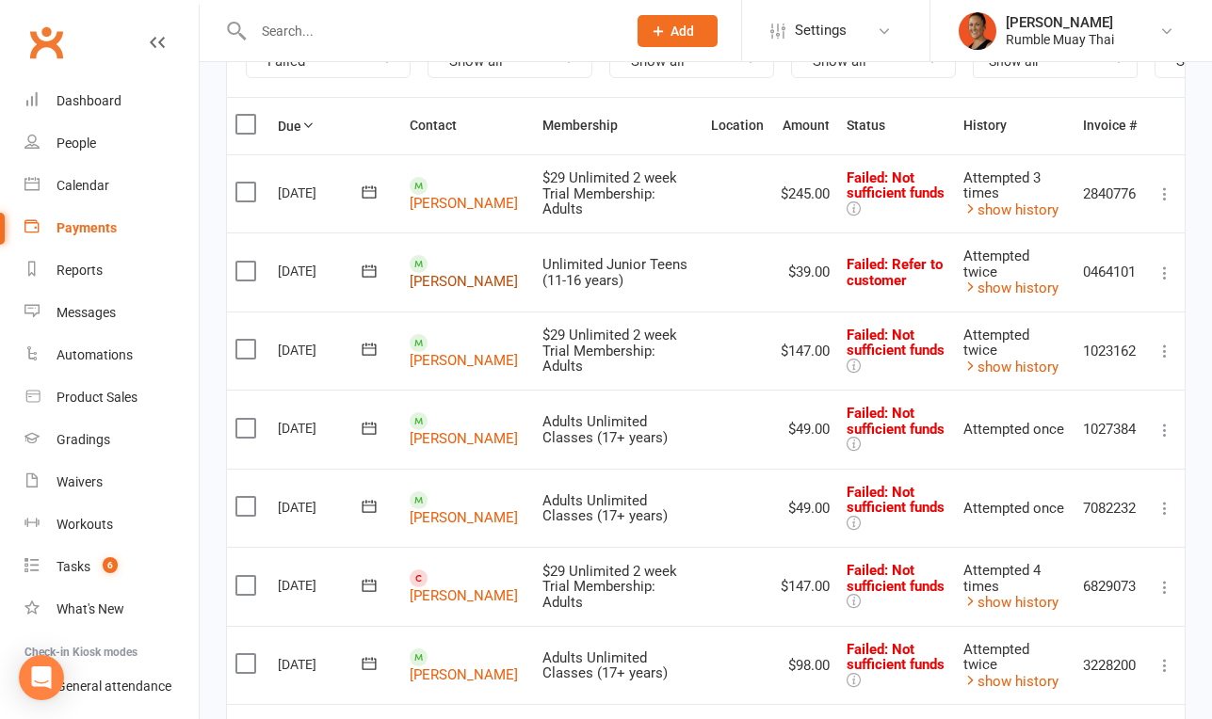
click at [455, 273] on link "[PERSON_NAME]" at bounding box center [464, 281] width 108 height 17
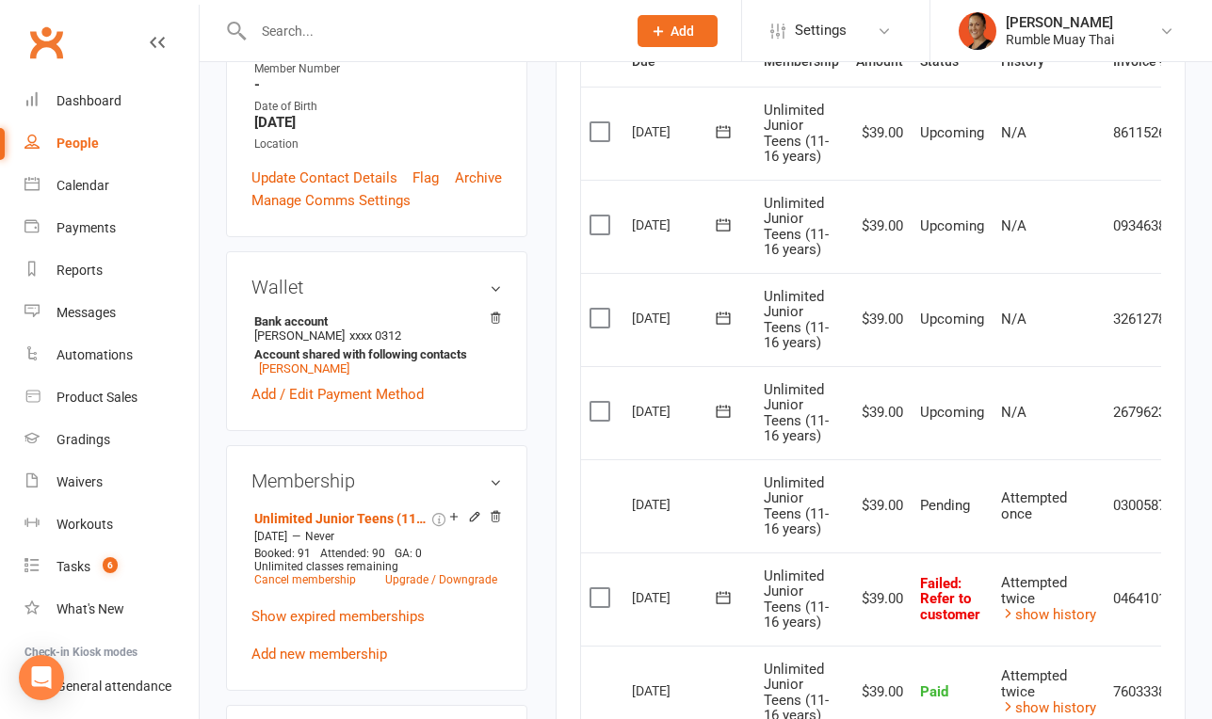
scroll to position [587, 0]
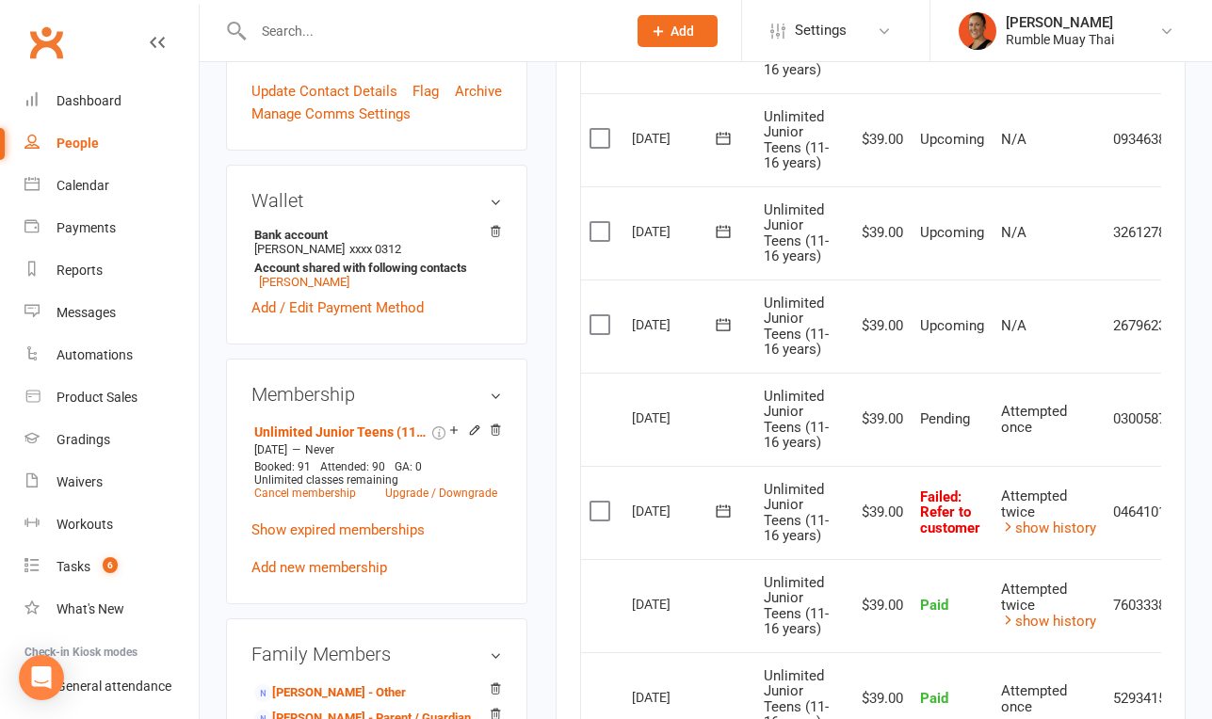
click at [719, 504] on icon at bounding box center [723, 511] width 19 height 19
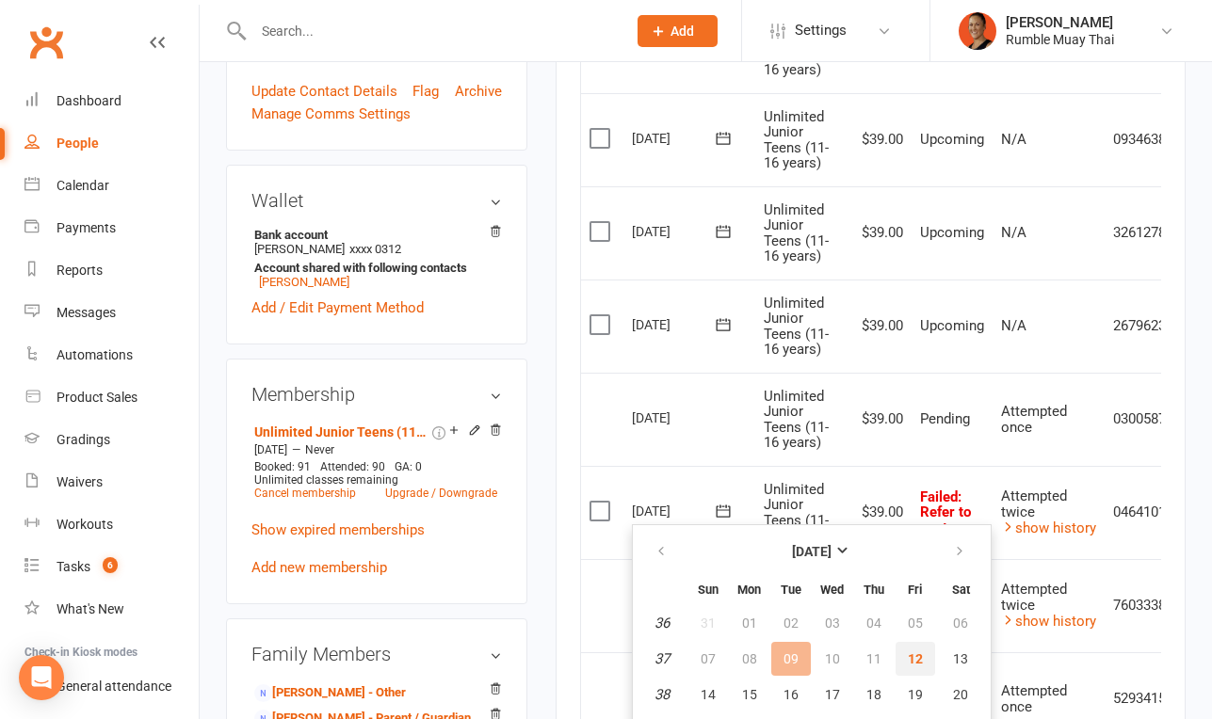
click at [916, 648] on button "12" at bounding box center [915, 659] width 40 height 34
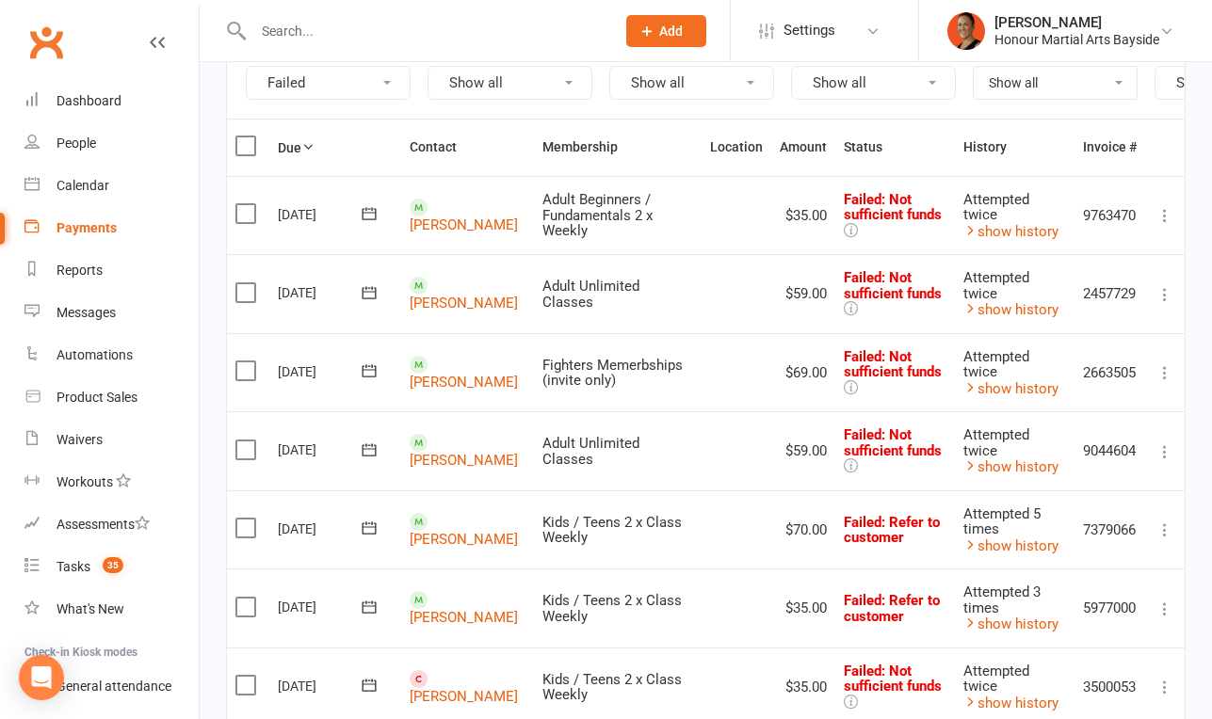
scroll to position [211, 0]
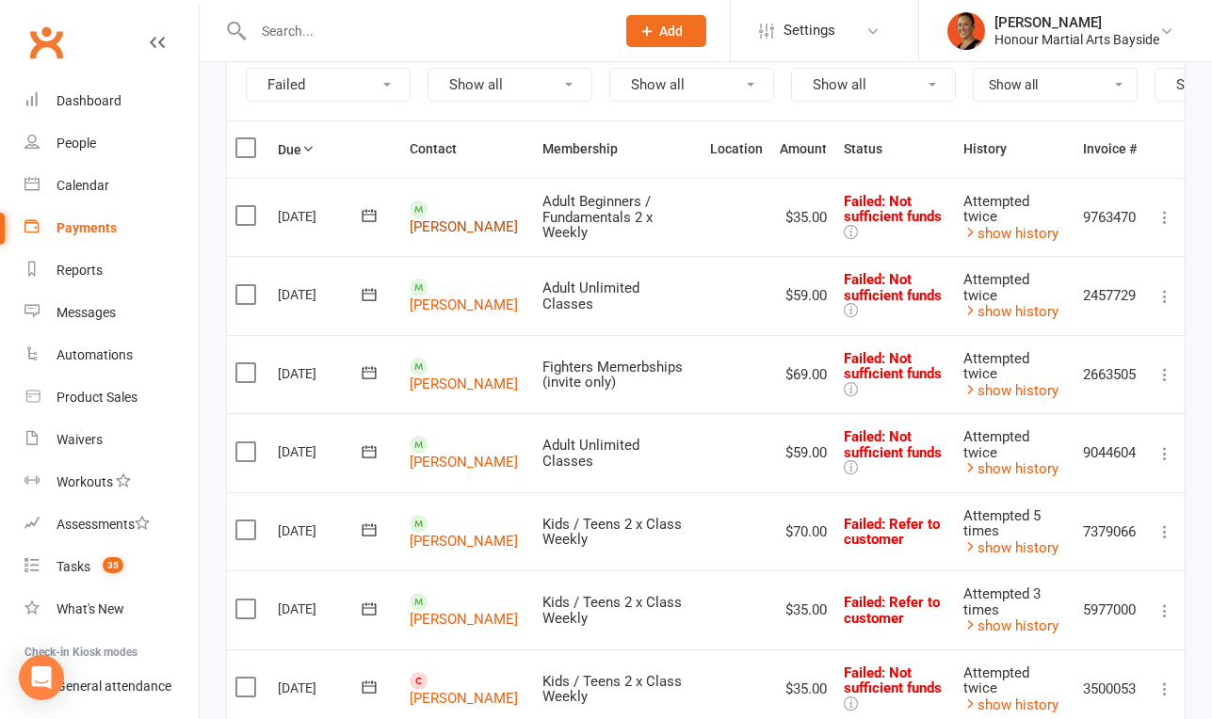
click at [464, 218] on link "[PERSON_NAME]" at bounding box center [464, 226] width 108 height 17
click at [449, 297] on link "[PERSON_NAME]" at bounding box center [464, 305] width 108 height 17
click at [449, 385] on link "[PERSON_NAME]" at bounding box center [464, 384] width 108 height 17
click at [456, 454] on link "[PERSON_NAME]" at bounding box center [464, 462] width 108 height 17
click at [441, 533] on link "[PERSON_NAME]" at bounding box center [464, 541] width 108 height 17
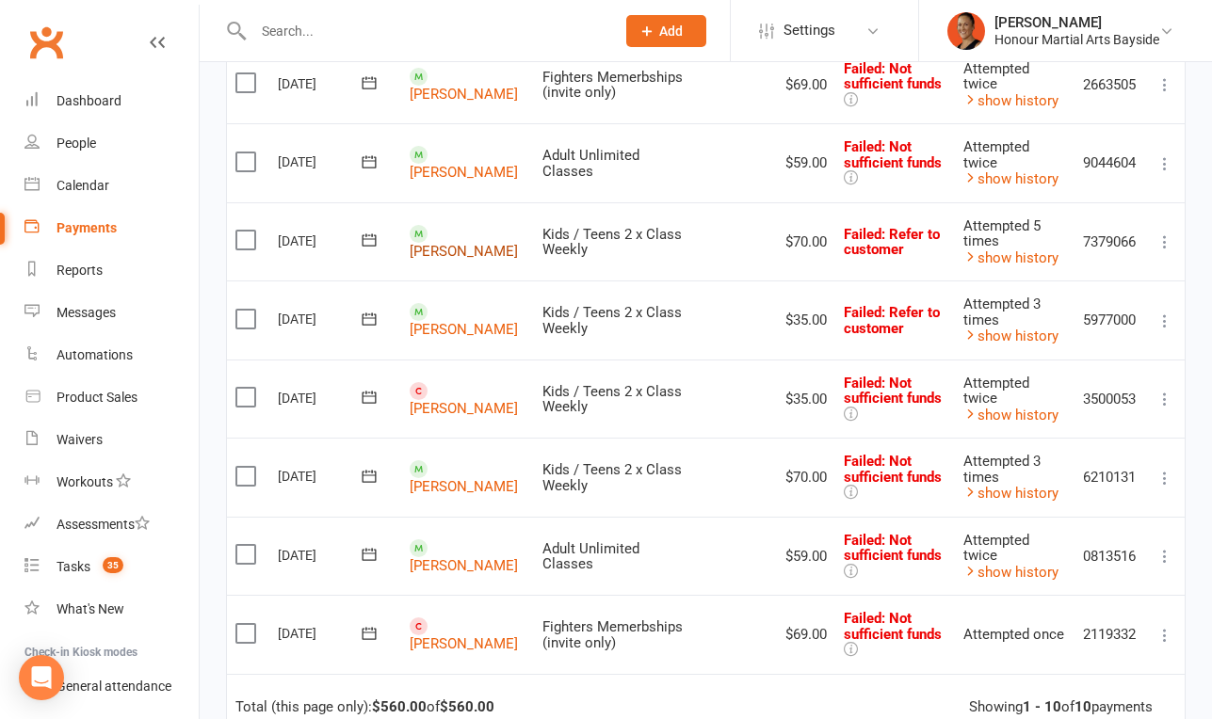
scroll to position [506, 0]
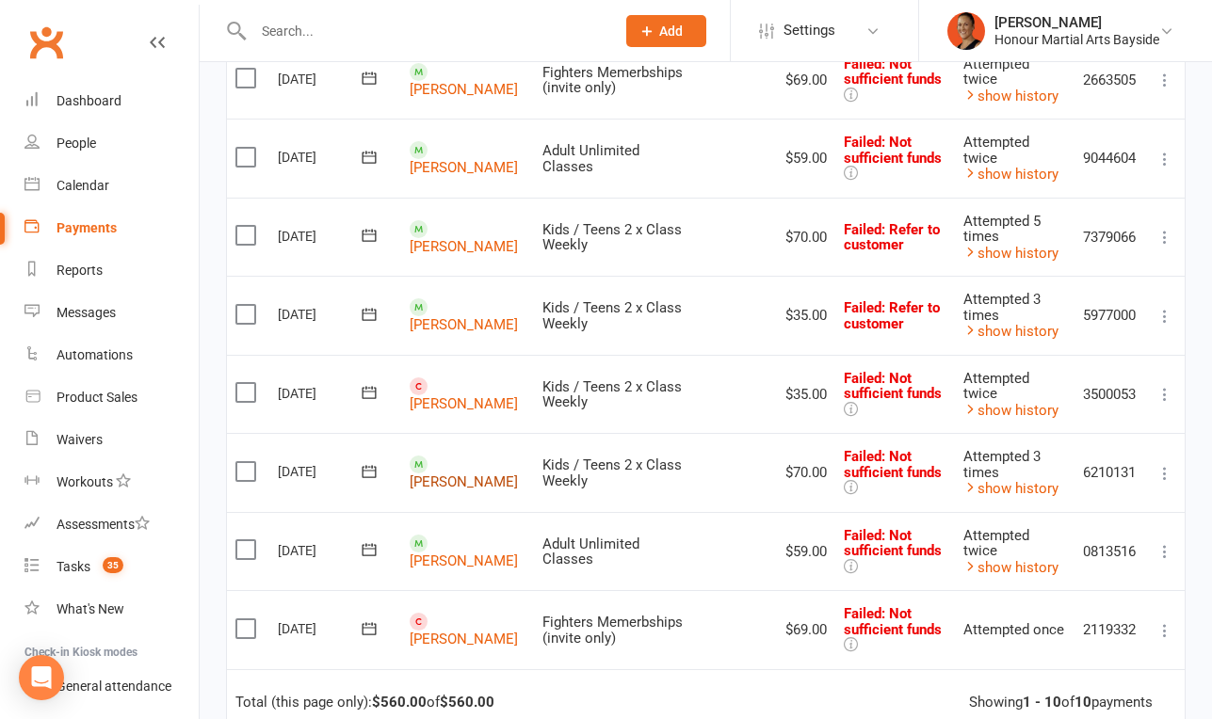
click at [444, 480] on link "[PERSON_NAME]" at bounding box center [464, 482] width 108 height 17
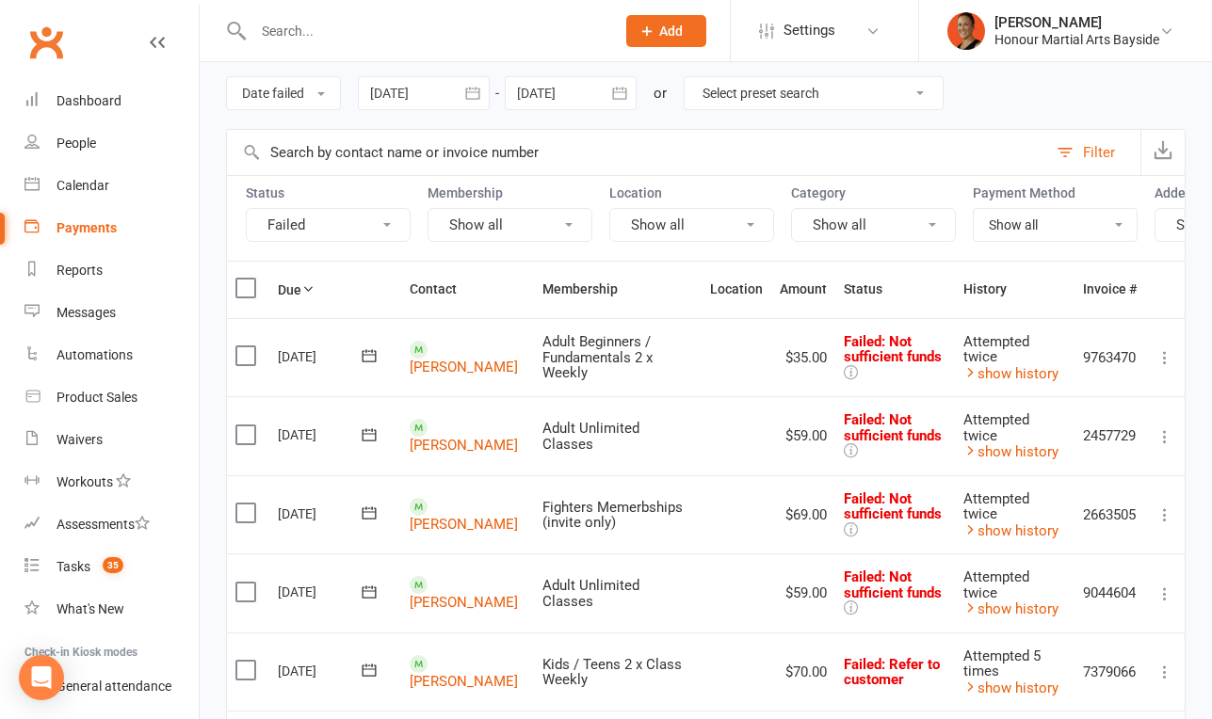
scroll to position [0, 0]
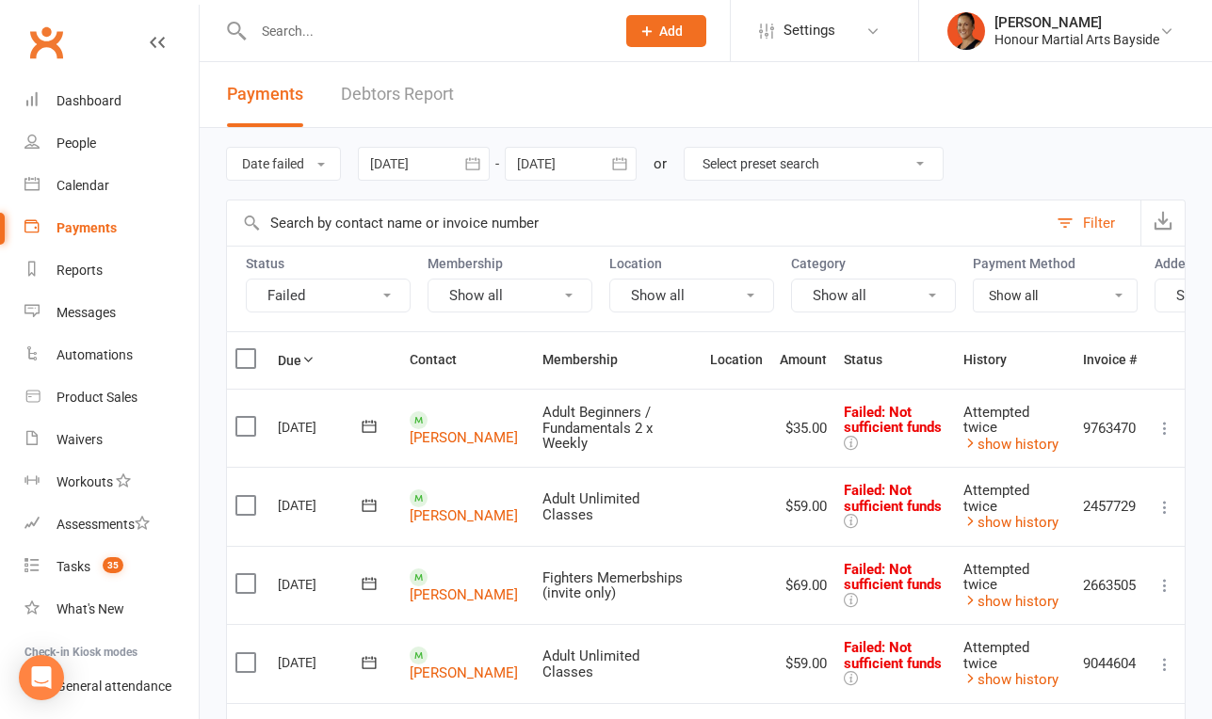
click at [1041, 59] on li "[PERSON_NAME] Honour Martial Arts Bayside Signed in as: Honour Martial Arts Bay…" at bounding box center [1065, 30] width 294 height 61
click at [1041, 34] on div "Honour Martial Arts Bayside" at bounding box center [1076, 39] width 165 height 17
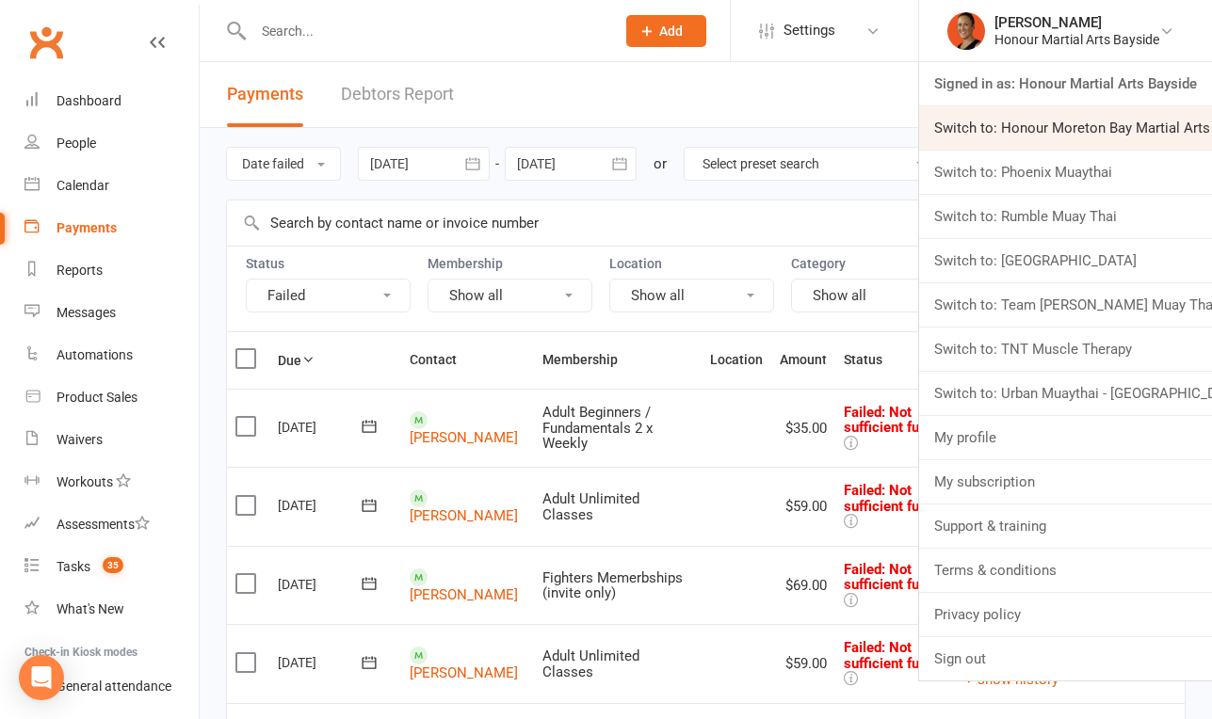
click at [1022, 131] on link "Switch to: Honour Moreton Bay Martial Arts Academy" at bounding box center [1065, 127] width 293 height 43
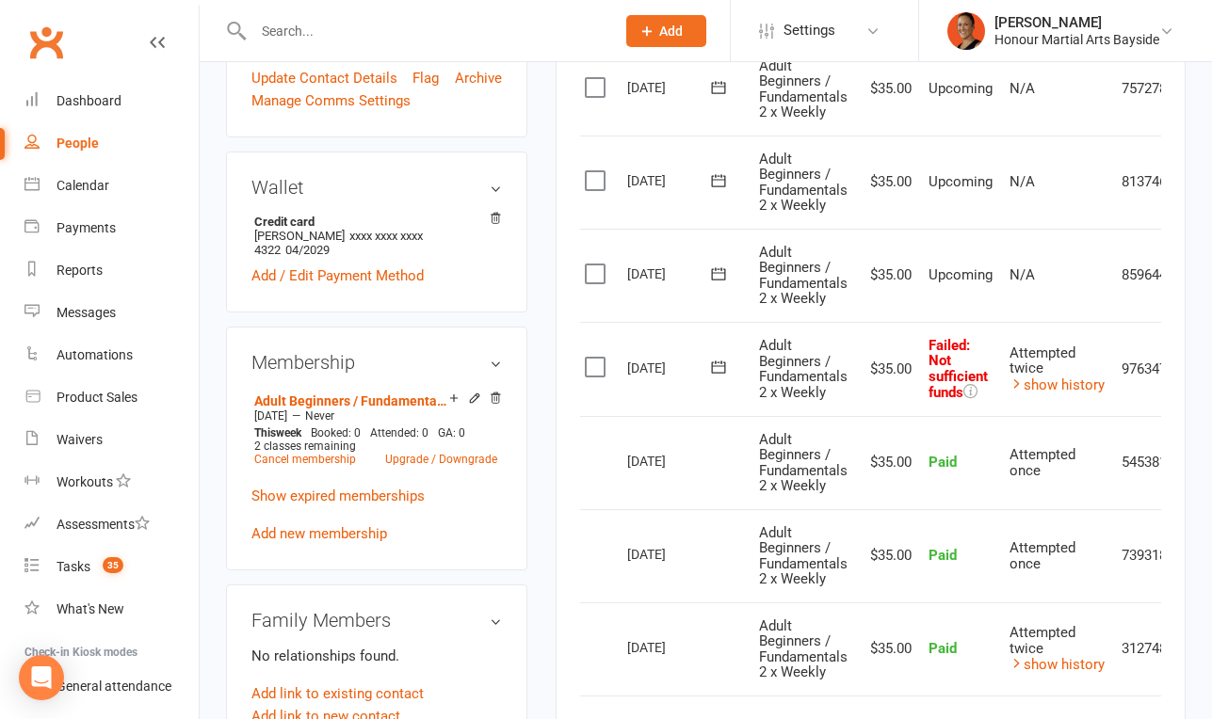
scroll to position [641, 0]
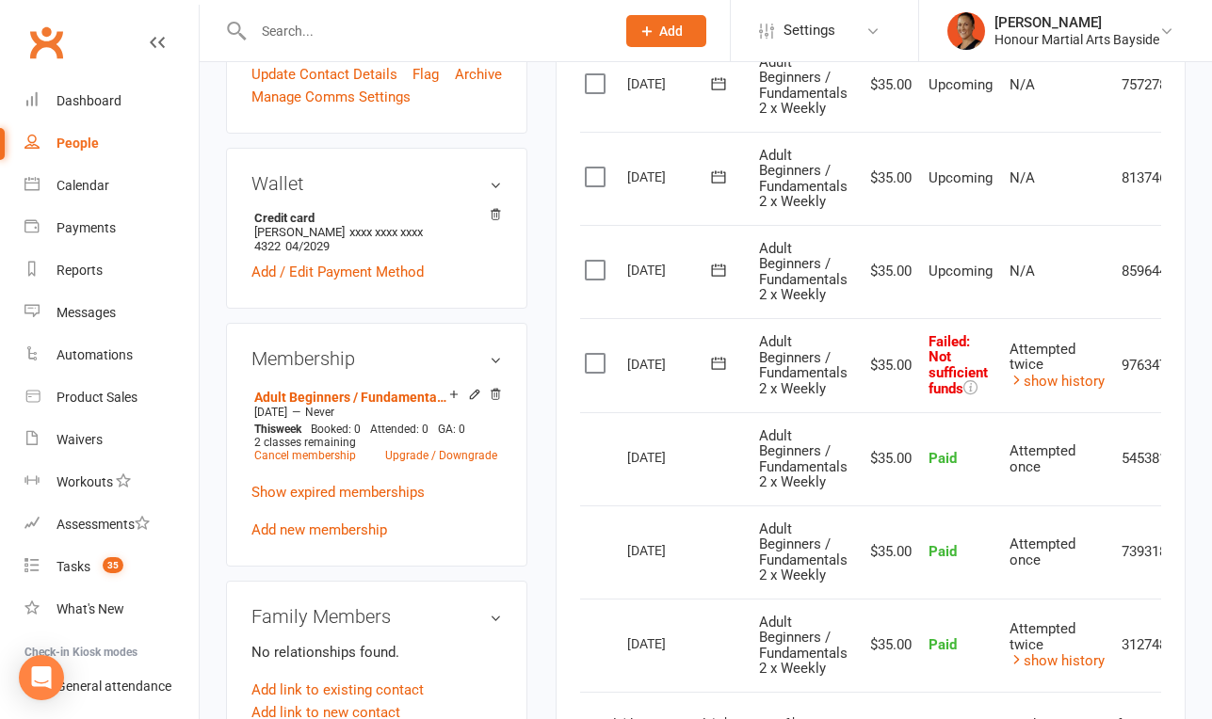
click at [721, 362] on icon at bounding box center [718, 363] width 19 height 19
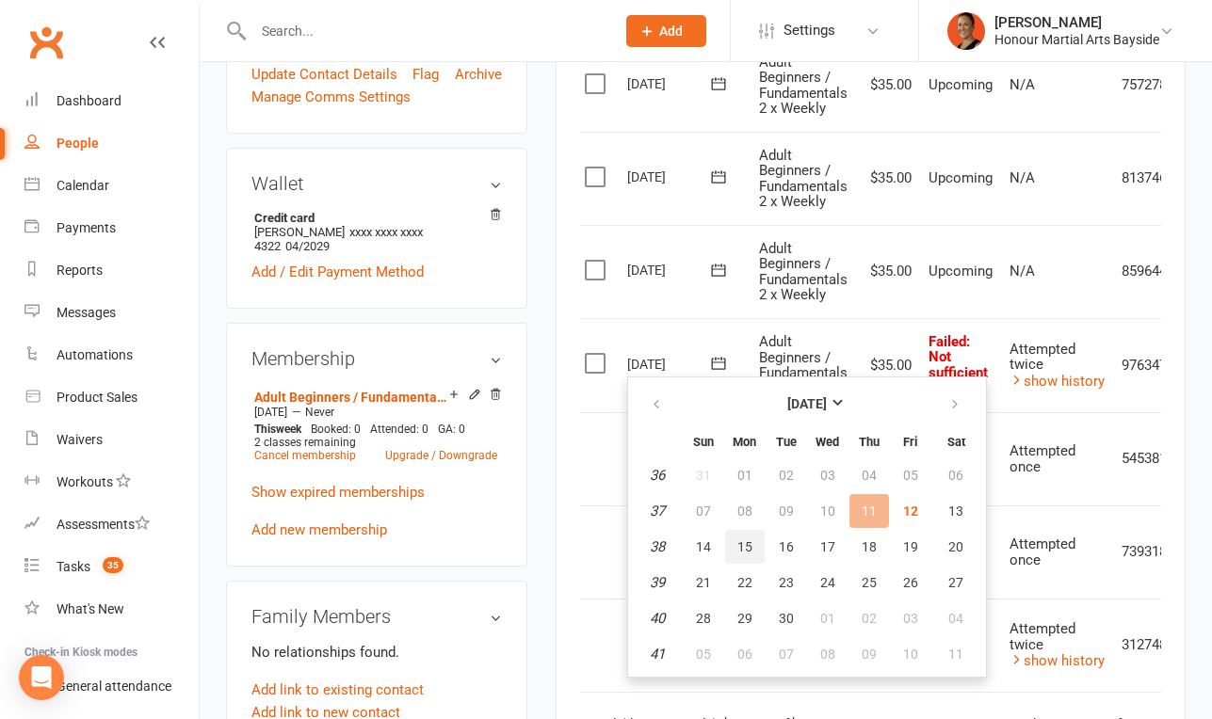
click at [748, 548] on span "15" at bounding box center [744, 546] width 15 height 15
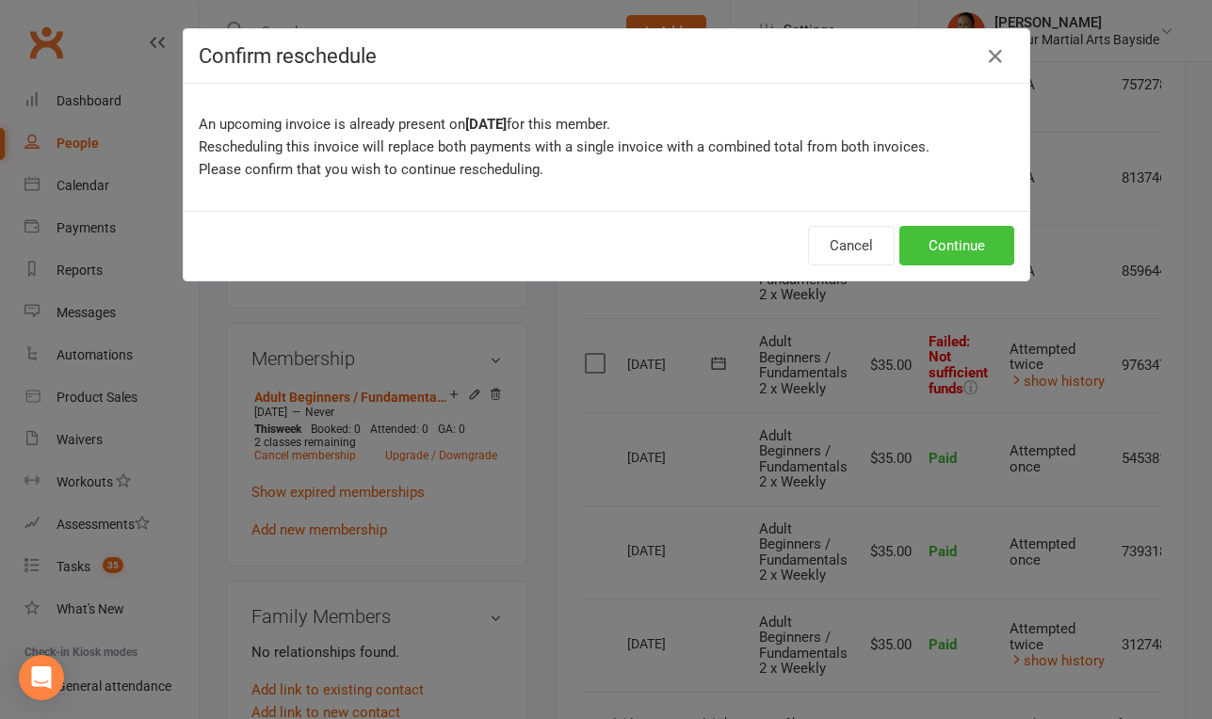
click at [963, 256] on button "Continue" at bounding box center [956, 246] width 115 height 40
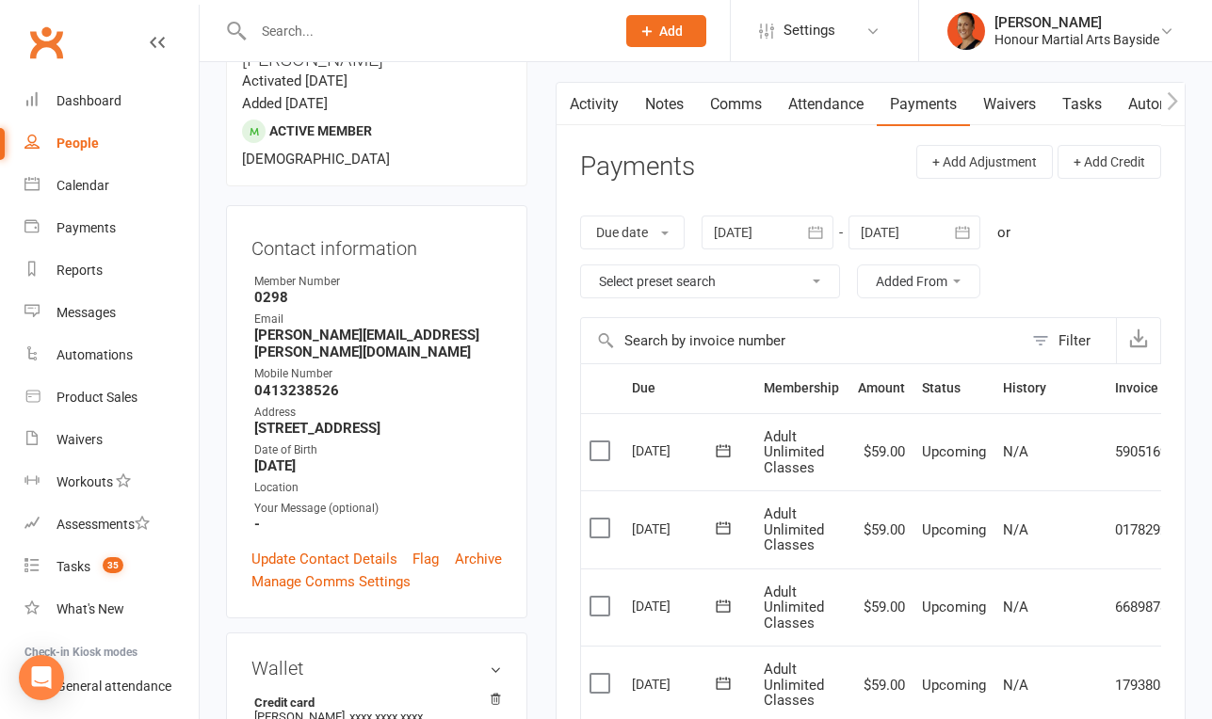
scroll to position [121, 0]
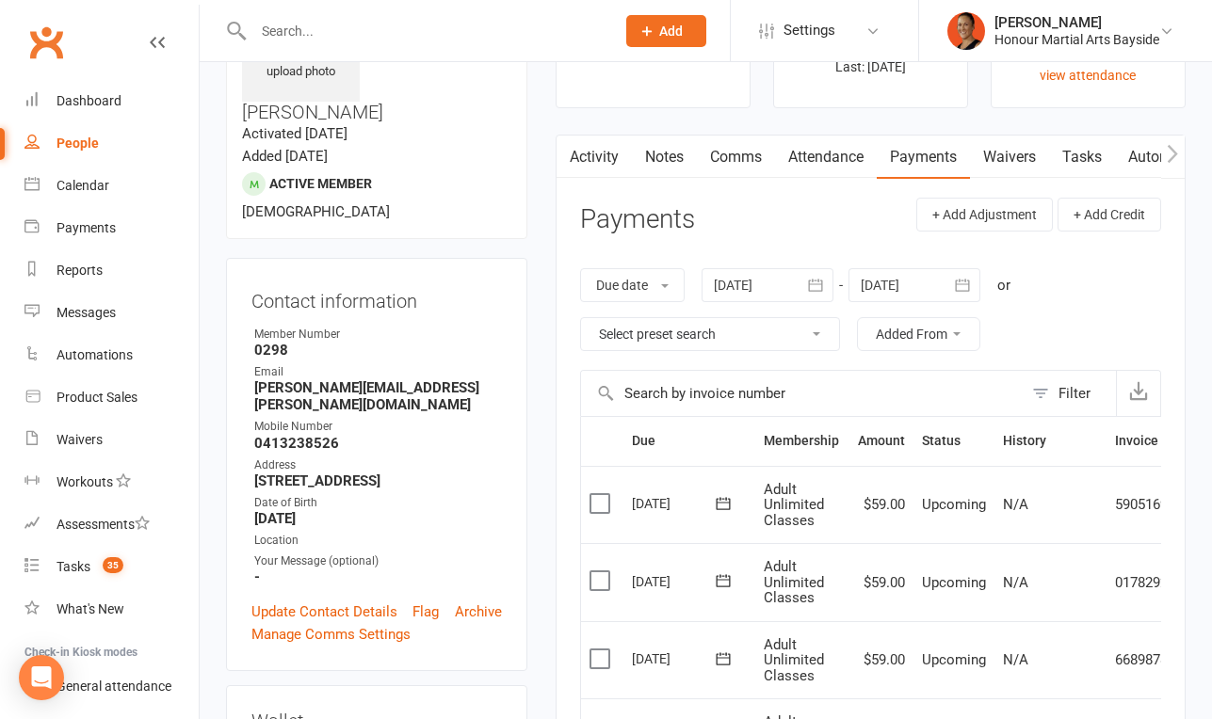
click at [668, 167] on link "Notes" at bounding box center [664, 157] width 65 height 43
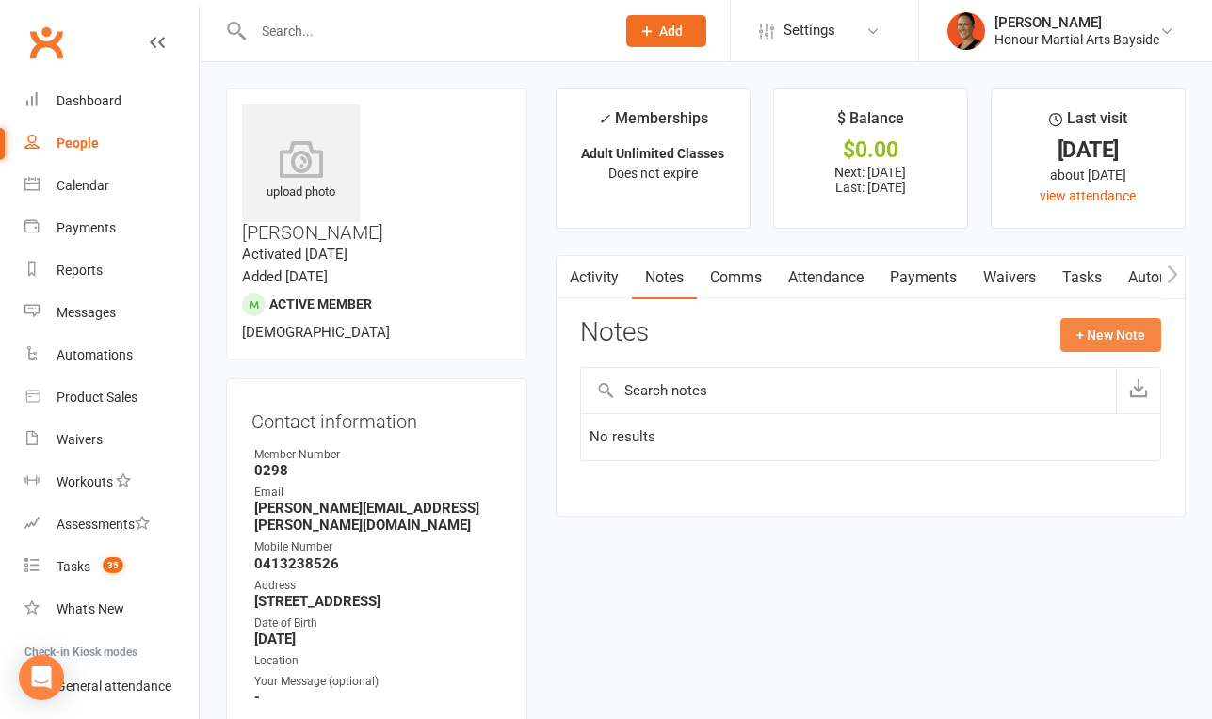
click at [1099, 331] on button "+ New Note" at bounding box center [1110, 335] width 101 height 34
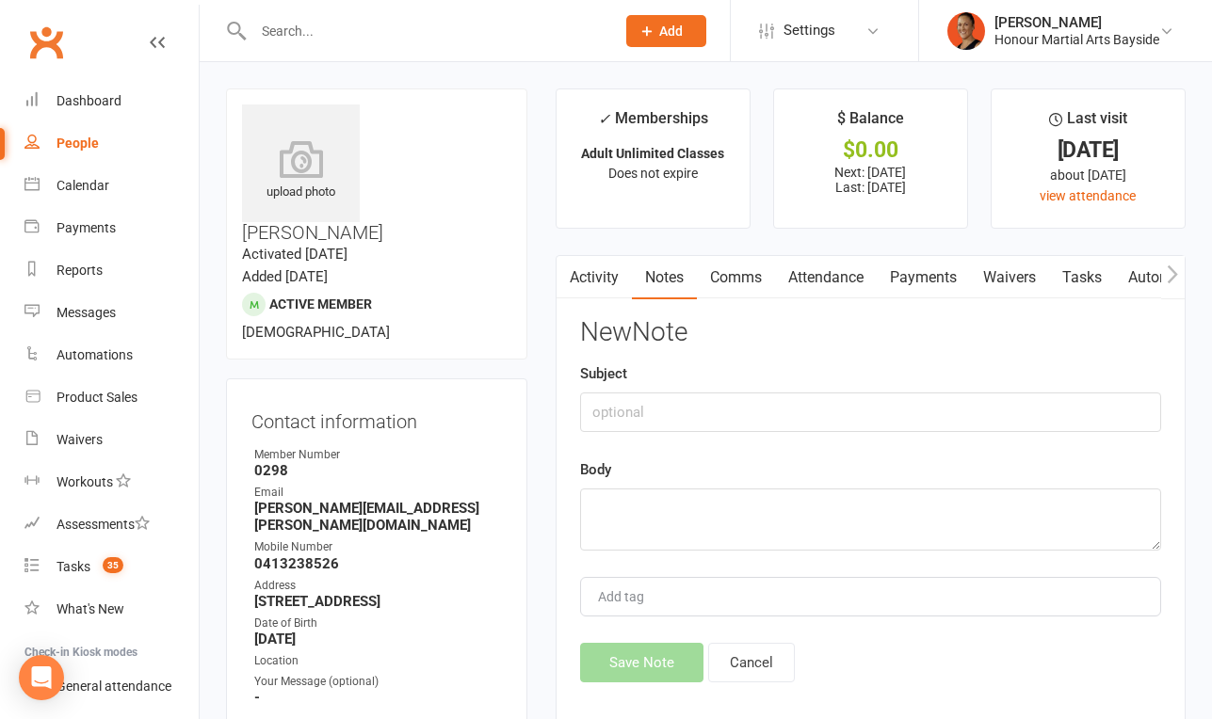
click at [732, 433] on div "New Note Subject Body Add tag Save Note Cancel" at bounding box center [870, 500] width 581 height 364
click at [740, 385] on div "Subject" at bounding box center [870, 397] width 581 height 70
click at [739, 396] on input "text" at bounding box center [870, 413] width 581 height 40
type input "Cancelled her due to bad debt"
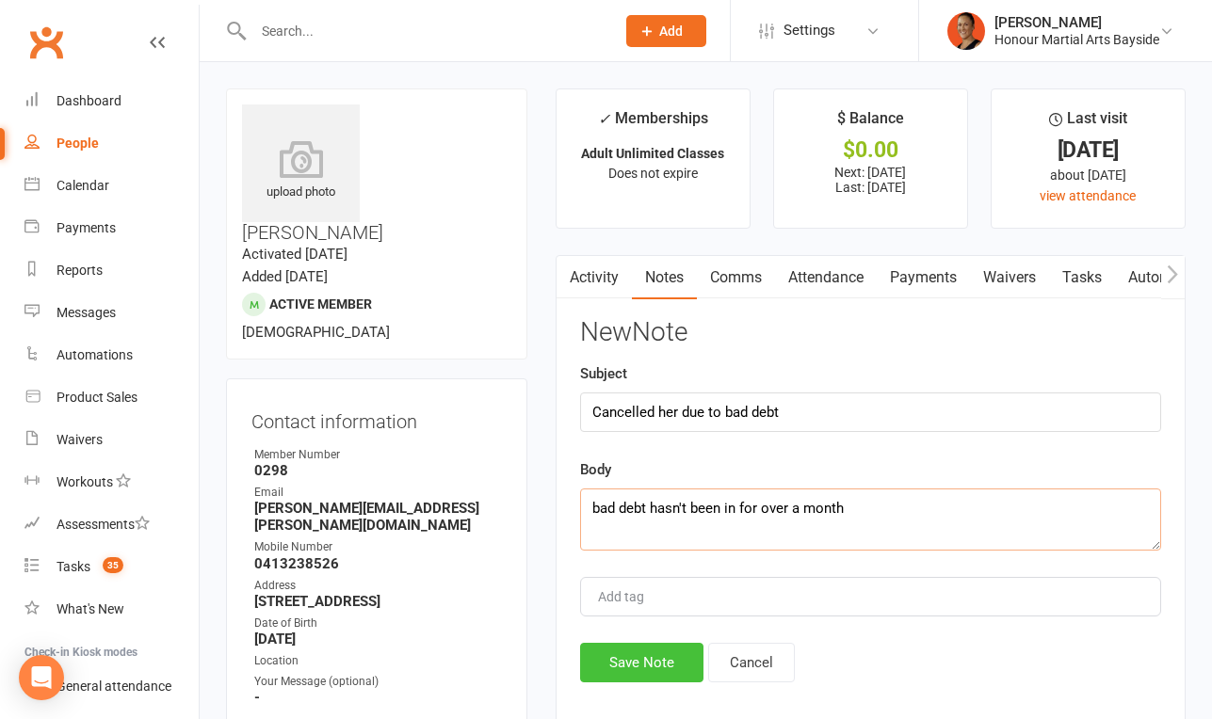
type textarea "bad debt hasn't been in for over a month"
click at [643, 660] on button "Save Note" at bounding box center [641, 663] width 123 height 40
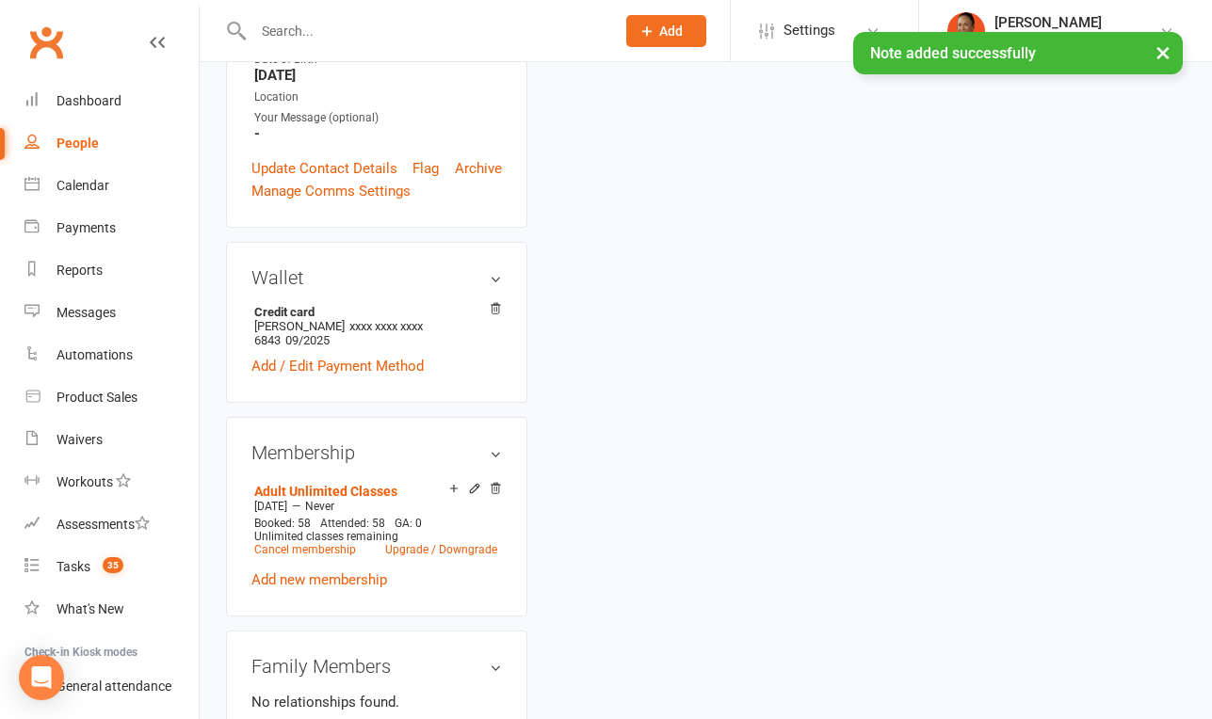
scroll to position [566, 0]
click at [321, 541] on link "Cancel membership" at bounding box center [305, 547] width 102 height 13
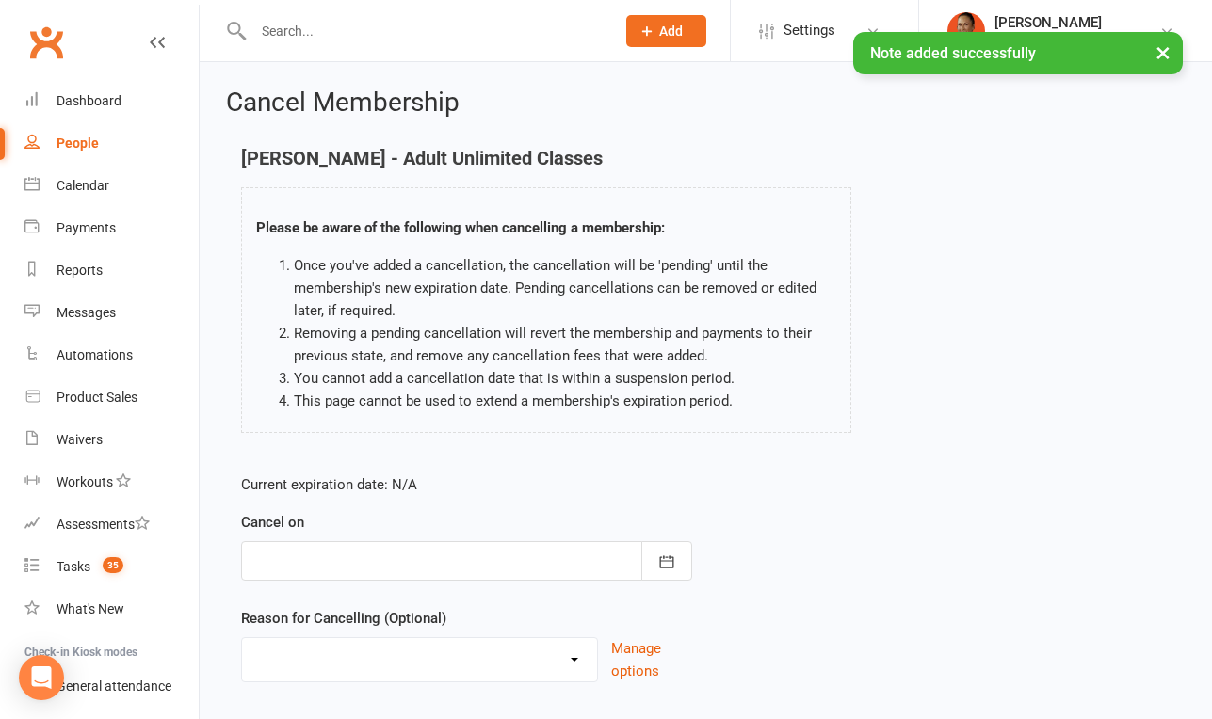
click at [384, 572] on div at bounding box center [466, 561] width 451 height 40
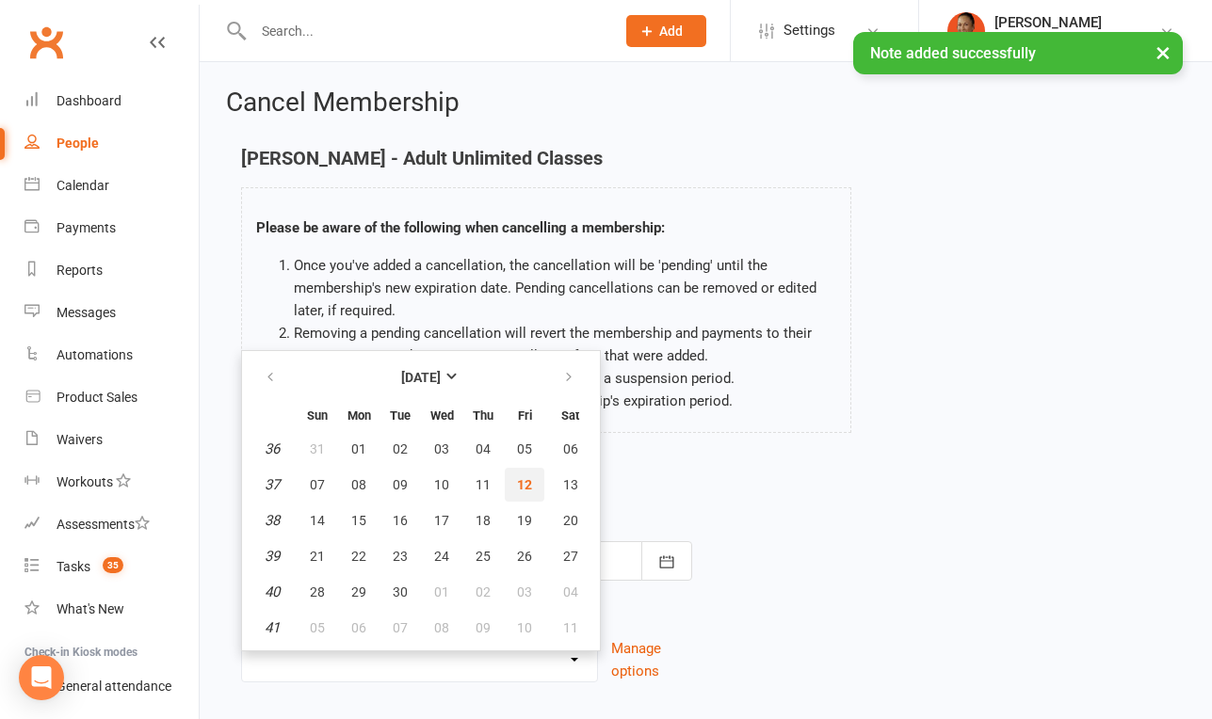
click at [517, 486] on span "12" at bounding box center [524, 484] width 15 height 15
type input "12 Sep 2025"
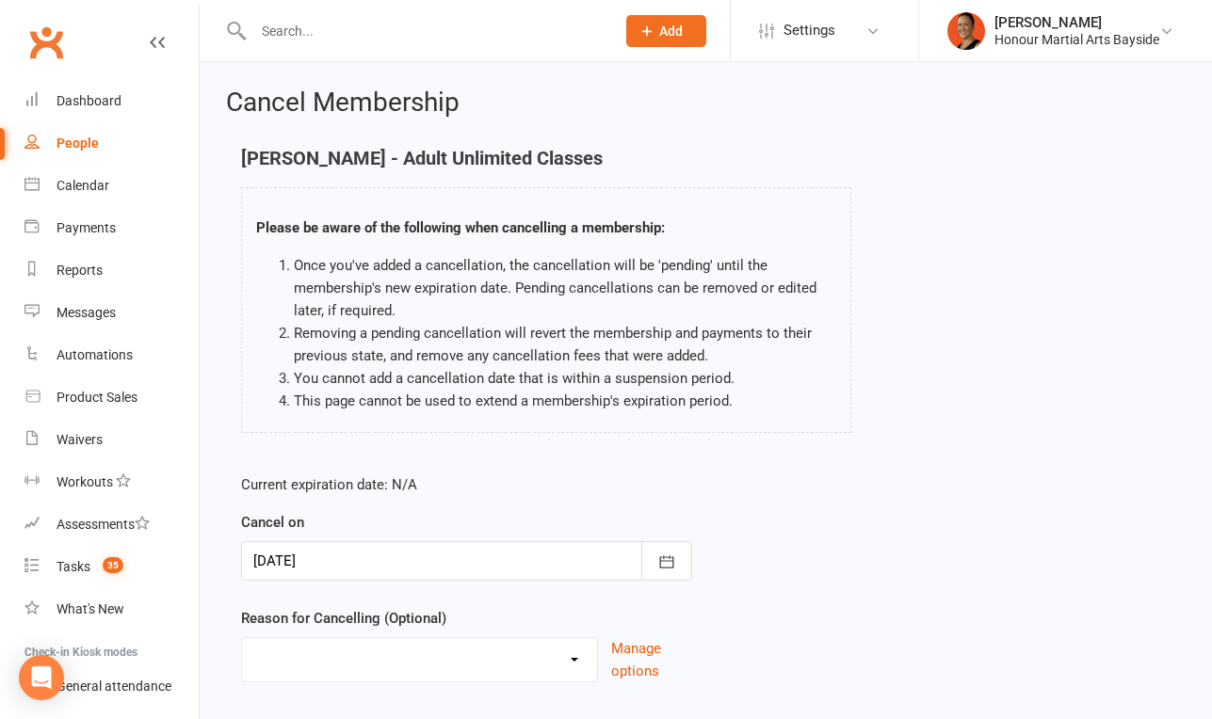
scroll to position [117, 0]
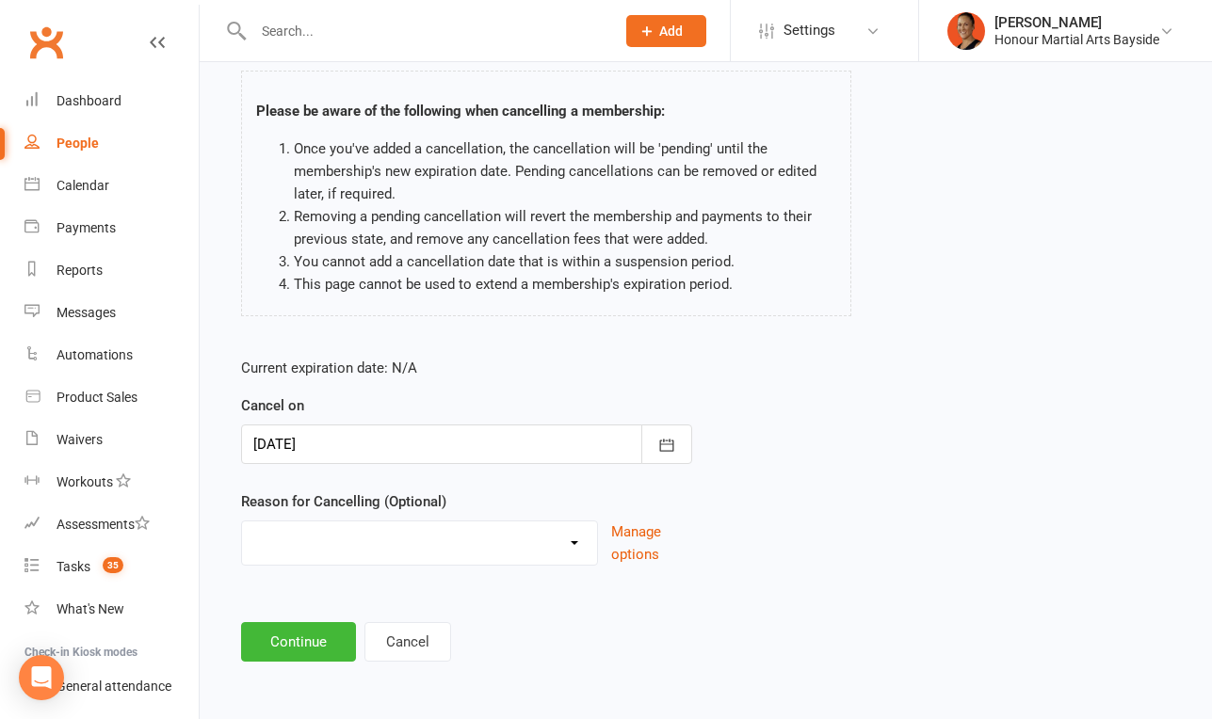
click at [425, 549] on select "Advised by DG - no reason given BAD DEBT BAD DEBT - Not attending & not respond…" at bounding box center [419, 541] width 355 height 38
select select "2"
click at [242, 522] on select "Advised by DG - no reason given BAD DEBT BAD DEBT - Not attending & not respond…" at bounding box center [419, 541] width 355 height 38
click at [311, 649] on button "Continue" at bounding box center [298, 642] width 115 height 40
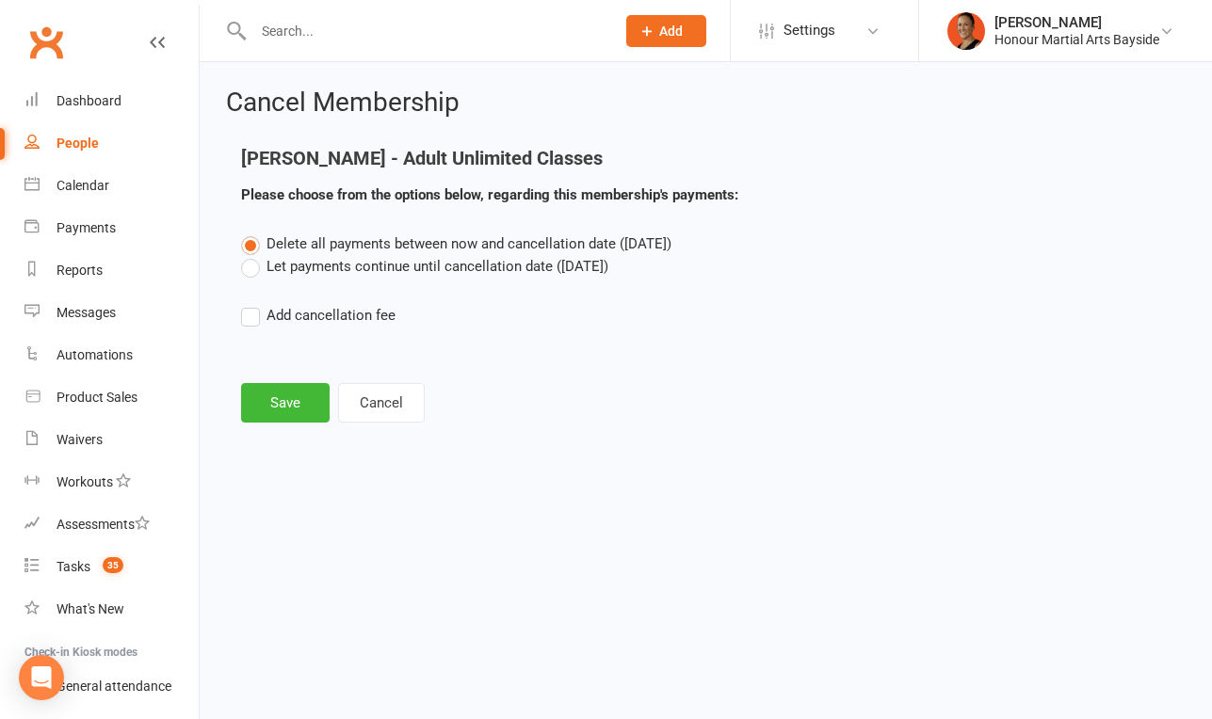
click at [336, 273] on label "Let payments continue until cancellation date (Sep 12, 2025)" at bounding box center [424, 266] width 367 height 23
click at [253, 255] on input "Let payments continue until cancellation date (Sep 12, 2025)" at bounding box center [247, 255] width 12 height 0
click at [290, 406] on button "Save" at bounding box center [285, 403] width 88 height 40
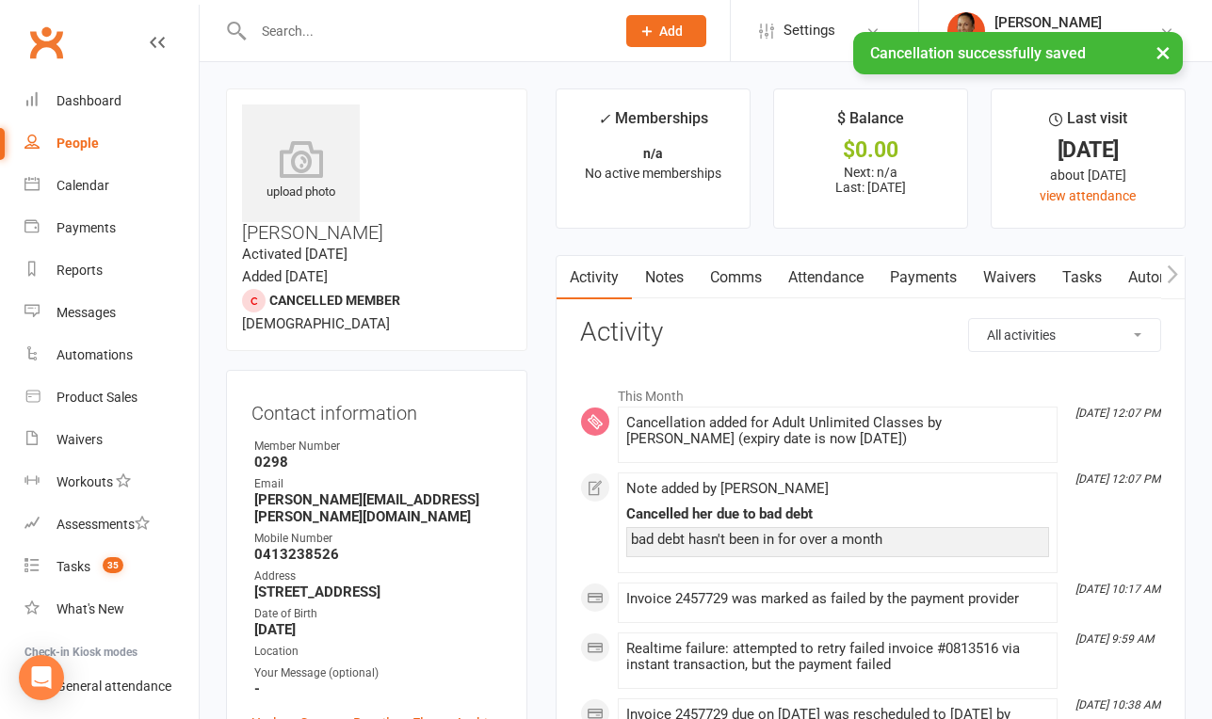
scroll to position [0, 1]
click at [921, 270] on link "Payments" at bounding box center [922, 277] width 93 height 43
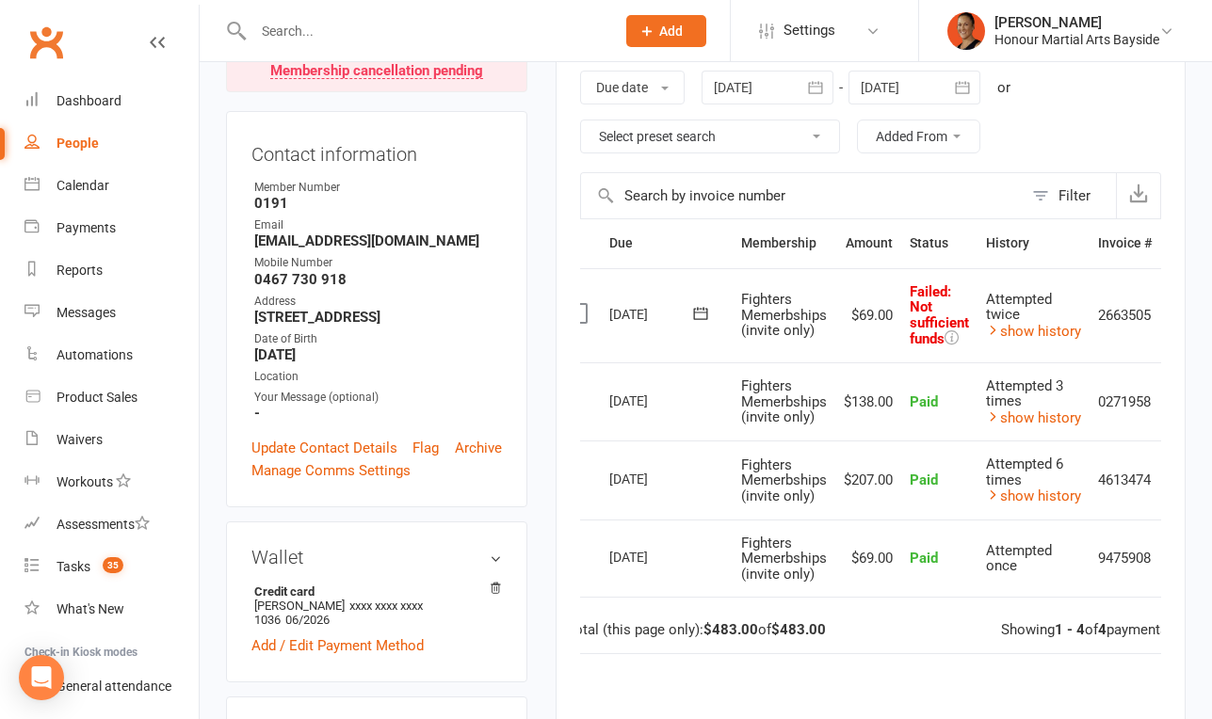
scroll to position [0, 69]
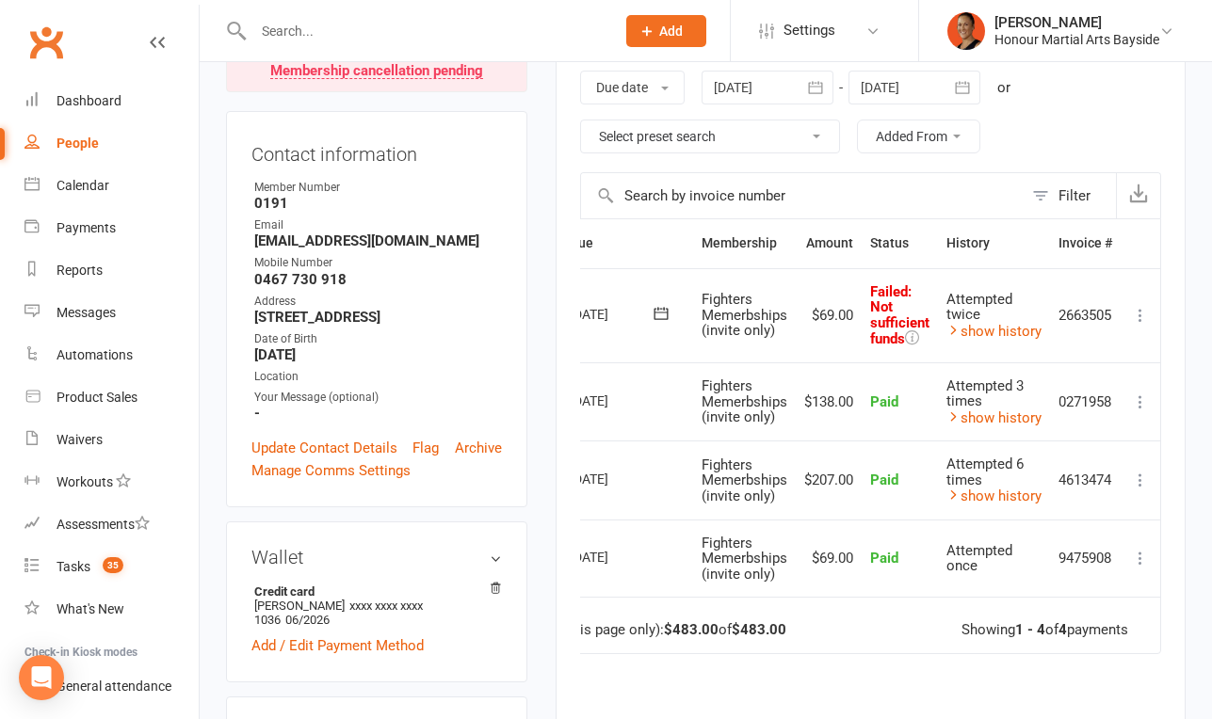
click at [1134, 322] on icon at bounding box center [1140, 315] width 19 height 19
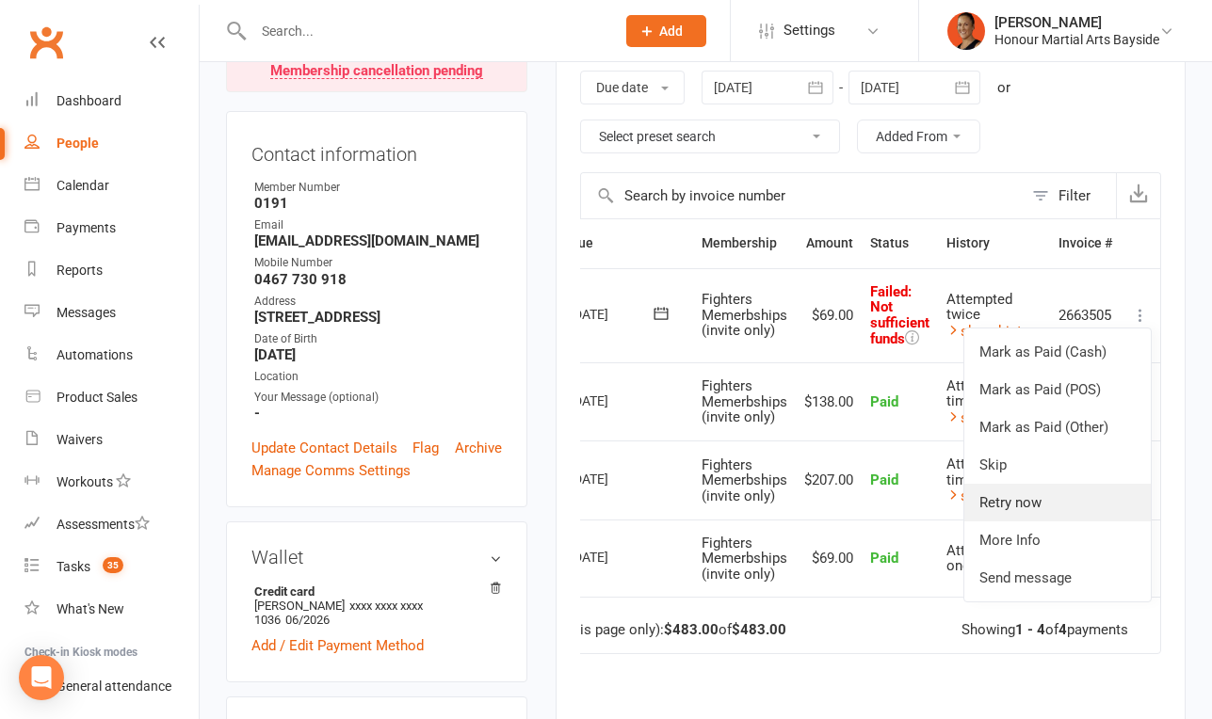
click at [1009, 511] on link "Retry now" at bounding box center [1057, 503] width 186 height 38
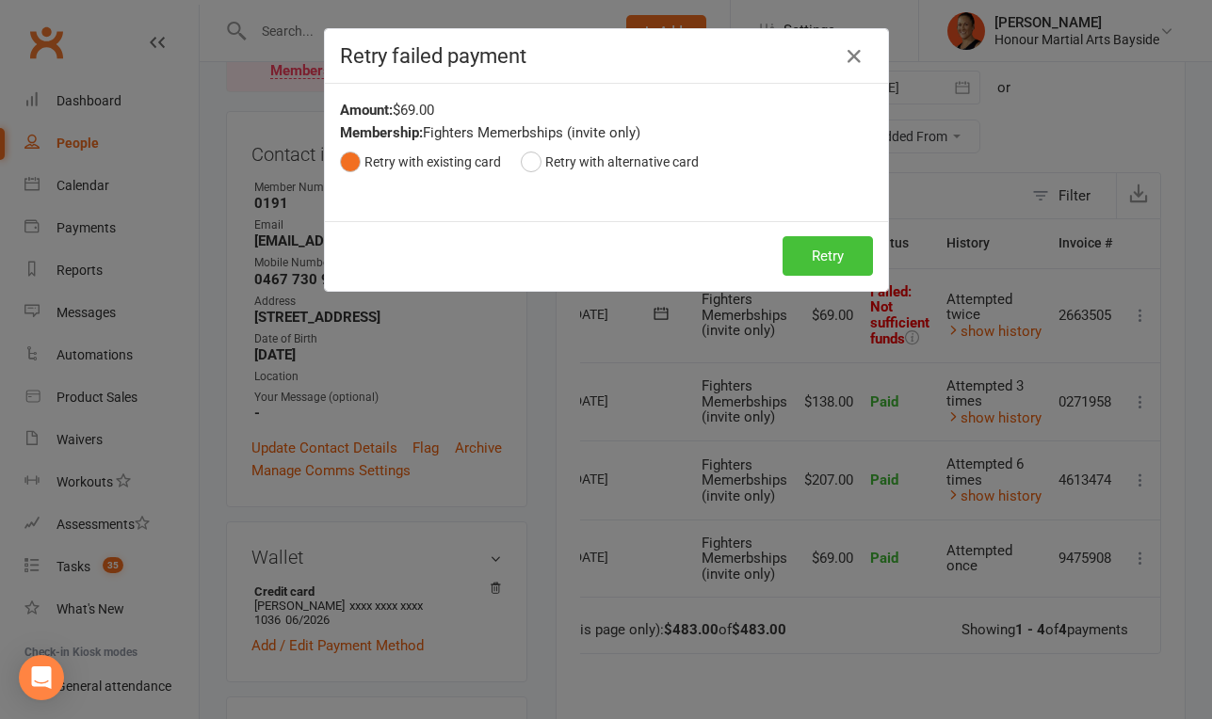
click at [825, 245] on button "Retry" at bounding box center [827, 256] width 90 height 40
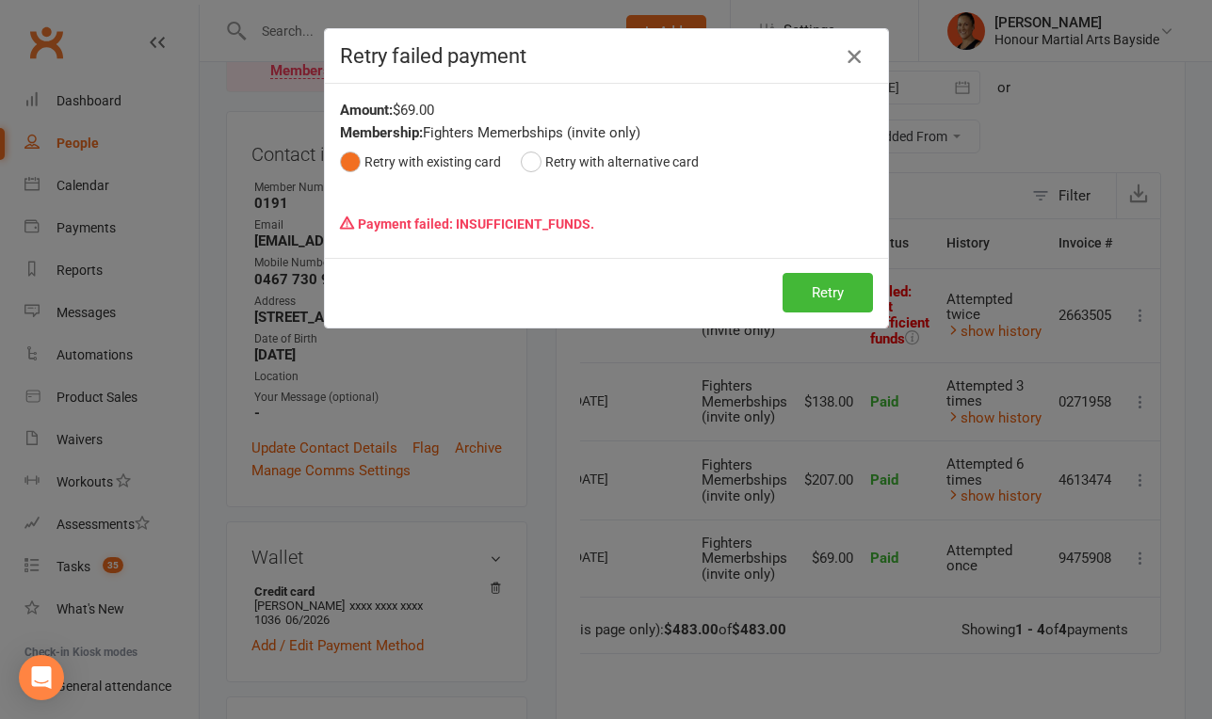
click at [848, 58] on icon "button" at bounding box center [854, 56] width 23 height 23
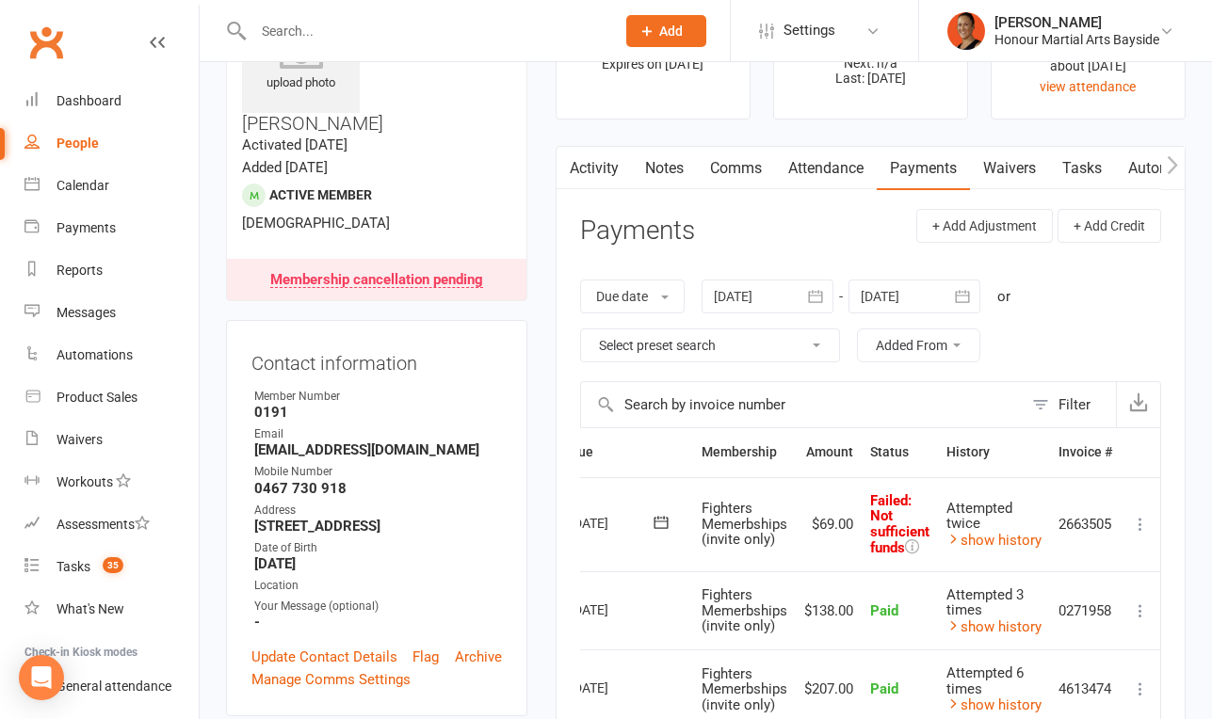
scroll to position [0, 0]
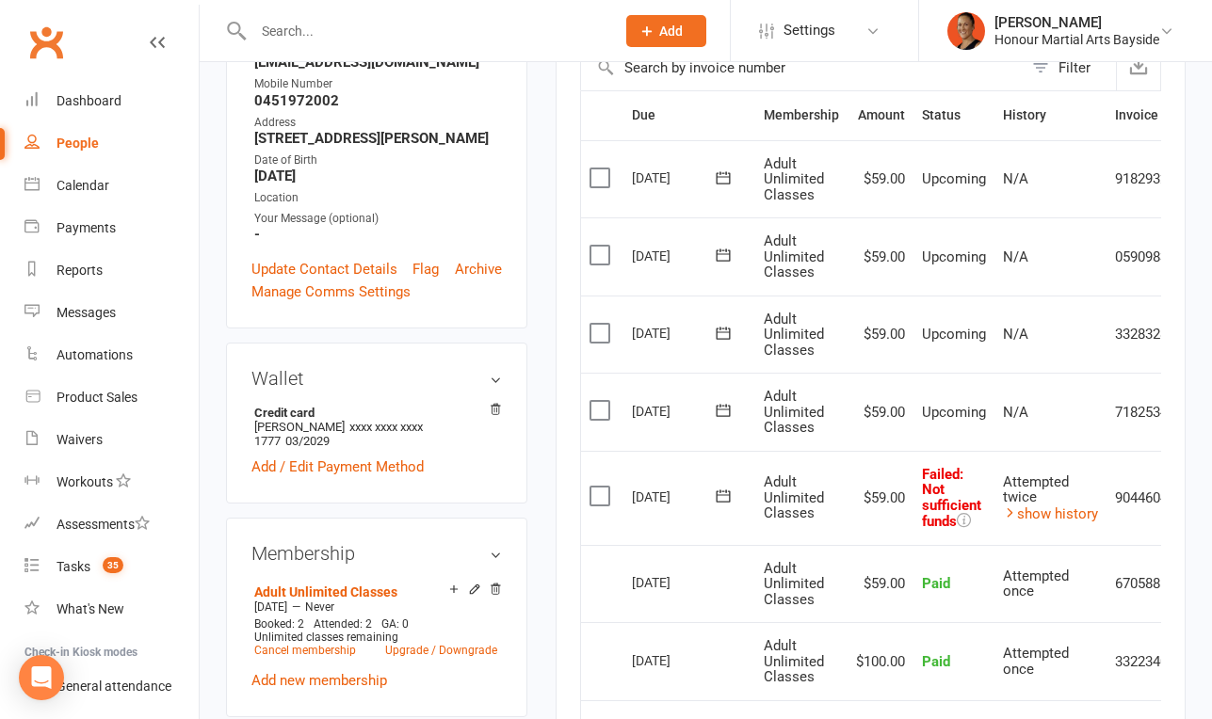
scroll to position [458, 0]
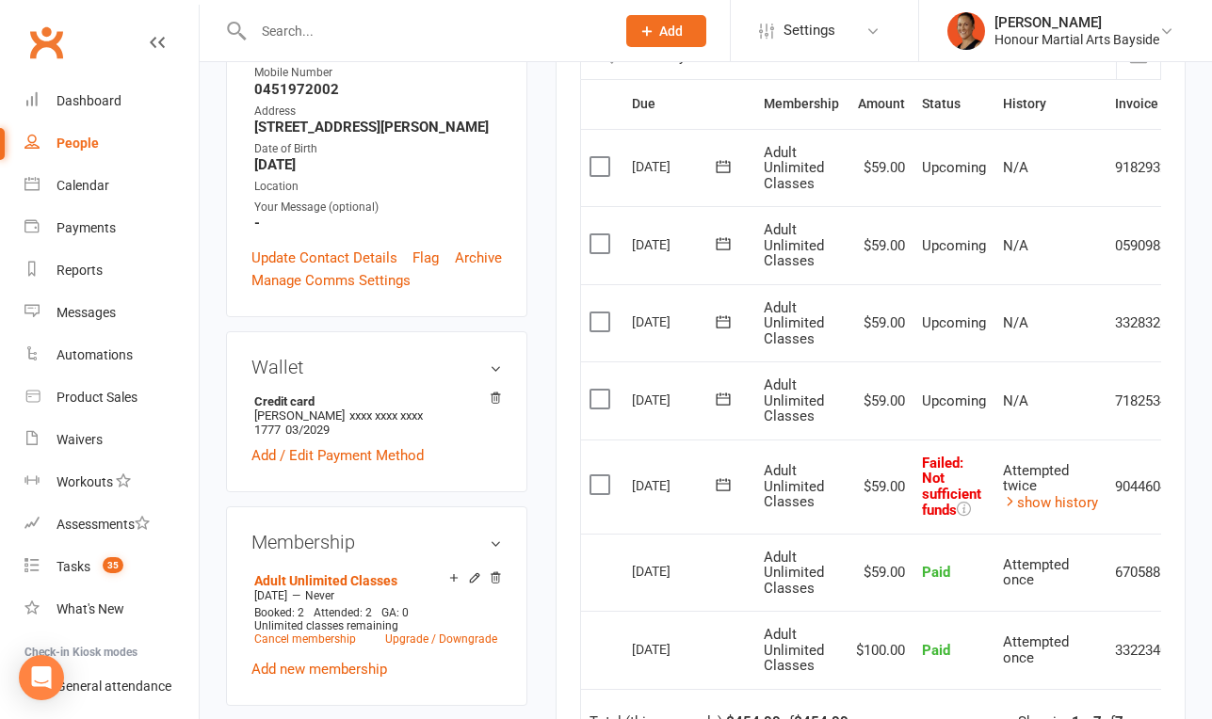
click at [720, 480] on icon at bounding box center [723, 484] width 19 height 19
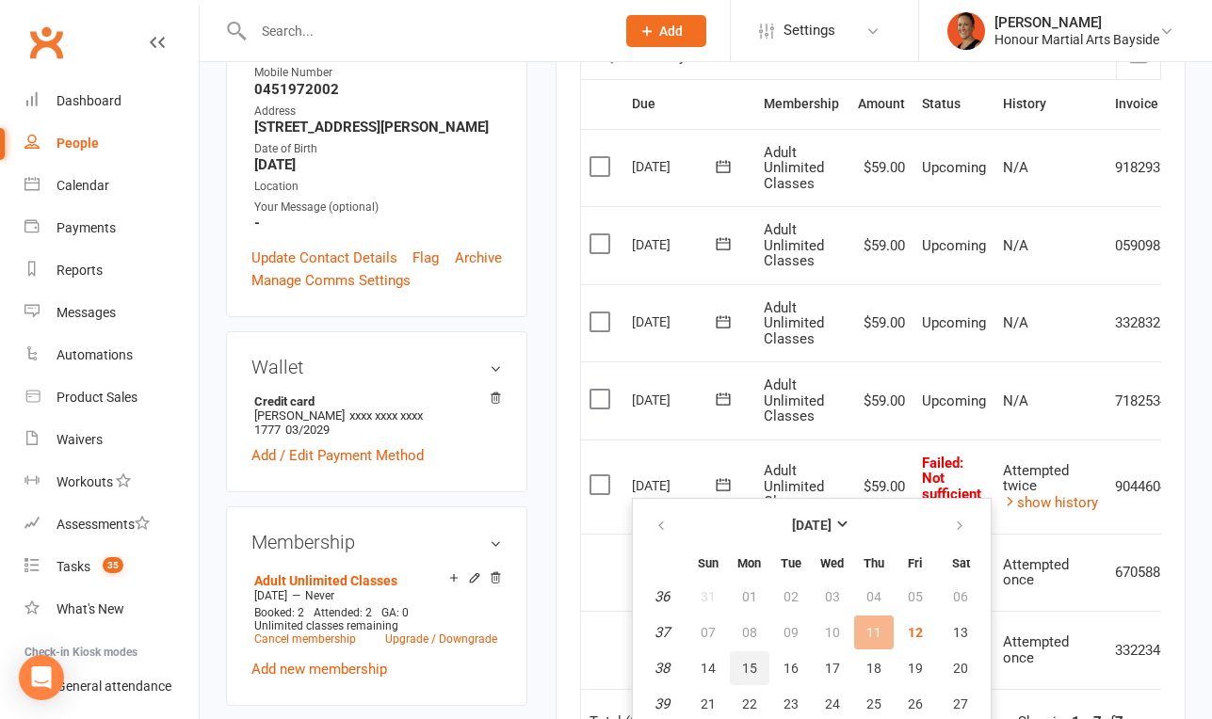
click at [753, 666] on span "15" at bounding box center [749, 668] width 15 height 15
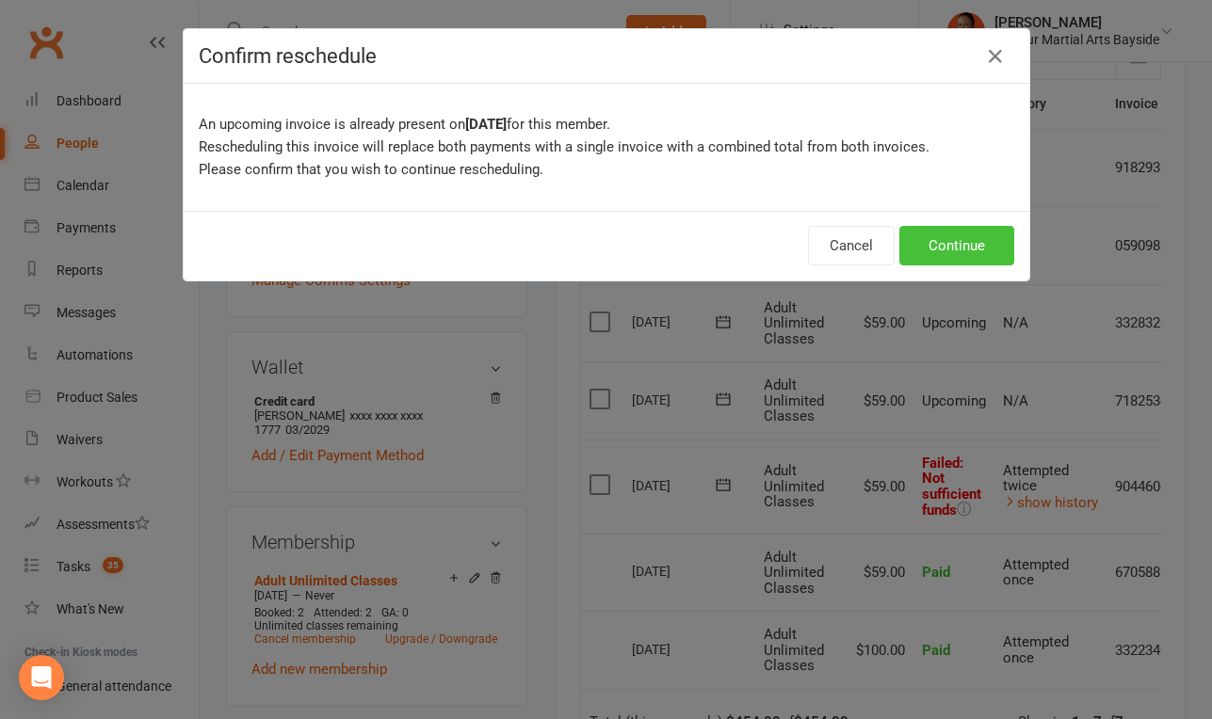
click at [921, 233] on button "Continue" at bounding box center [956, 246] width 115 height 40
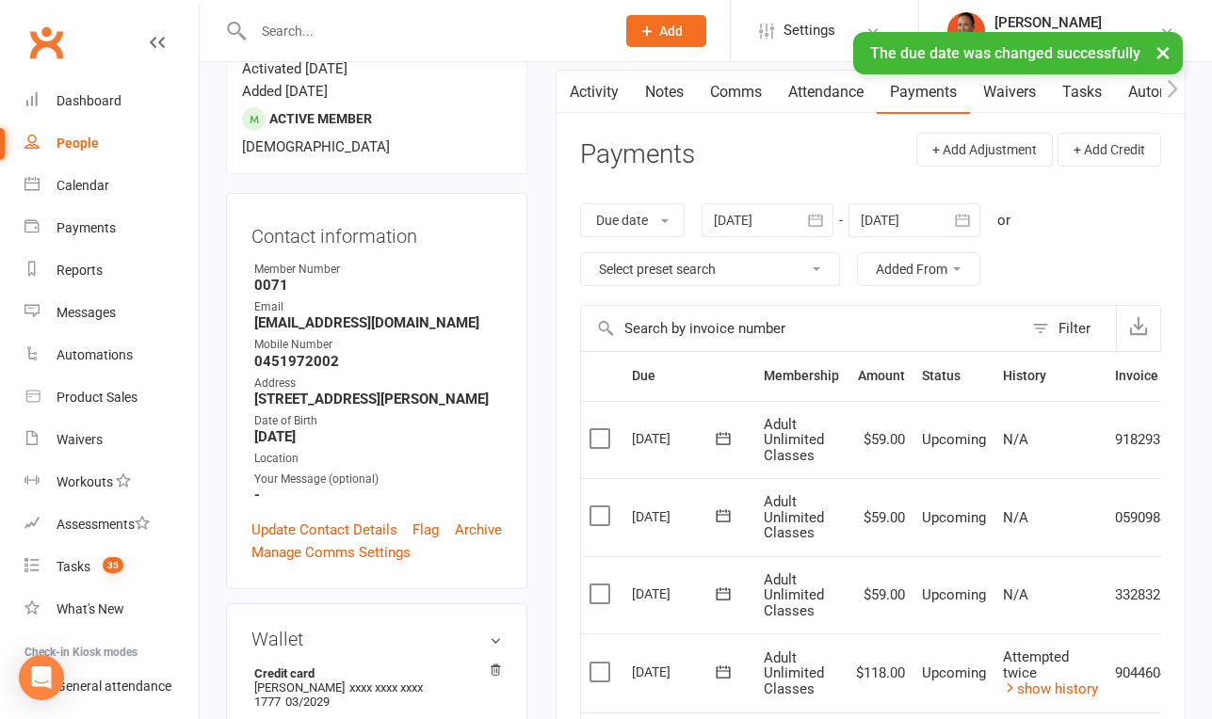
scroll to position [0, 0]
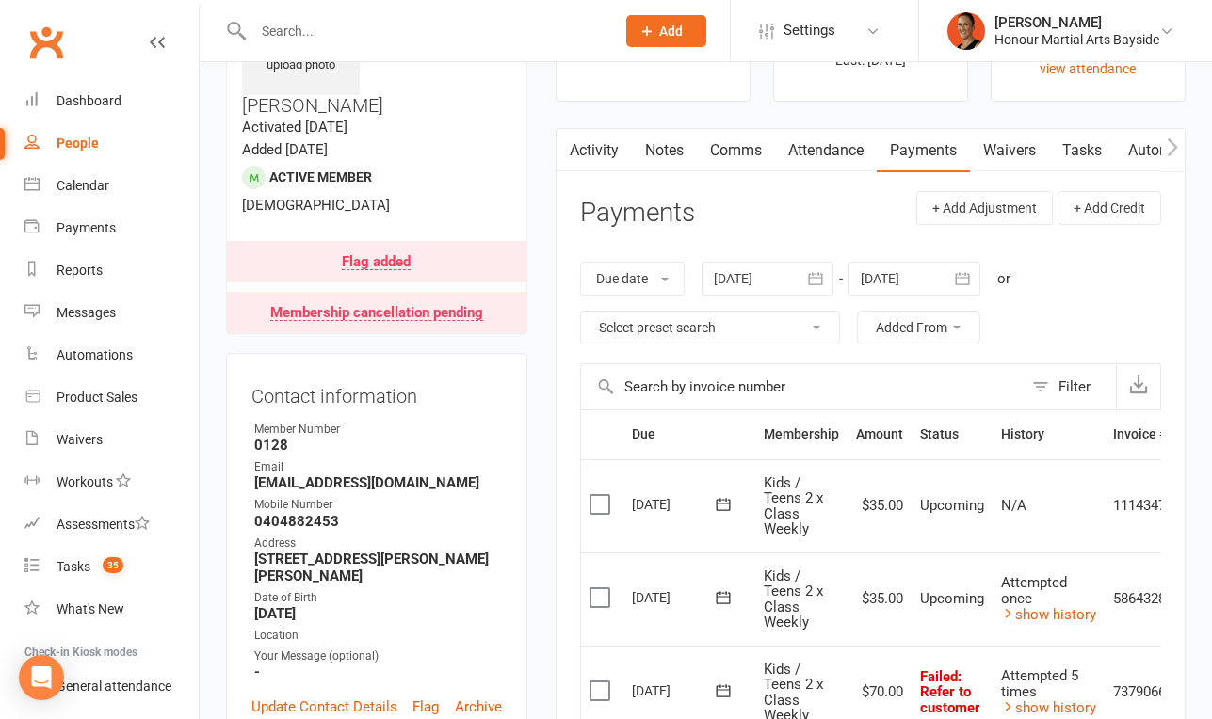
scroll to position [73, 0]
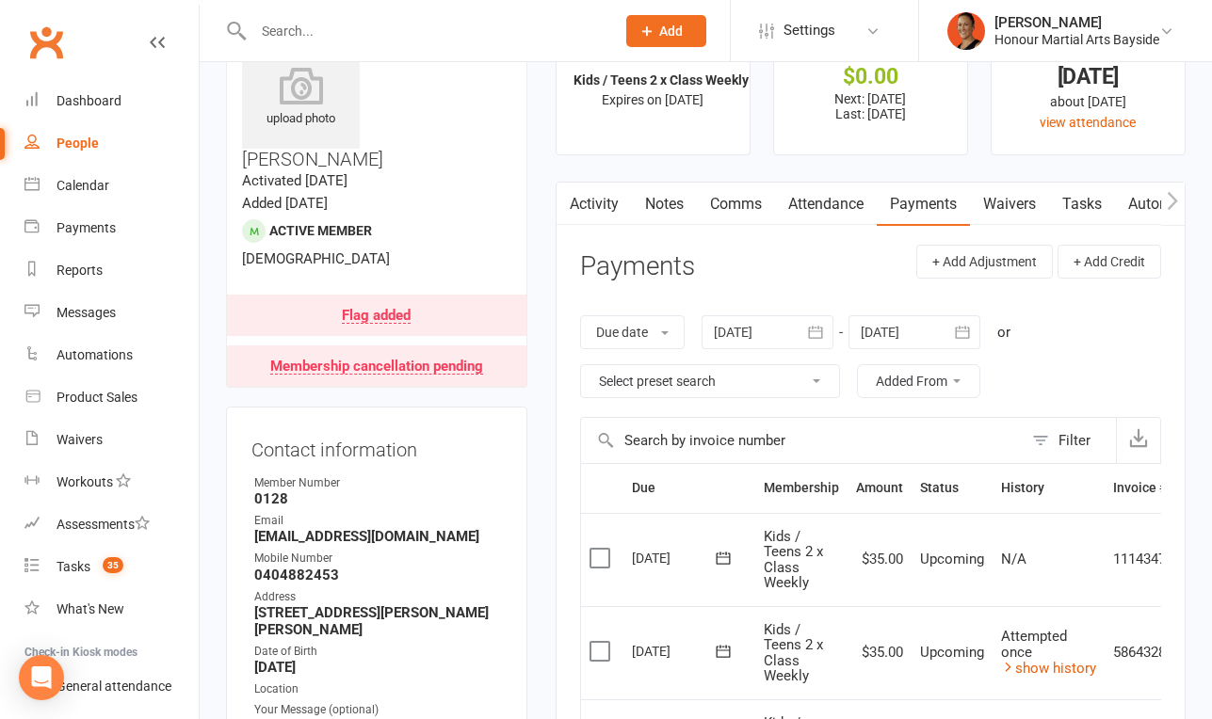
click at [661, 203] on link "Notes" at bounding box center [664, 204] width 65 height 43
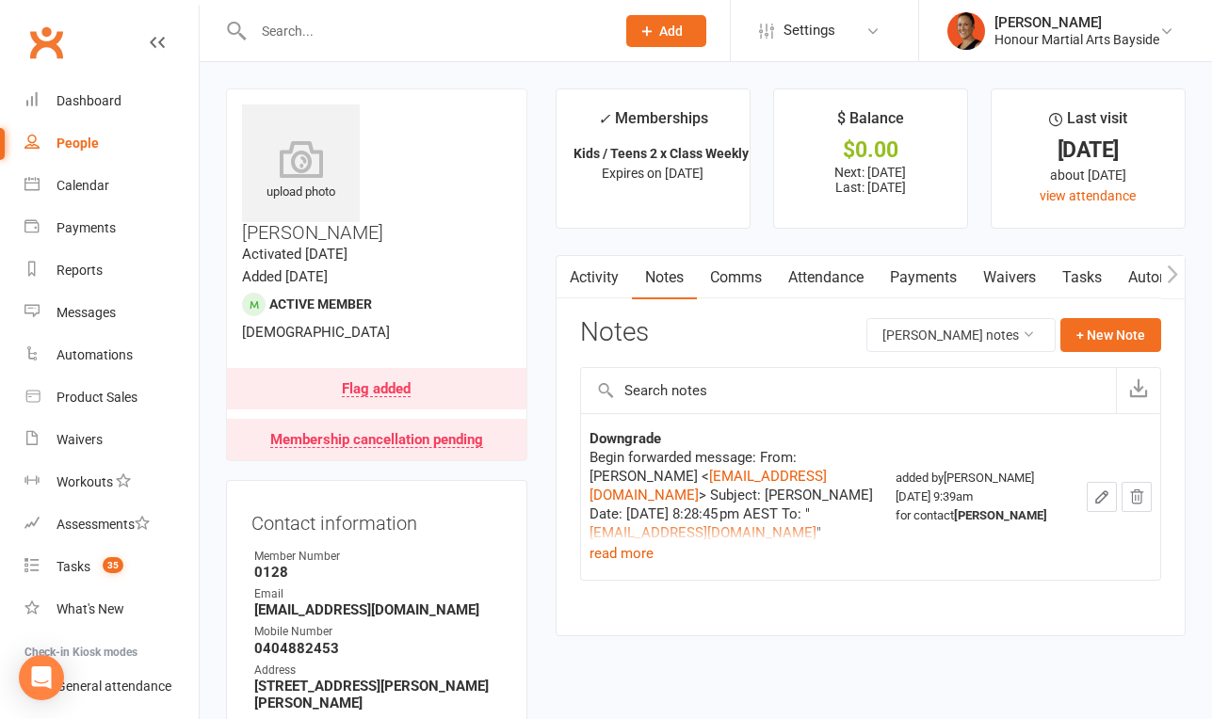
click at [916, 275] on link "Payments" at bounding box center [923, 277] width 93 height 43
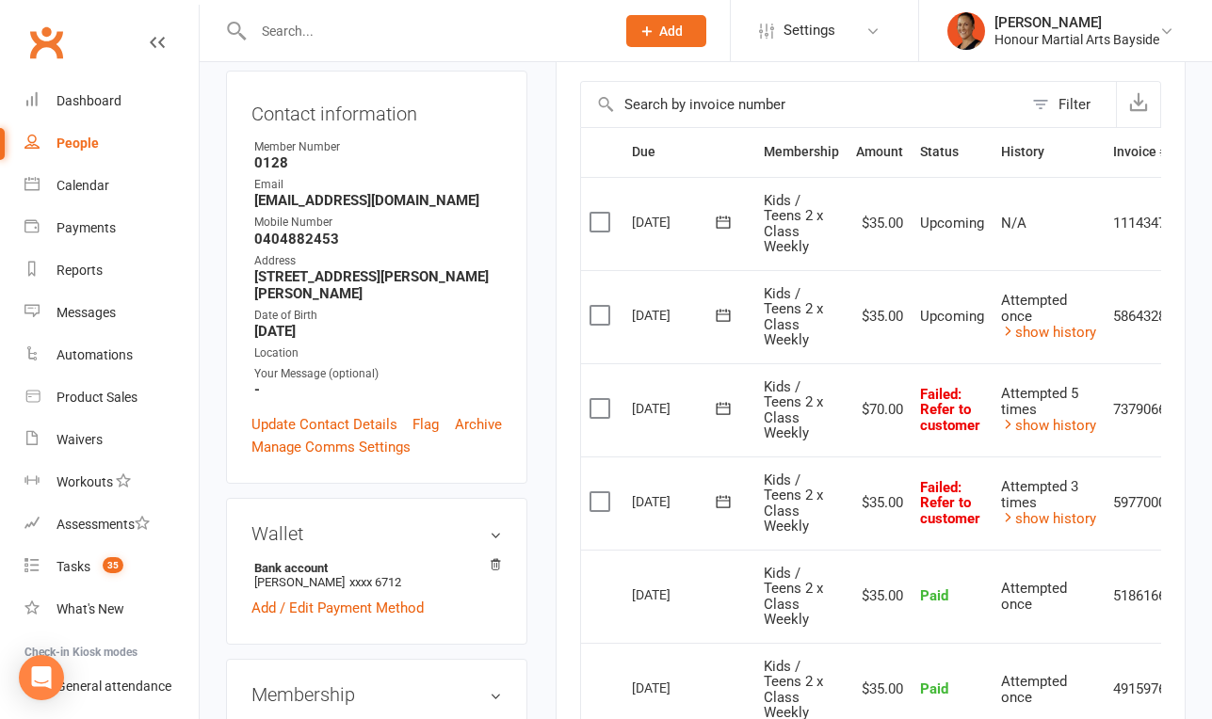
scroll to position [409, 0]
click at [729, 501] on icon at bounding box center [723, 502] width 14 height 12
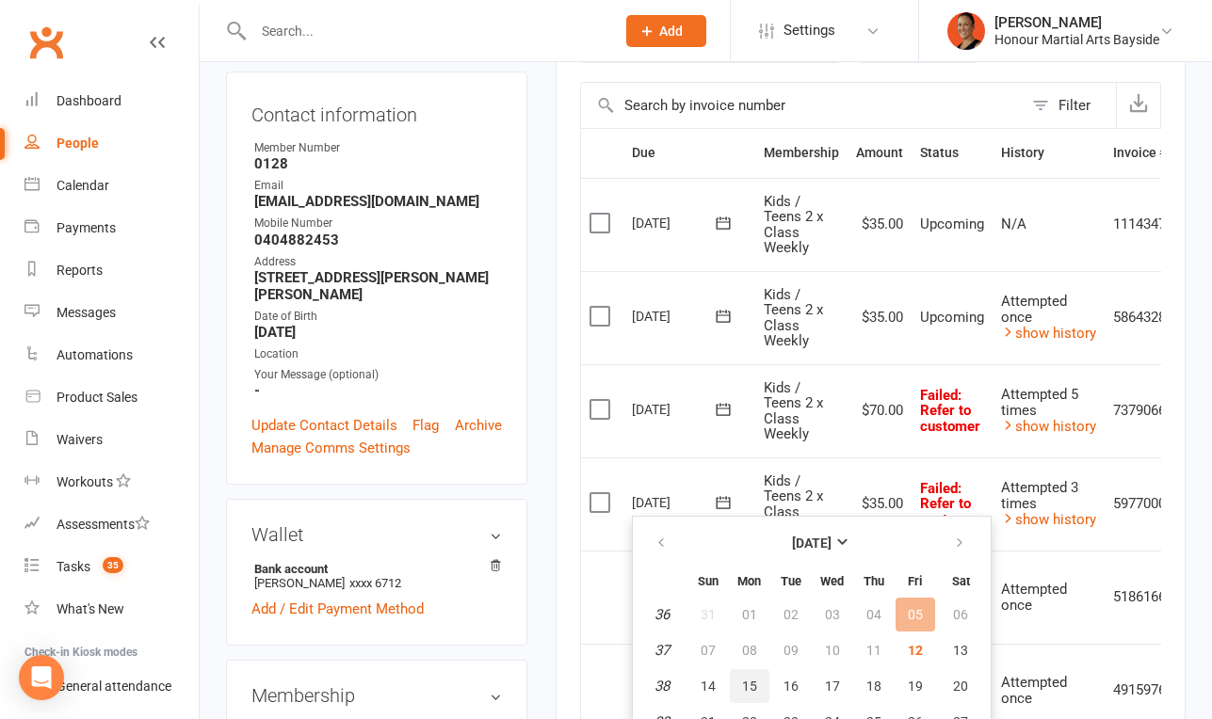
click at [747, 688] on span "15" at bounding box center [749, 686] width 15 height 15
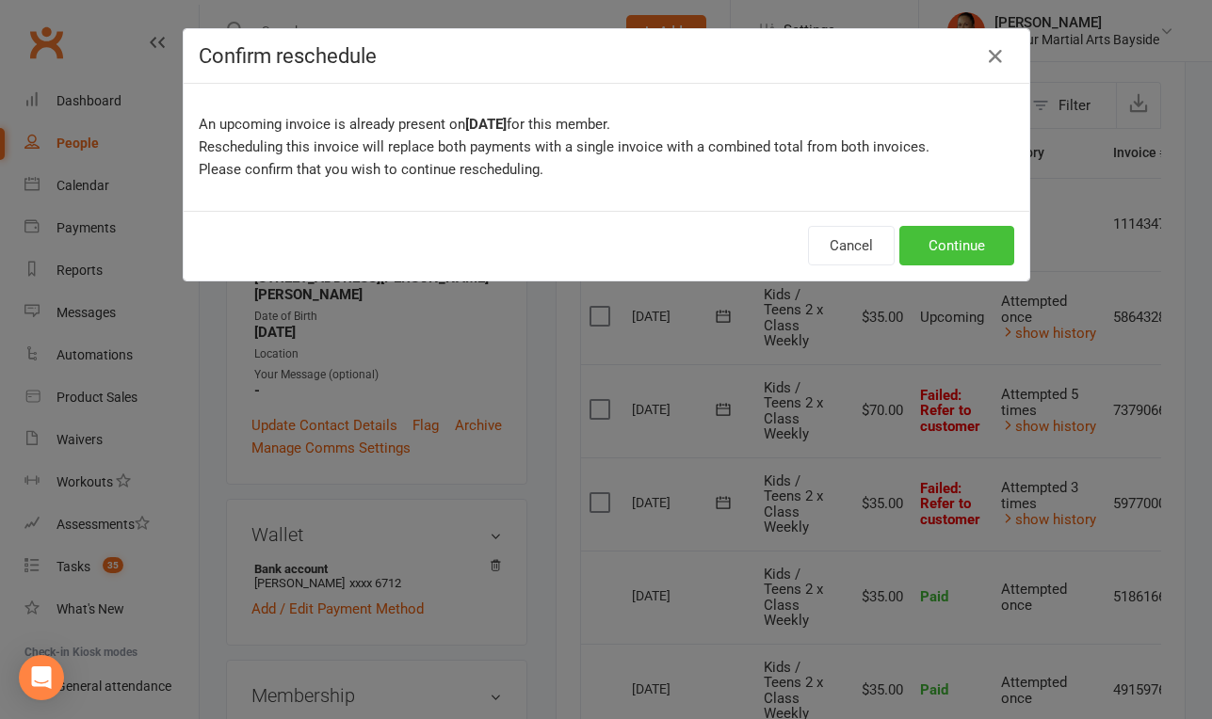
click at [931, 255] on button "Continue" at bounding box center [956, 246] width 115 height 40
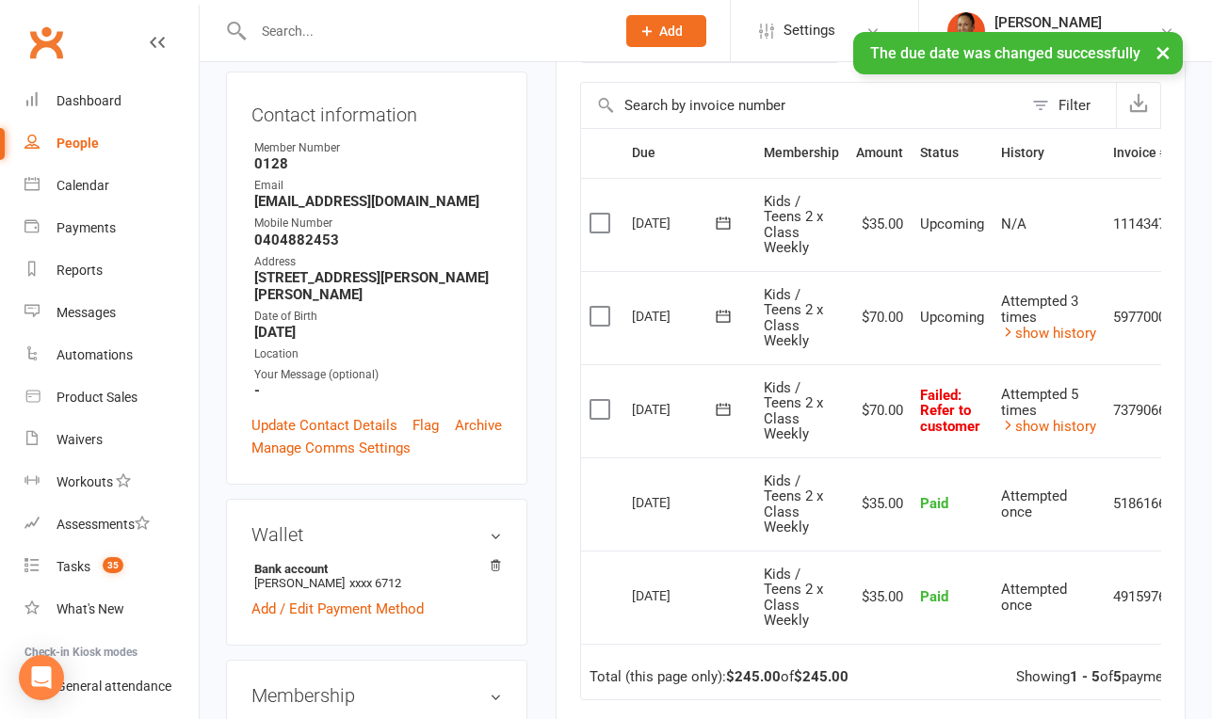
click at [777, 398] on span "Kids / Teens 2 x Class Weekly" at bounding box center [793, 411] width 59 height 64
click at [722, 422] on span at bounding box center [723, 408] width 46 height 29
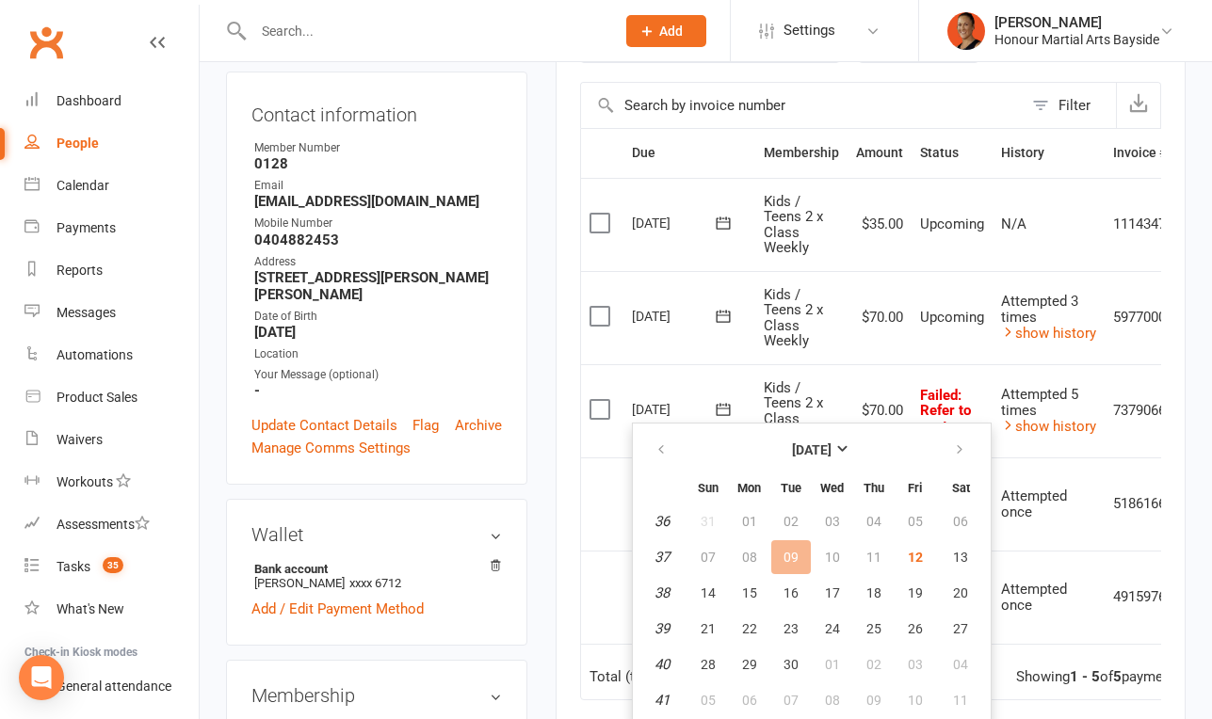
click at [889, 349] on td "$70.00" at bounding box center [879, 317] width 64 height 93
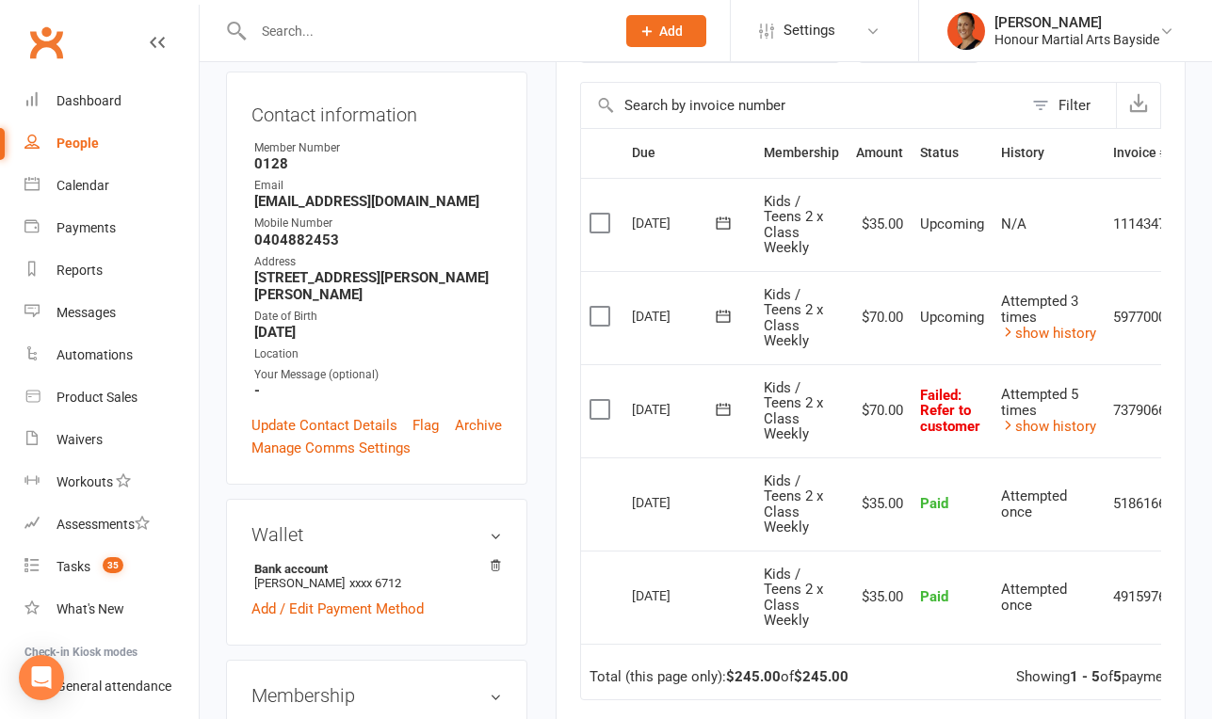
click at [728, 410] on icon at bounding box center [723, 409] width 19 height 19
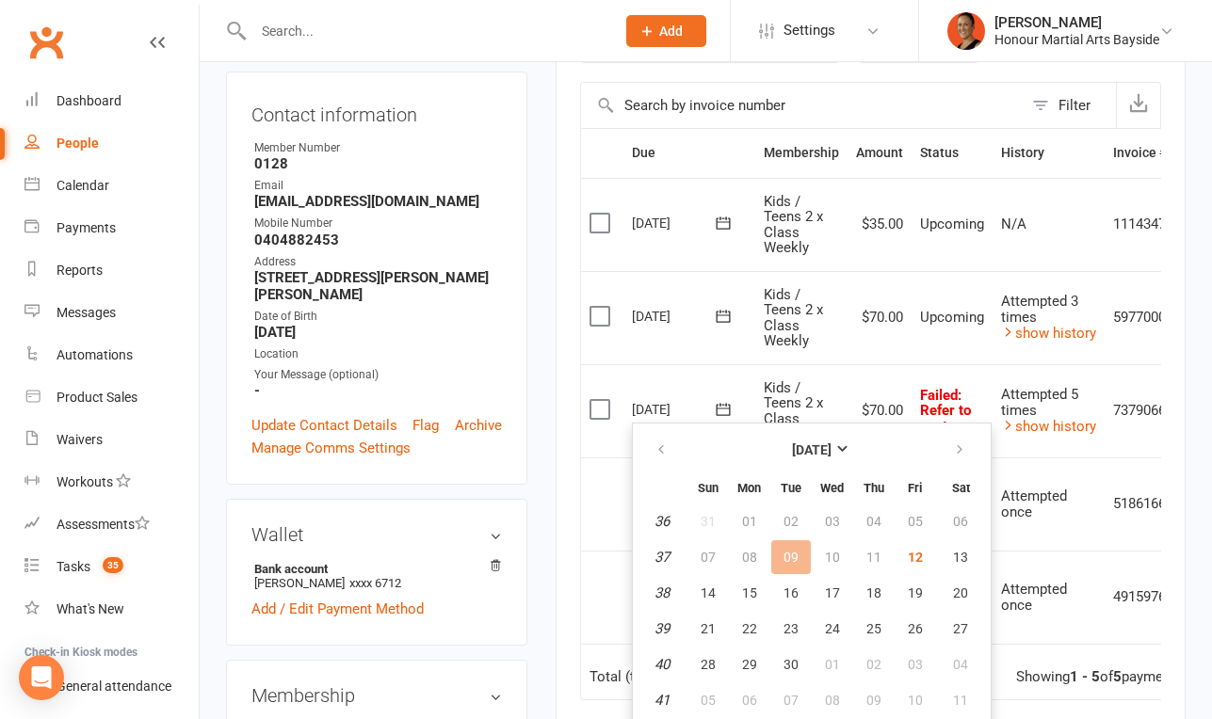
click at [835, 557] on td "10" at bounding box center [833, 557] width 40 height 34
click at [833, 598] on span "17" at bounding box center [832, 593] width 15 height 15
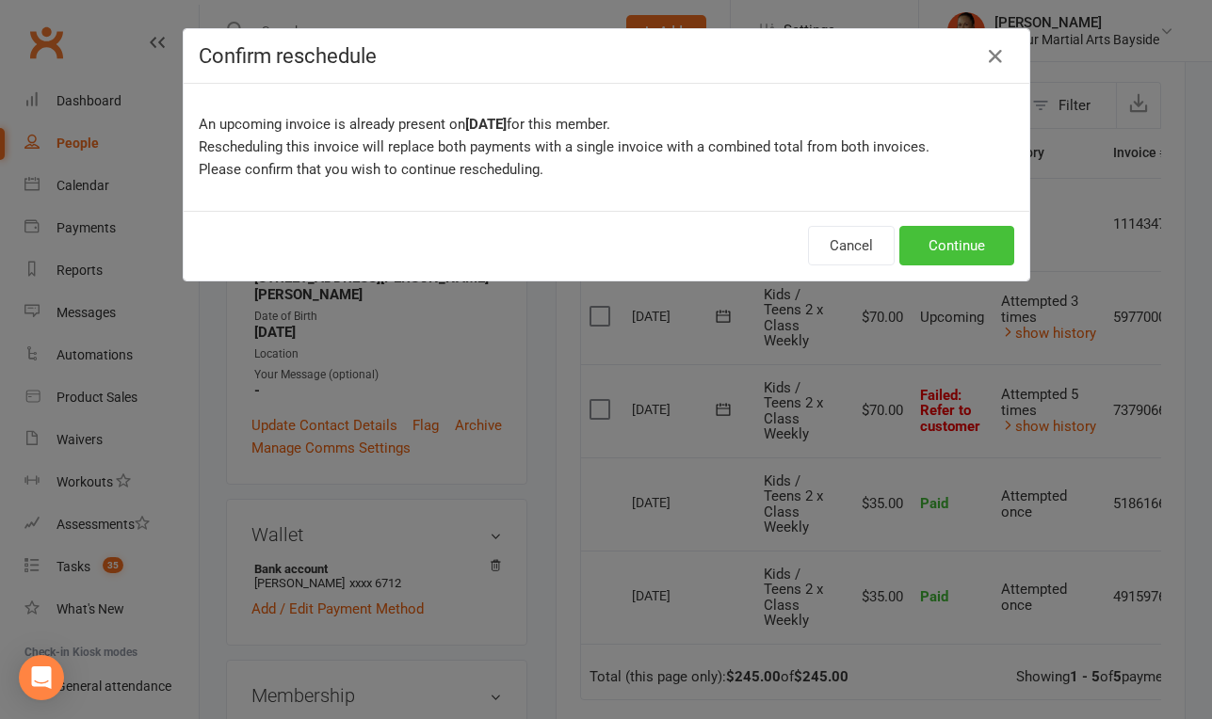
click at [966, 236] on button "Continue" at bounding box center [956, 246] width 115 height 40
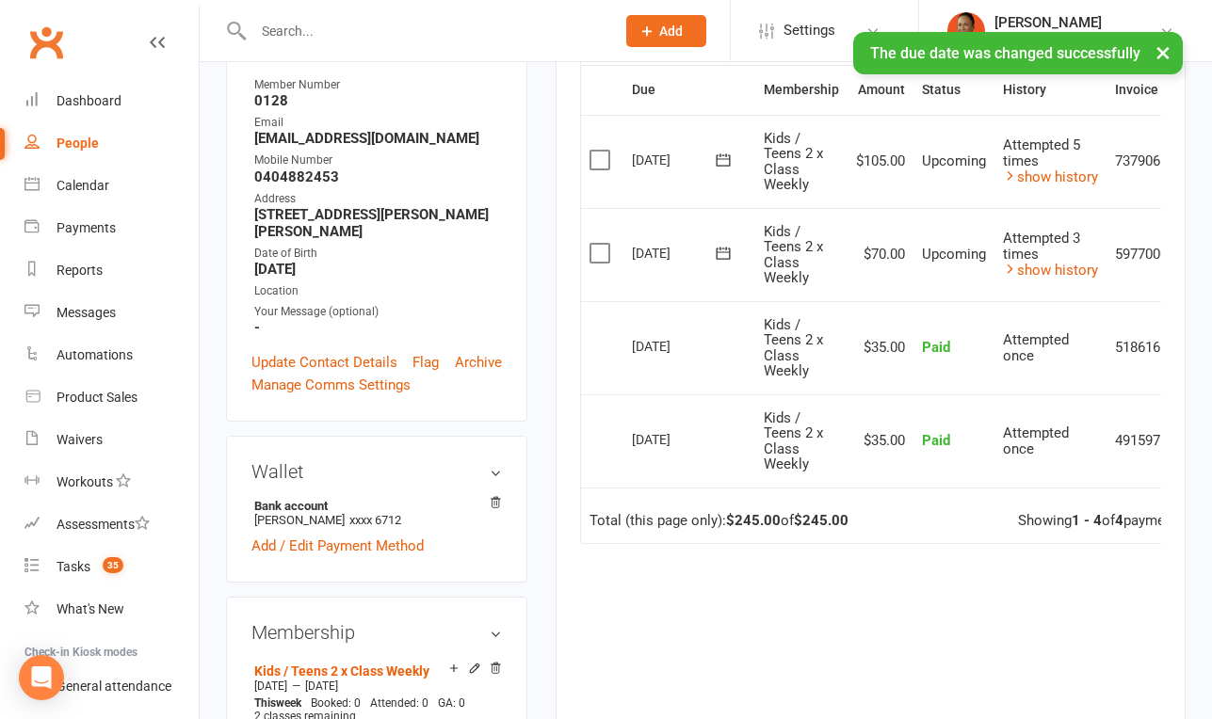
scroll to position [474, 0]
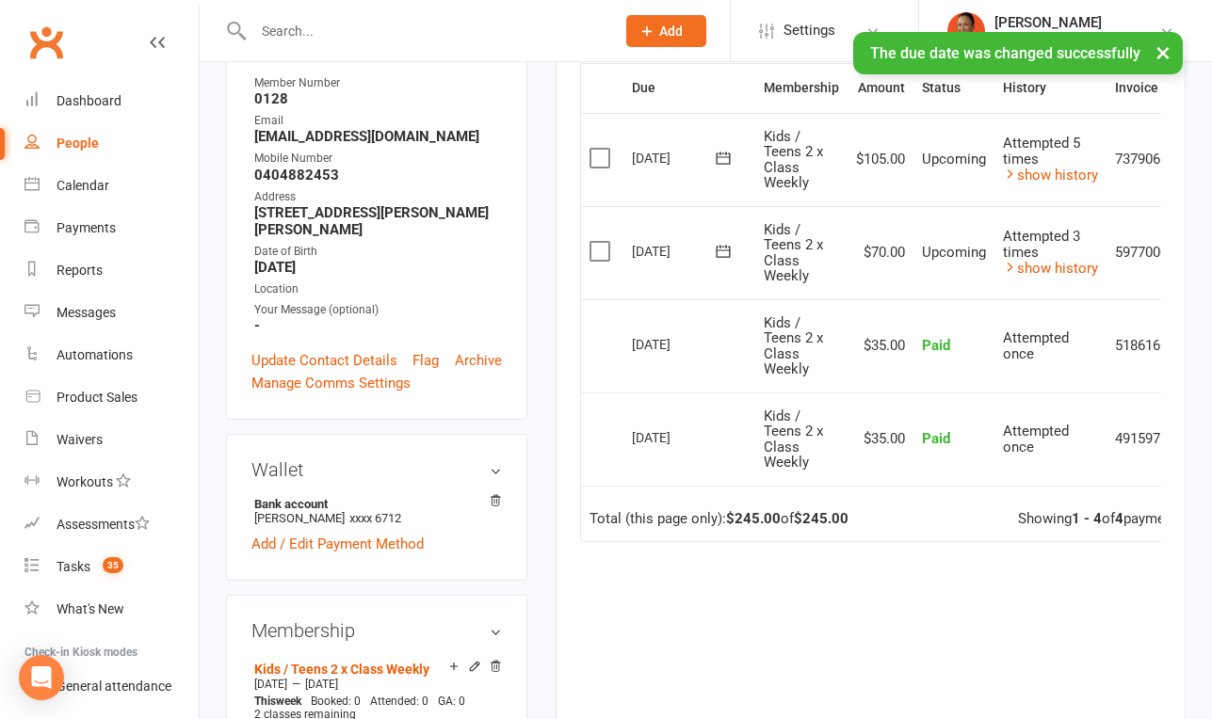
click at [734, 249] on button at bounding box center [723, 251] width 38 height 20
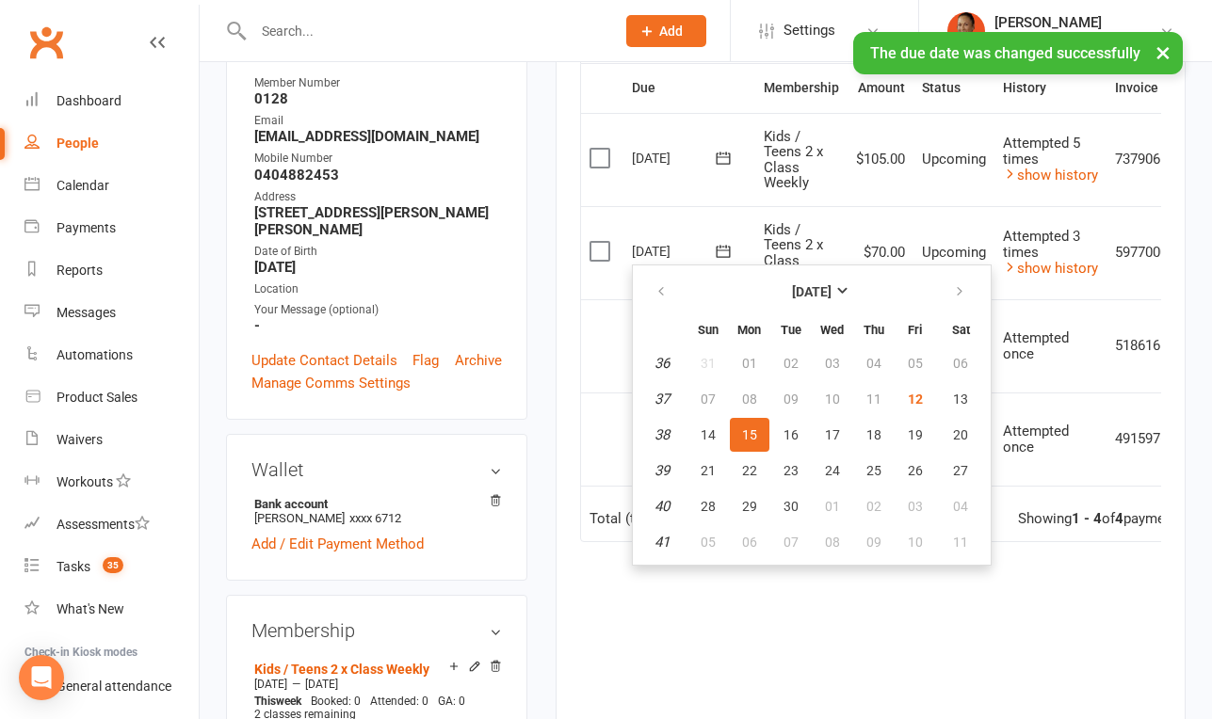
click at [793, 216] on td "Kids / Teens 2 x Class Weekly" at bounding box center [801, 252] width 92 height 93
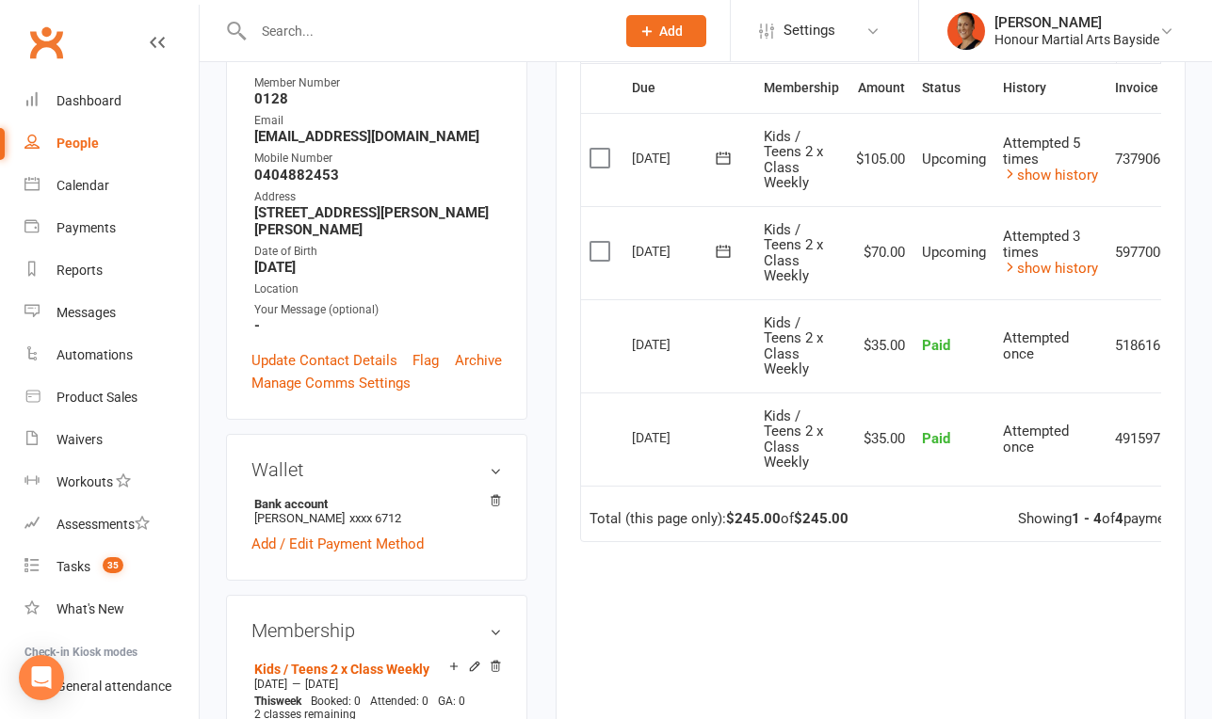
click at [722, 155] on icon at bounding box center [723, 158] width 19 height 19
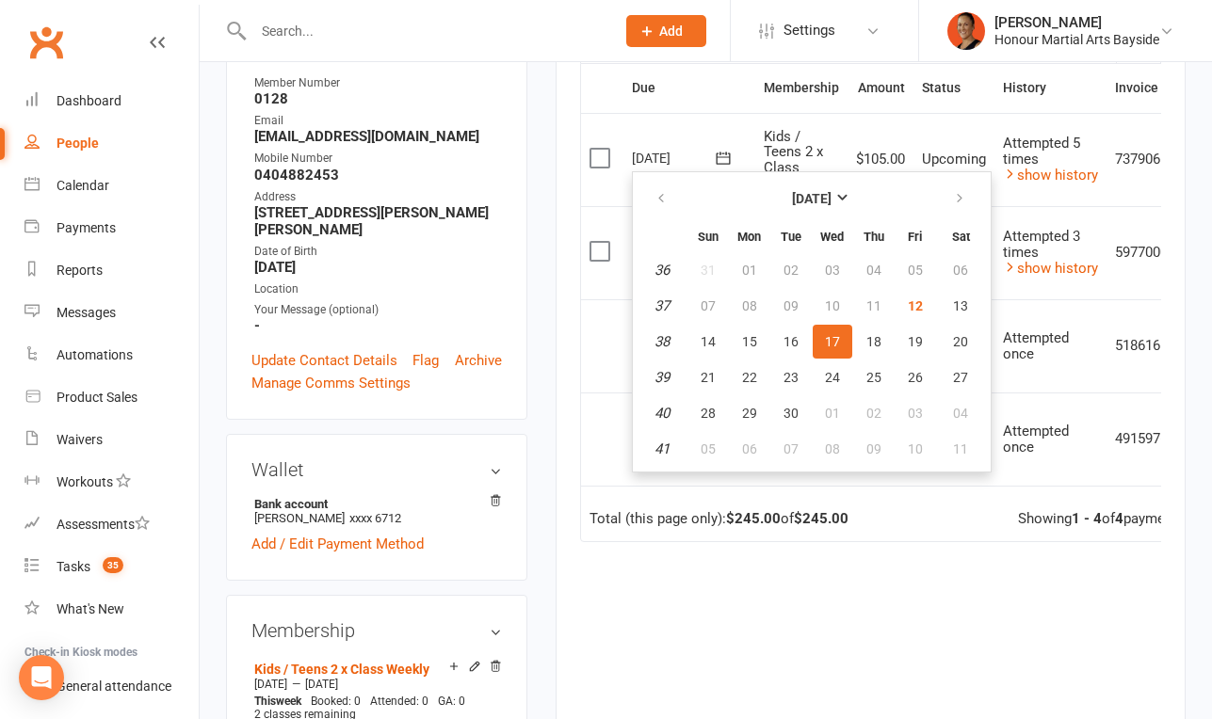
click at [788, 140] on span "Kids / Teens 2 x Class Weekly" at bounding box center [793, 160] width 59 height 64
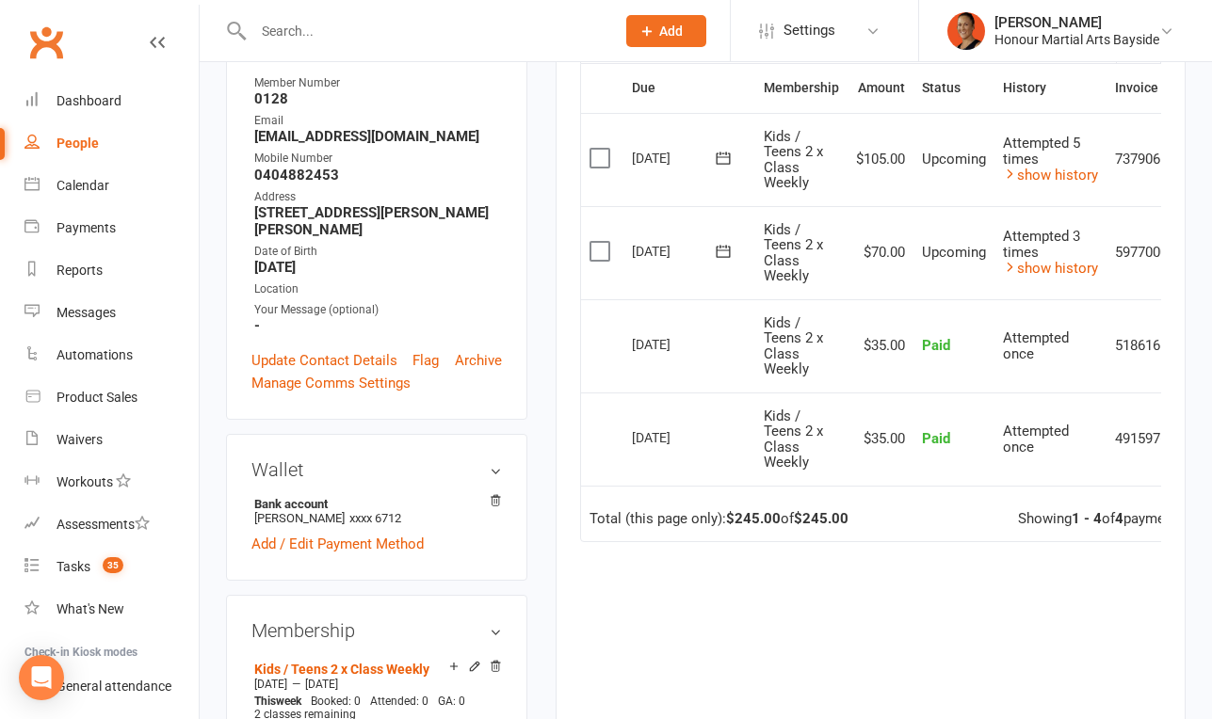
click at [727, 158] on icon at bounding box center [723, 158] width 19 height 19
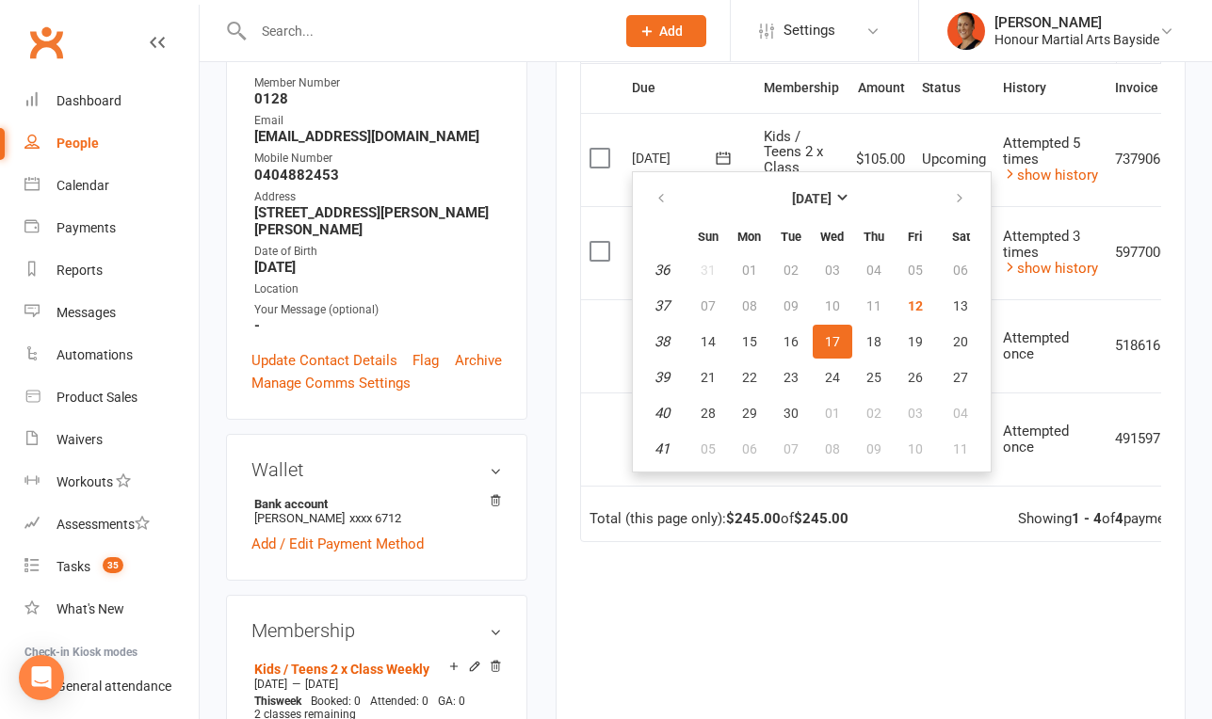
click at [760, 131] on td "Kids / Teens 2 x Class Weekly" at bounding box center [801, 159] width 92 height 93
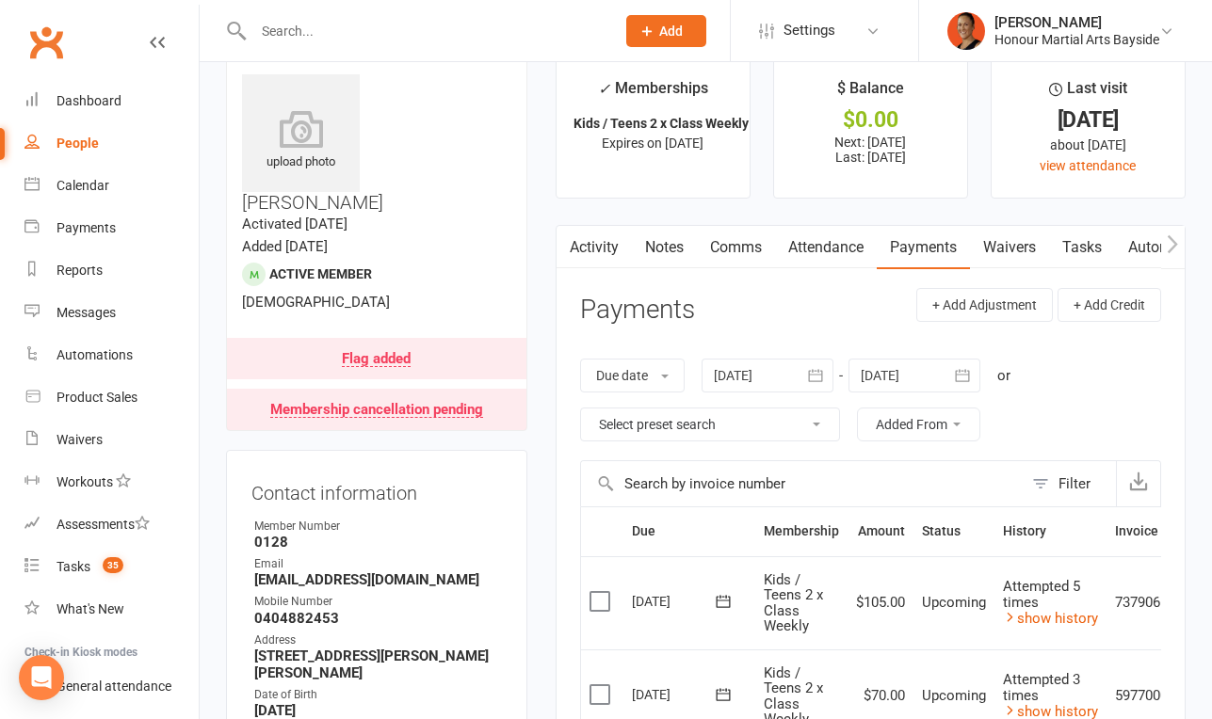
scroll to position [0, 0]
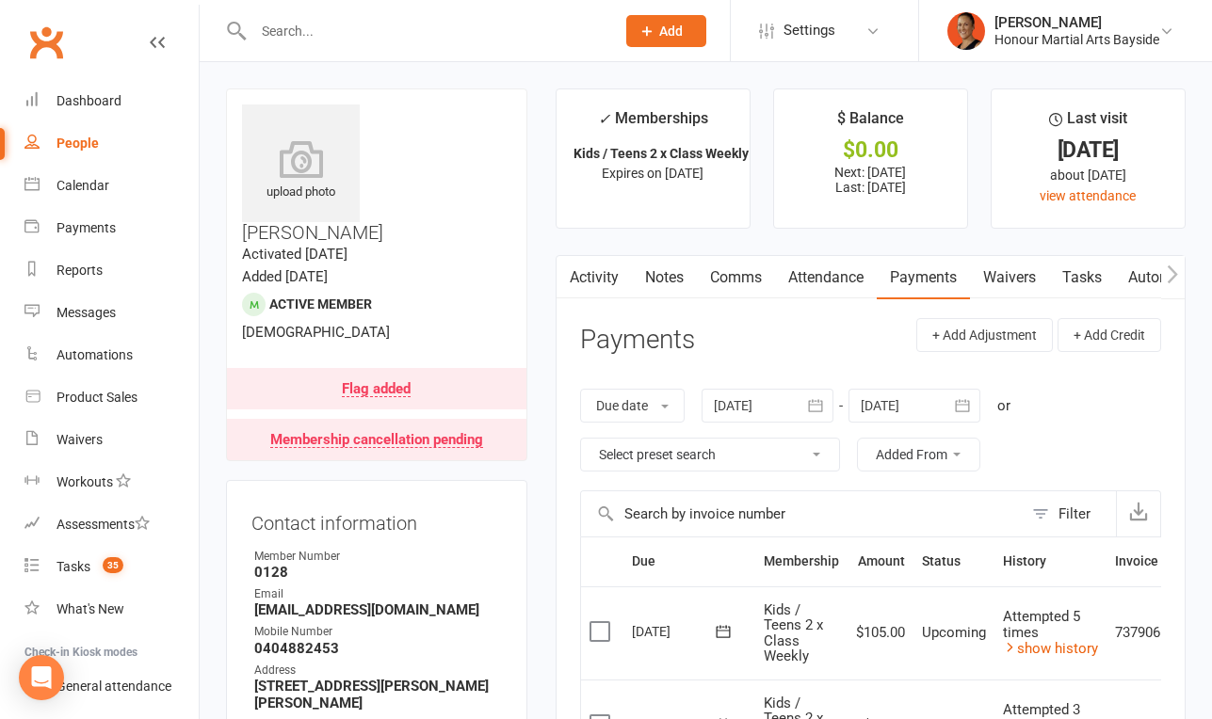
click at [680, 276] on link "Notes" at bounding box center [664, 277] width 65 height 43
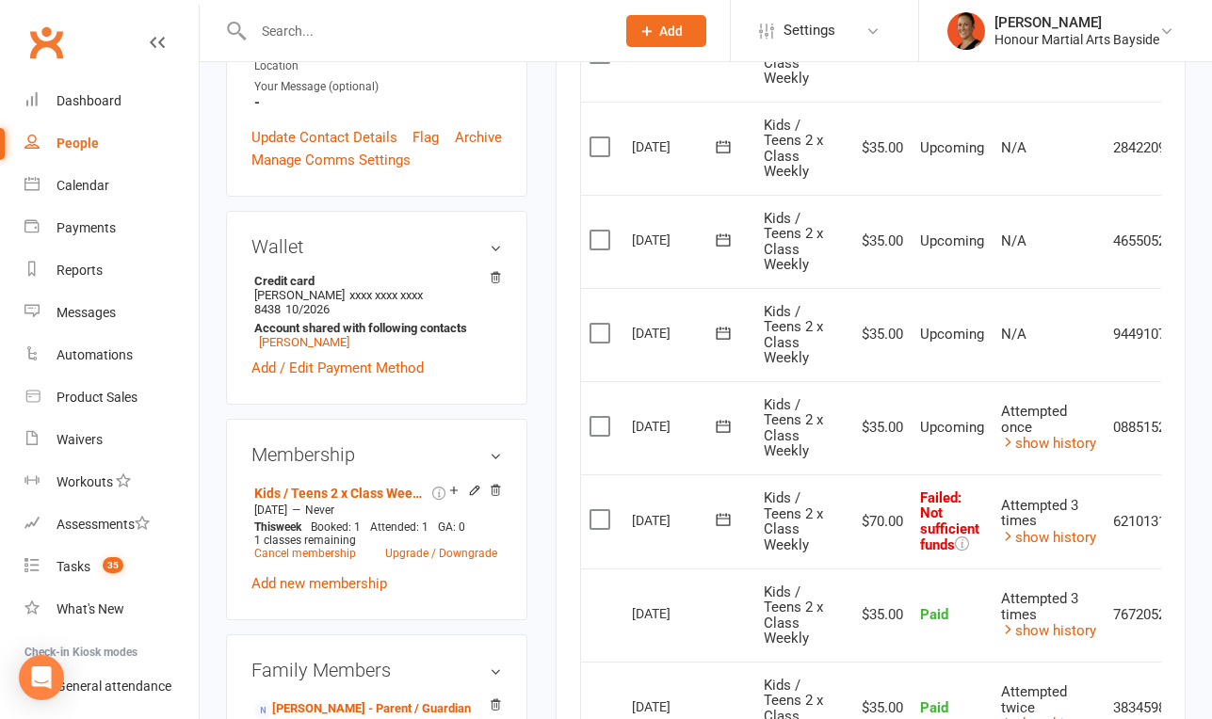
scroll to position [0, 56]
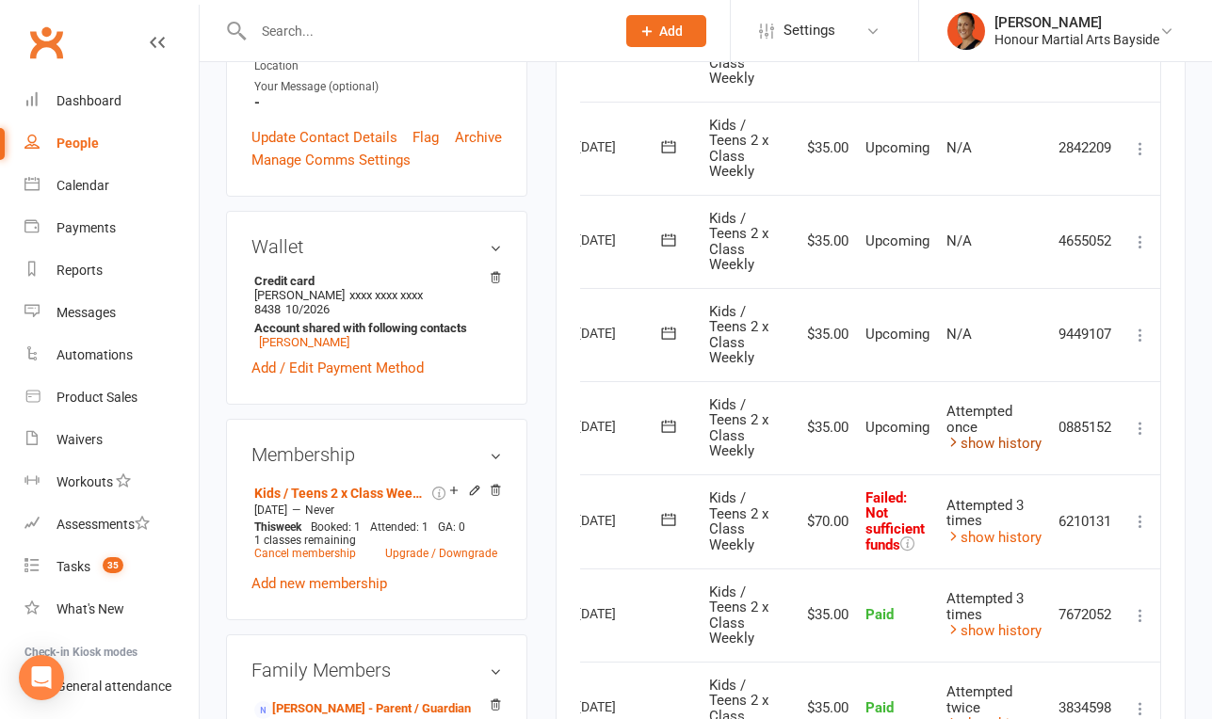
click at [1000, 443] on link "show history" at bounding box center [993, 443] width 95 height 17
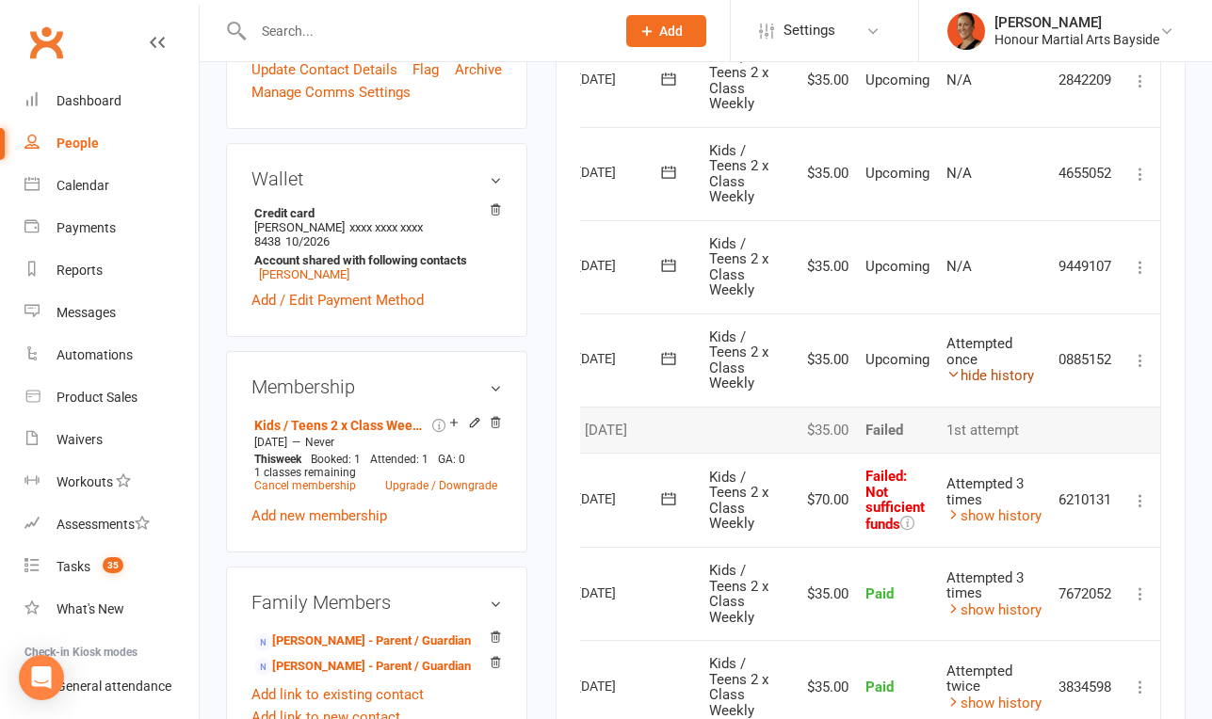
scroll to position [687, 0]
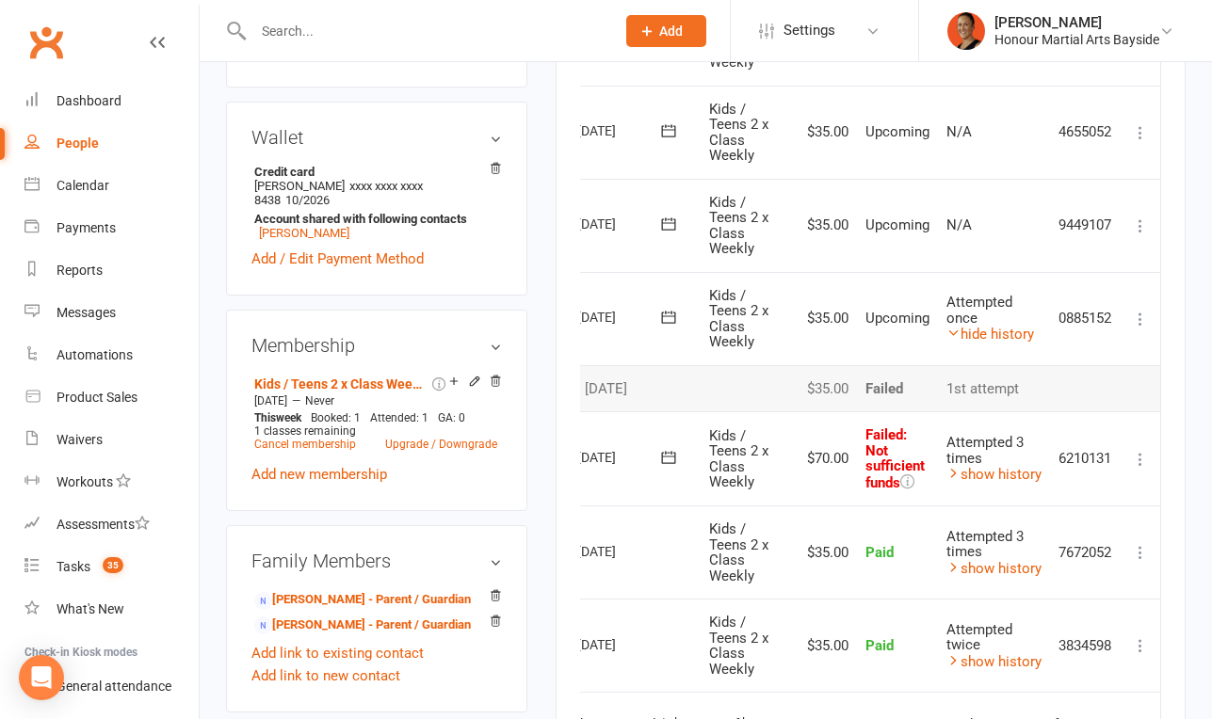
click at [1137, 456] on icon at bounding box center [1140, 459] width 19 height 19
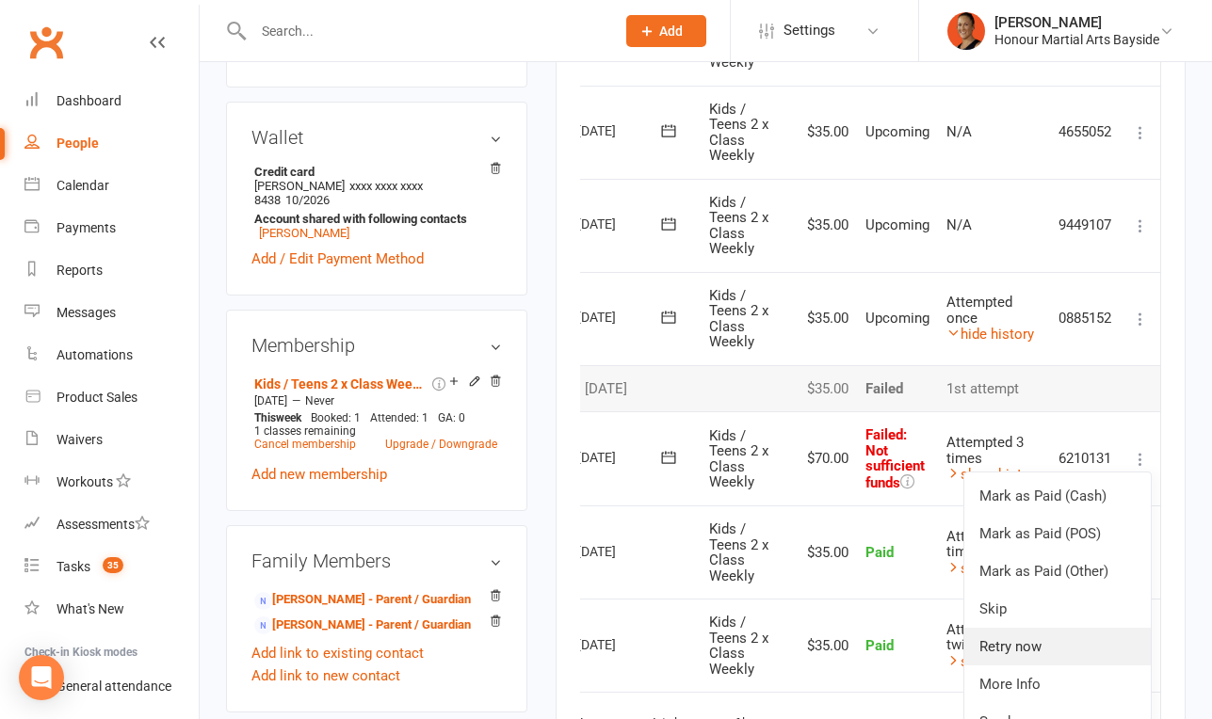
click at [1012, 639] on link "Retry now" at bounding box center [1057, 647] width 186 height 38
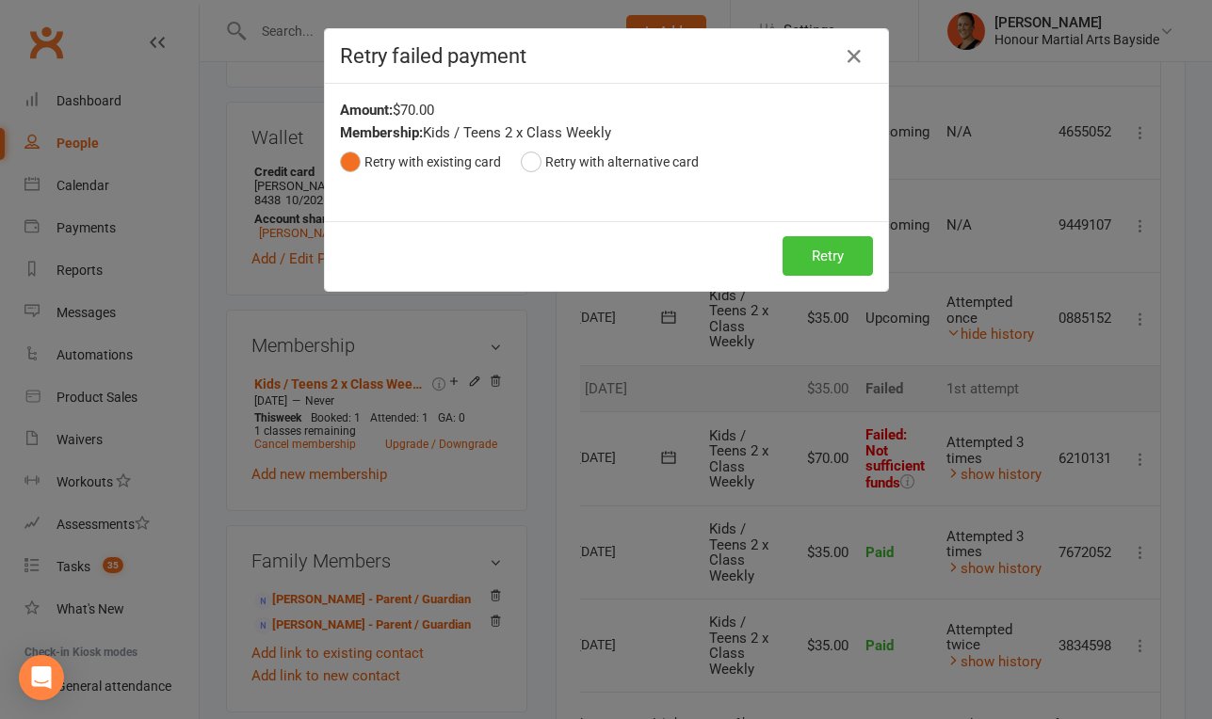
click at [806, 245] on button "Retry" at bounding box center [827, 256] width 90 height 40
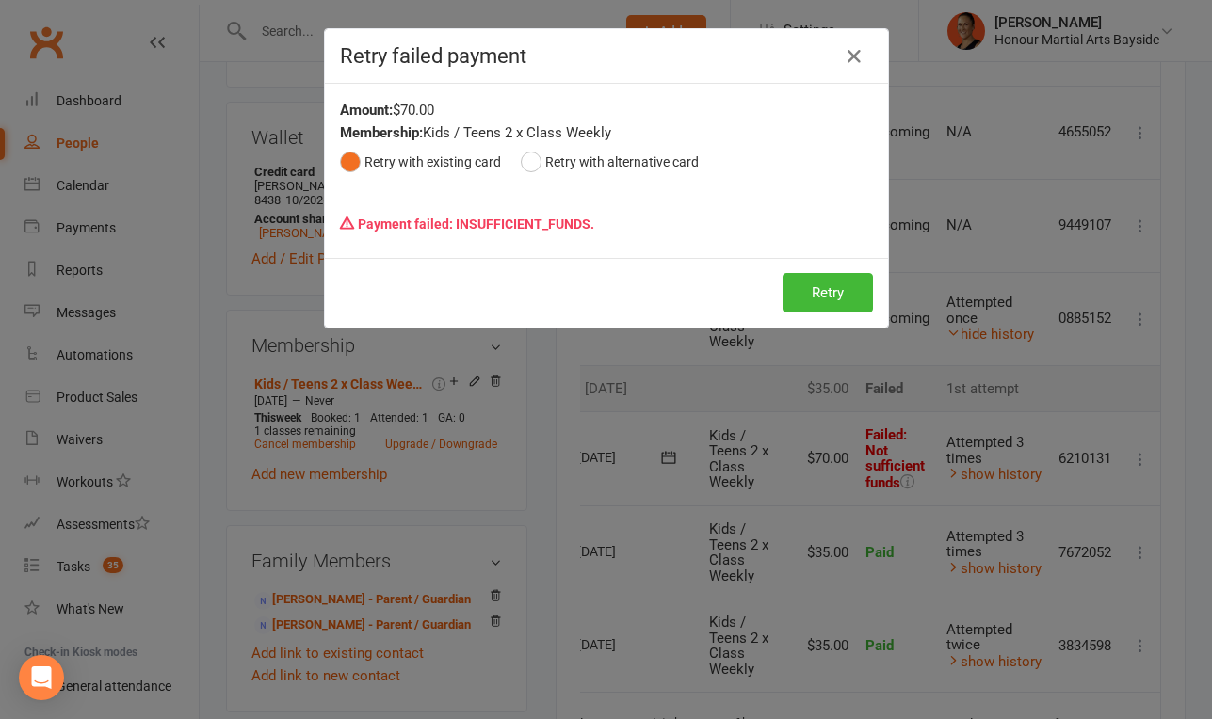
click at [711, 347] on div "Retry failed payment Amount: $70.00 Membership: Kids / Teens 2 x Class Weekly R…" at bounding box center [606, 359] width 1212 height 719
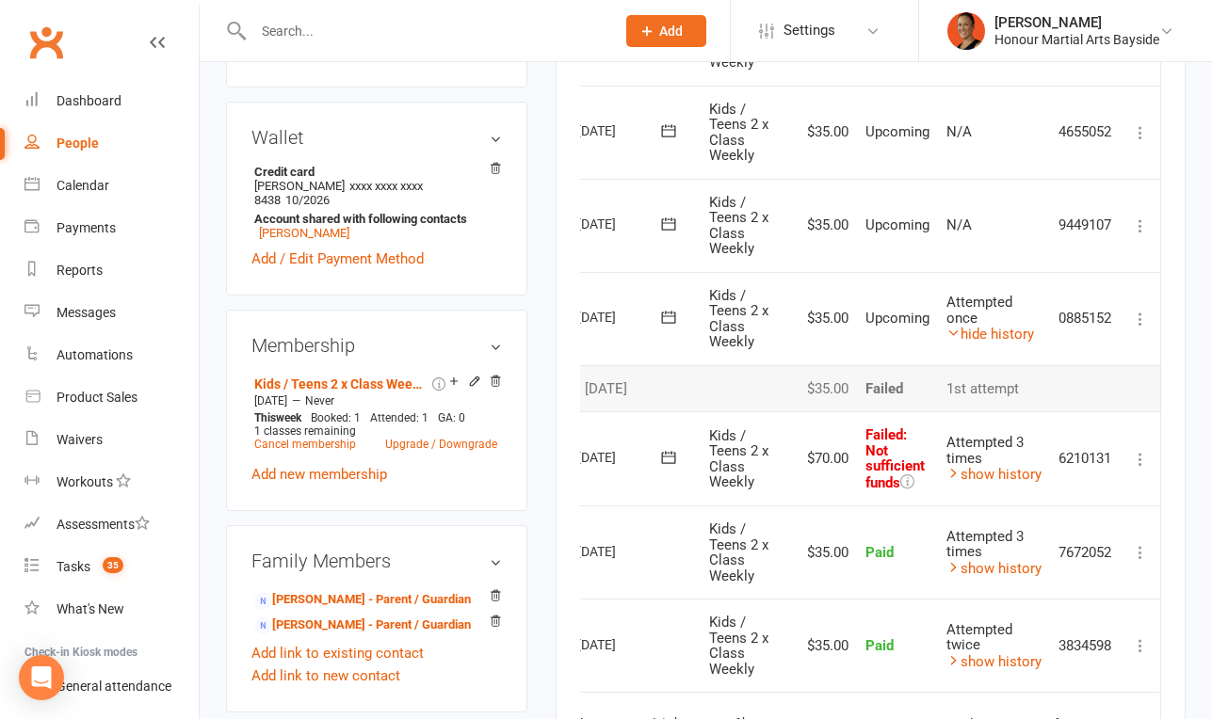
scroll to position [0, 0]
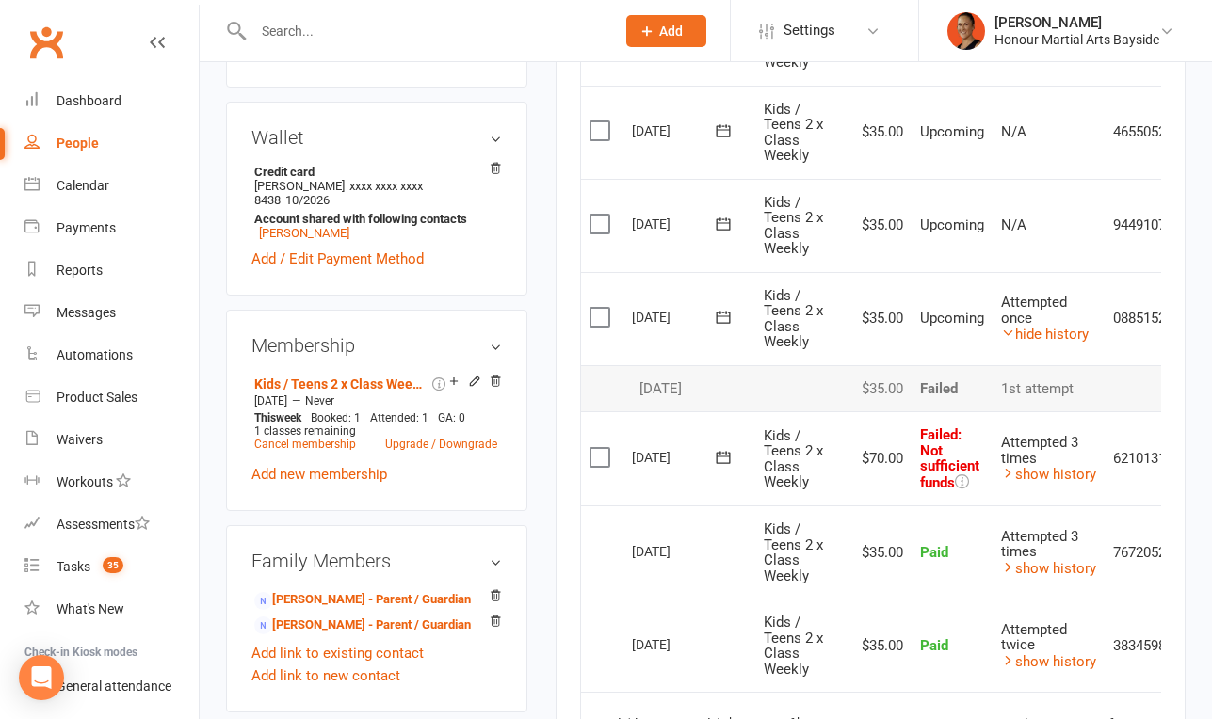
click at [722, 448] on icon at bounding box center [723, 457] width 19 height 19
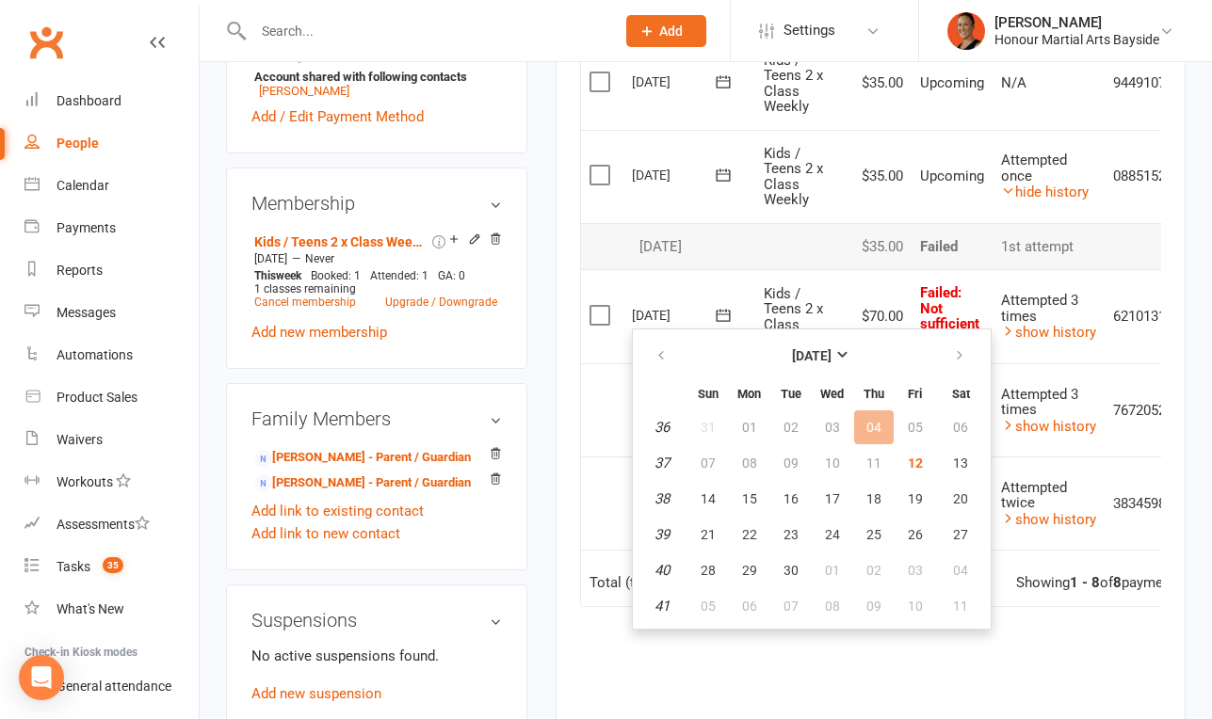
scroll to position [833, 0]
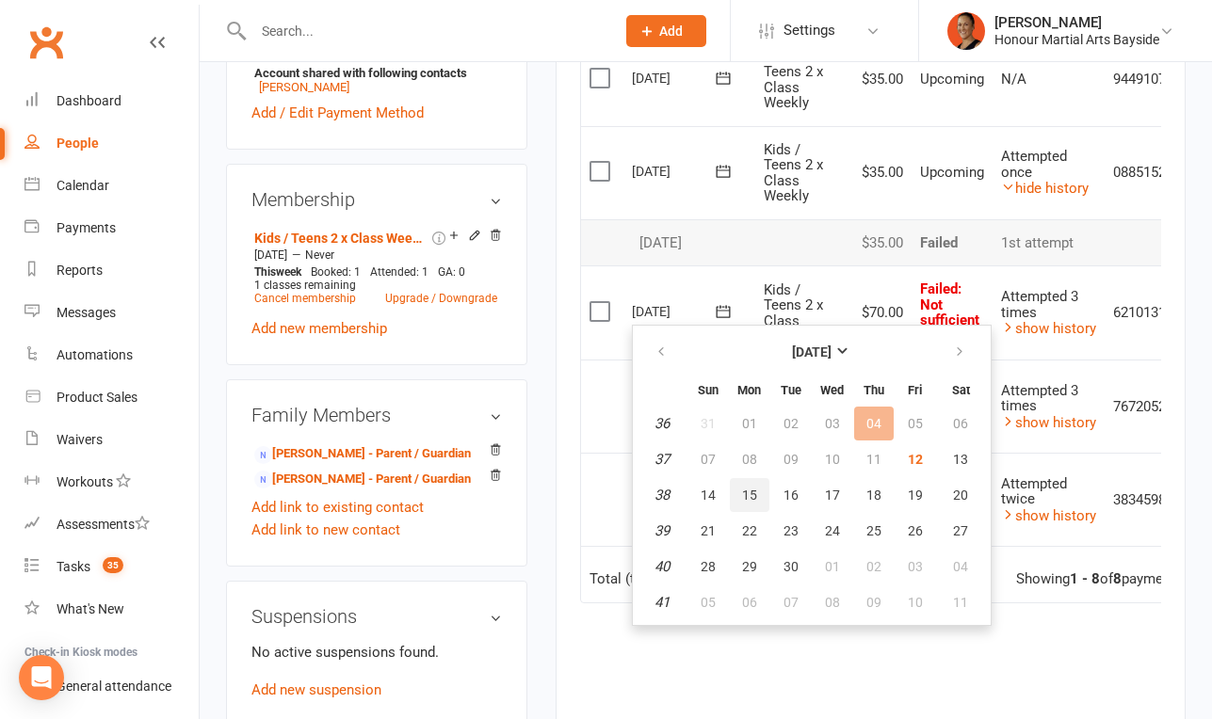
click at [743, 496] on span "15" at bounding box center [749, 495] width 15 height 15
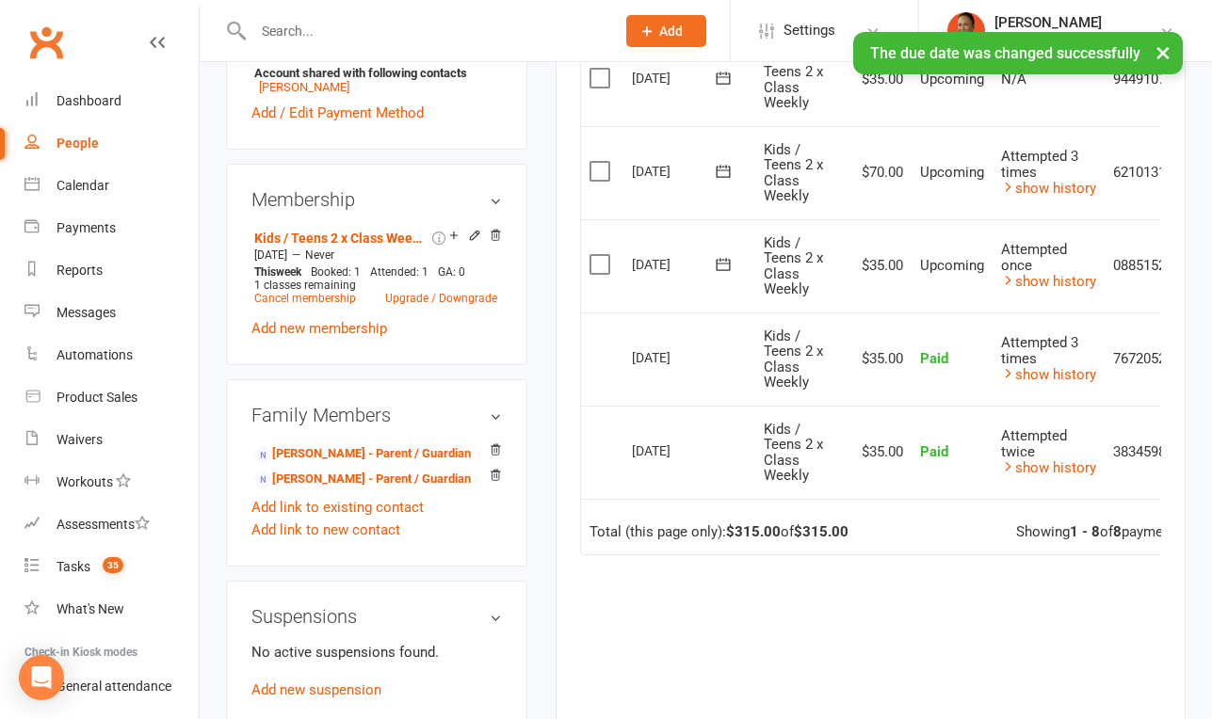
click at [711, 260] on button at bounding box center [723, 264] width 38 height 20
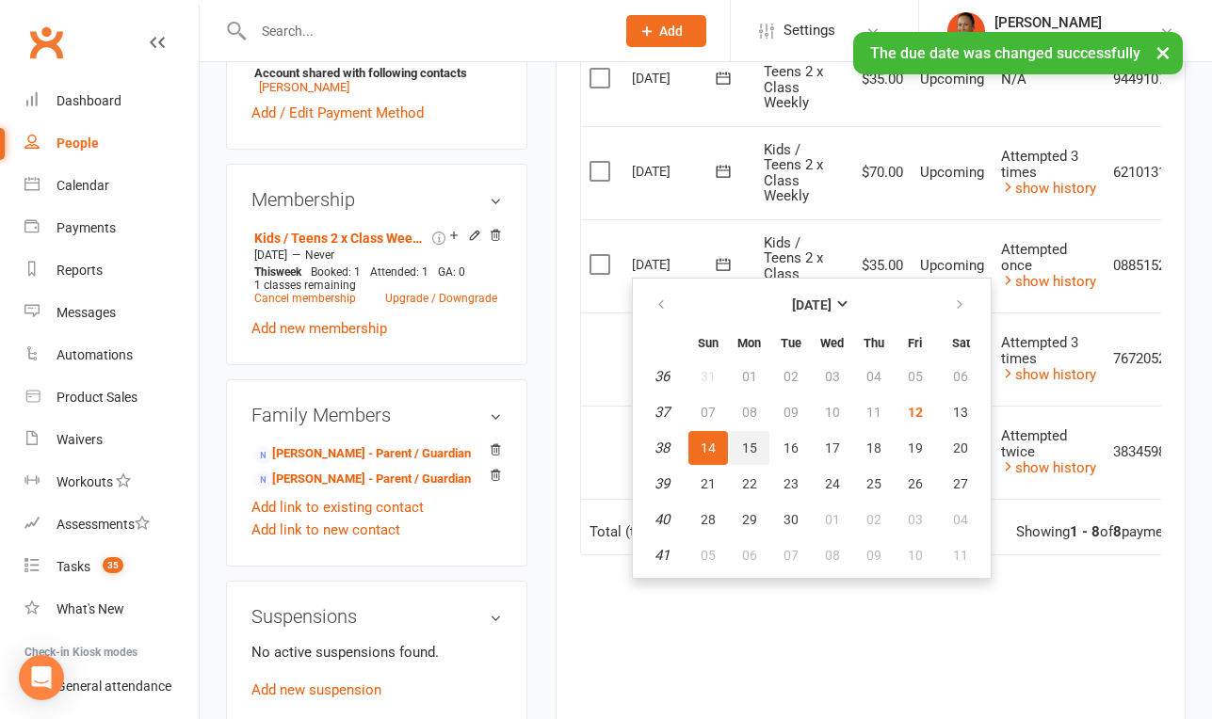
click at [755, 445] on span "15" at bounding box center [749, 448] width 15 height 15
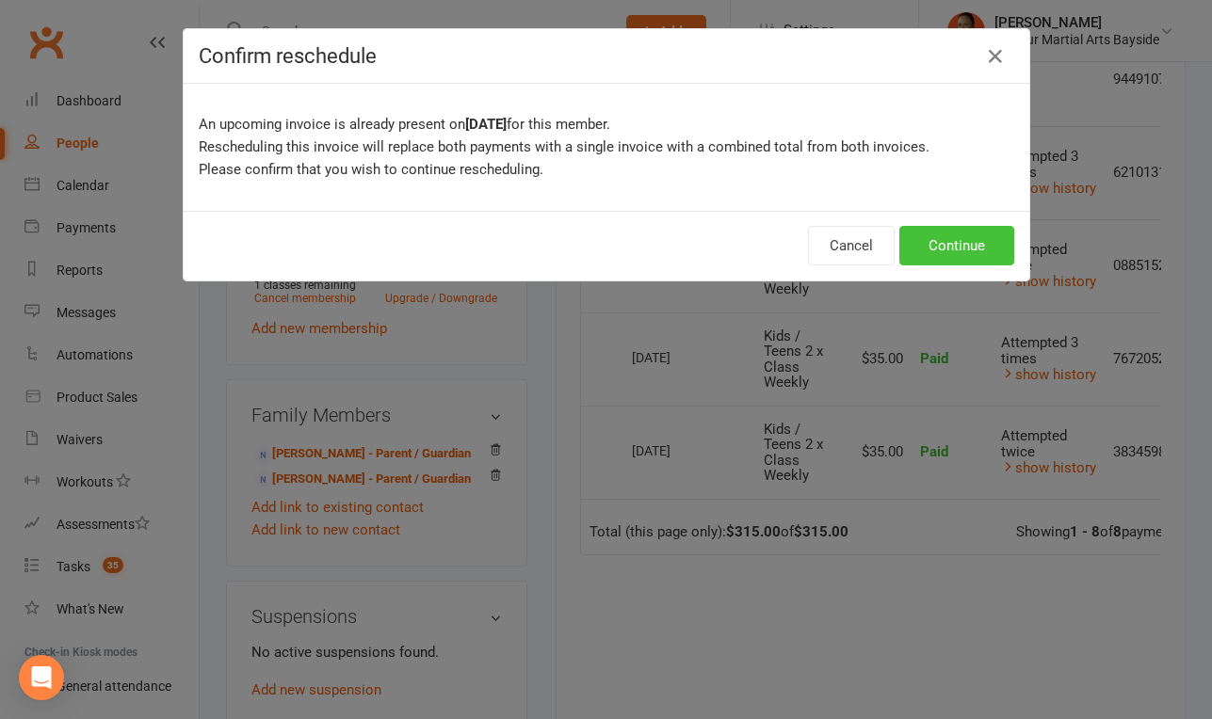
click at [924, 240] on button "Continue" at bounding box center [956, 246] width 115 height 40
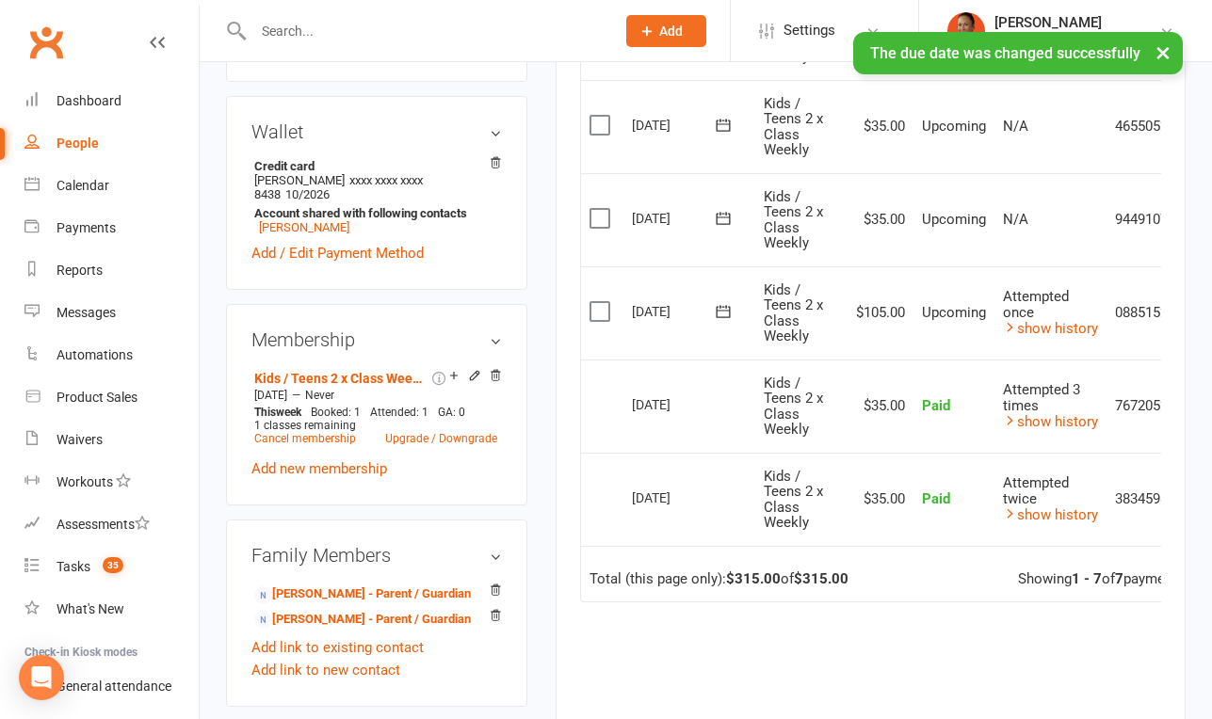
scroll to position [692, 0]
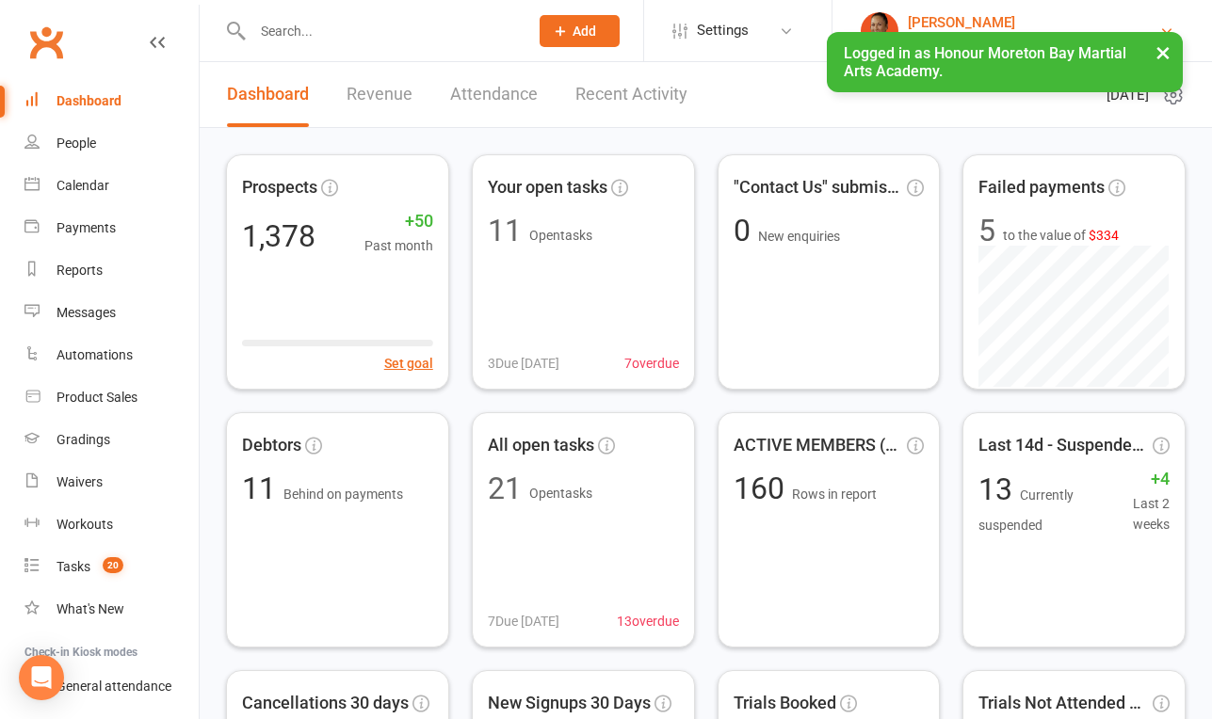
click at [997, 24] on div "[PERSON_NAME]" at bounding box center [1033, 22] width 251 height 17
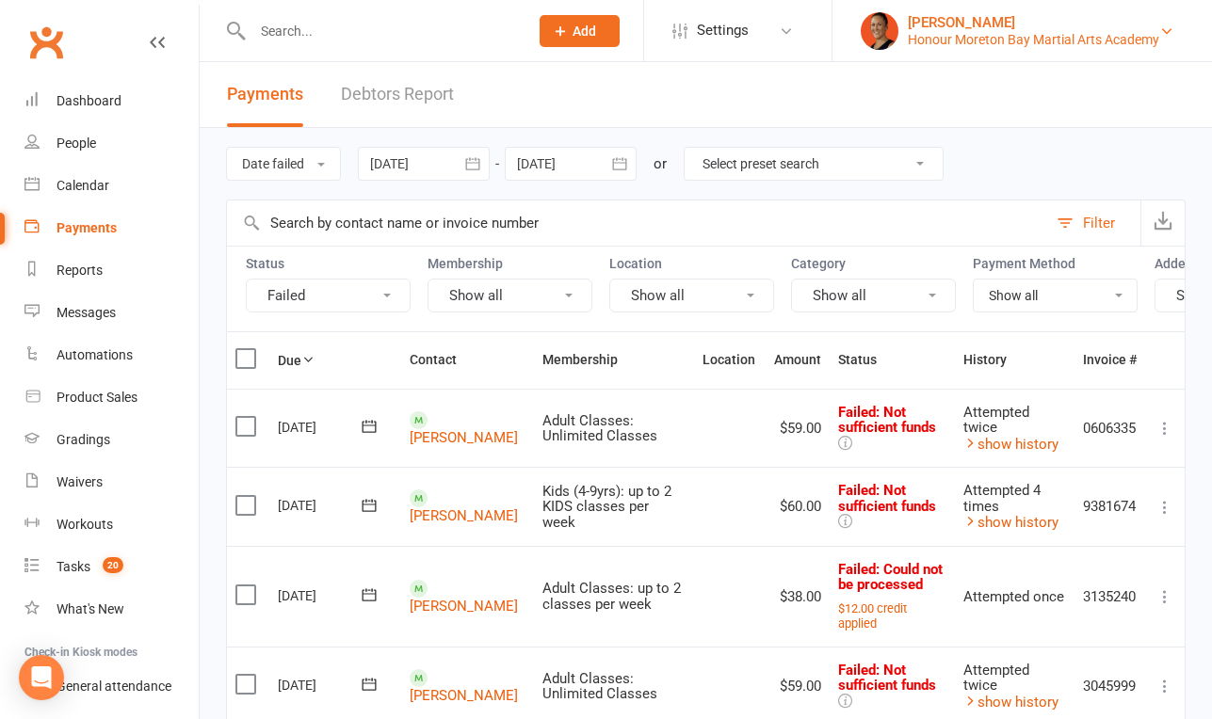
click at [952, 38] on div "Honour Moreton Bay Martial Arts Academy" at bounding box center [1033, 39] width 251 height 17
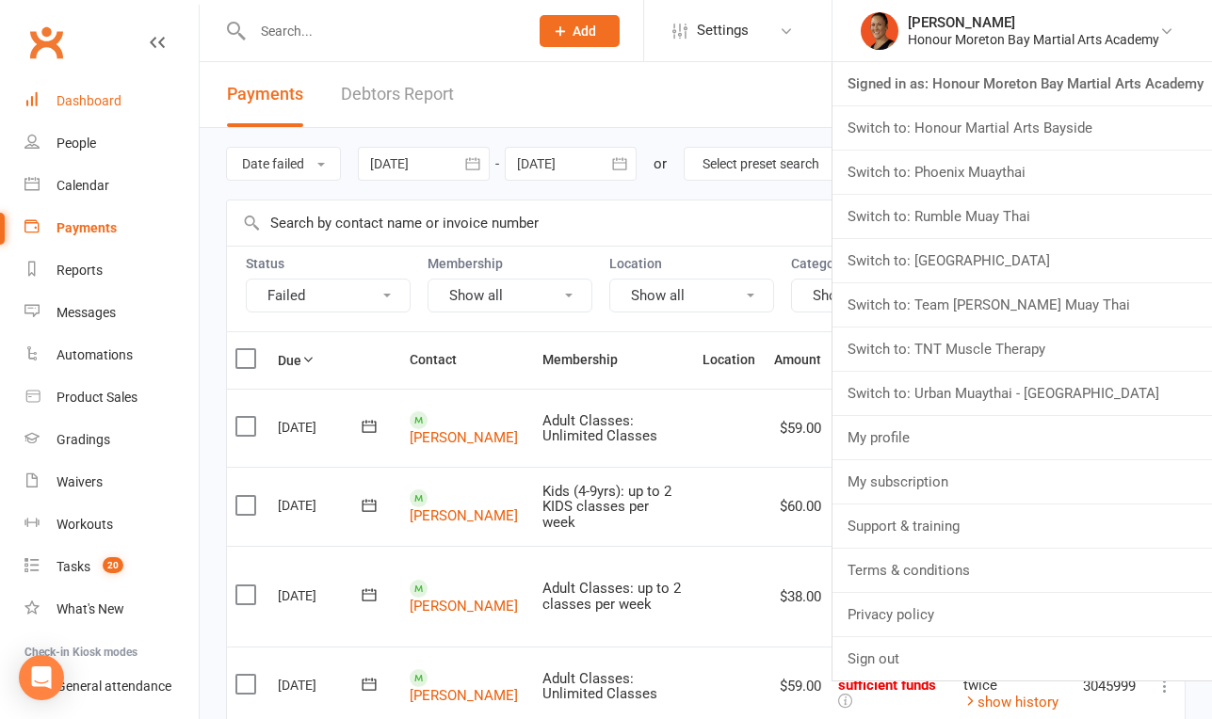
click at [125, 96] on link "Dashboard" at bounding box center [111, 101] width 174 height 42
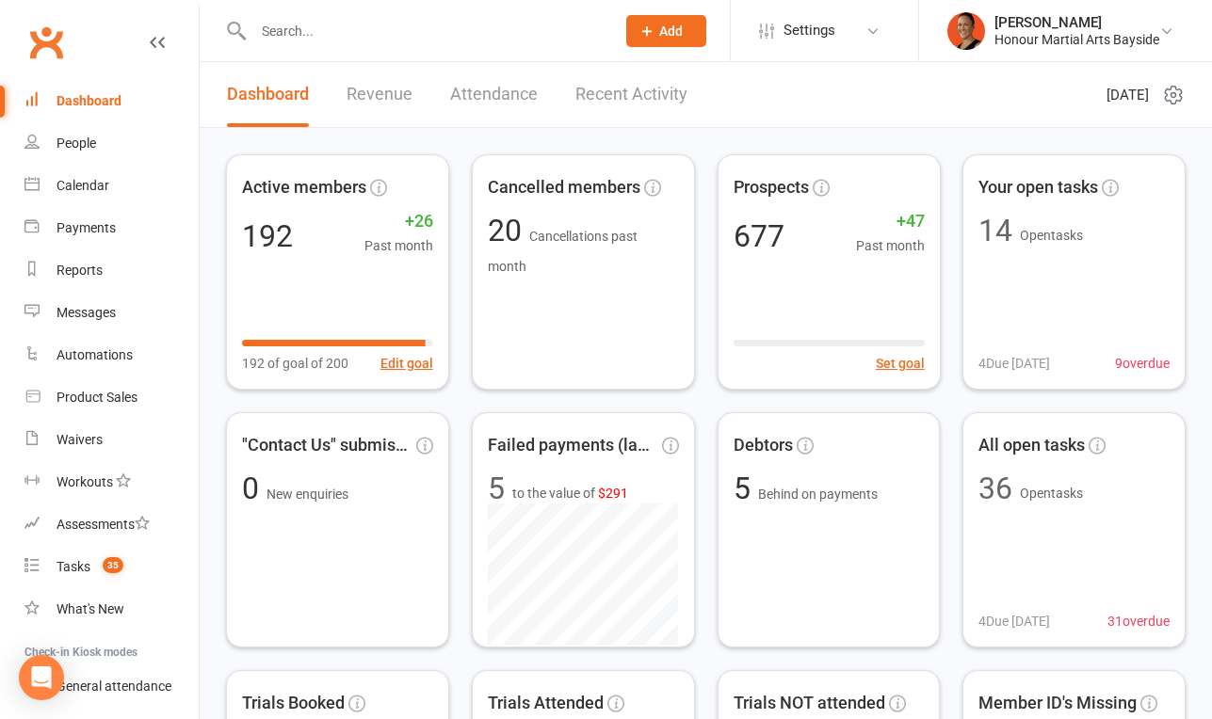
click at [382, 29] on input "text" at bounding box center [425, 31] width 354 height 26
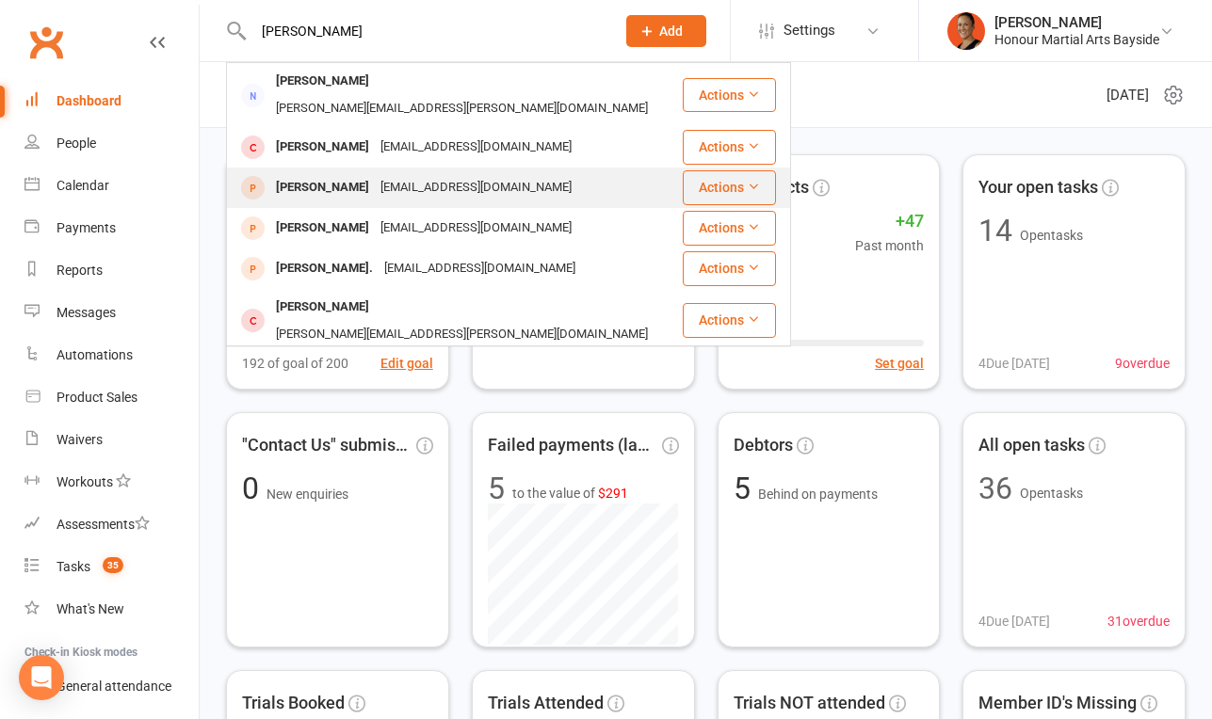
type input "[PERSON_NAME]"
click at [339, 174] on div "[PERSON_NAME]" at bounding box center [322, 187] width 105 height 27
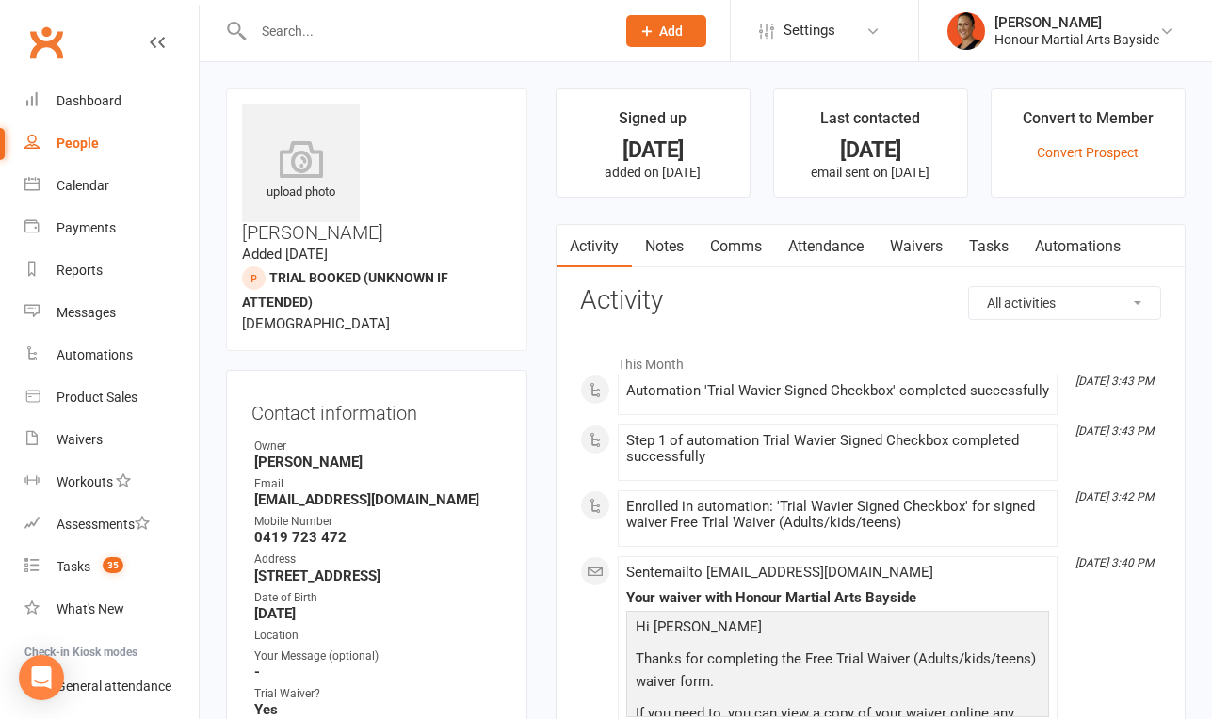
click at [860, 246] on link "Attendance" at bounding box center [826, 246] width 102 height 43
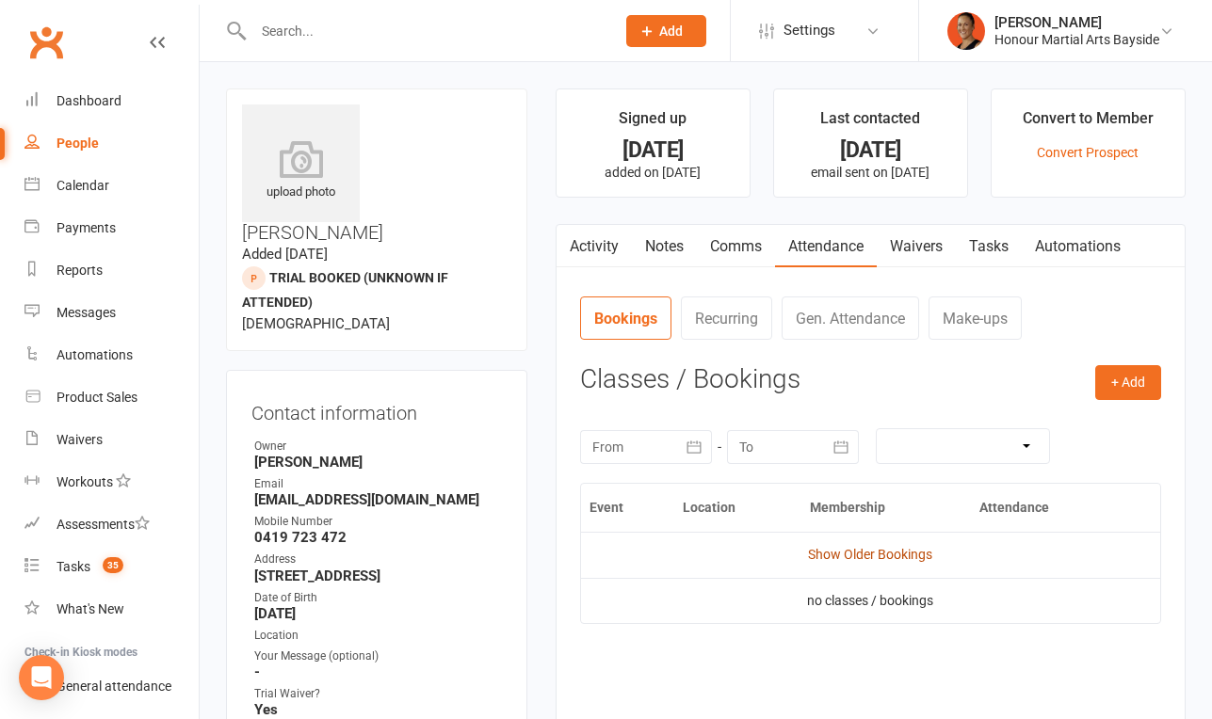
click at [891, 560] on link "Show Older Bookings" at bounding box center [870, 554] width 124 height 15
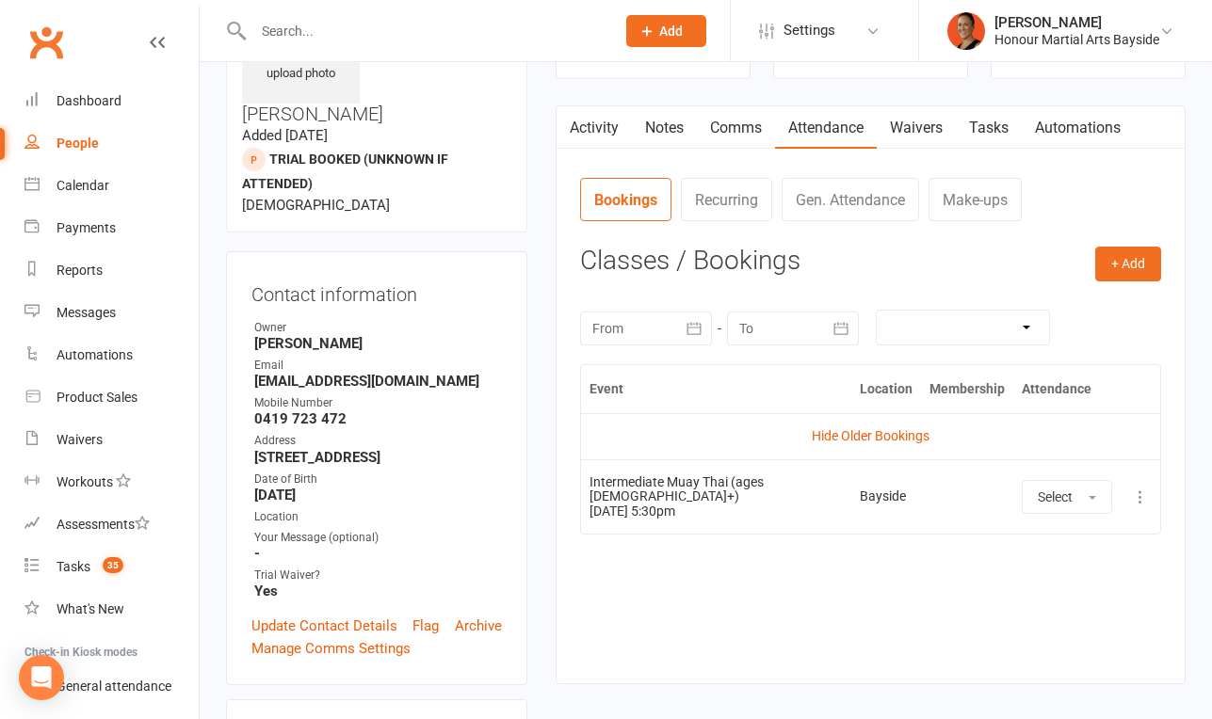
scroll to position [120, 0]
click at [1135, 490] on icon at bounding box center [1140, 496] width 19 height 19
click at [1041, 601] on link "Delete booking" at bounding box center [1057, 608] width 186 height 38
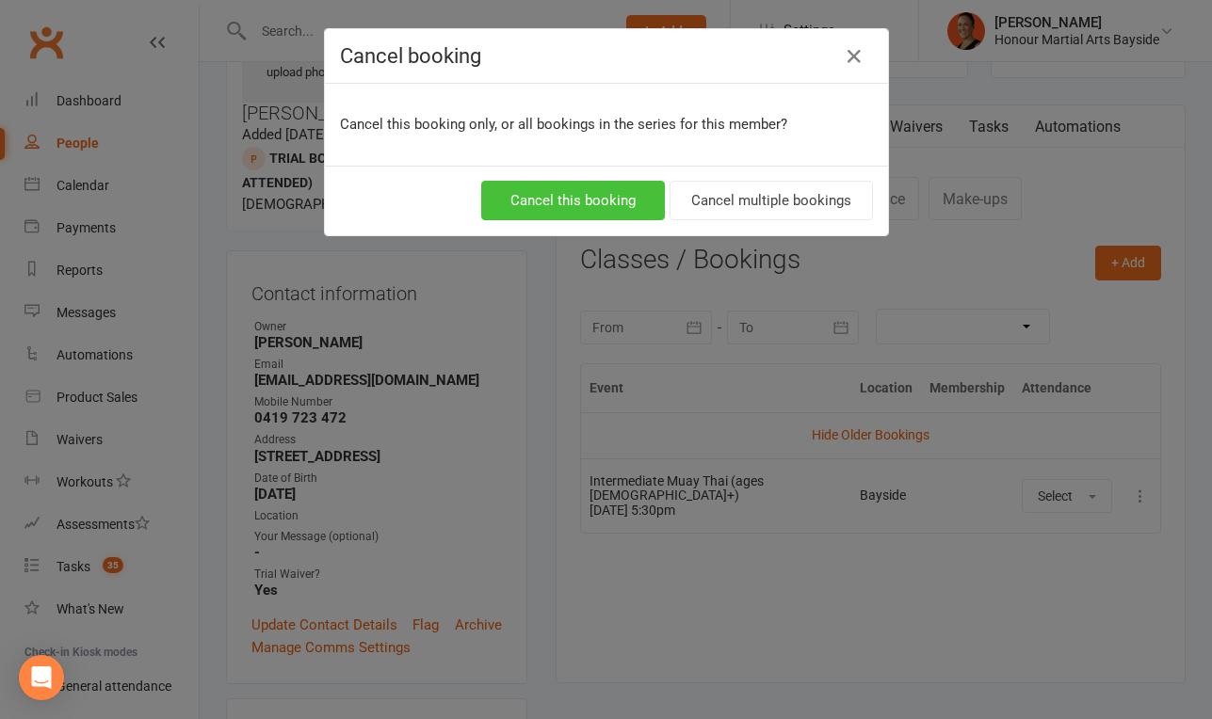
click at [576, 201] on button "Cancel this booking" at bounding box center [573, 201] width 184 height 40
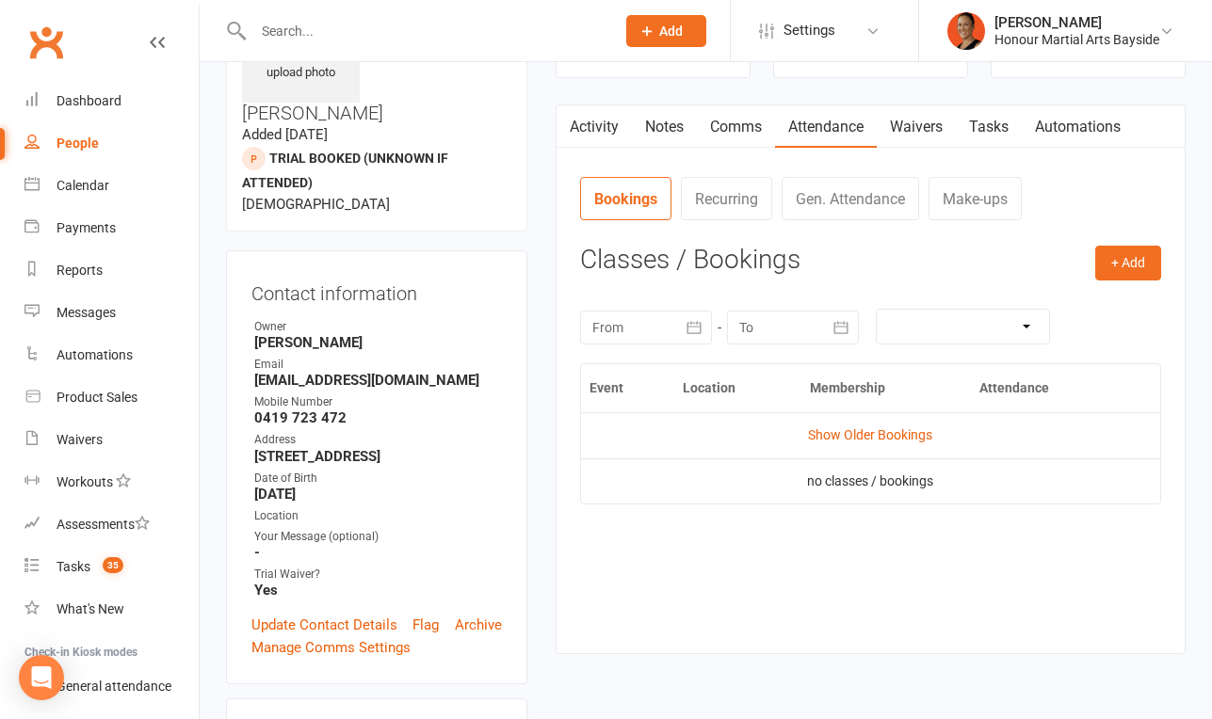
click at [591, 129] on link "Activity" at bounding box center [593, 126] width 75 height 43
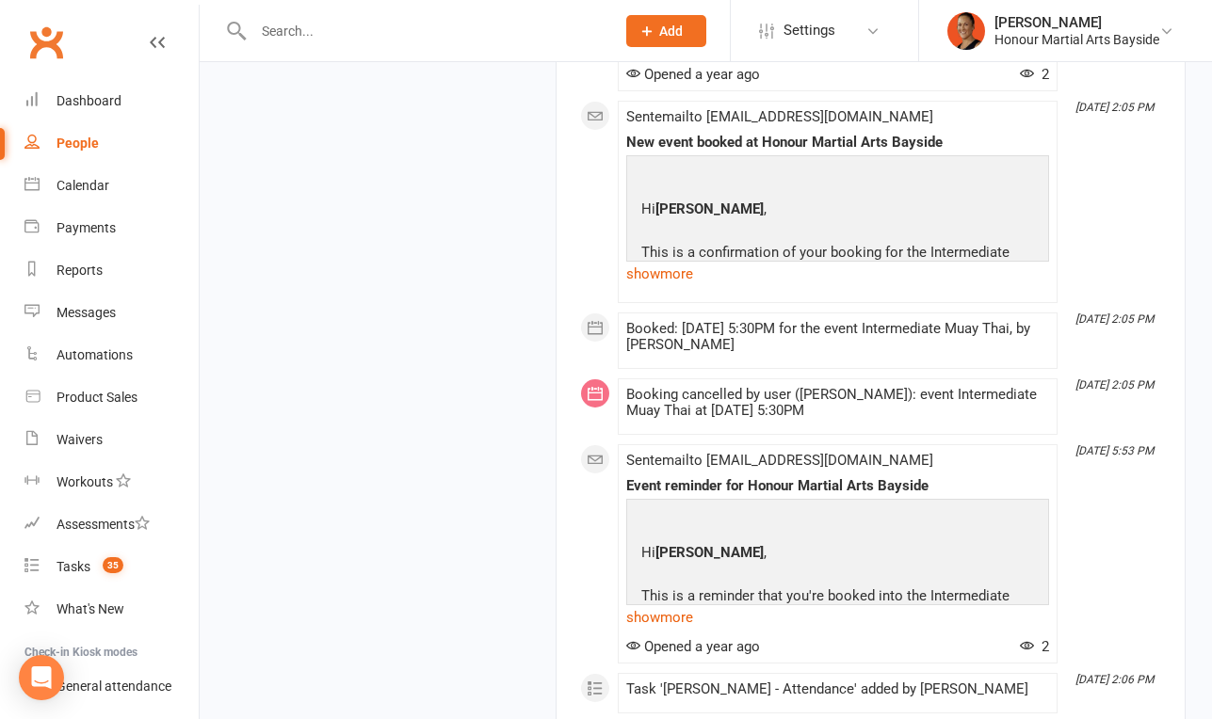
scroll to position [3615, 0]
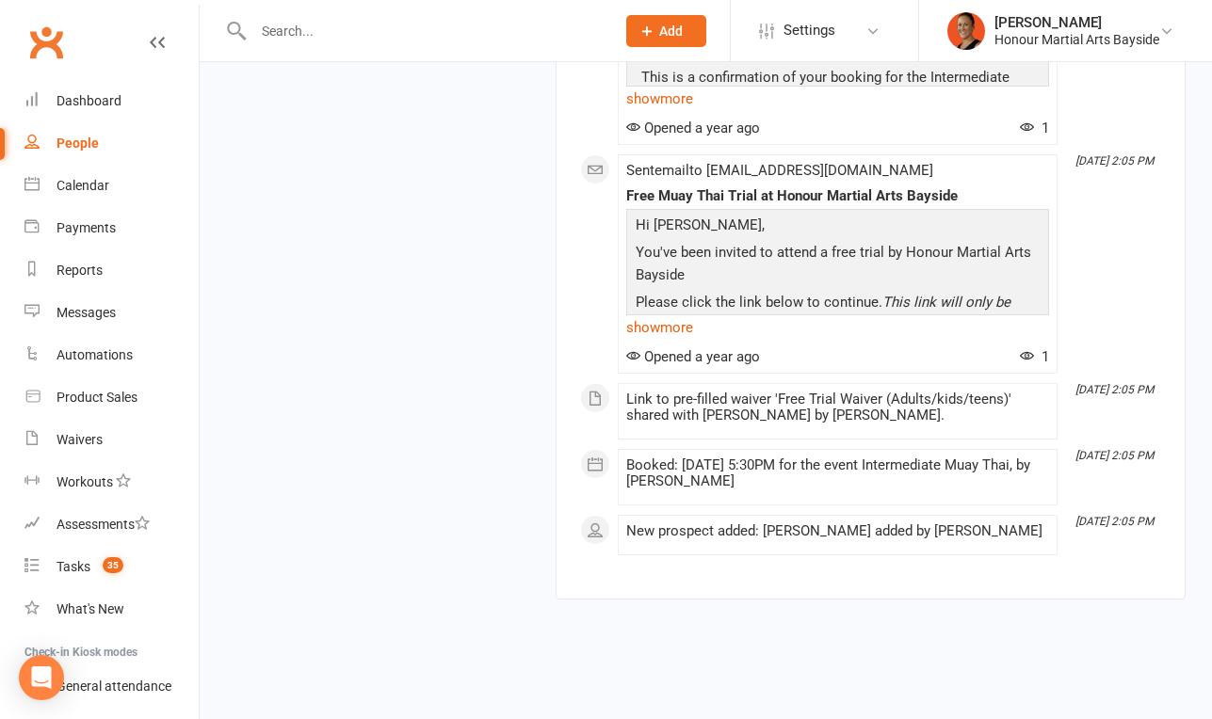
click at [676, 470] on div "Booked: [DATE] 5:30PM for the event Intermediate Muay Thai, by [PERSON_NAME]" at bounding box center [837, 474] width 423 height 32
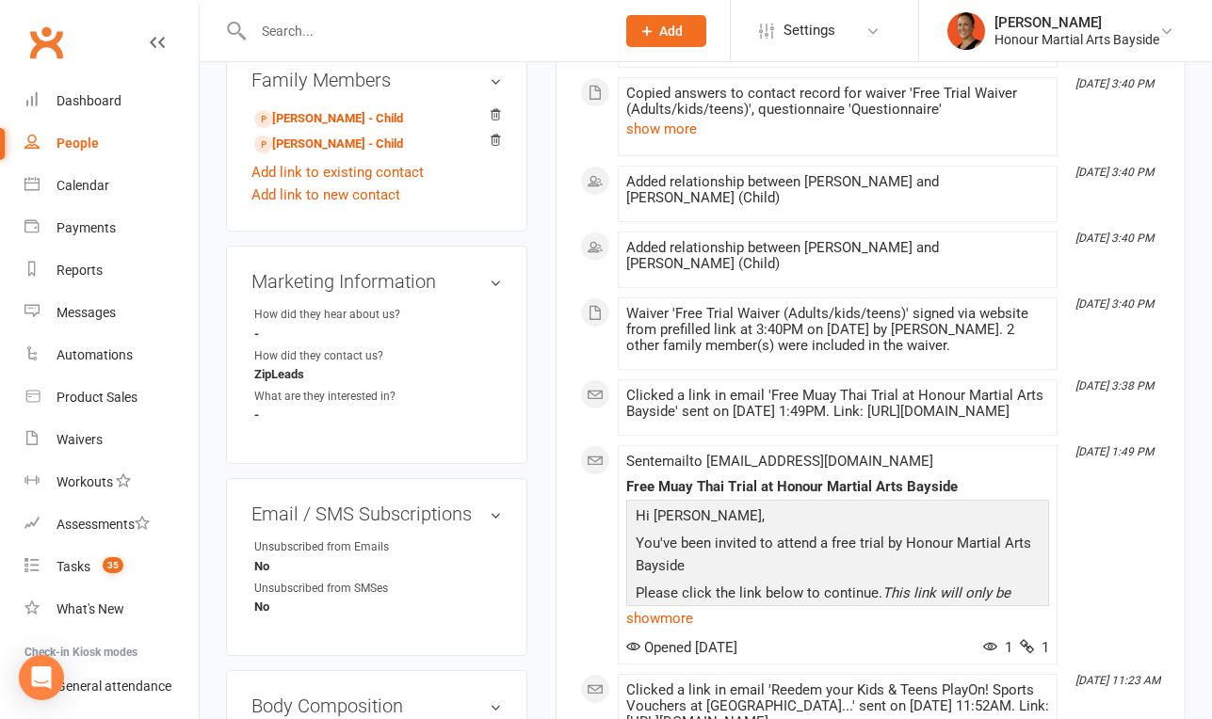
scroll to position [0, 0]
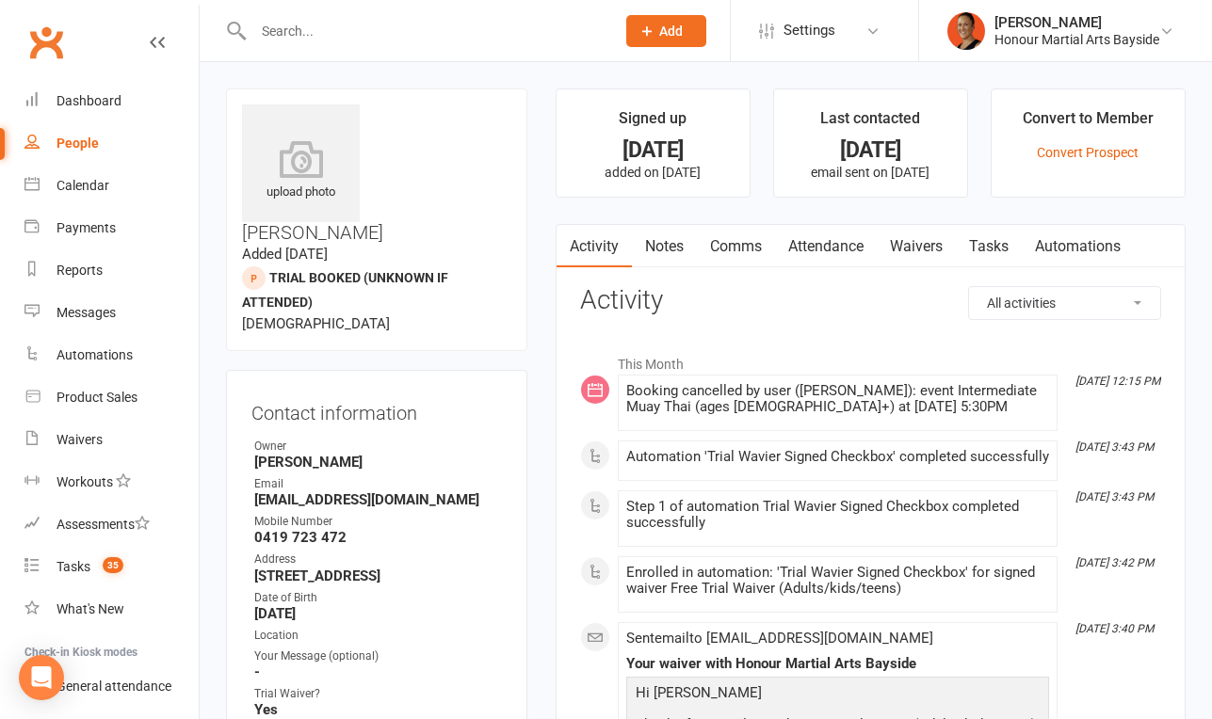
click at [814, 253] on link "Attendance" at bounding box center [826, 246] width 102 height 43
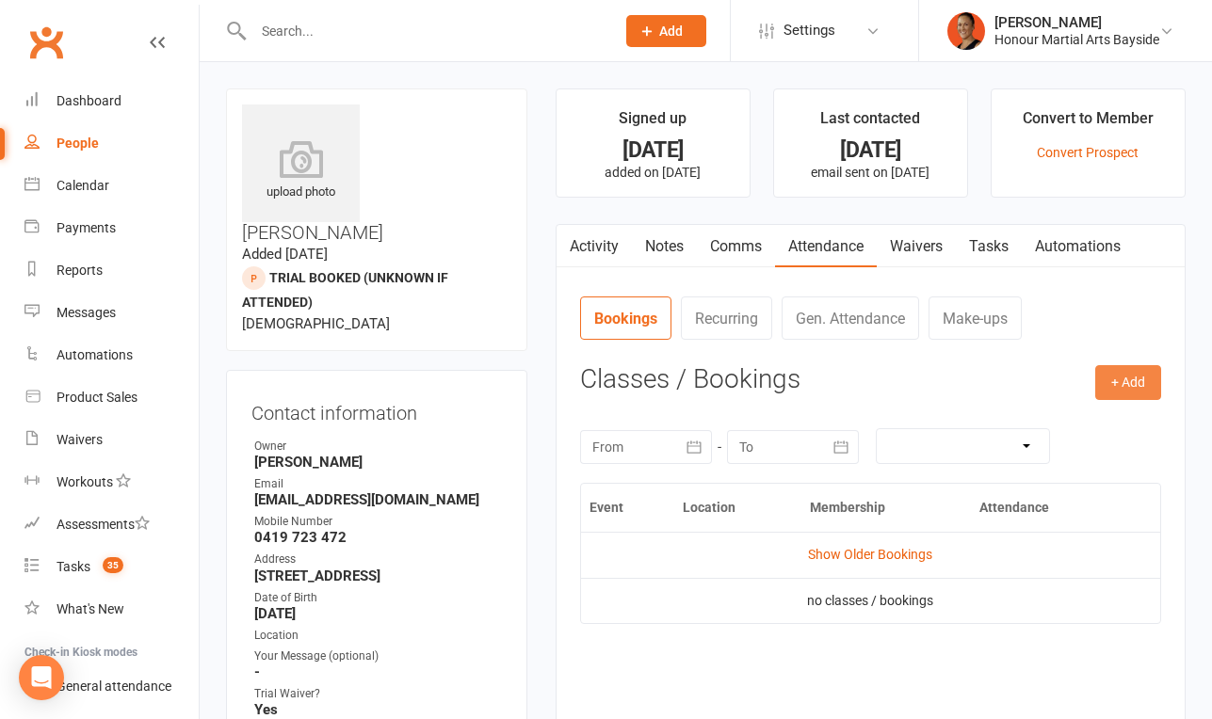
click at [1106, 378] on button "+ Add" at bounding box center [1128, 382] width 66 height 34
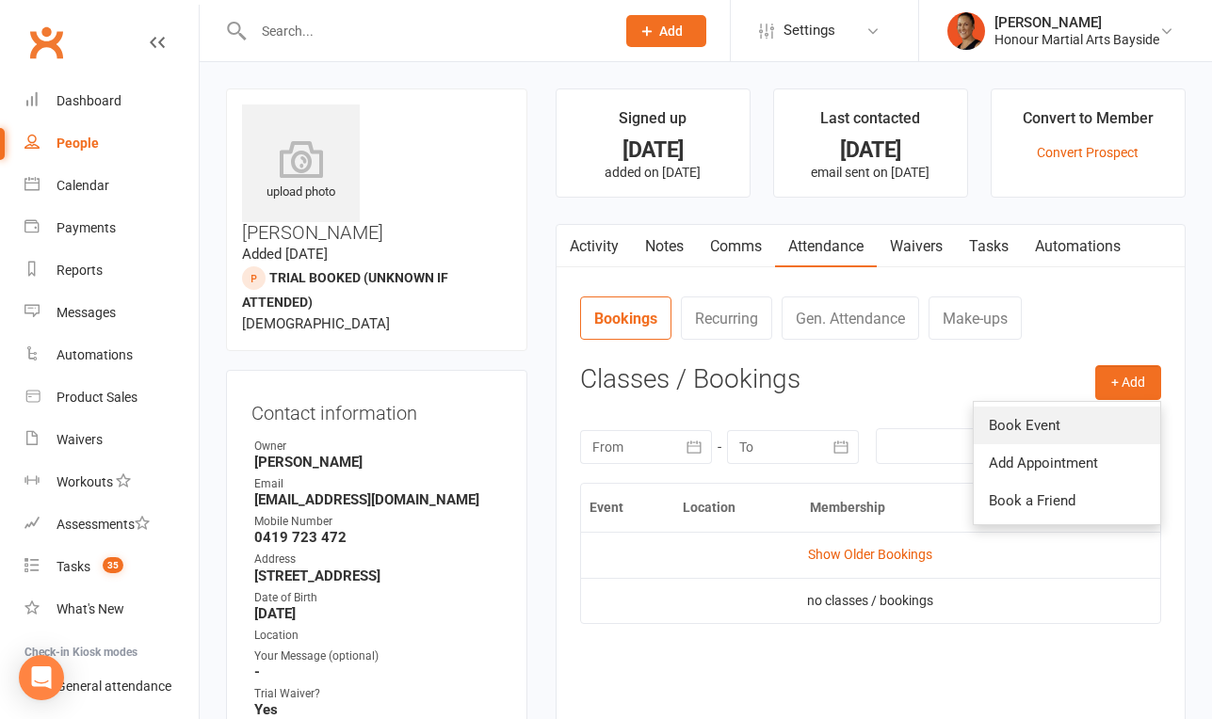
click at [1014, 428] on link "Book Event" at bounding box center [1066, 426] width 186 height 38
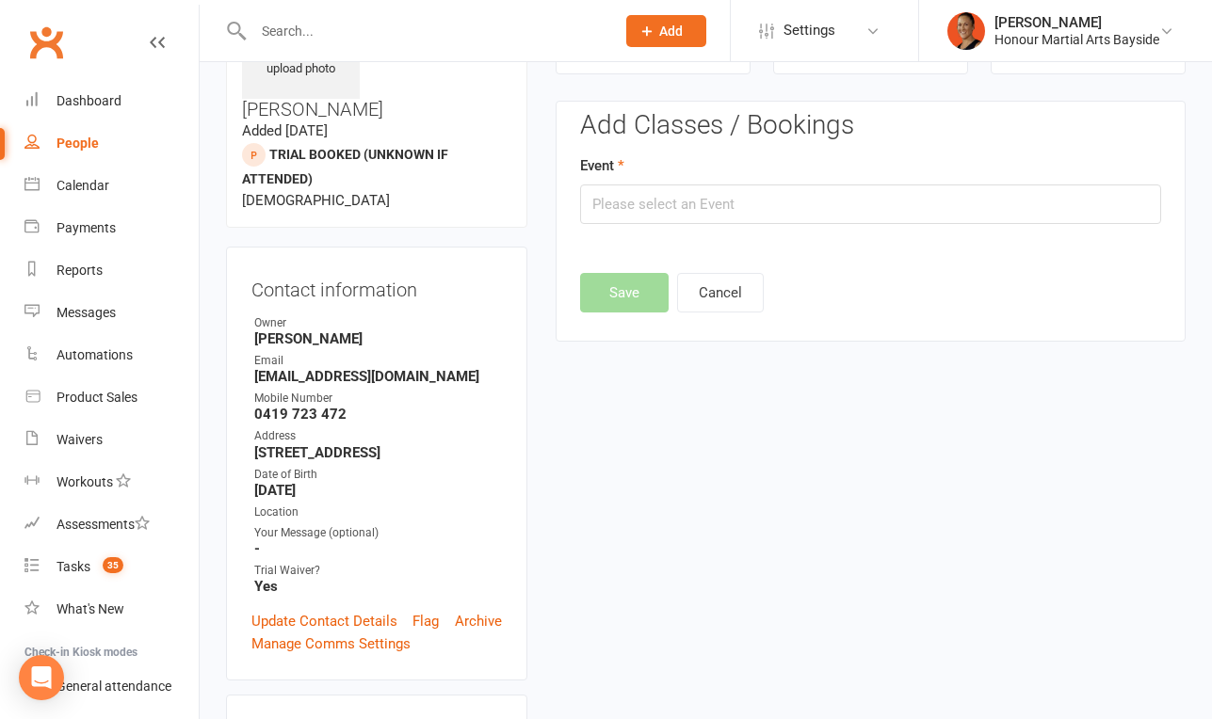
scroll to position [129, 0]
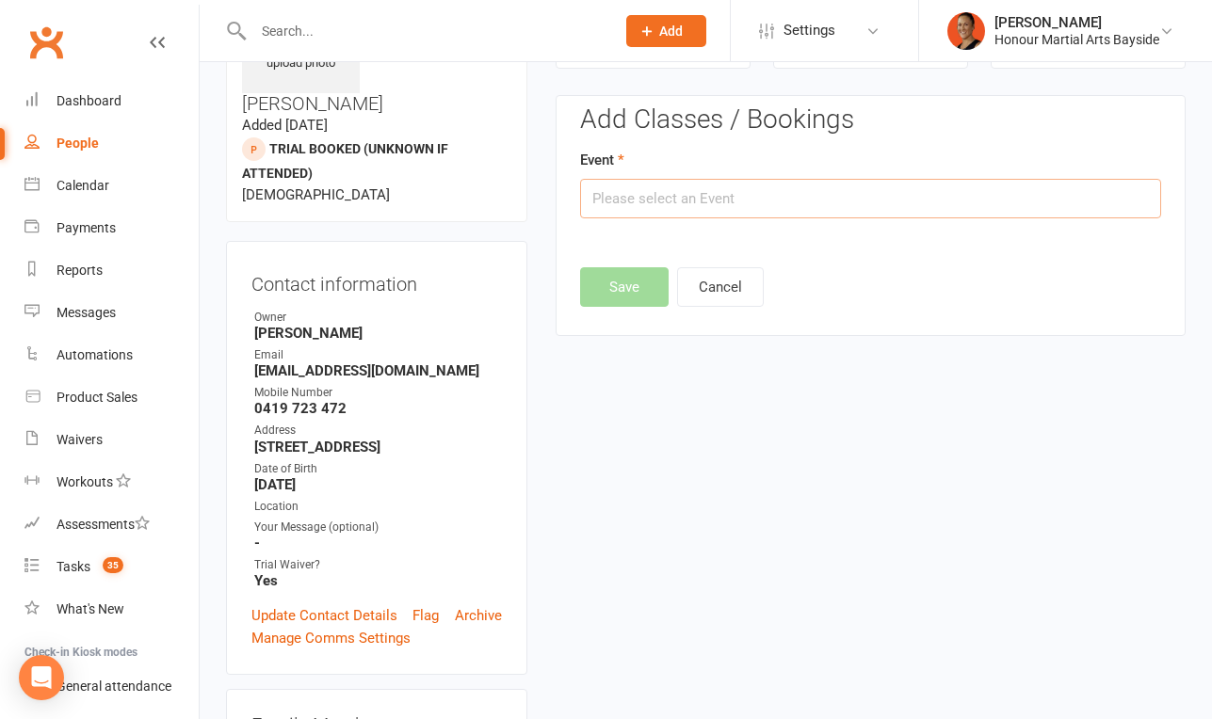
click at [705, 198] on input "text" at bounding box center [870, 199] width 581 height 40
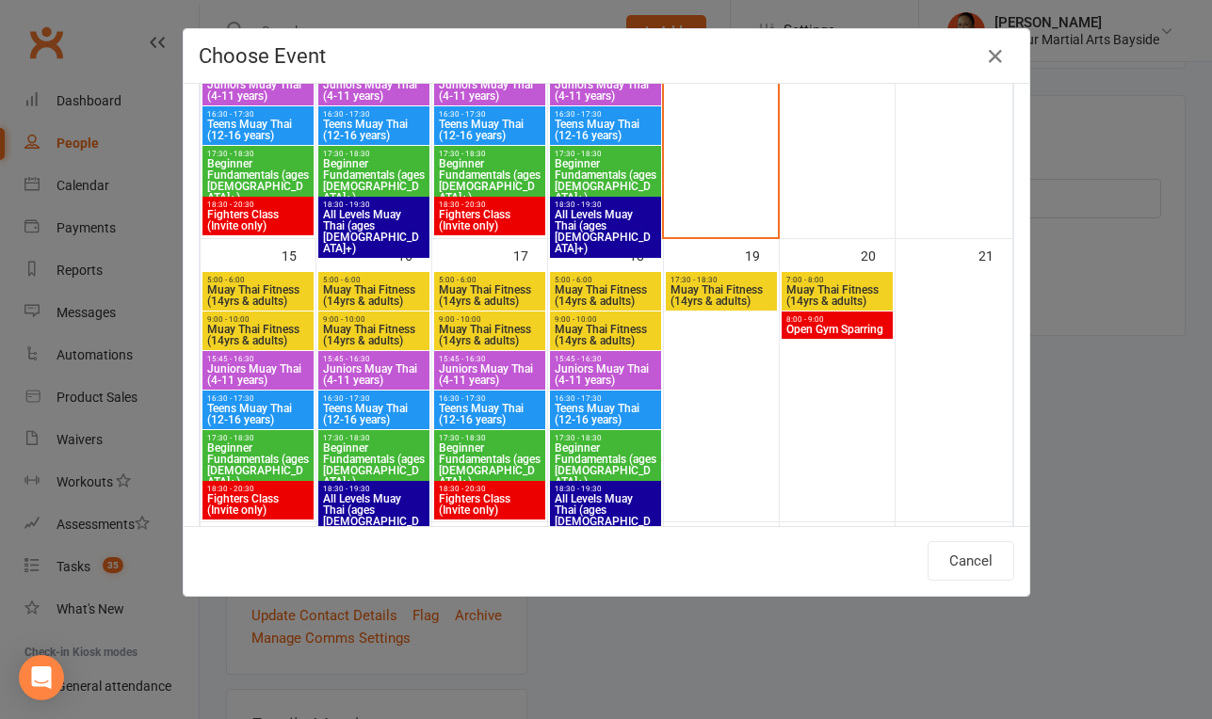
scroll to position [555, 0]
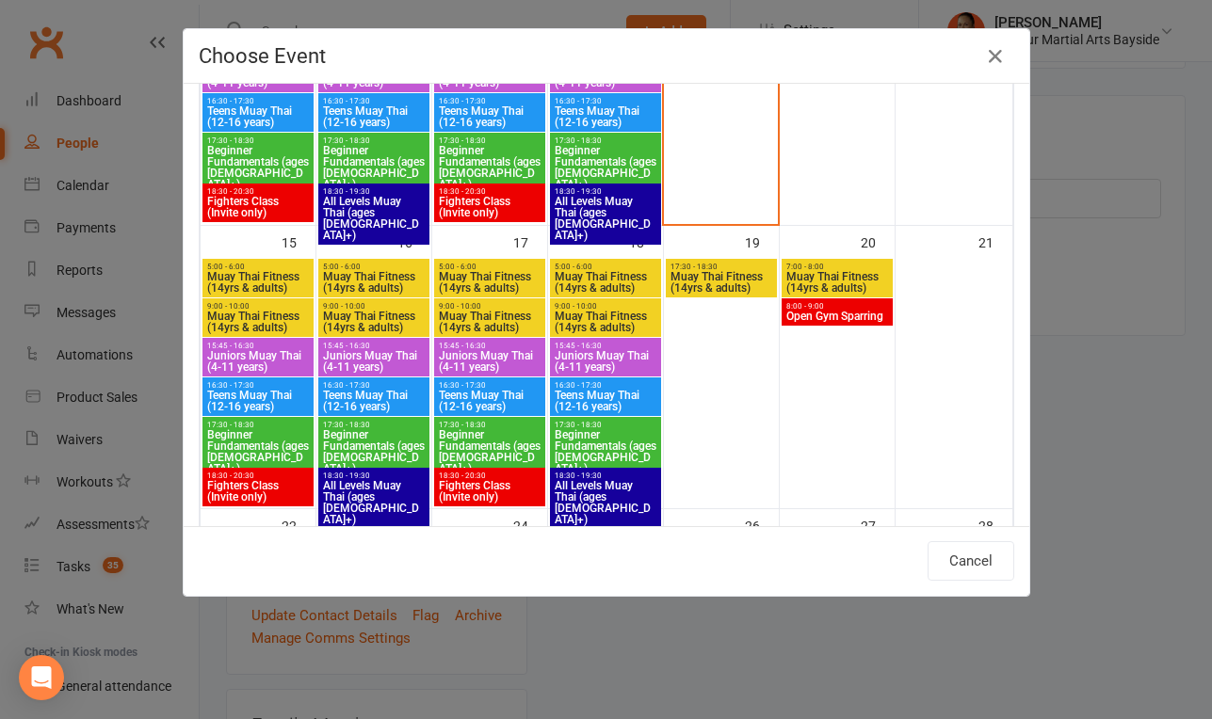
click at [388, 313] on span "Muay Thai Fitness (14yrs & adults)" at bounding box center [374, 322] width 104 height 23
type input "Muay Thai Fitness (14yrs & adults) - [DATE] 9:00:00 AM"
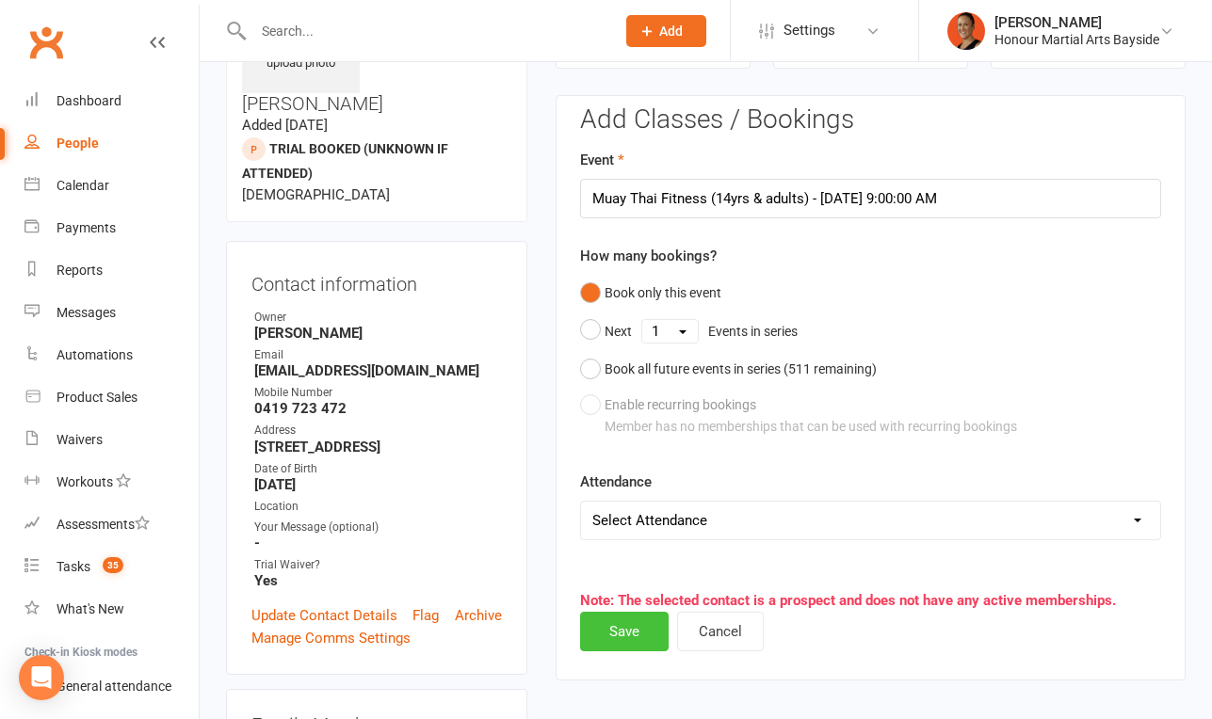
click at [627, 630] on button "Save" at bounding box center [624, 632] width 88 height 40
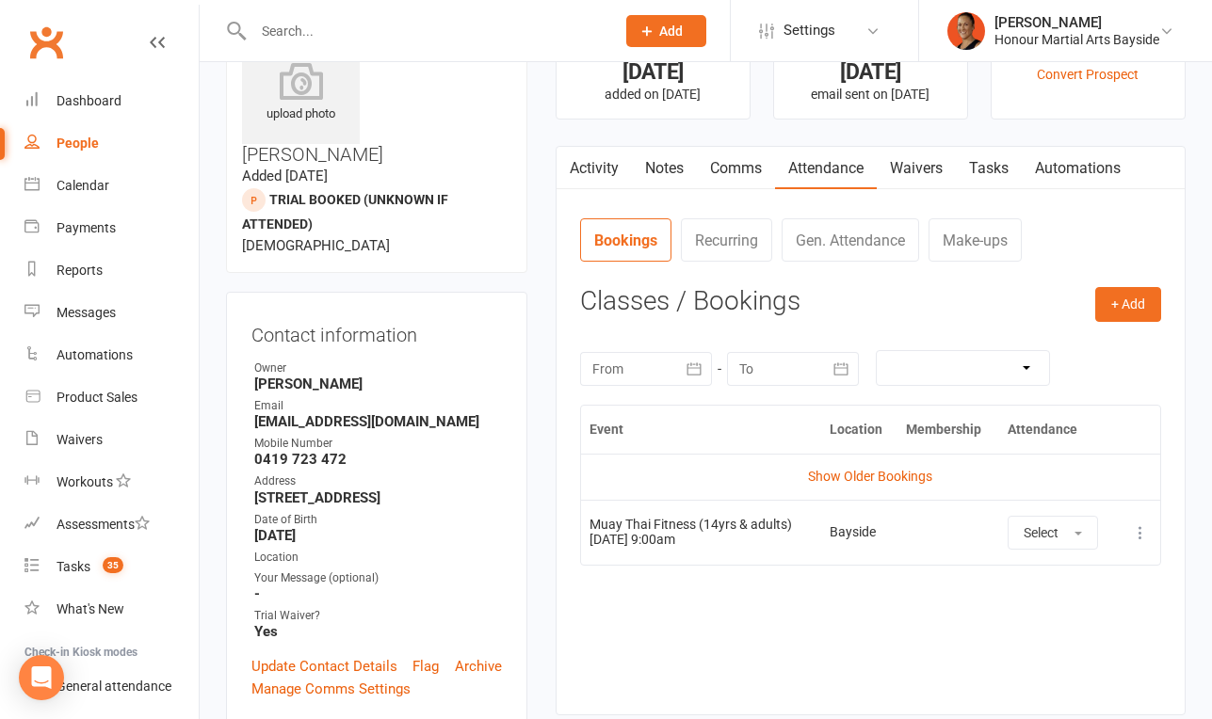
scroll to position [0, 0]
